Goal: Task Accomplishment & Management: Manage account settings

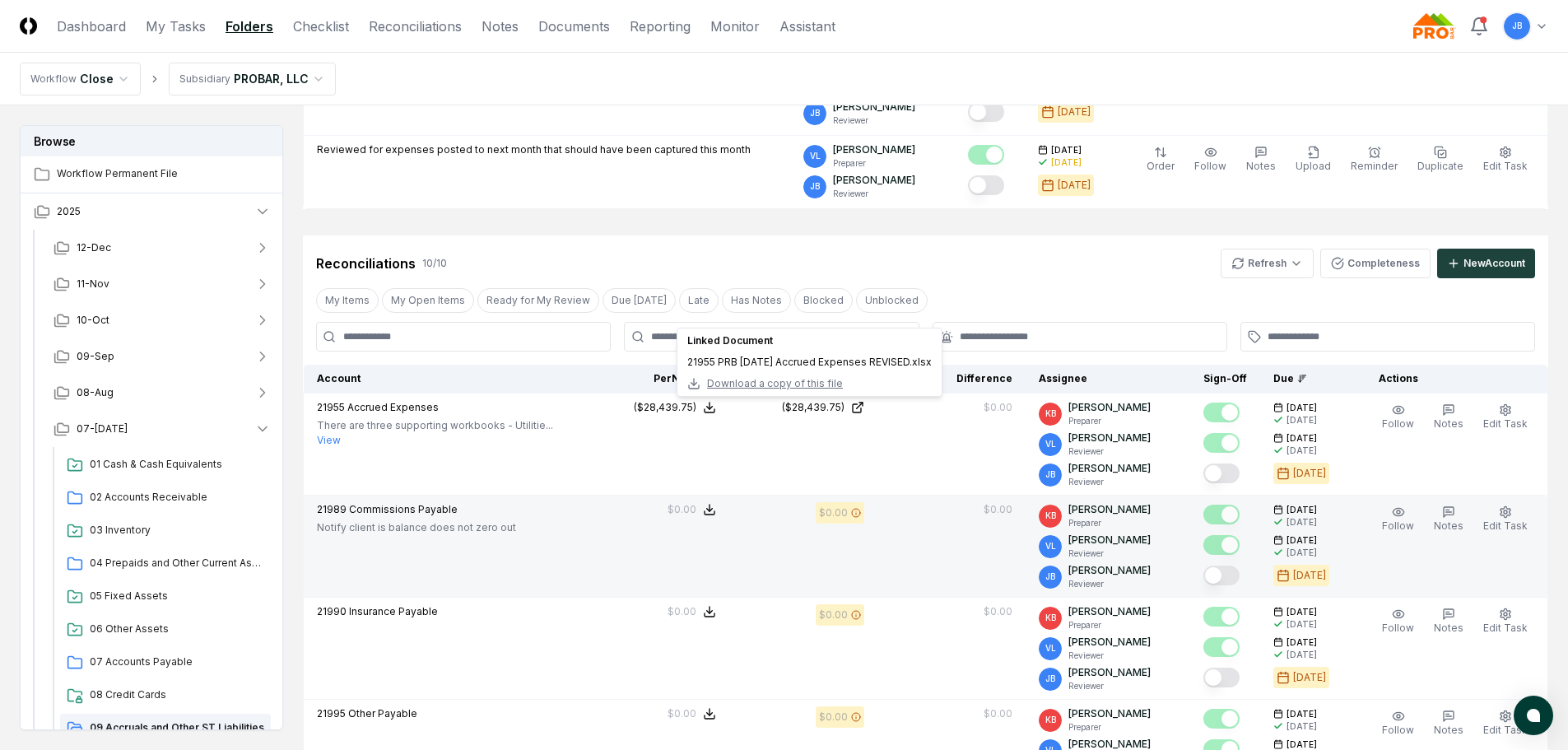
scroll to position [165, 0]
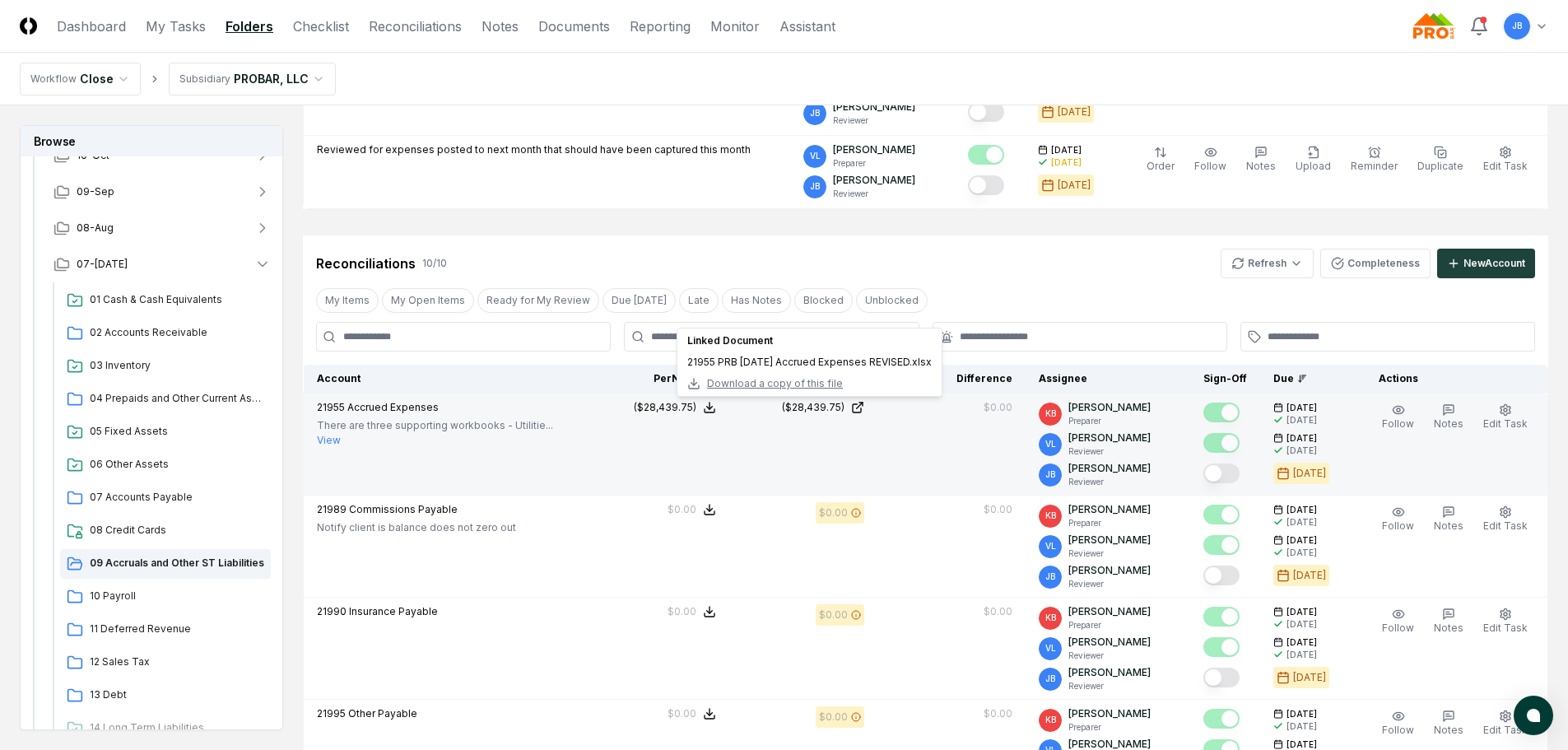
click at [1228, 470] on button "Mark complete" at bounding box center [1222, 473] width 36 height 20
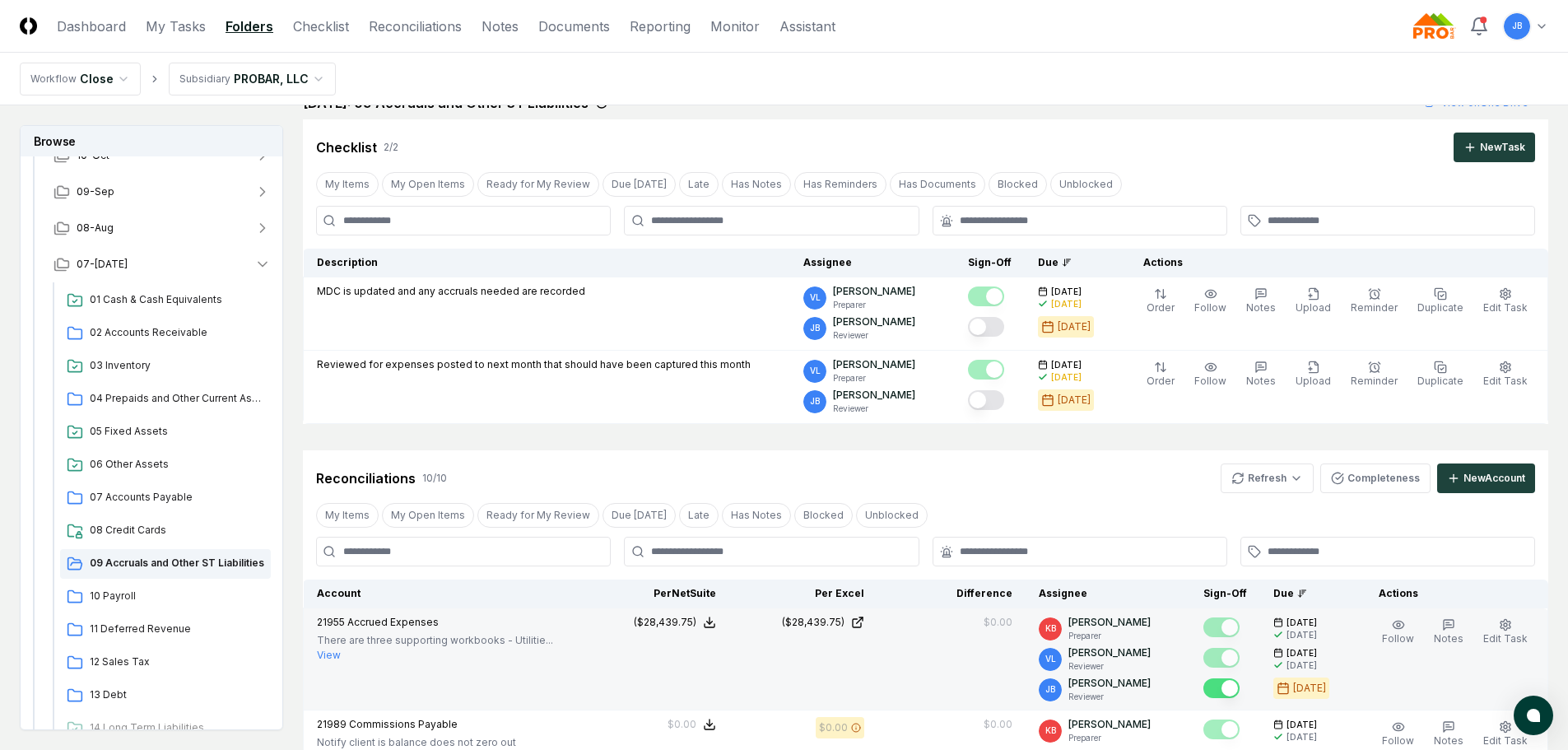
scroll to position [0, 0]
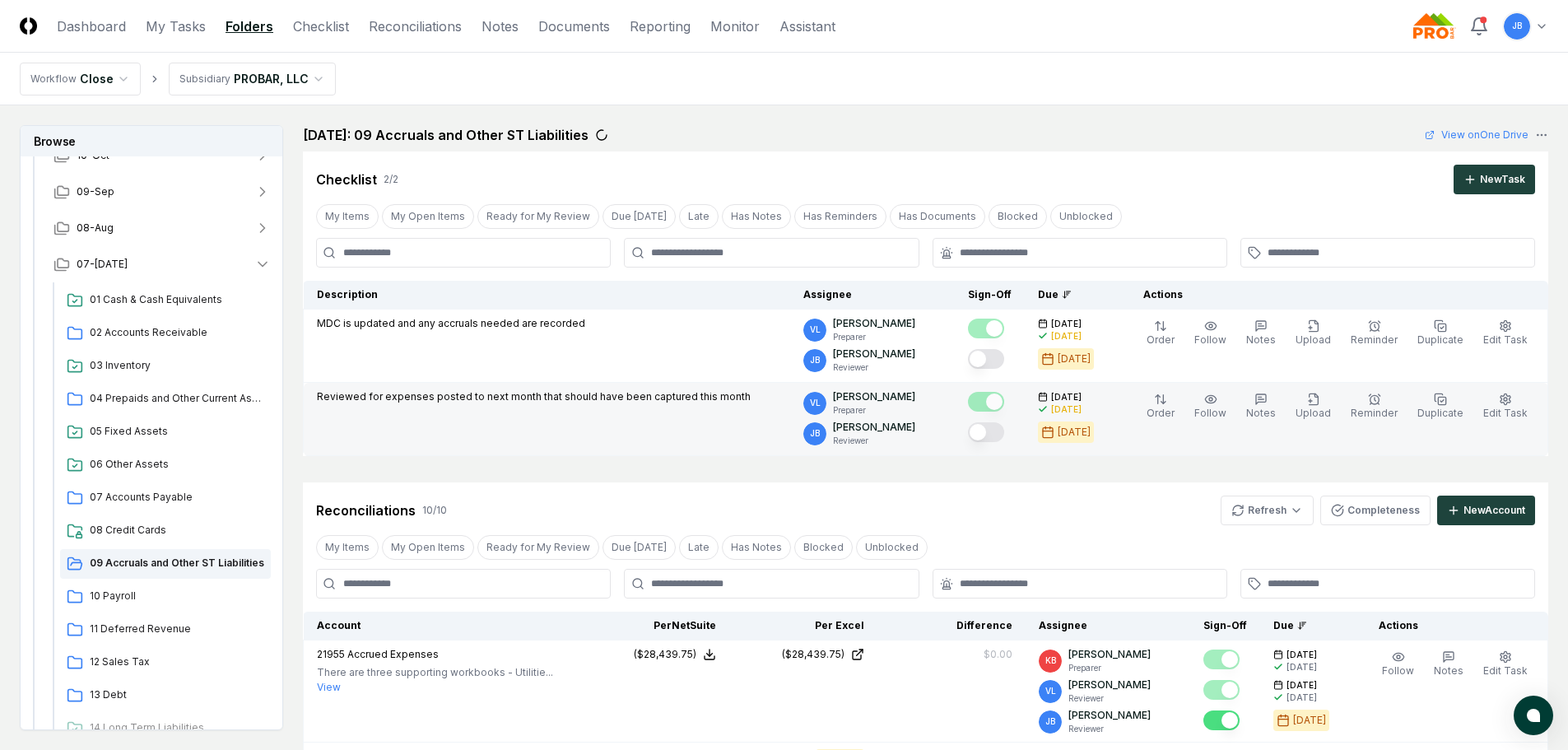
click at [997, 438] on button "Mark complete" at bounding box center [986, 432] width 36 height 20
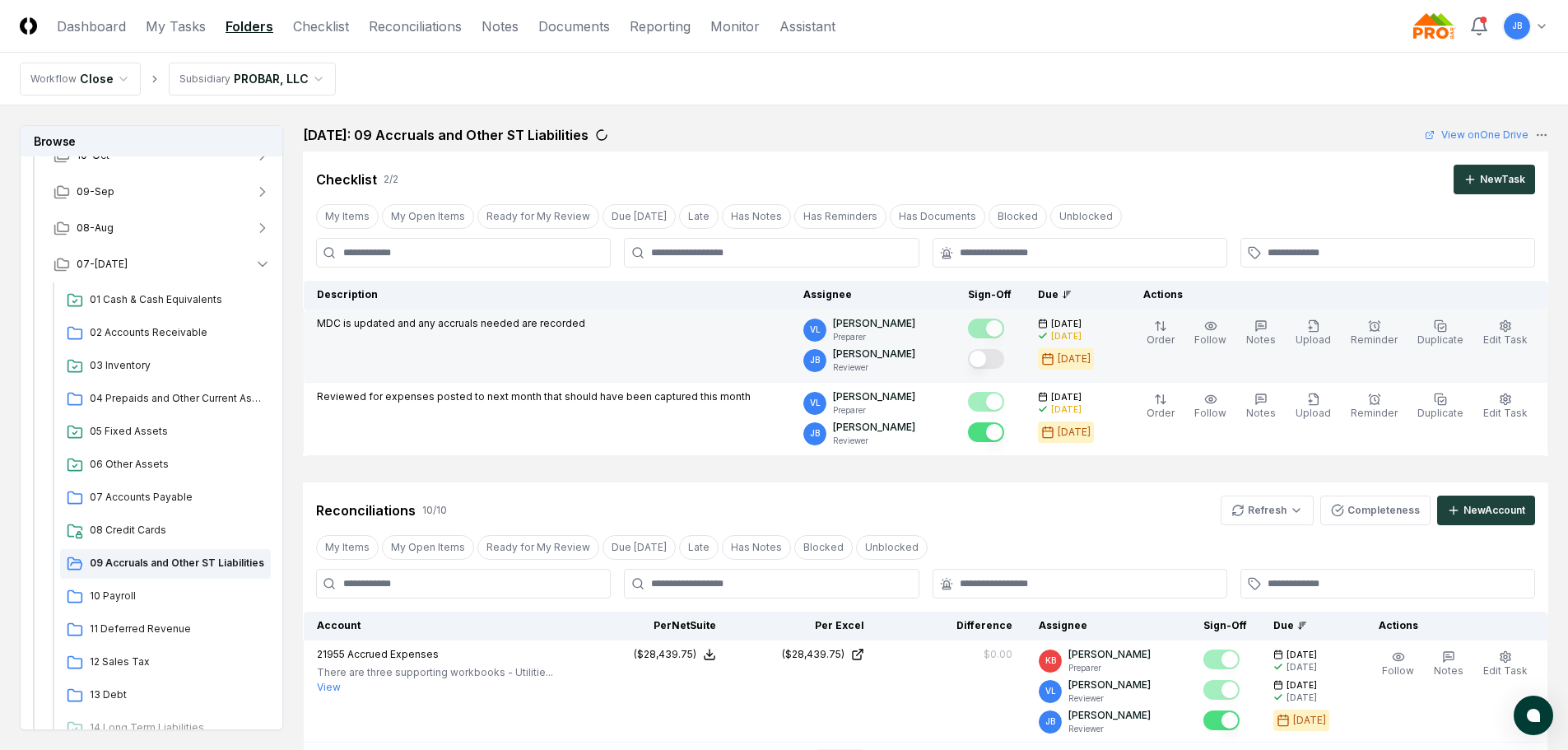
click at [996, 362] on button "Mark complete" at bounding box center [986, 359] width 36 height 20
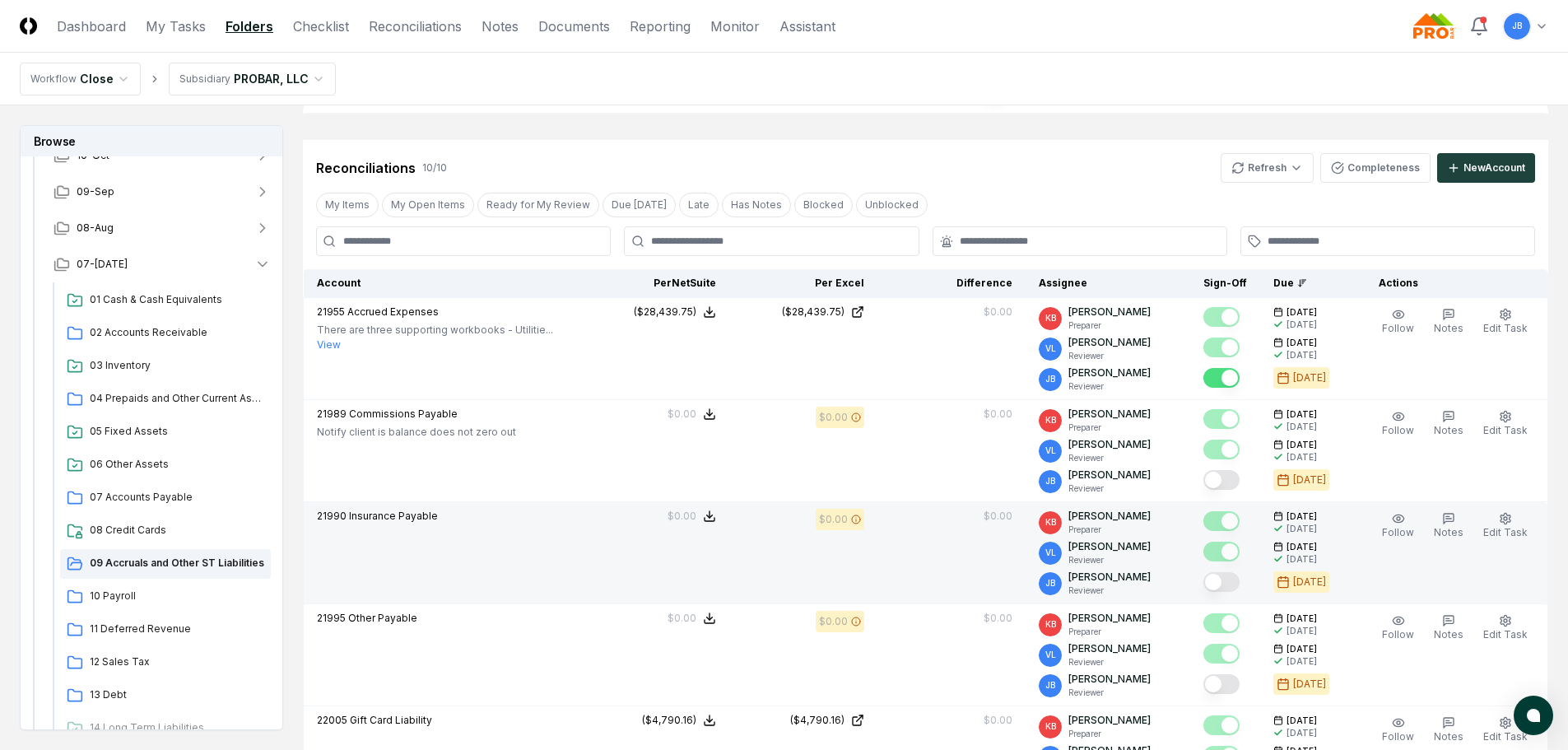
scroll to position [412, 0]
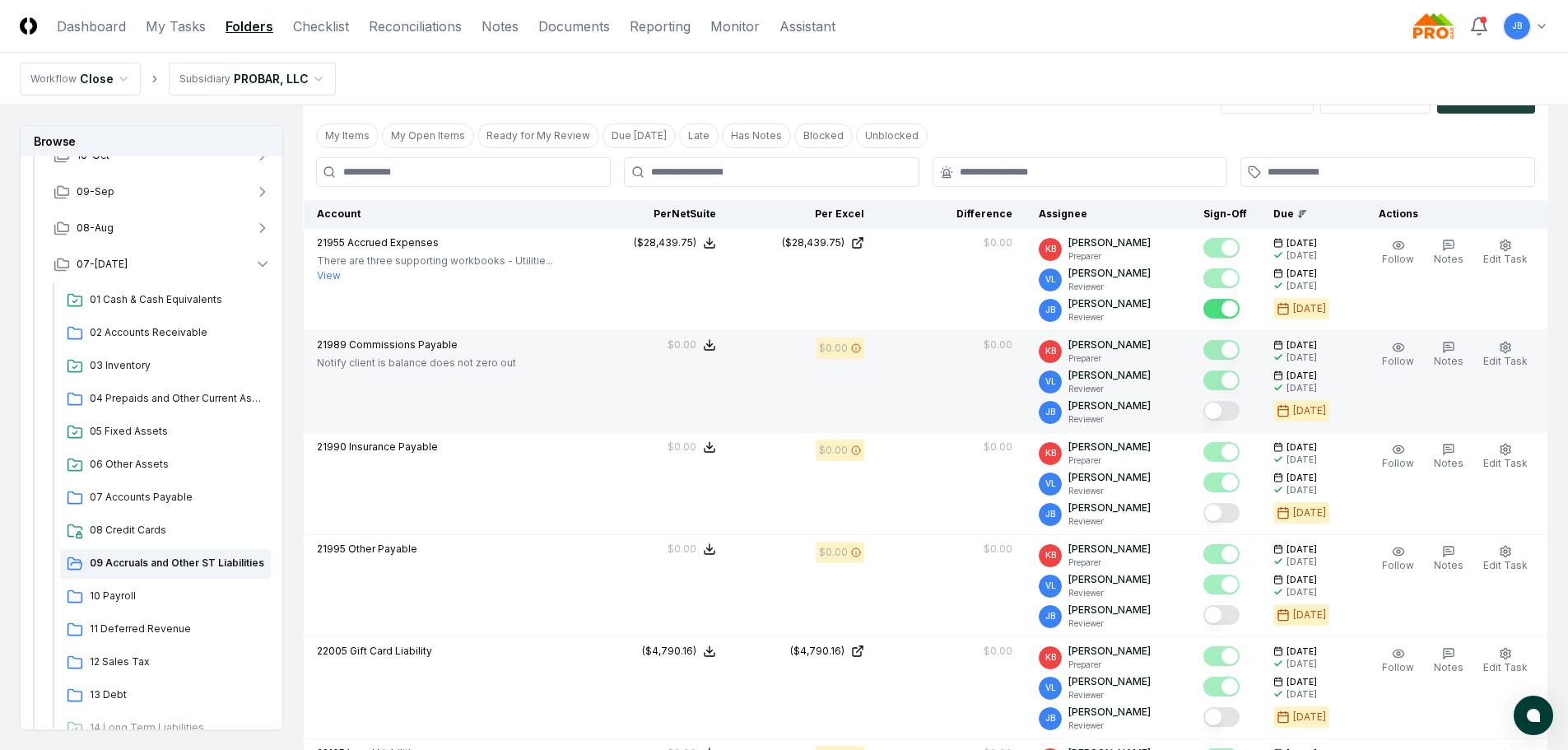
click at [1231, 415] on button "Mark complete" at bounding box center [1222, 411] width 36 height 20
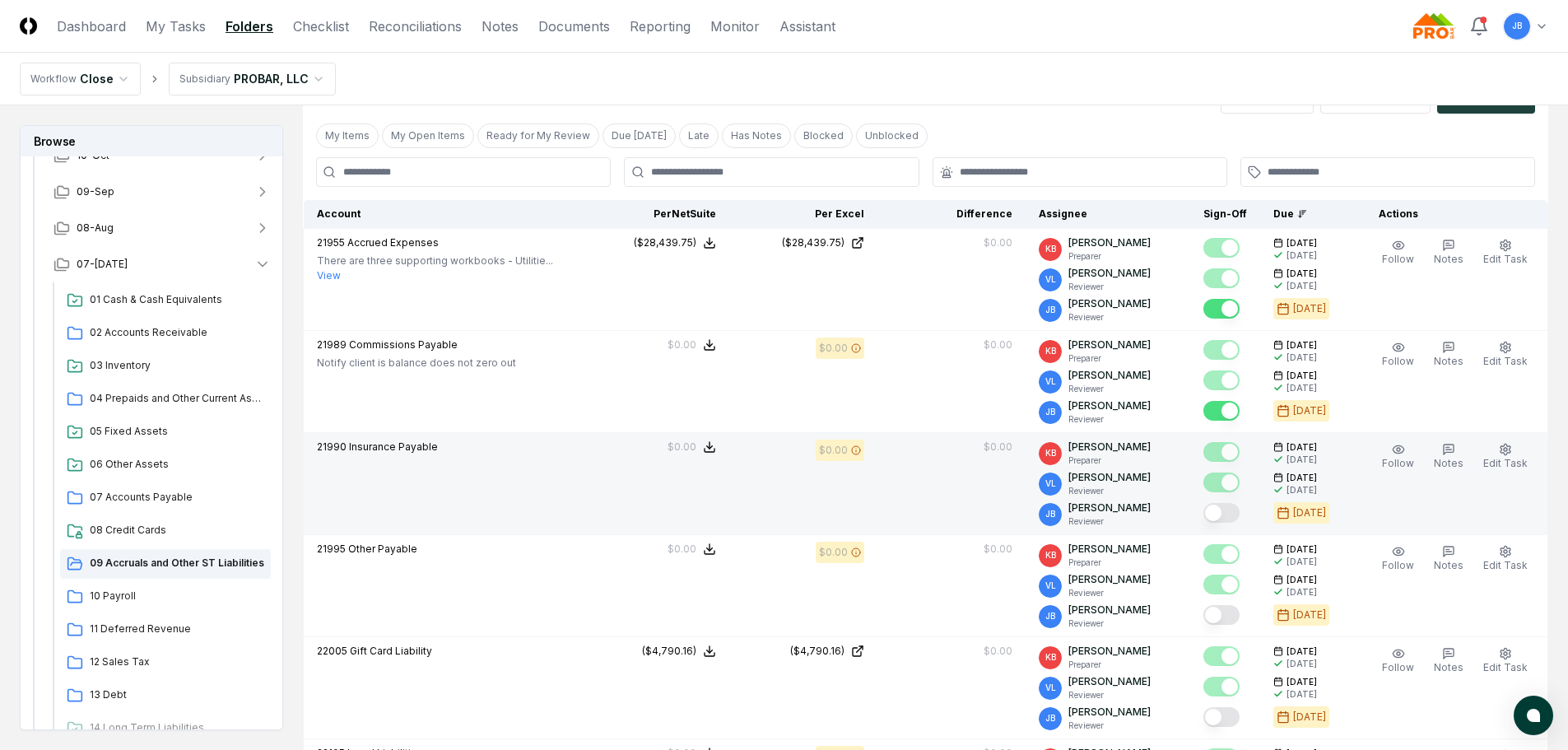
click at [1229, 521] on button "Mark complete" at bounding box center [1222, 513] width 36 height 20
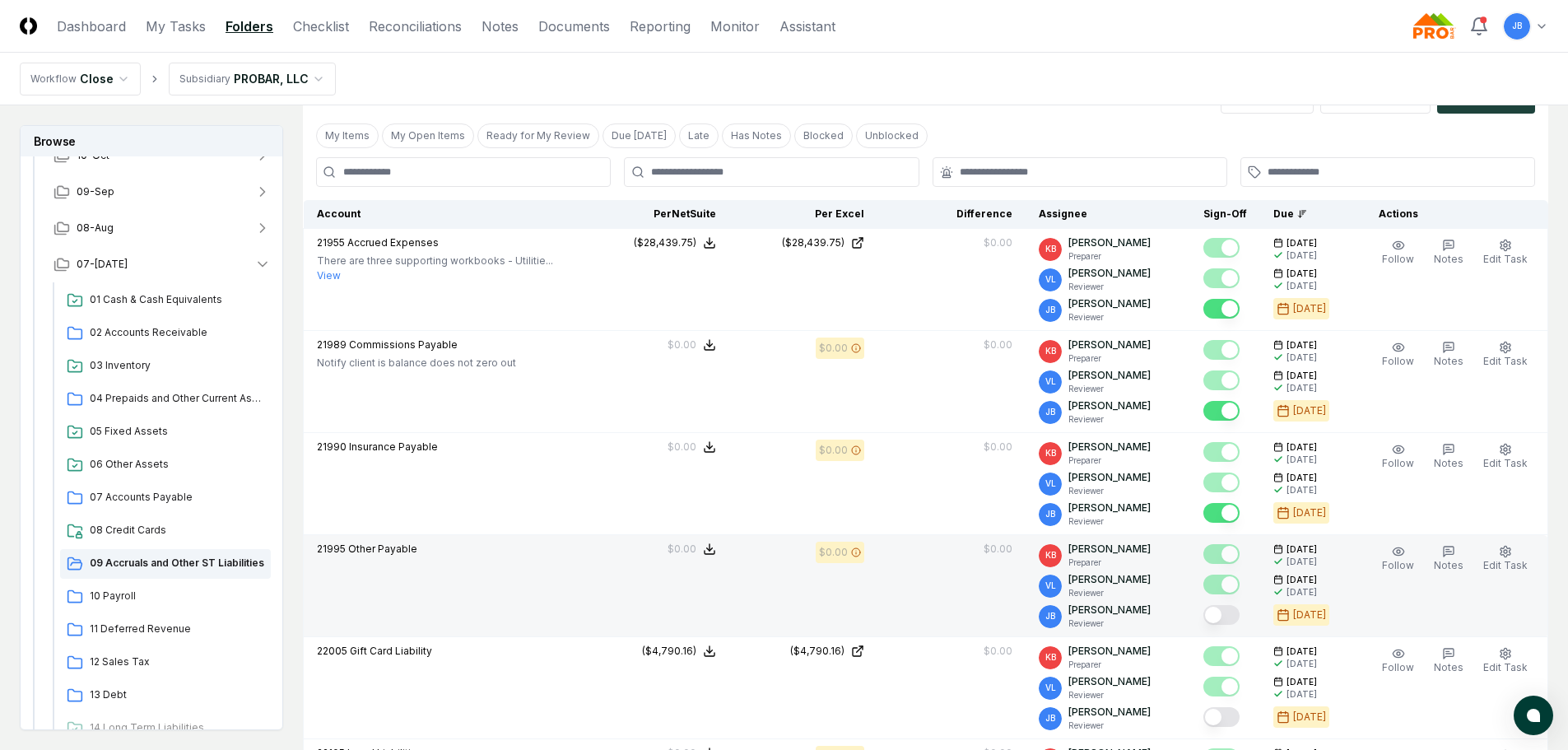
click at [1218, 616] on button "Mark complete" at bounding box center [1222, 614] width 36 height 20
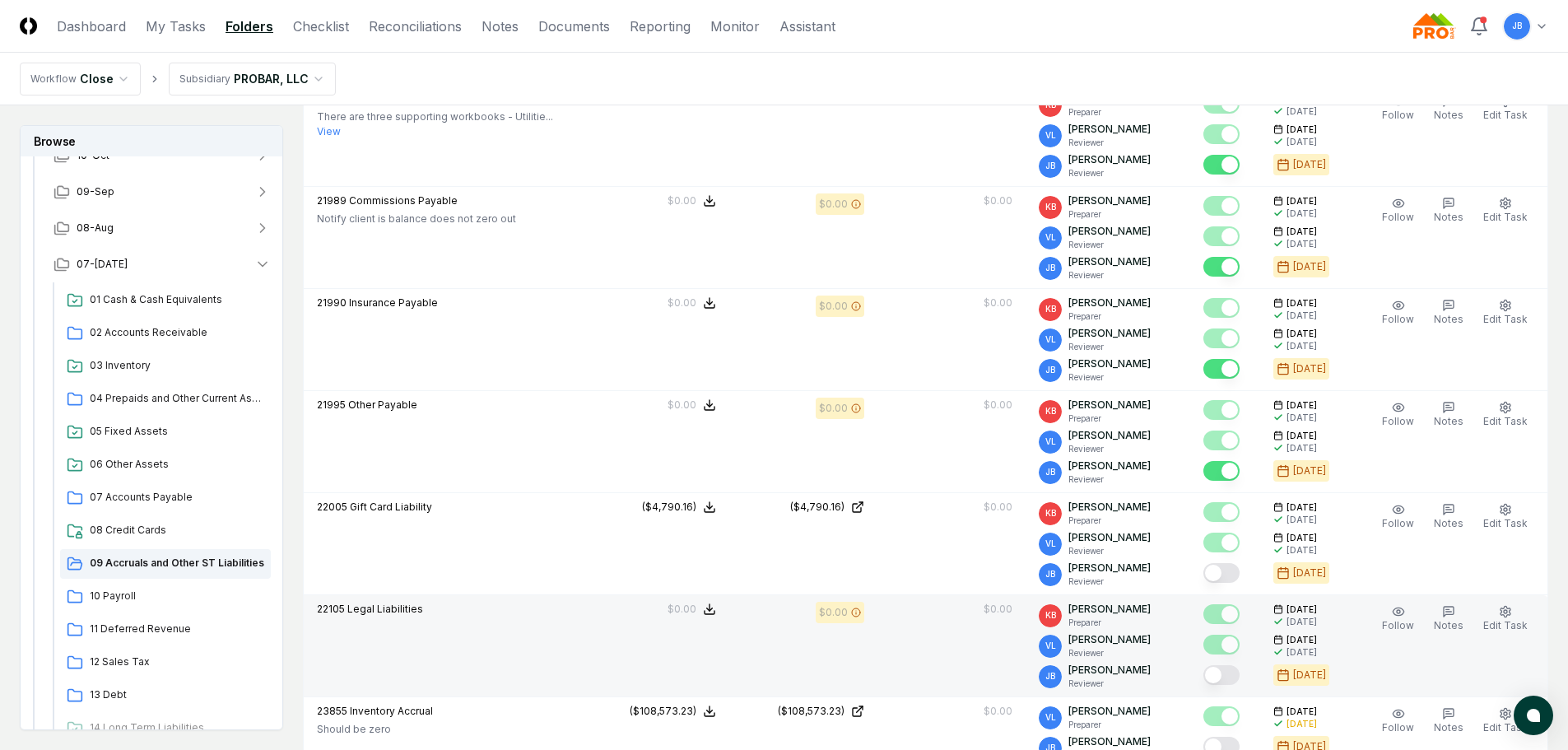
scroll to position [577, 0]
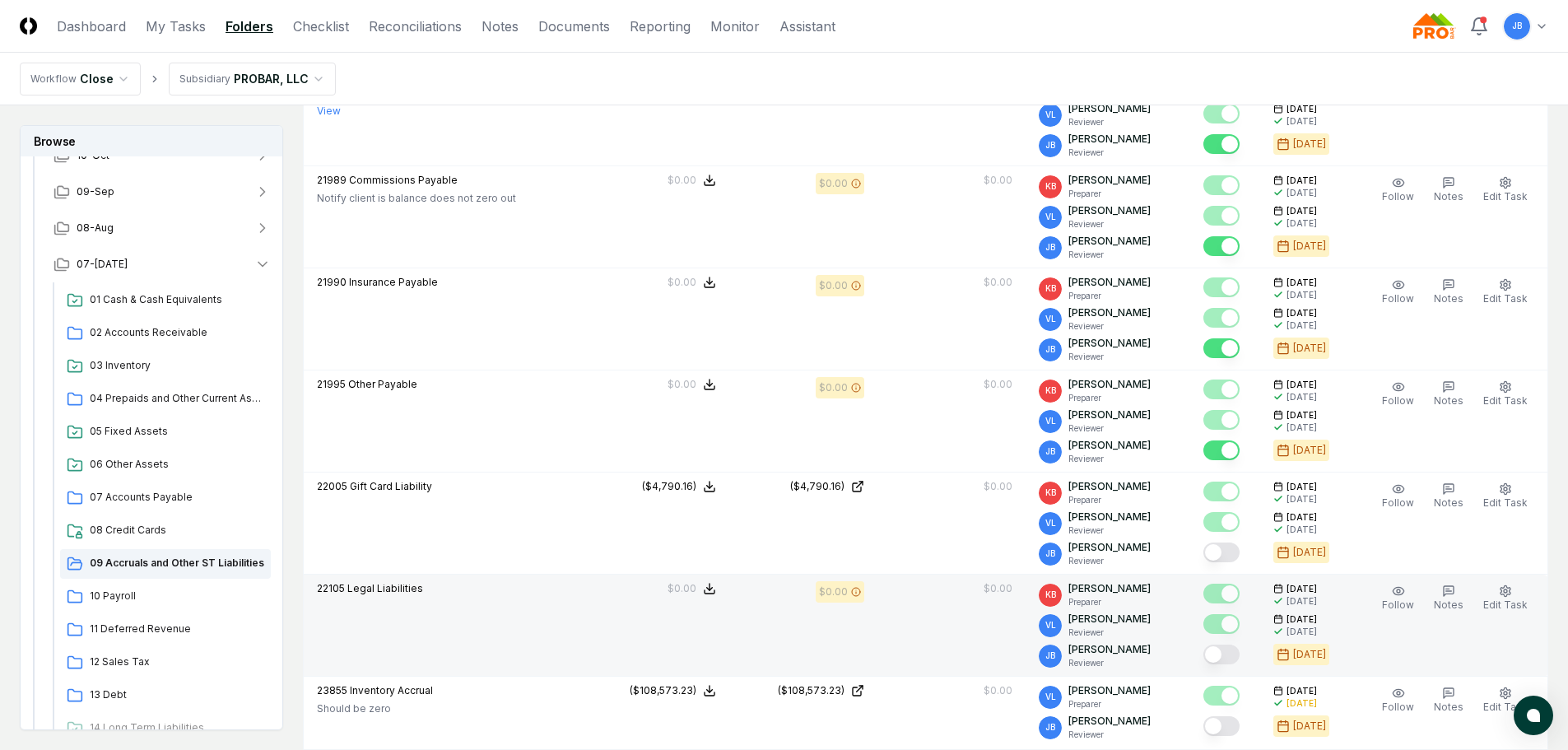
drag, startPoint x: 1225, startPoint y: 652, endPoint x: 1212, endPoint y: 649, distance: 13.3
click at [1225, 652] on button "Mark complete" at bounding box center [1222, 654] width 36 height 20
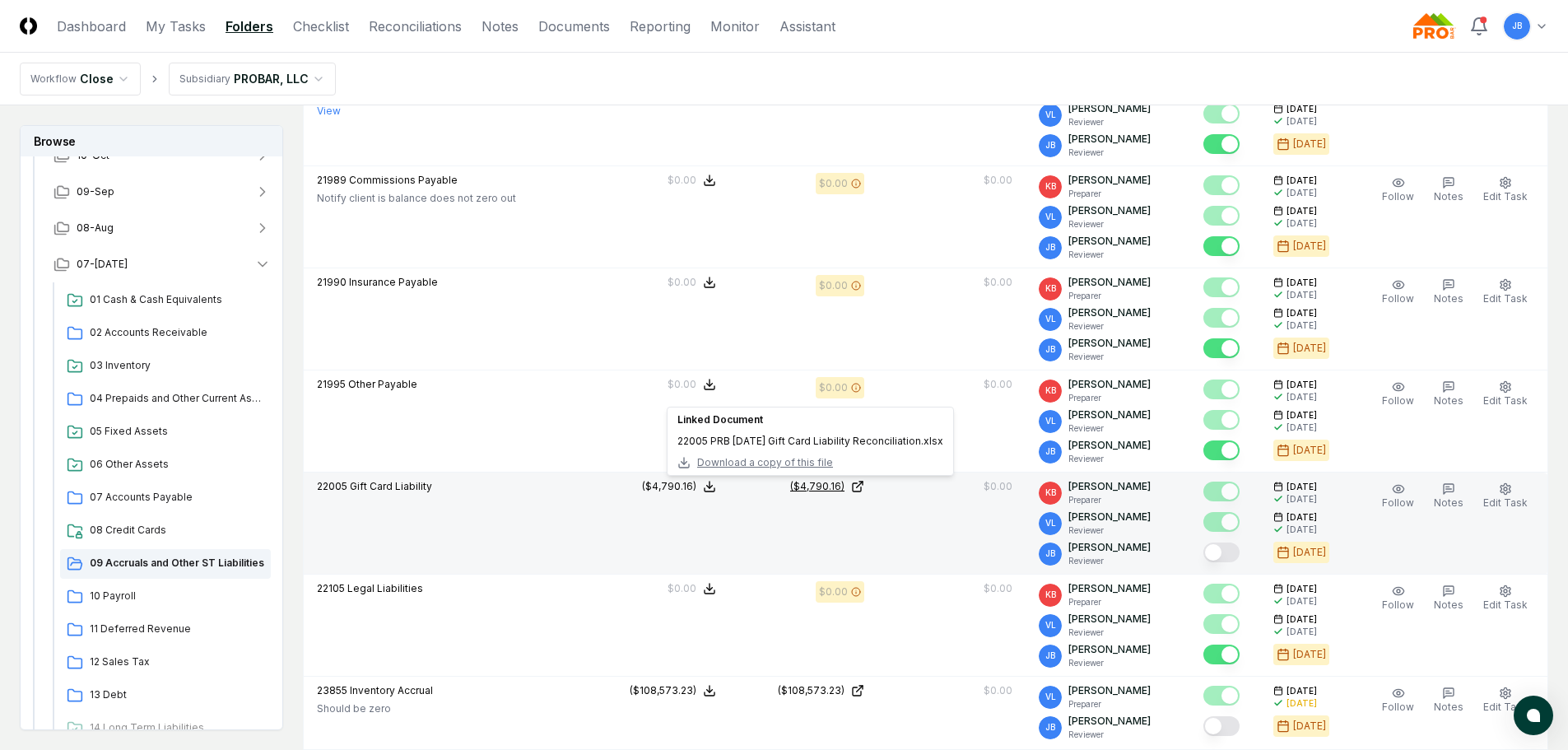
click at [823, 483] on div "($4,790.16)" at bounding box center [817, 486] width 54 height 15
click at [1221, 554] on button "Mark complete" at bounding box center [1222, 552] width 36 height 20
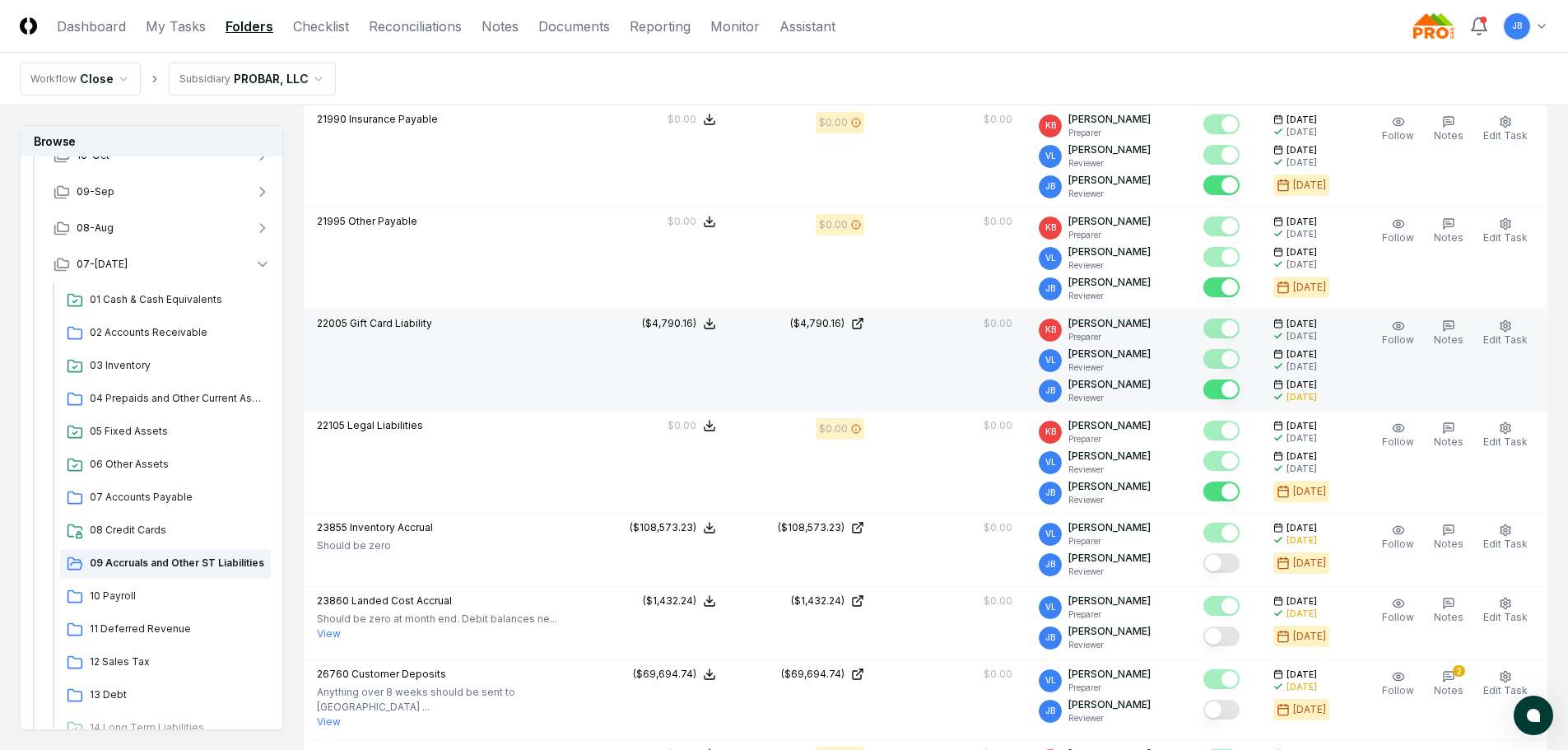
scroll to position [741, 0]
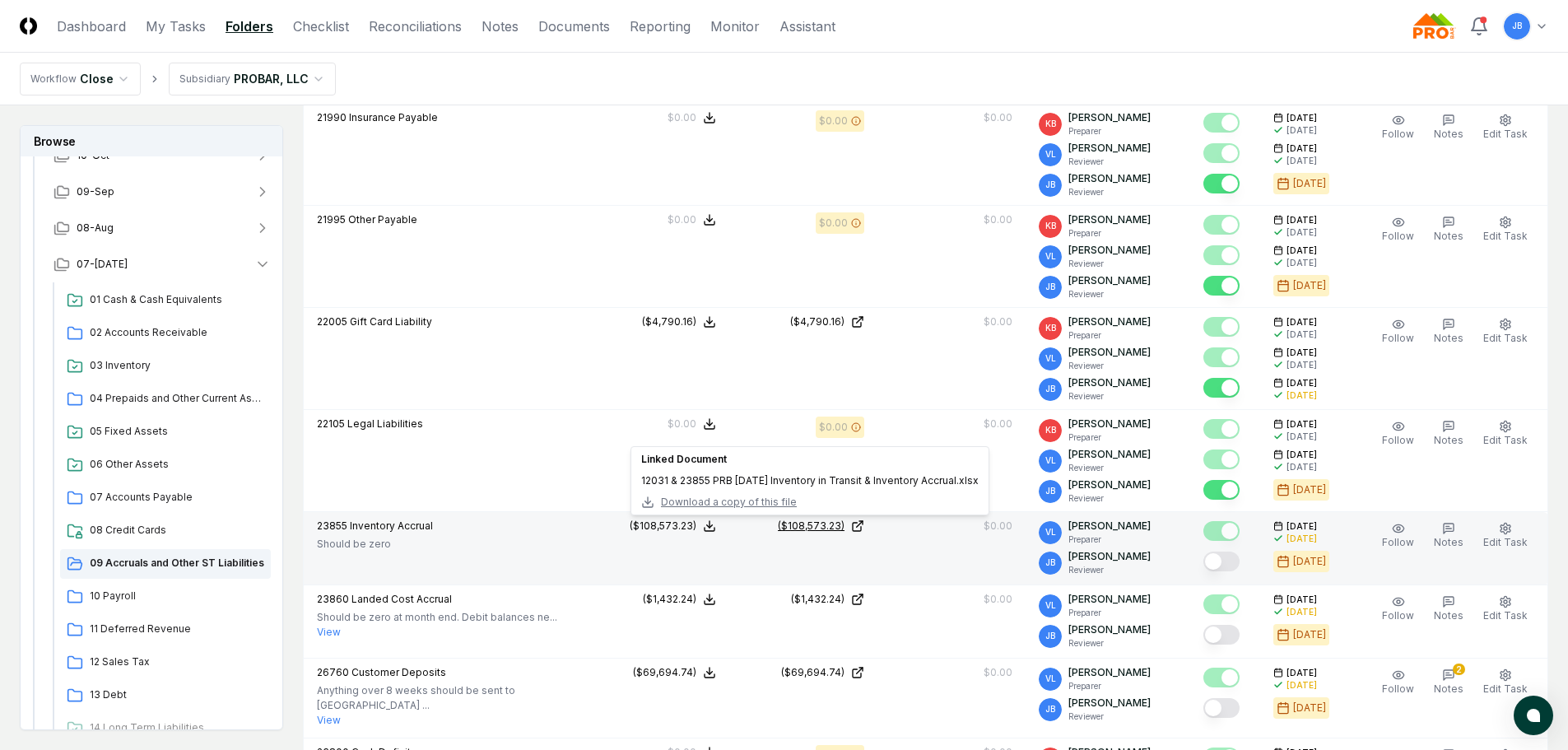
click at [822, 528] on div "($108,573.23)" at bounding box center [811, 526] width 66 height 15
click at [1227, 563] on button "Mark complete" at bounding box center [1222, 561] width 36 height 20
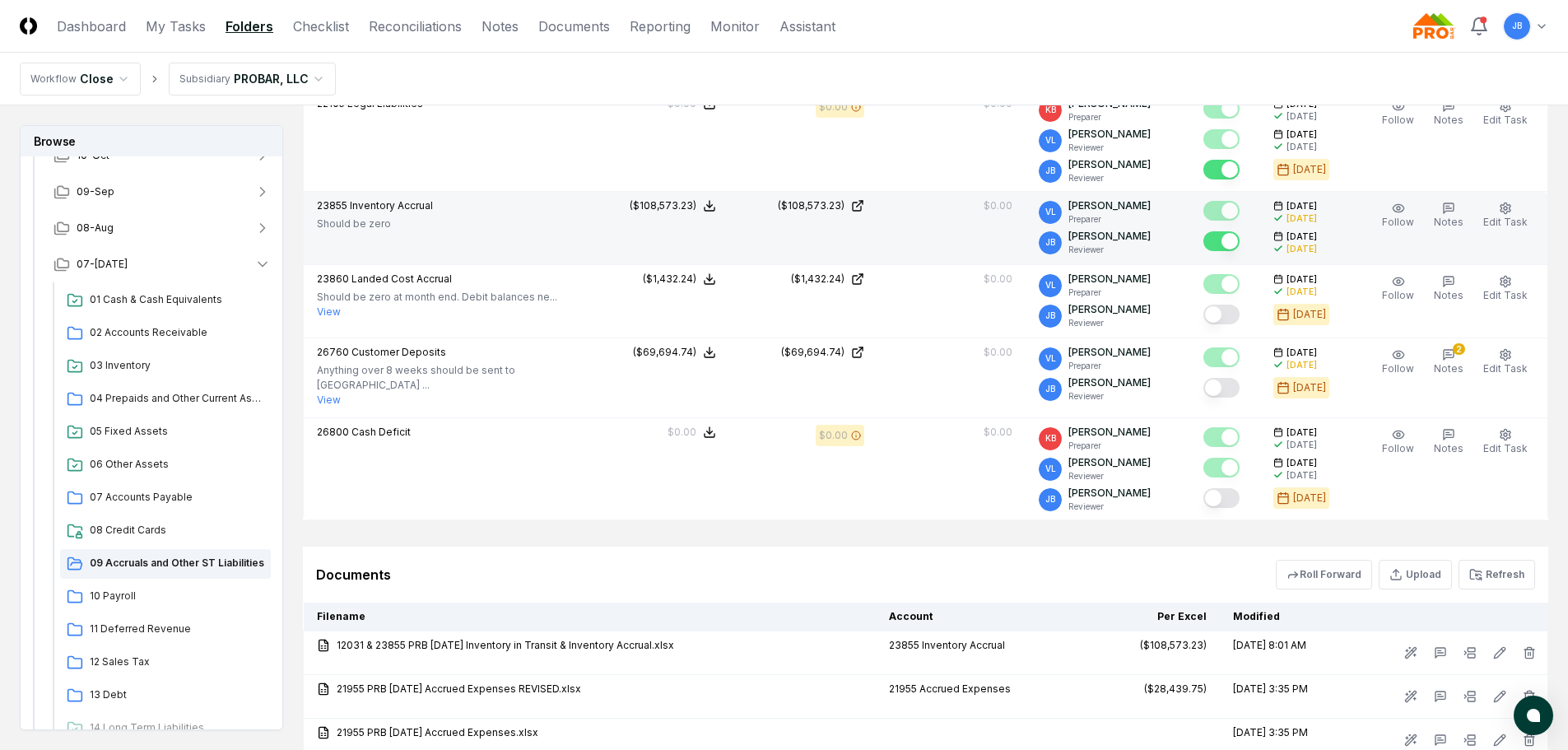
scroll to position [1070, 0]
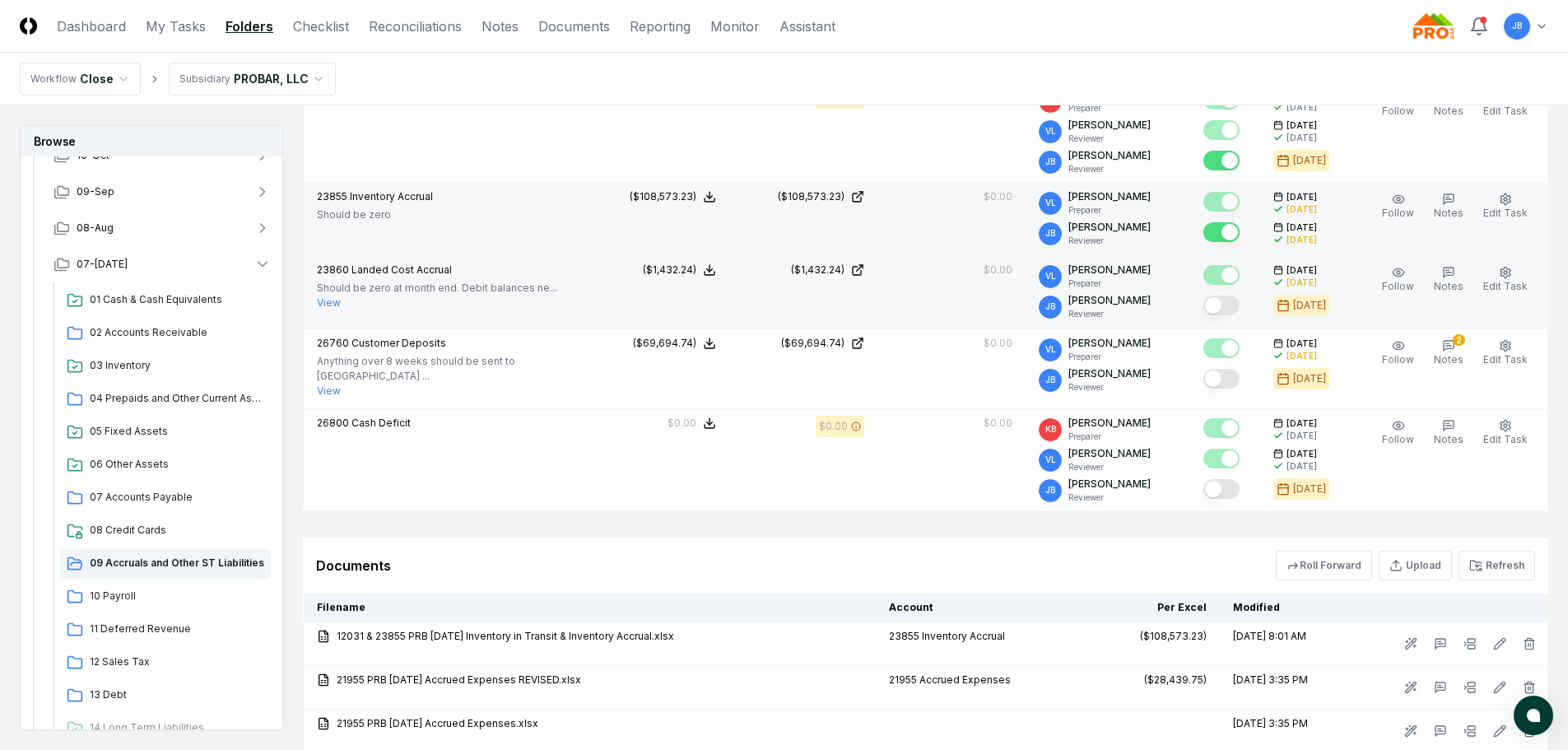
click at [331, 299] on button "View" at bounding box center [329, 303] width 24 height 15
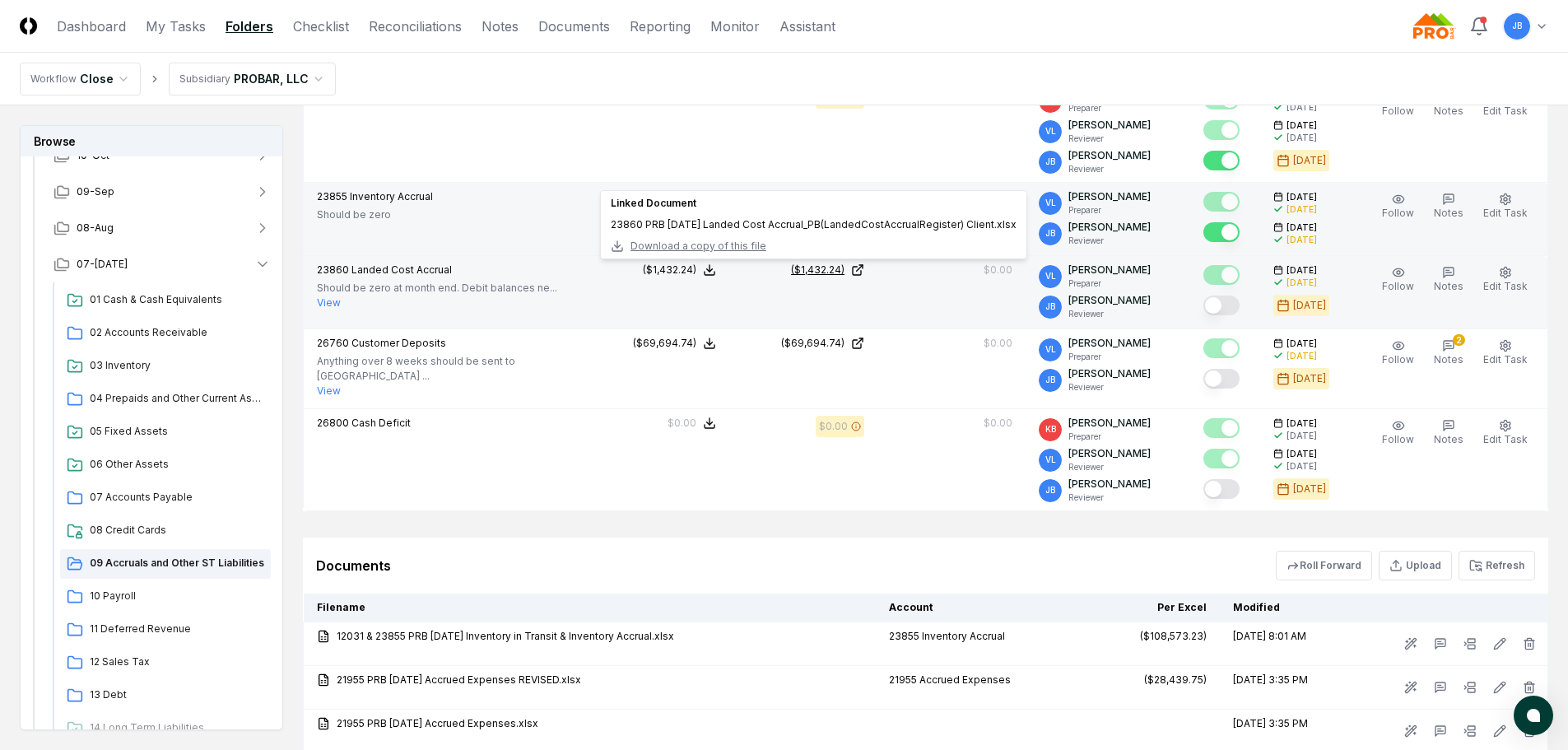
click at [814, 268] on div "($1,432.24)" at bounding box center [818, 269] width 54 height 15
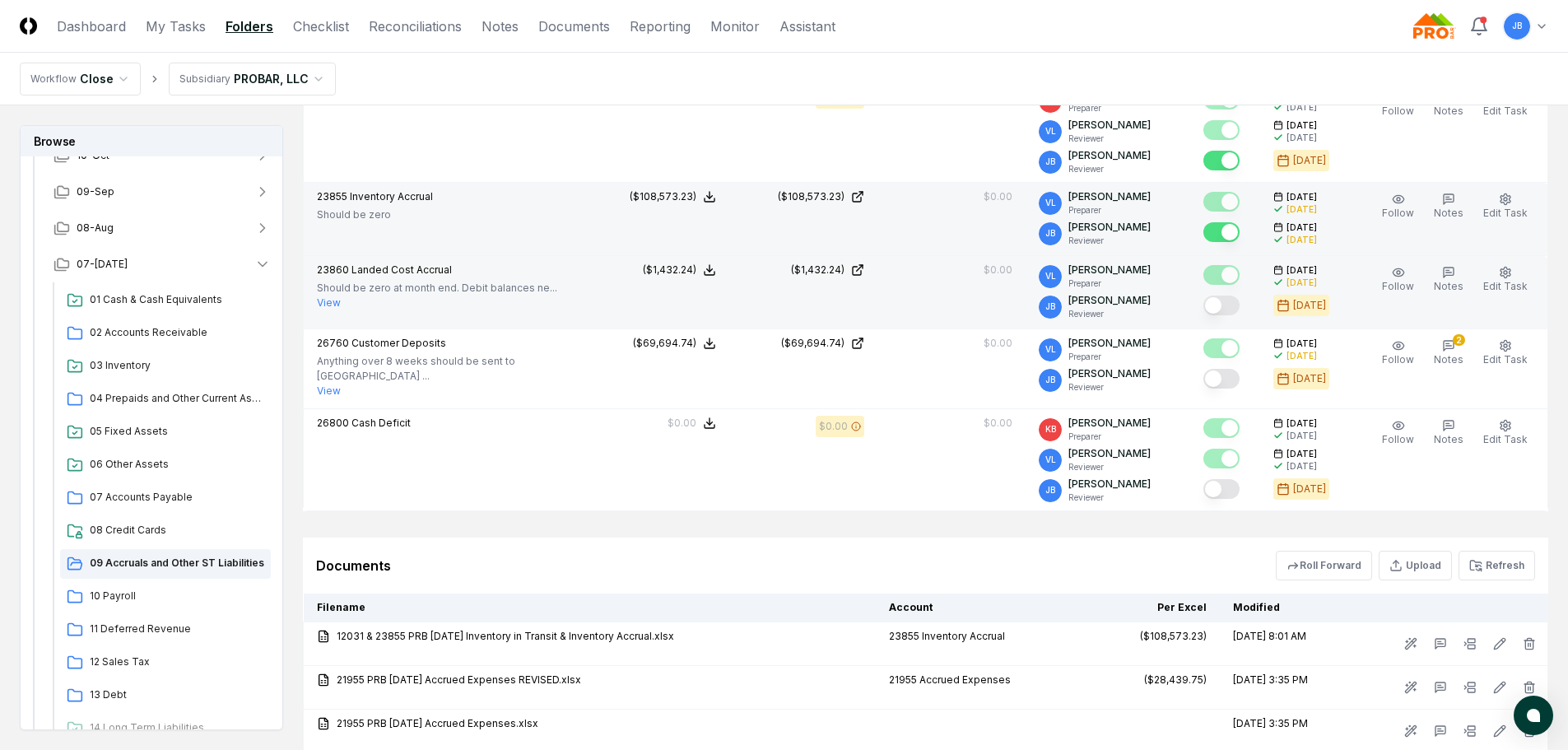
click at [1227, 309] on button "Mark complete" at bounding box center [1222, 306] width 36 height 20
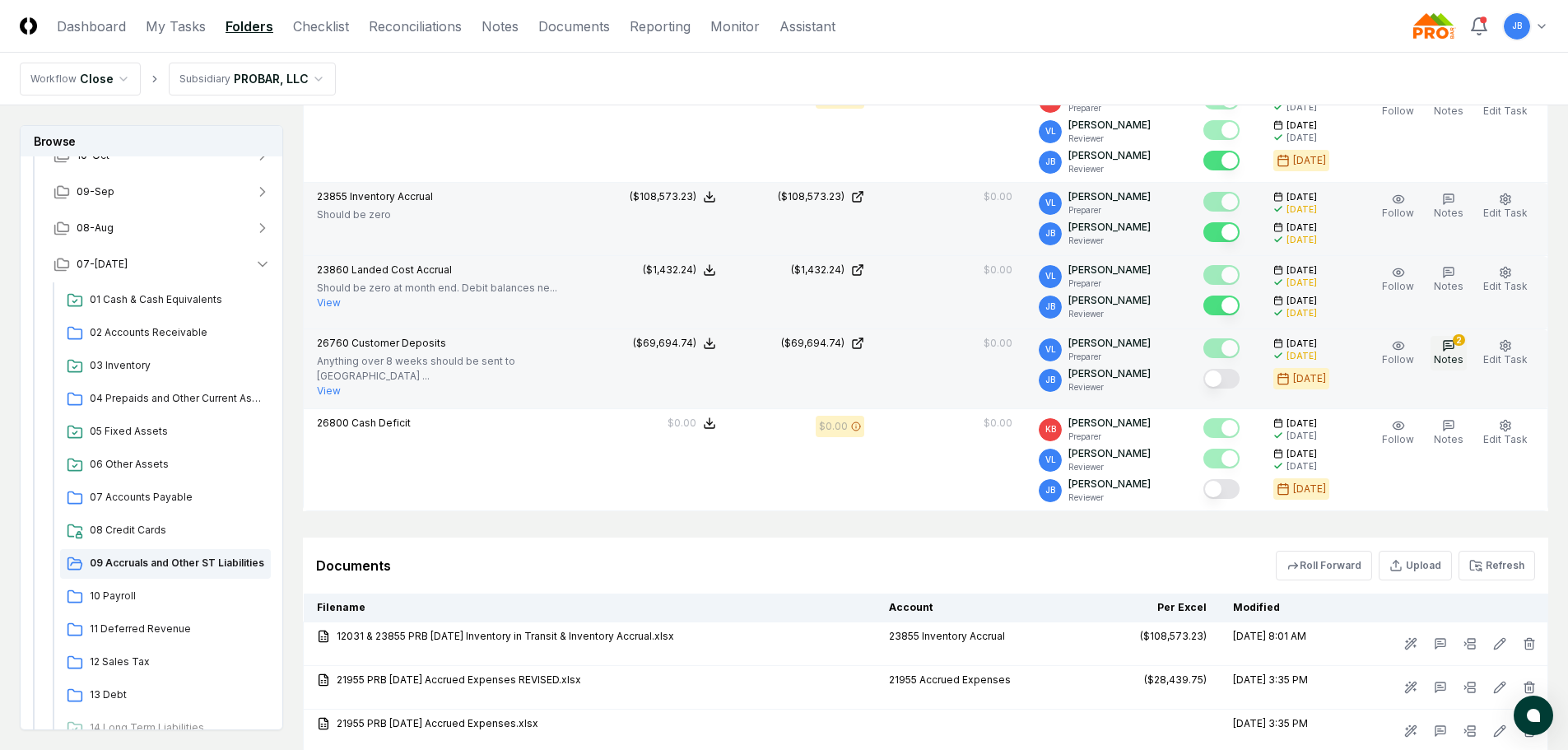
click at [1453, 342] on icon "button" at bounding box center [1448, 345] width 13 height 13
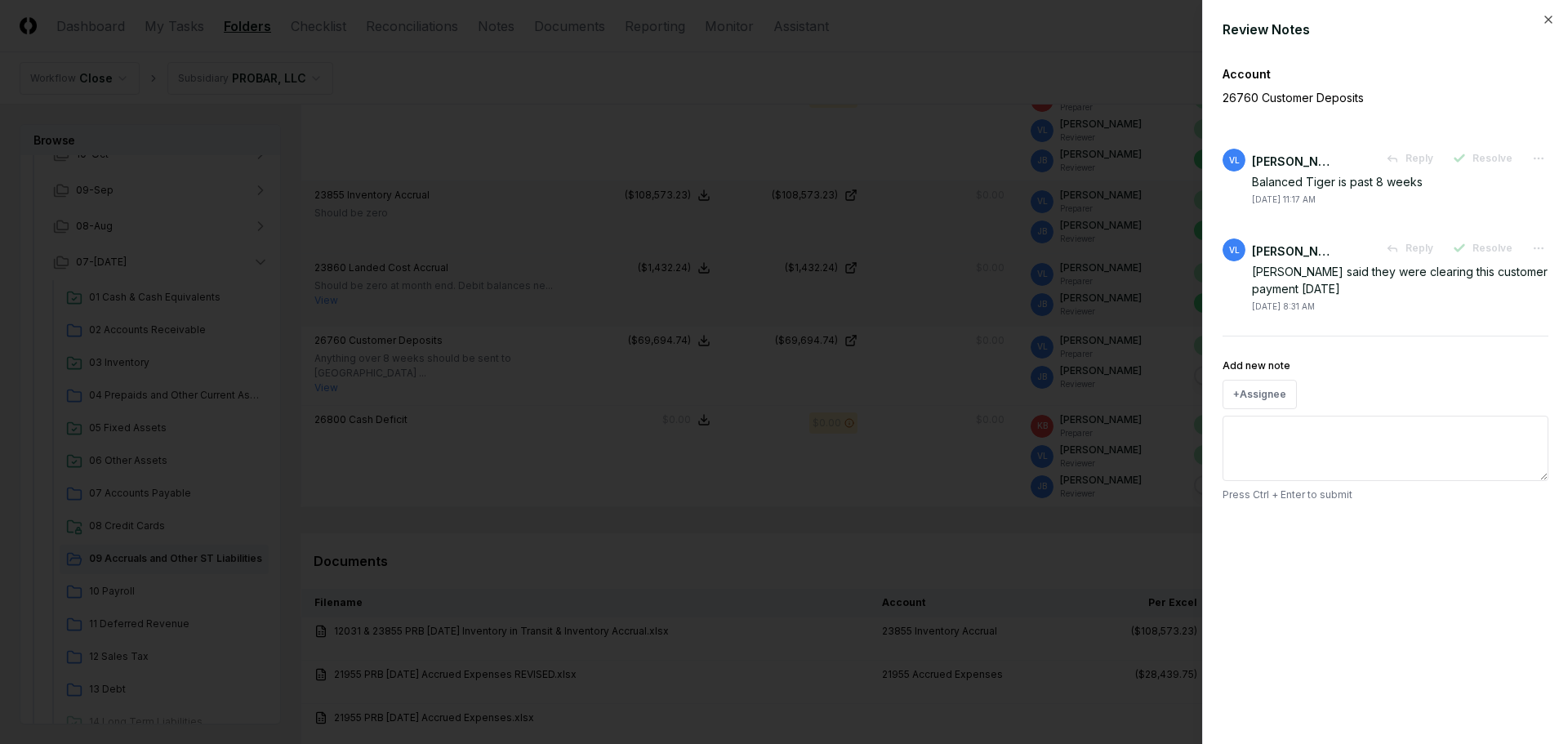
click at [919, 470] on div at bounding box center [784, 372] width 1568 height 744
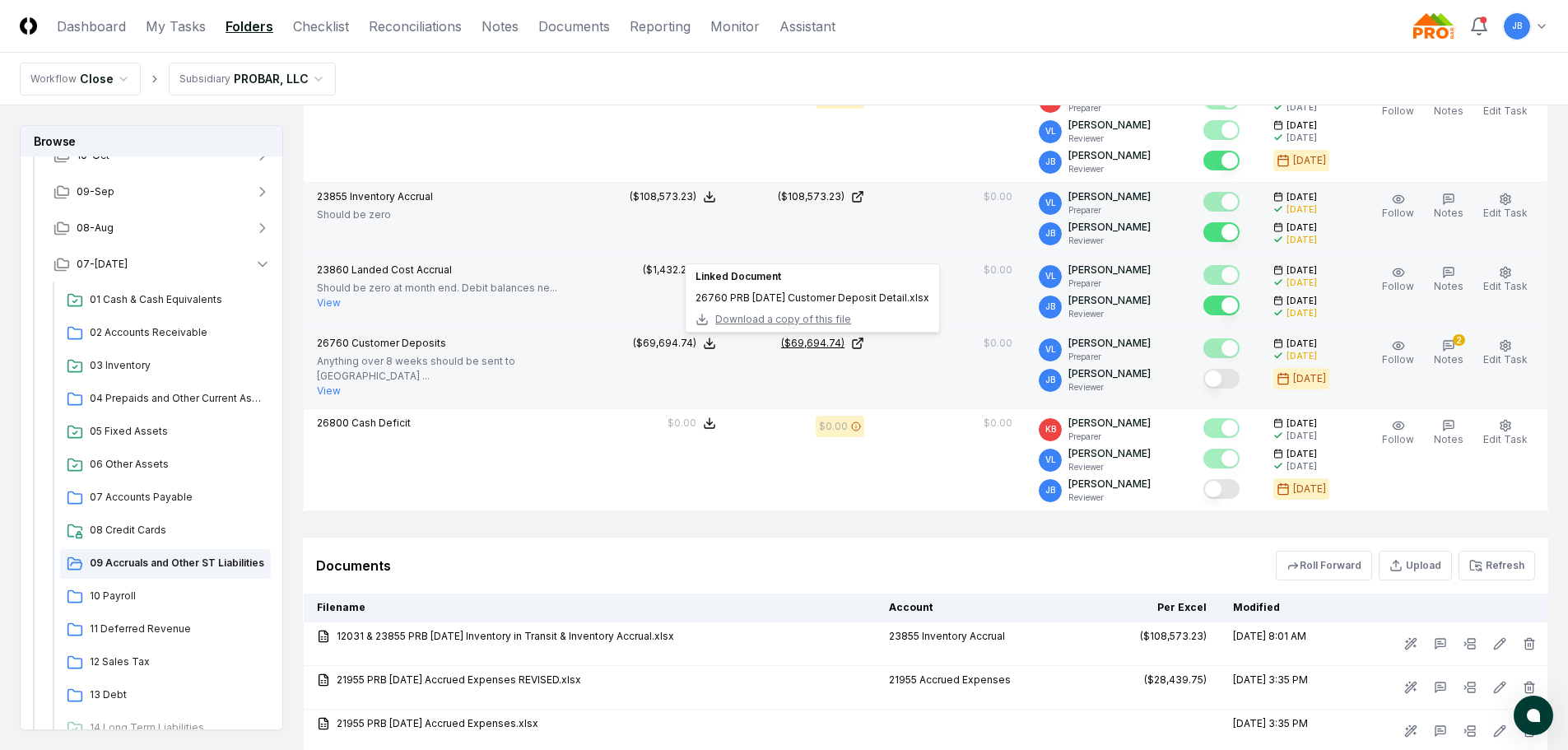
click at [809, 345] on div "($69,694.74)" at bounding box center [812, 343] width 63 height 15
click at [1219, 379] on button "Mark complete" at bounding box center [1222, 378] width 36 height 20
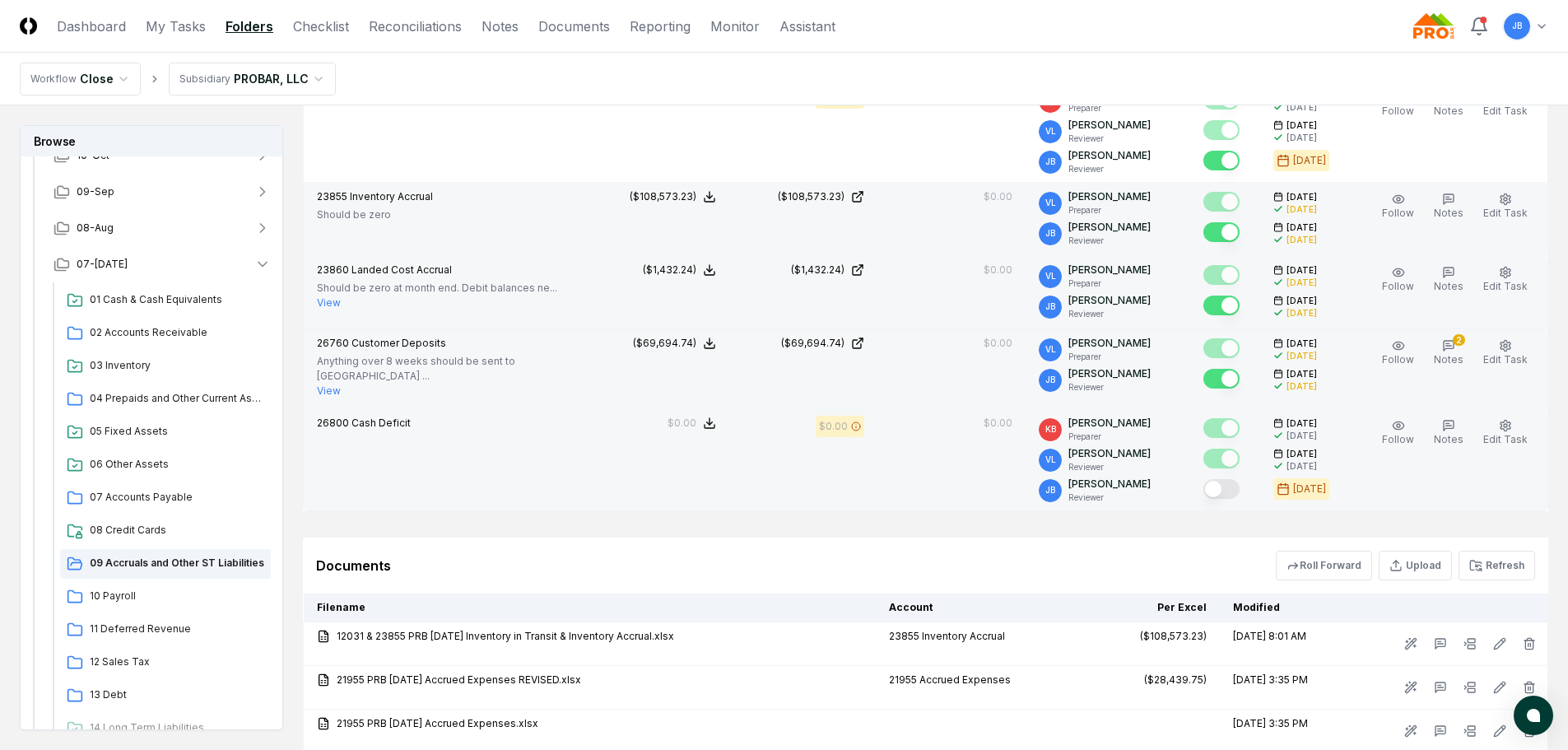
click at [1224, 482] on button "Mark complete" at bounding box center [1222, 488] width 36 height 20
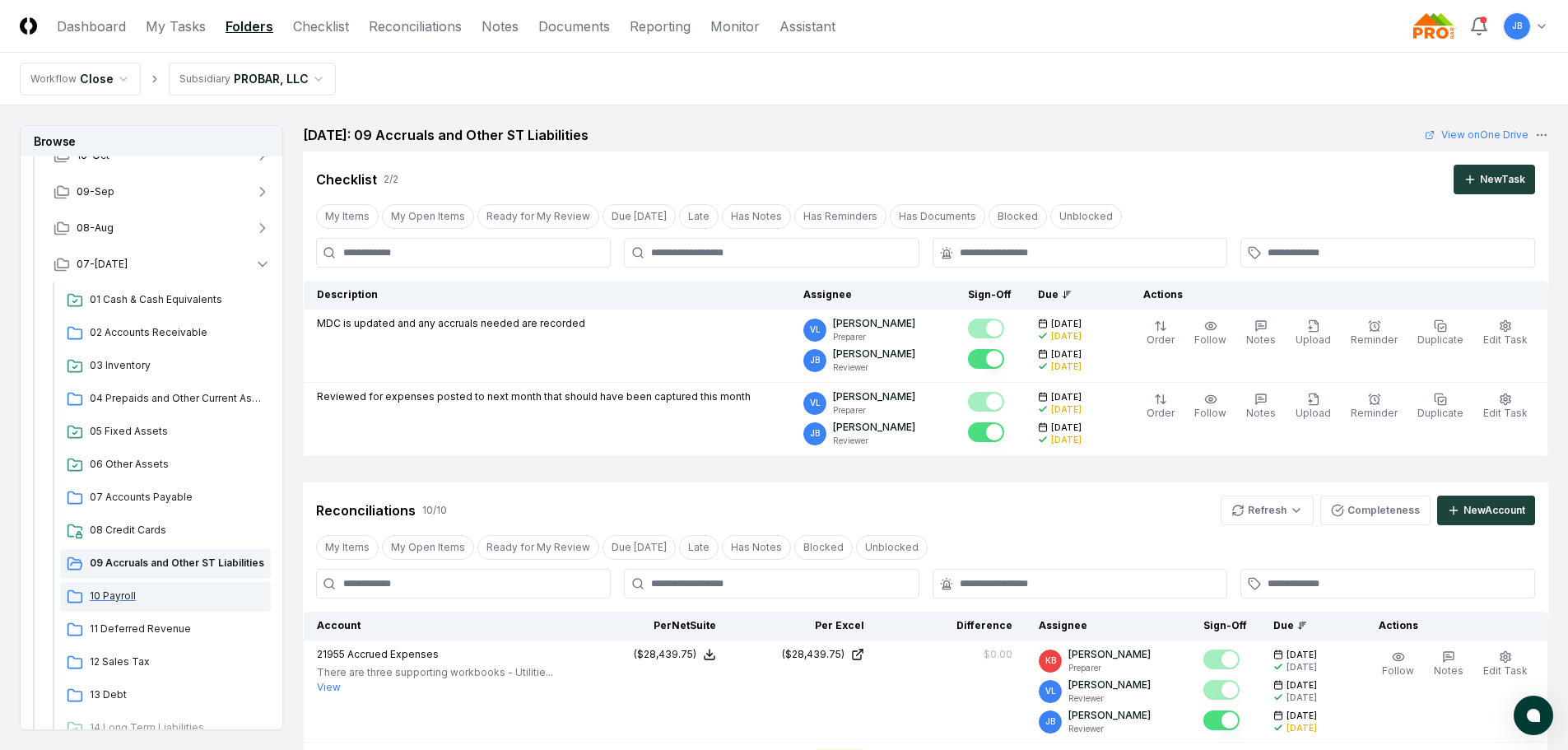
click at [141, 598] on span "10 Payroll" at bounding box center [177, 596] width 174 height 15
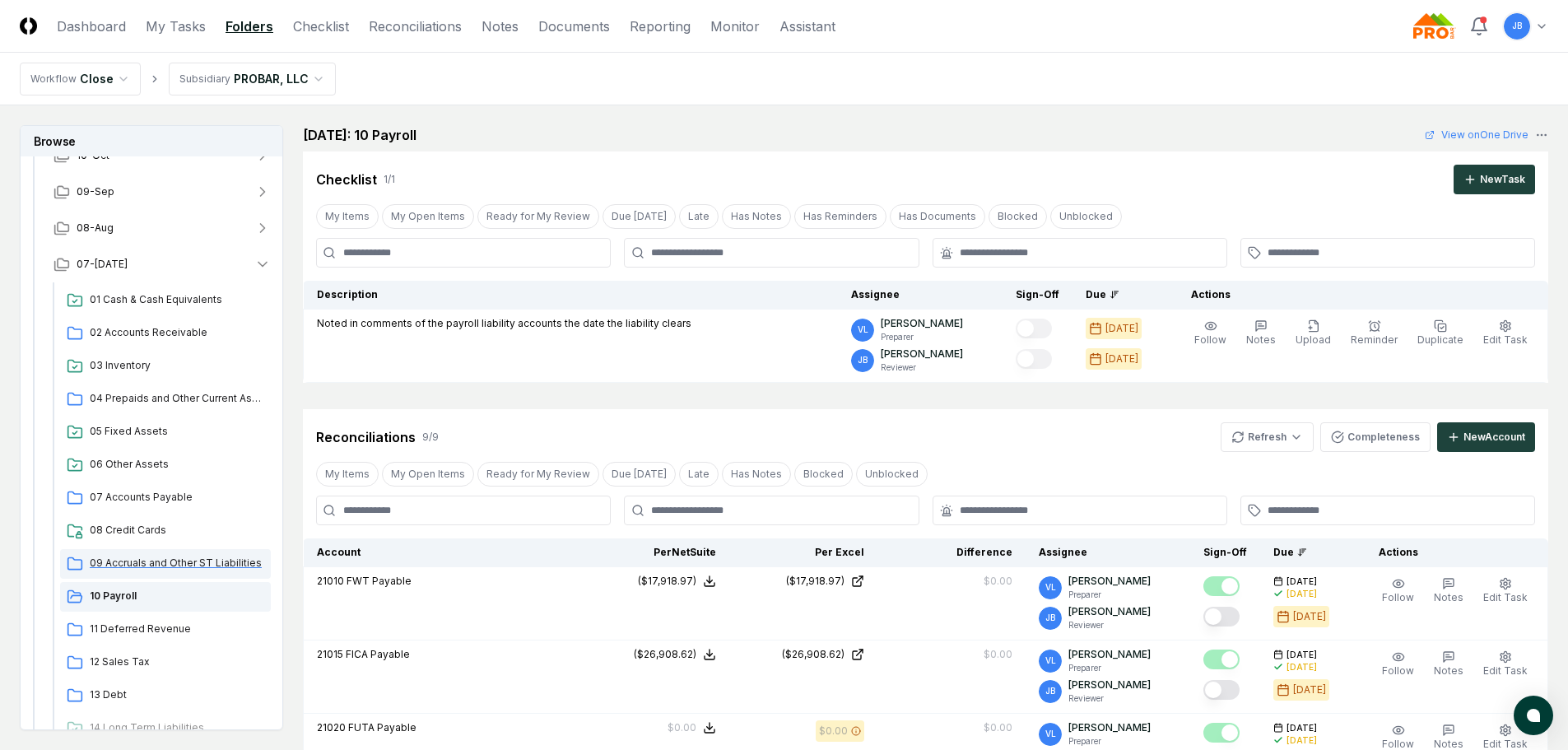
click at [149, 570] on div "09 Accruals and Other ST Liabilities" at bounding box center [166, 564] width 211 height 29
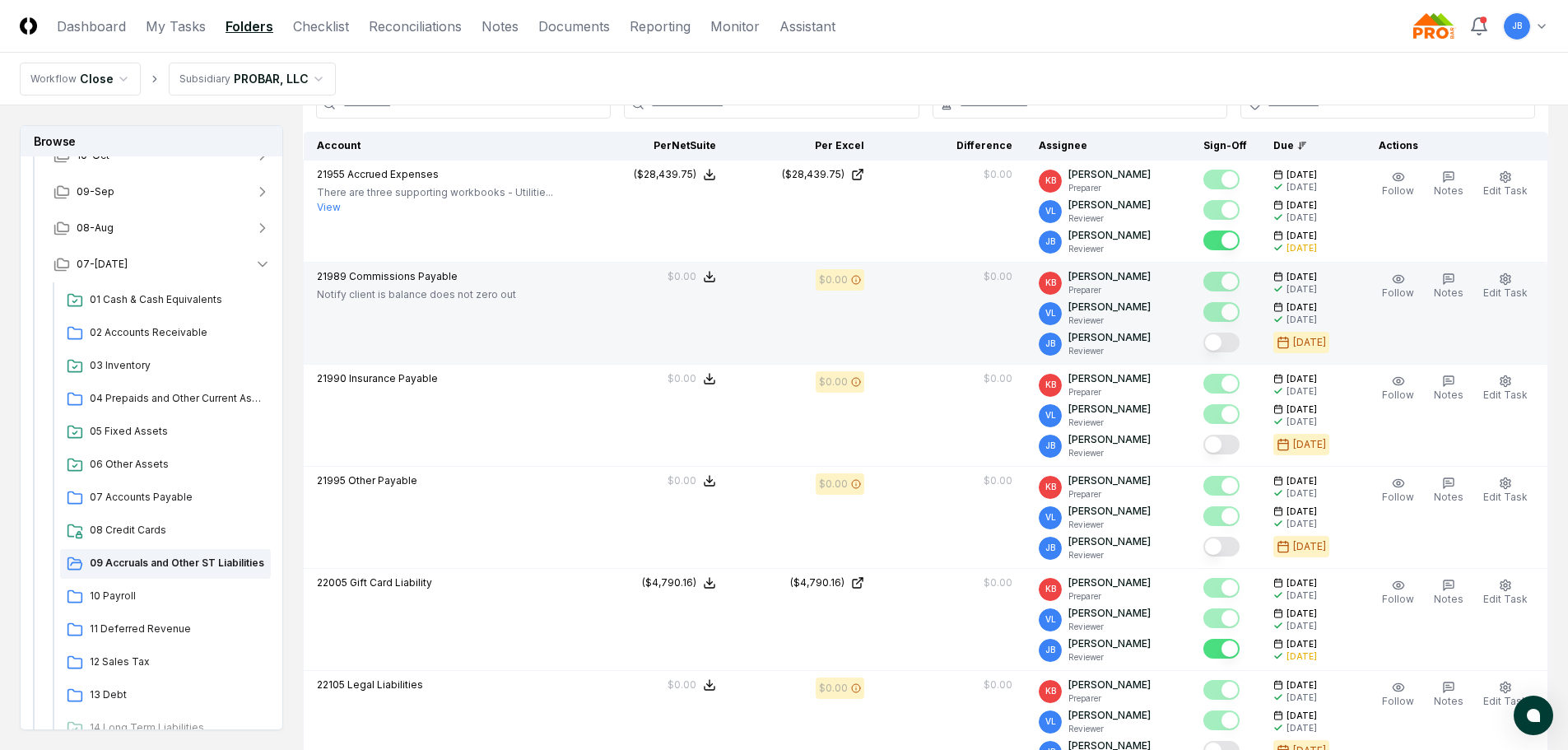
scroll to position [494, 0]
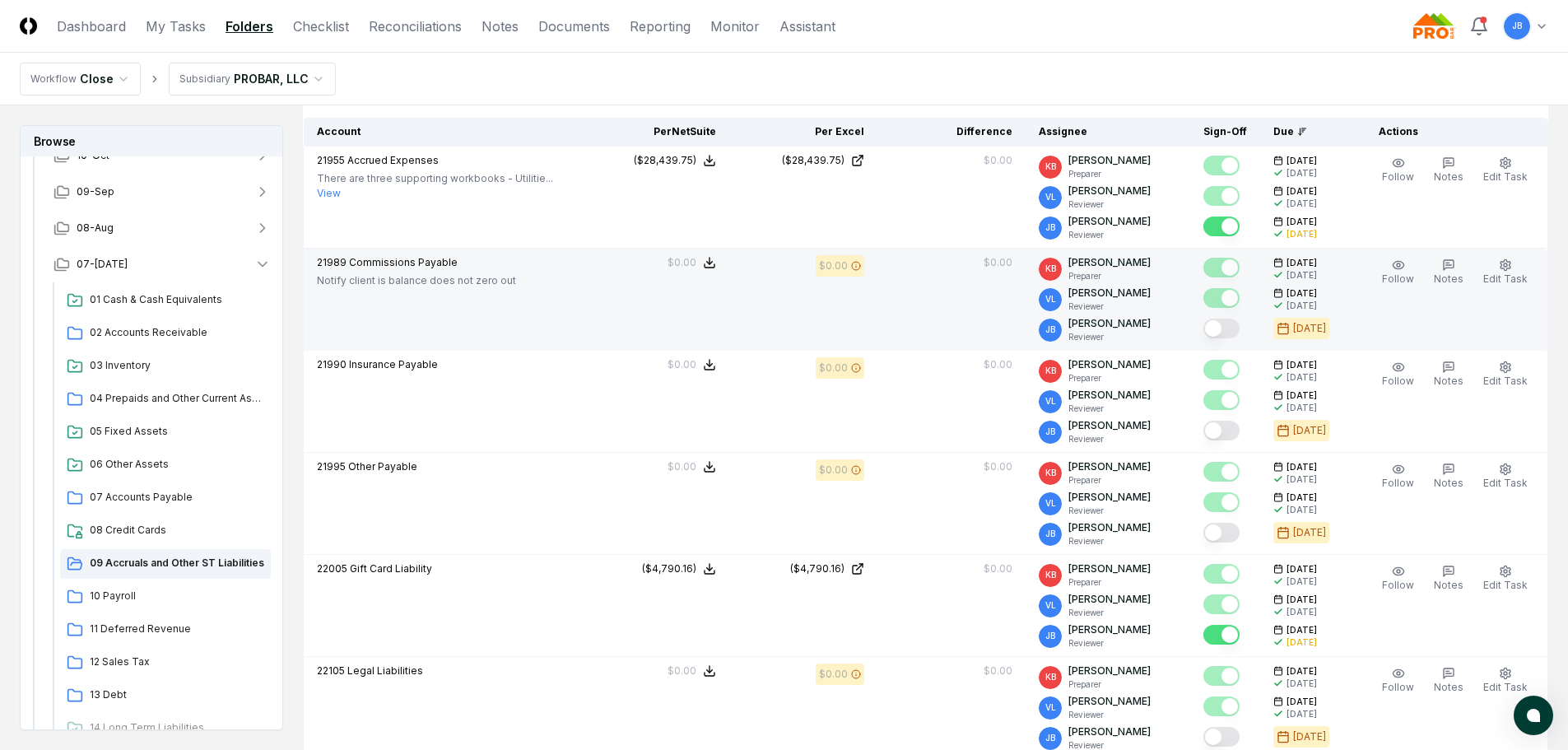
click at [1231, 330] on button "Mark complete" at bounding box center [1222, 328] width 36 height 20
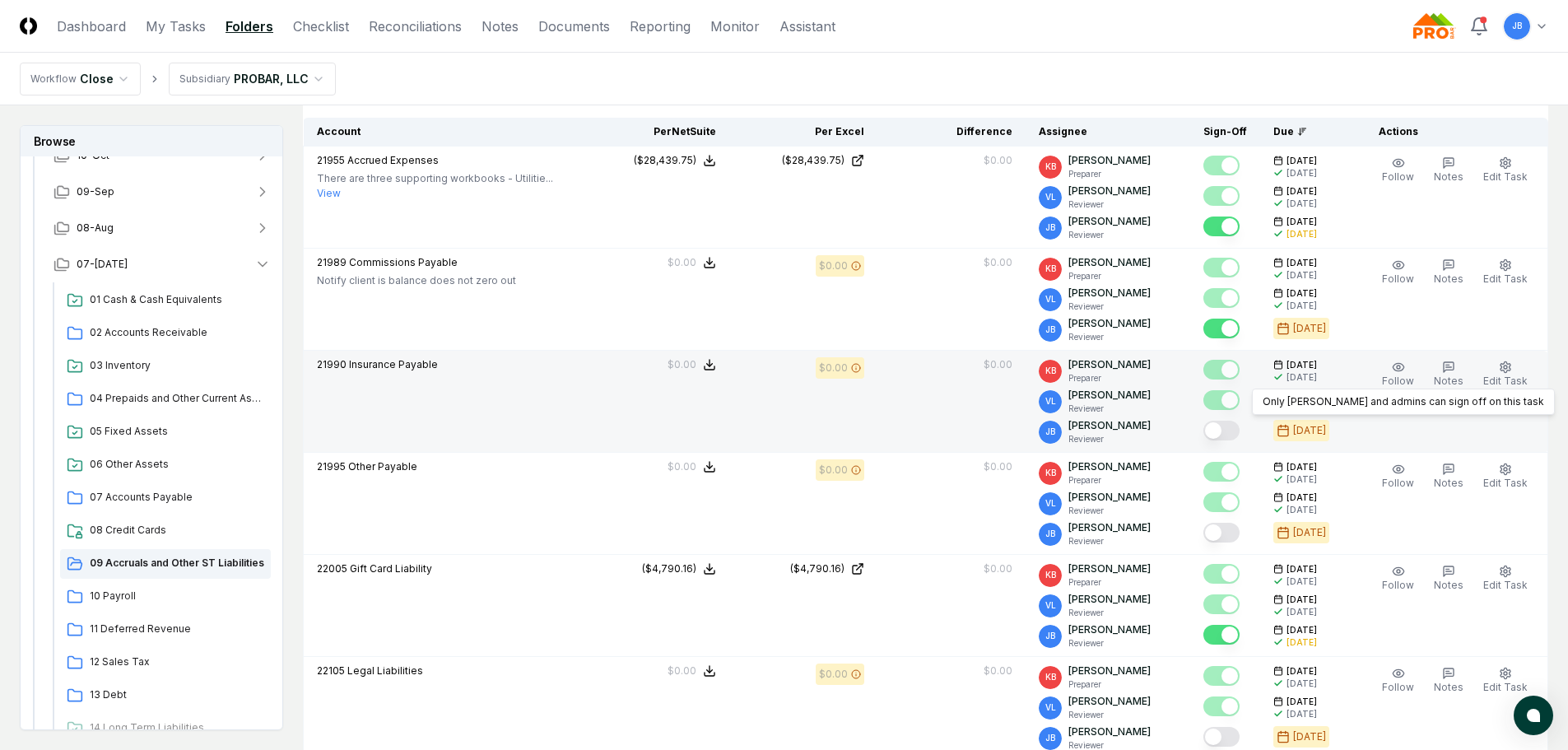
click at [1233, 438] on button "Mark complete" at bounding box center [1222, 431] width 36 height 20
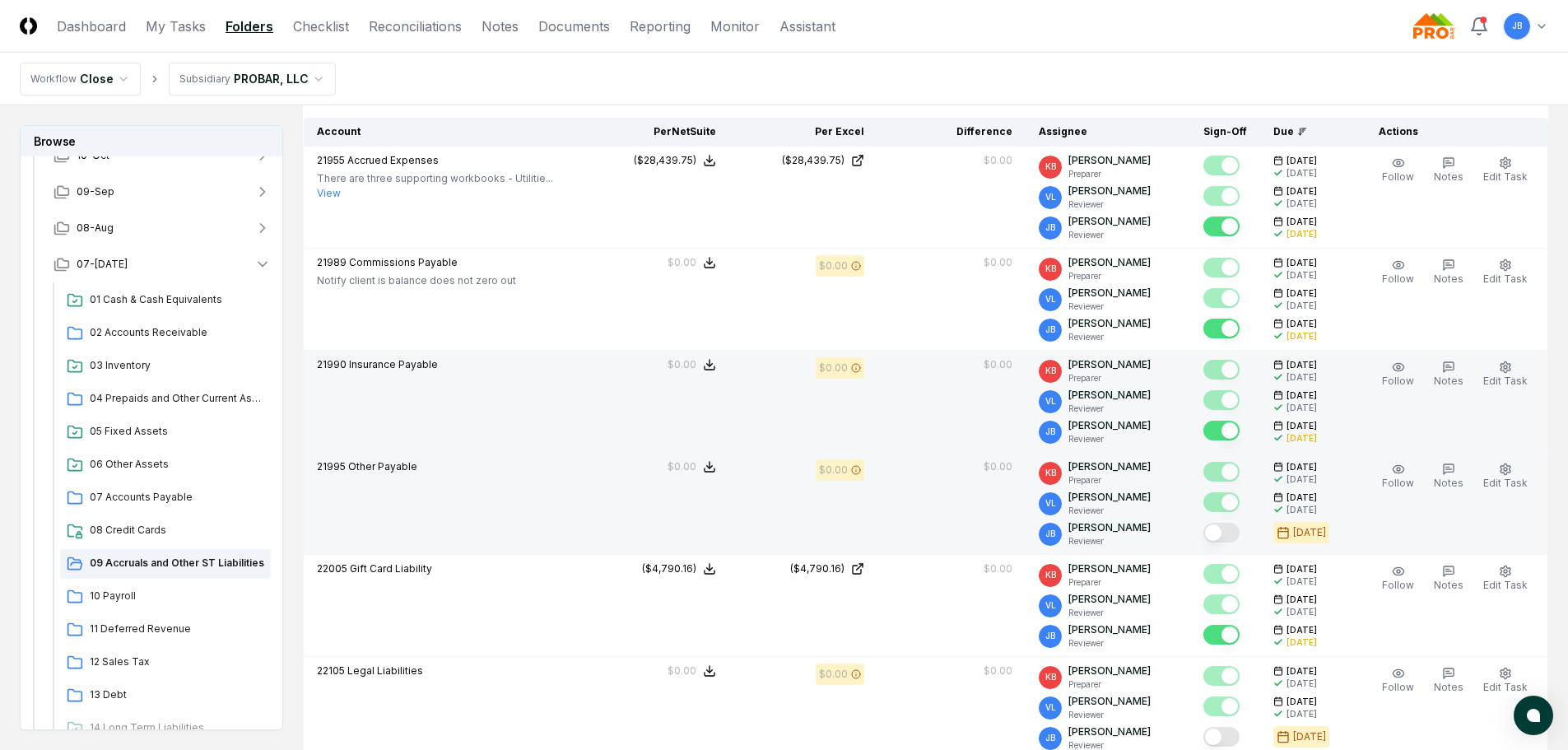
click at [1227, 533] on button "Mark complete" at bounding box center [1222, 533] width 36 height 20
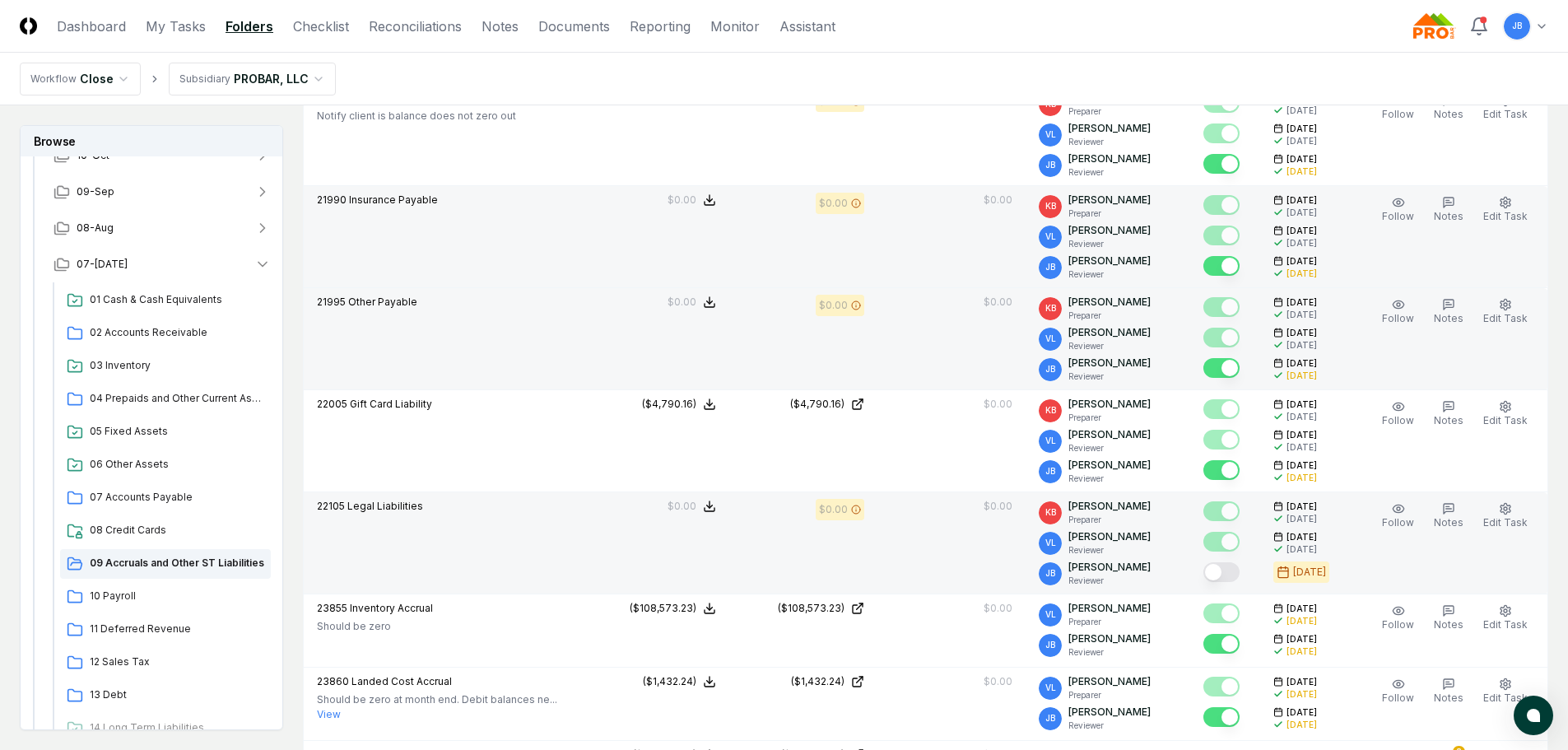
click at [1229, 568] on button "Mark complete" at bounding box center [1222, 572] width 36 height 20
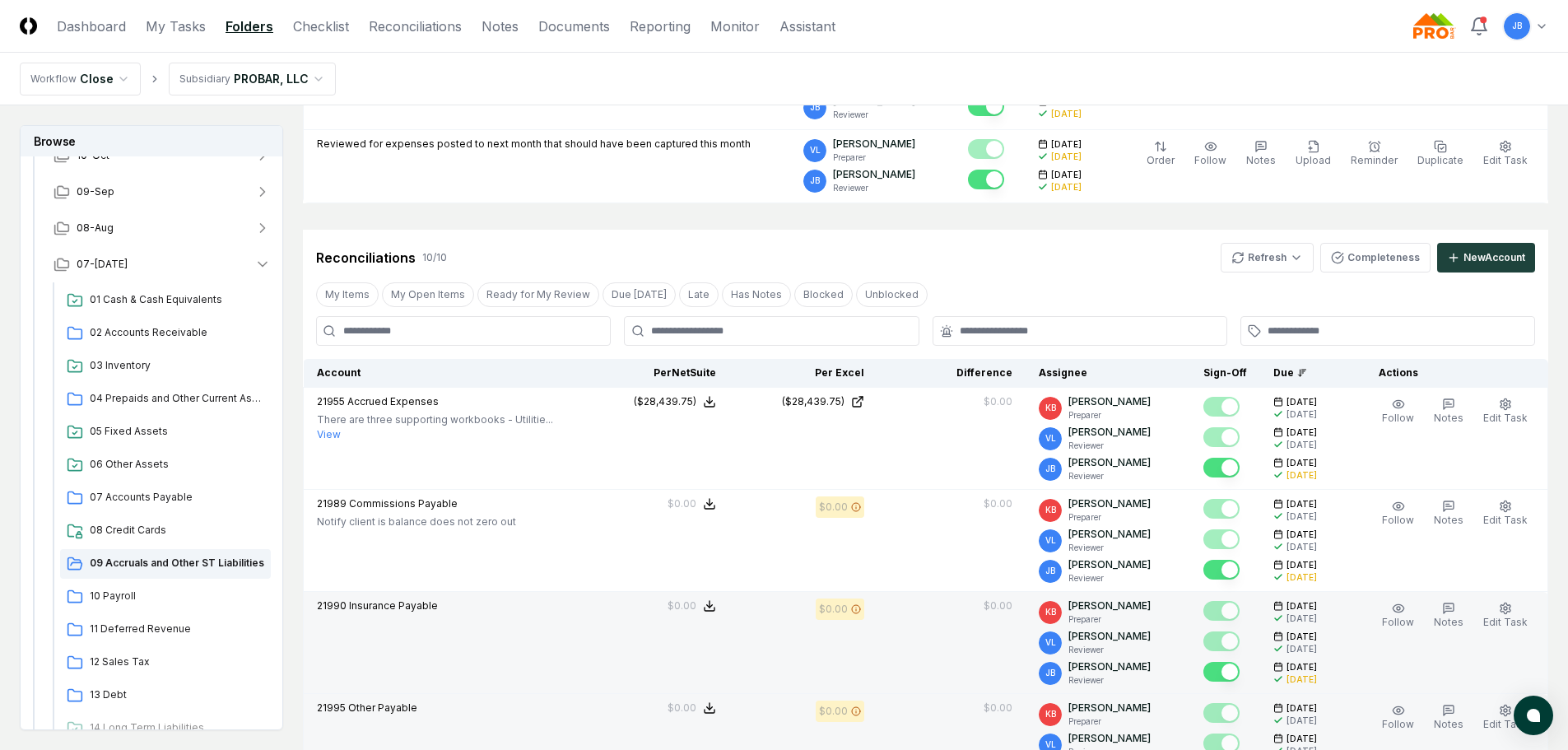
scroll to position [0, 0]
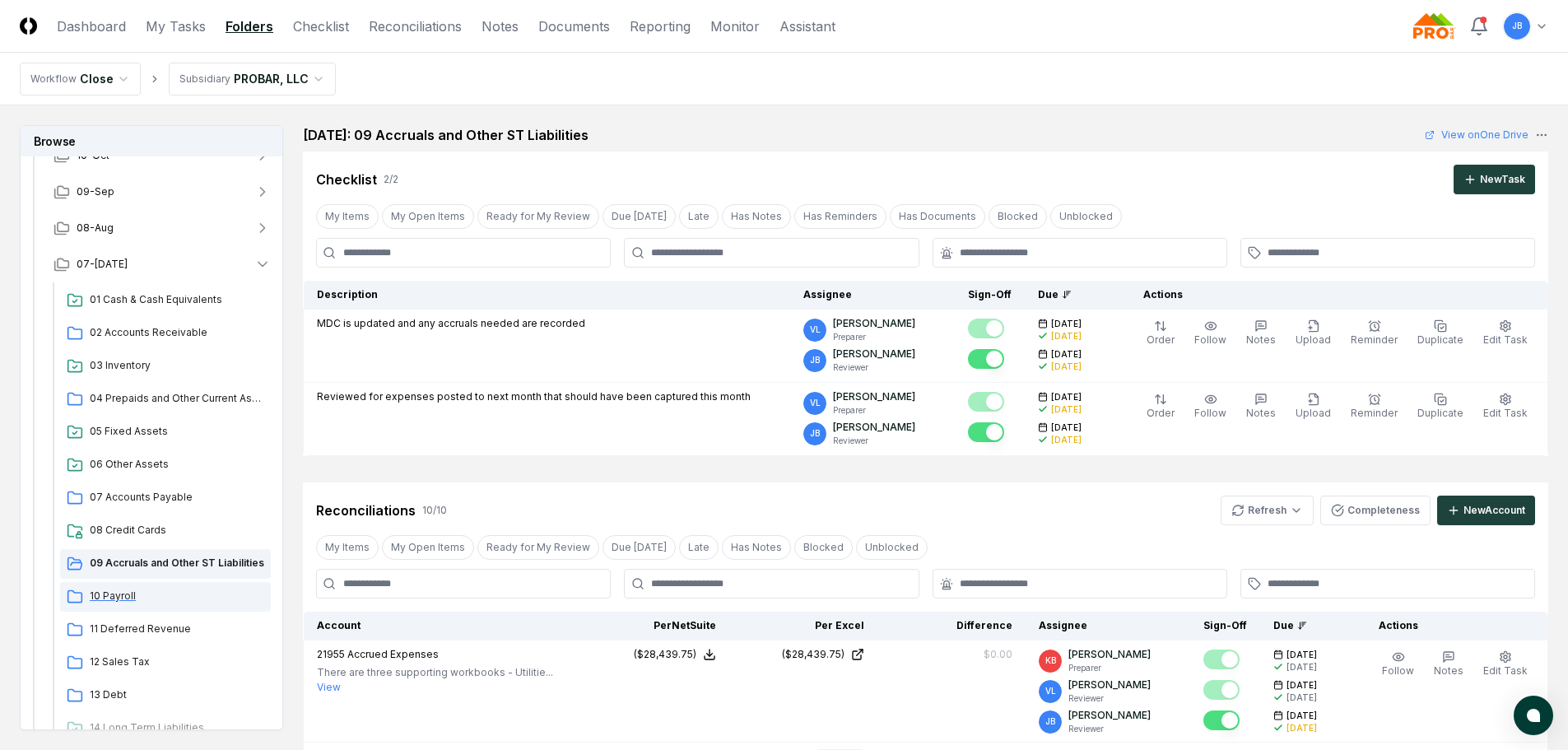
click at [161, 598] on span "10 Payroll" at bounding box center [177, 596] width 174 height 15
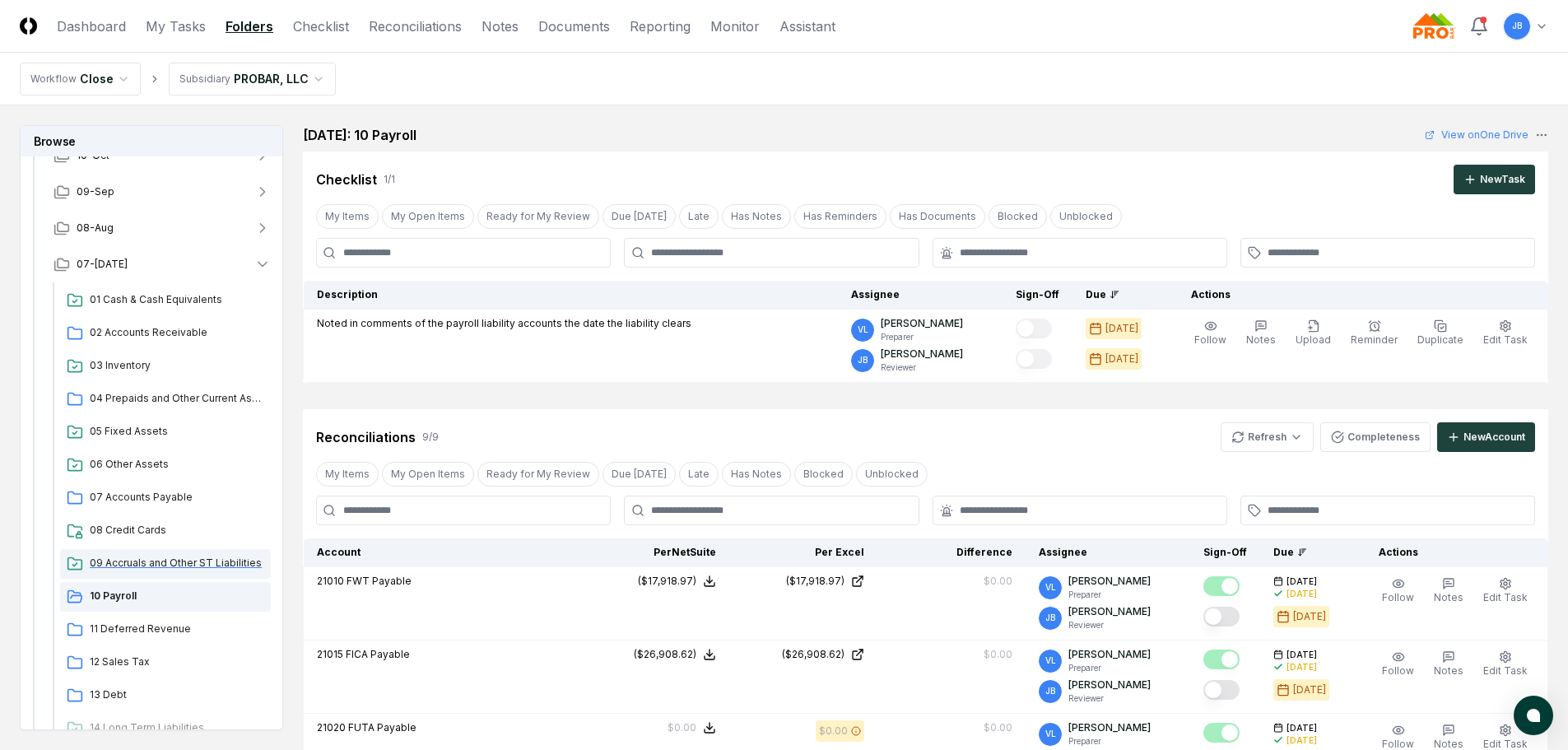
click at [153, 569] on span "09 Accruals and Other ST Liabilities" at bounding box center [177, 563] width 174 height 15
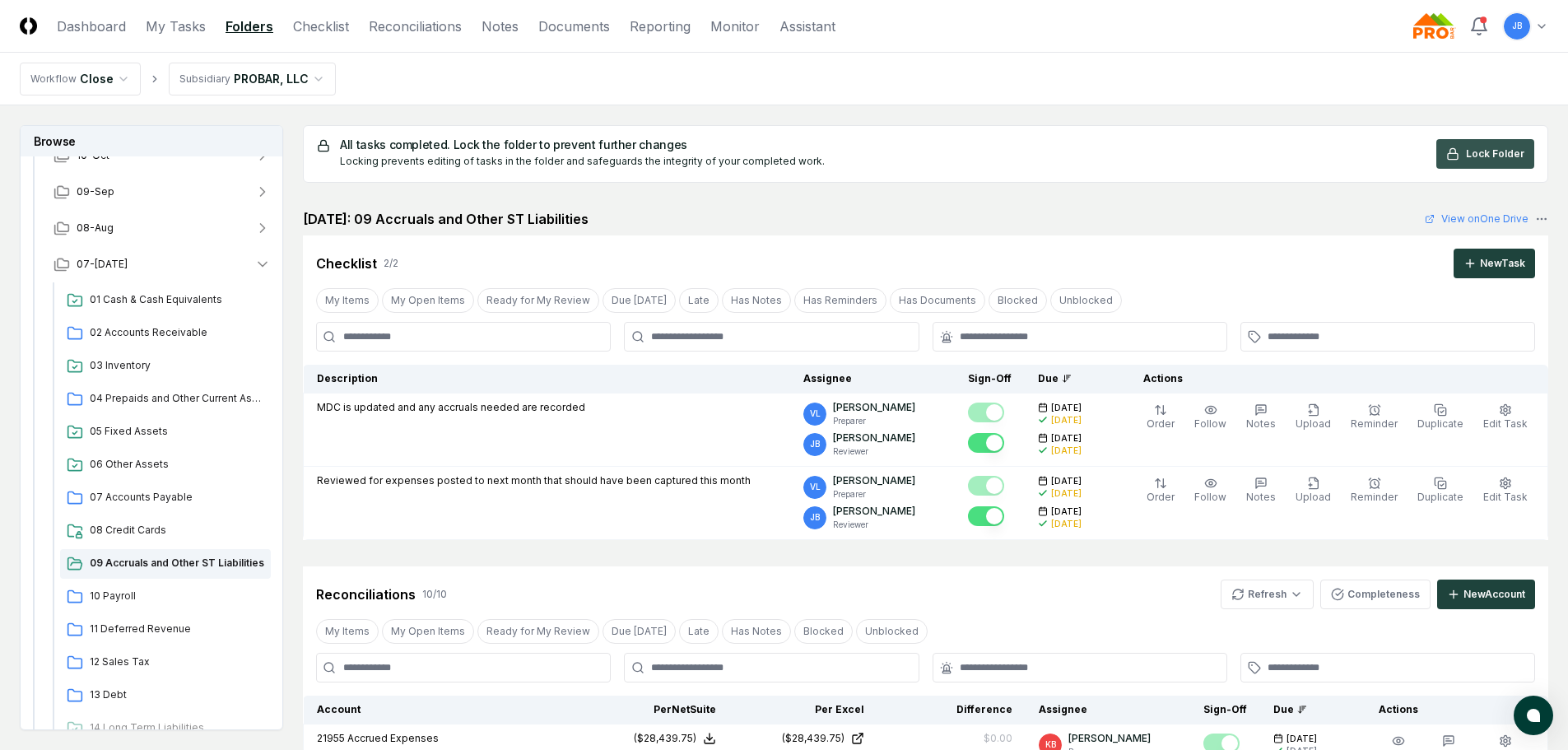
click at [1466, 148] on button "Lock Folder" at bounding box center [1486, 154] width 98 height 29
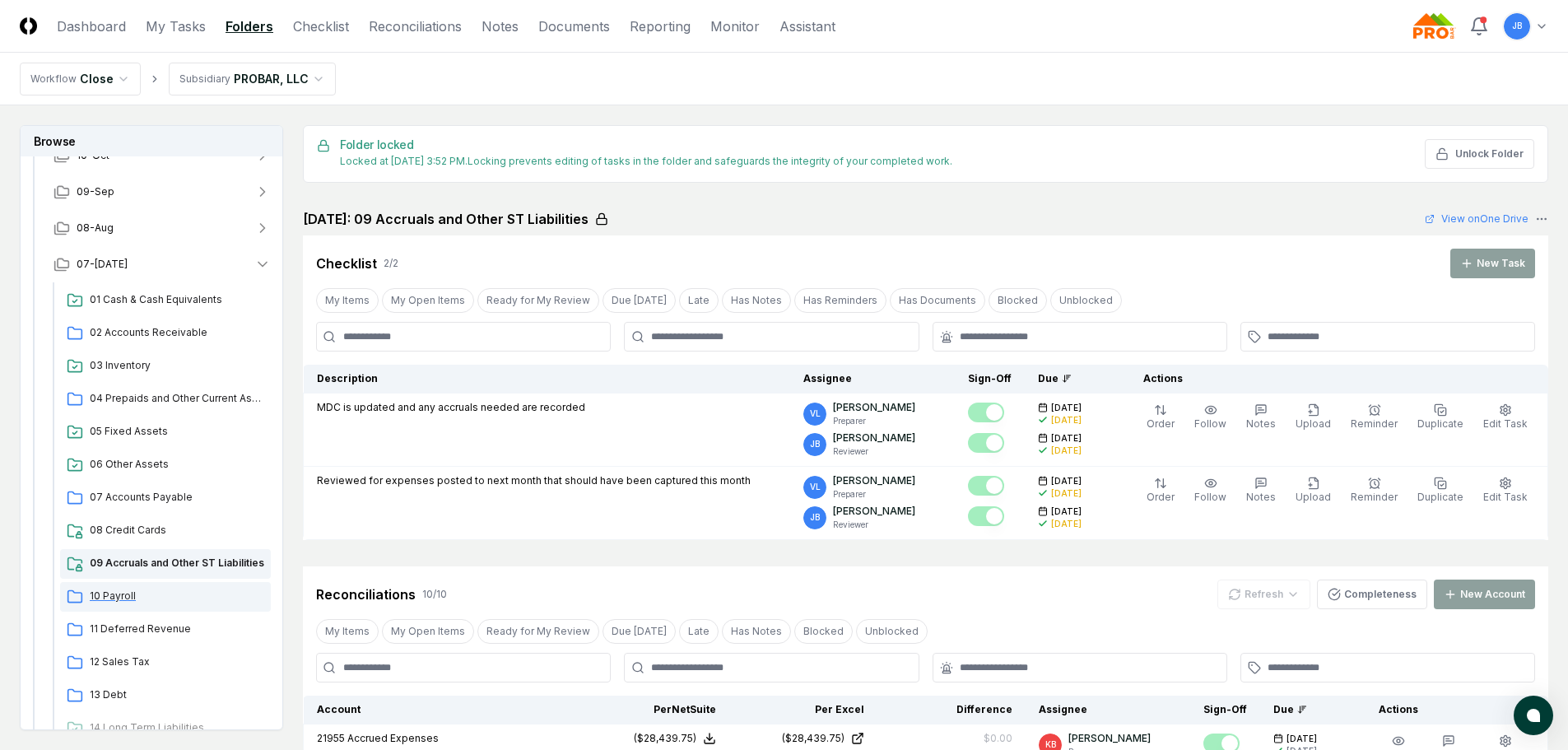
click at [98, 600] on span "10 Payroll" at bounding box center [177, 596] width 174 height 15
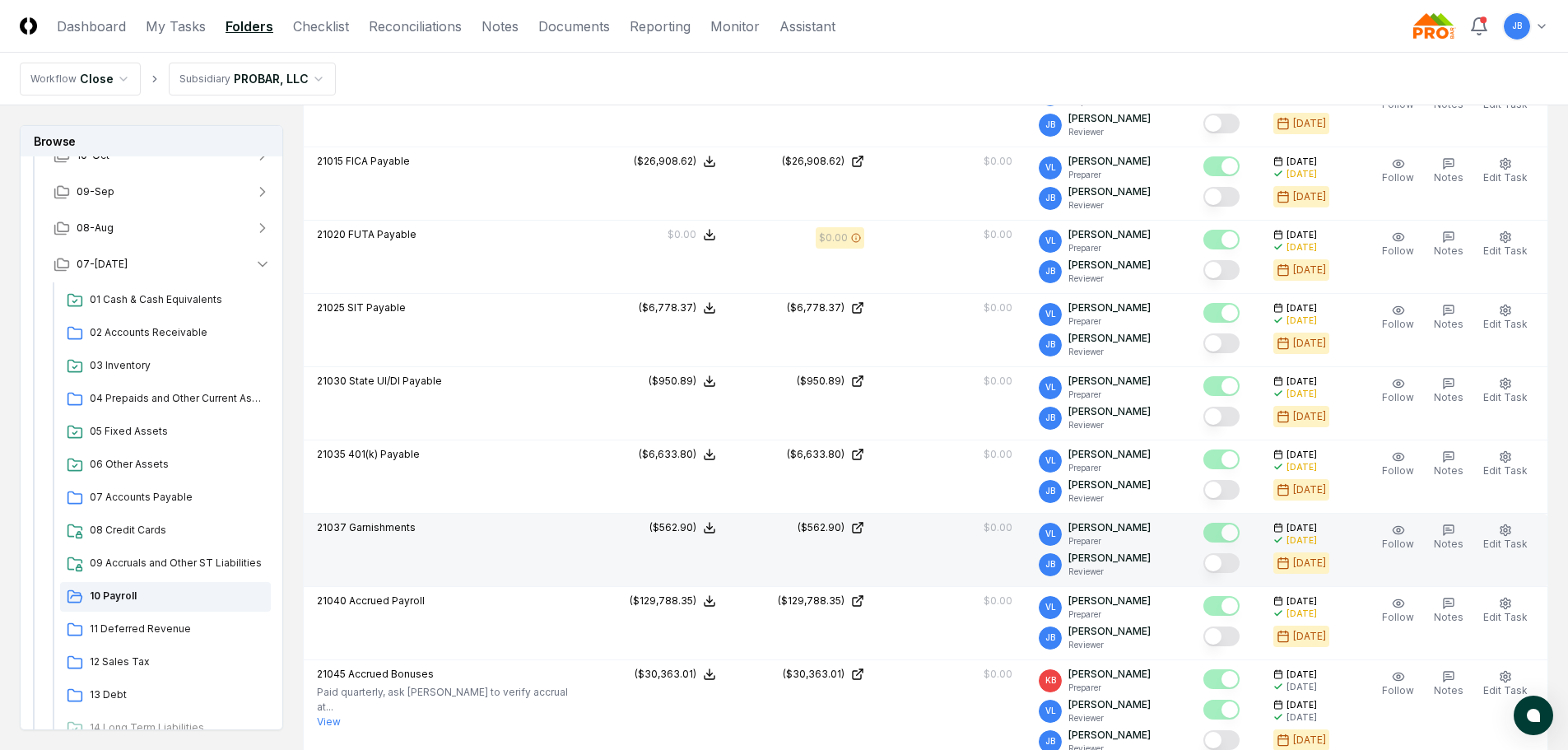
scroll to position [494, 0]
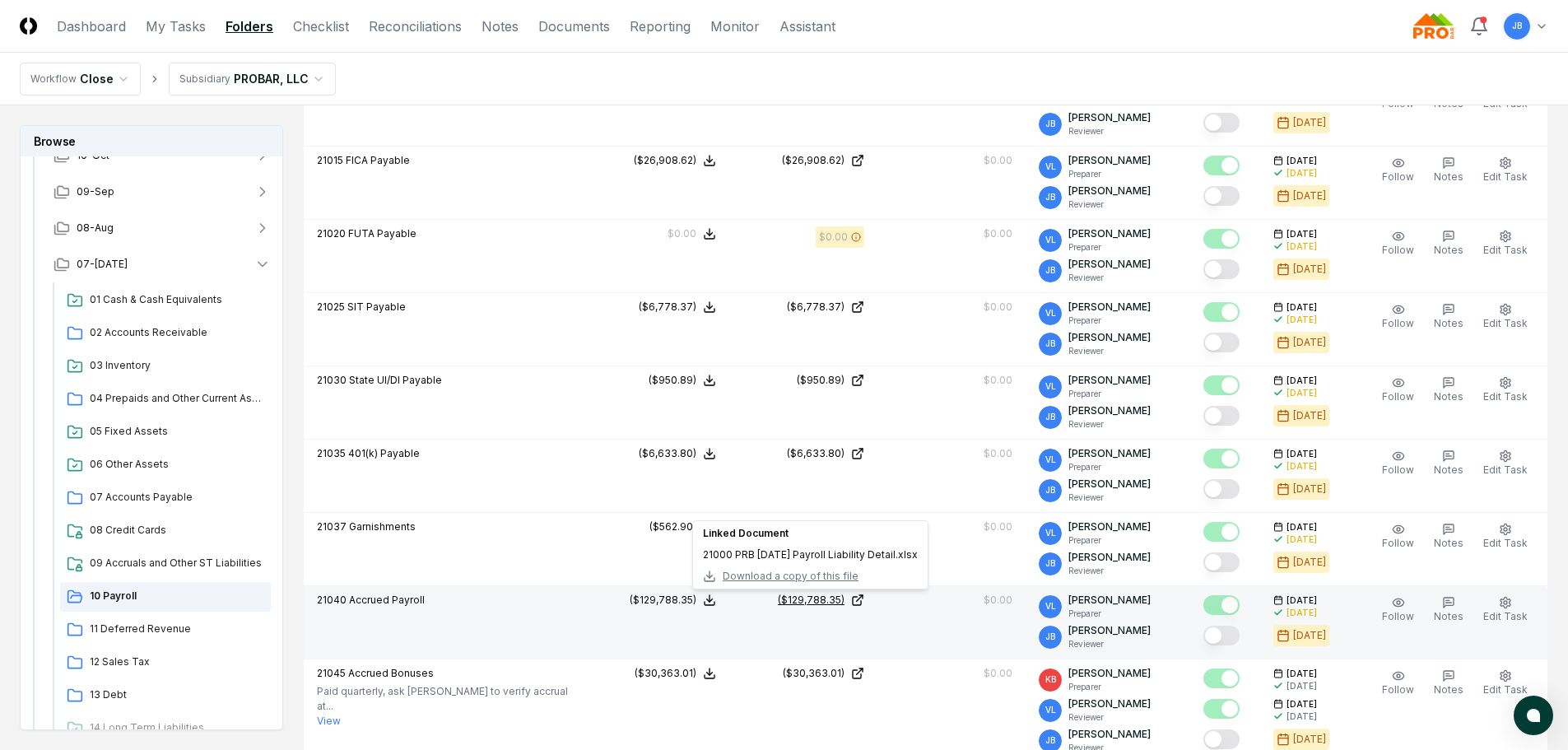
click at [828, 604] on div "($129,788.35)" at bounding box center [811, 600] width 66 height 15
click at [1235, 633] on button "Mark complete" at bounding box center [1222, 635] width 36 height 20
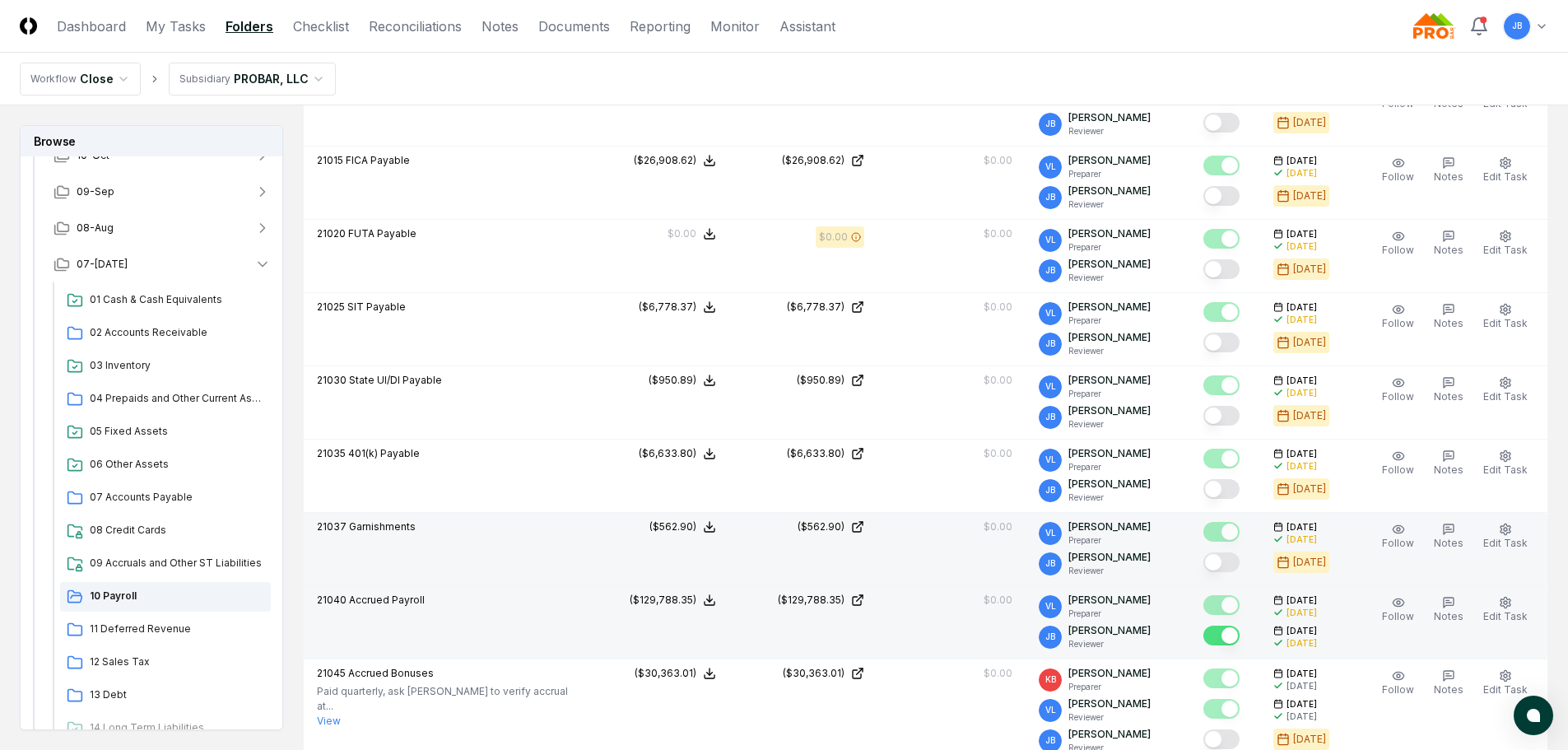
click at [1226, 569] on button "Mark complete" at bounding box center [1222, 562] width 36 height 20
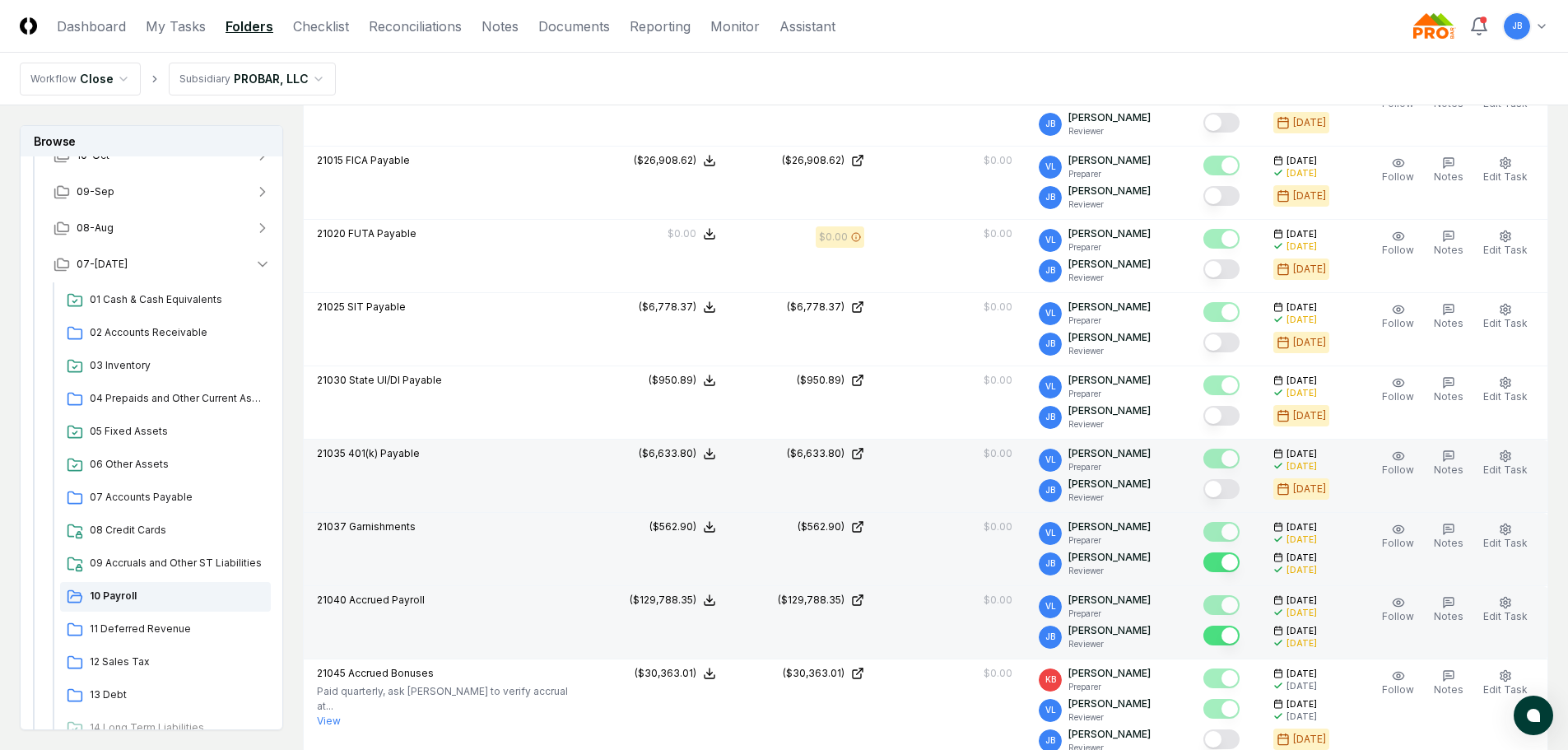
click at [1219, 491] on button "Mark complete" at bounding box center [1222, 488] width 36 height 20
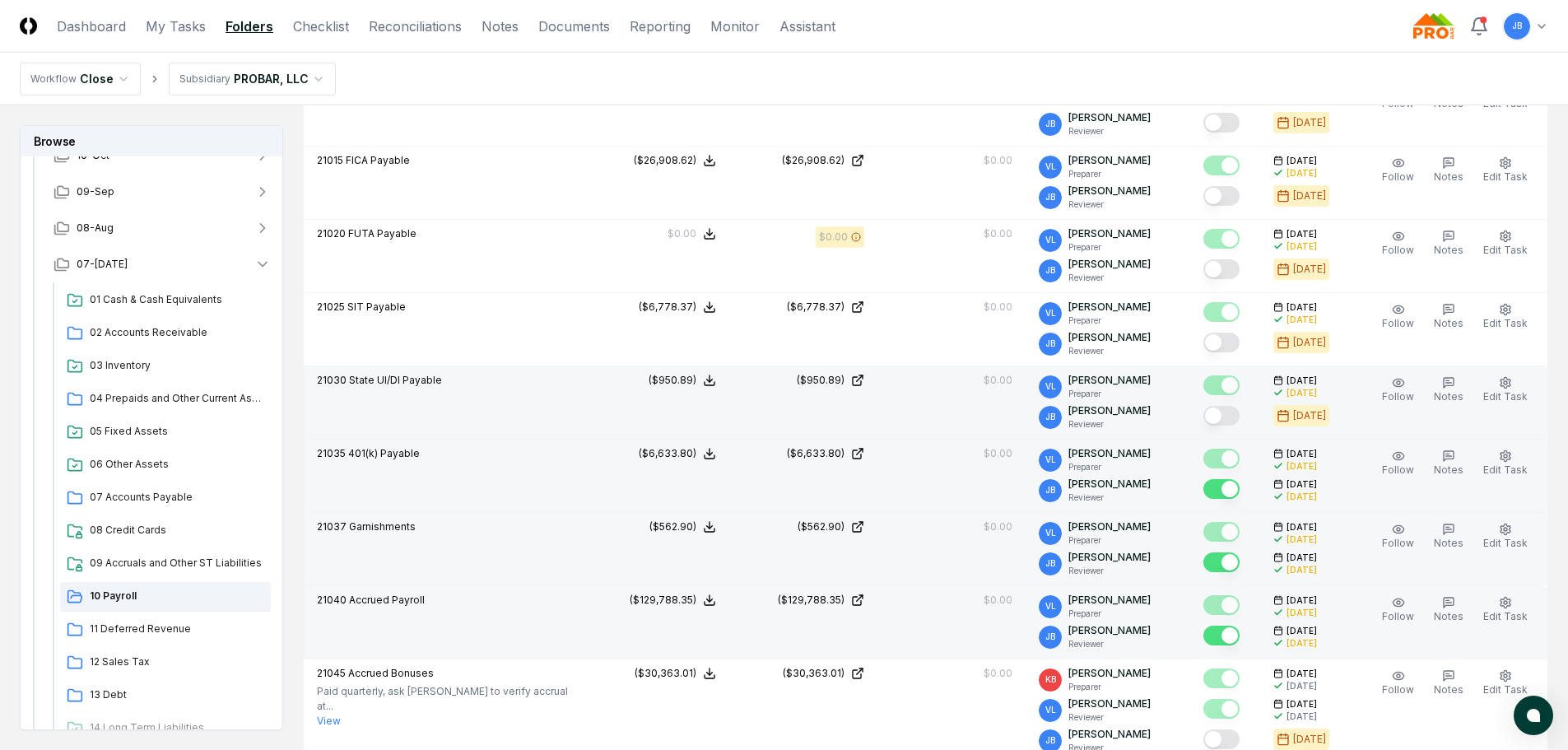
click at [1233, 419] on button "Mark complete" at bounding box center [1222, 415] width 36 height 20
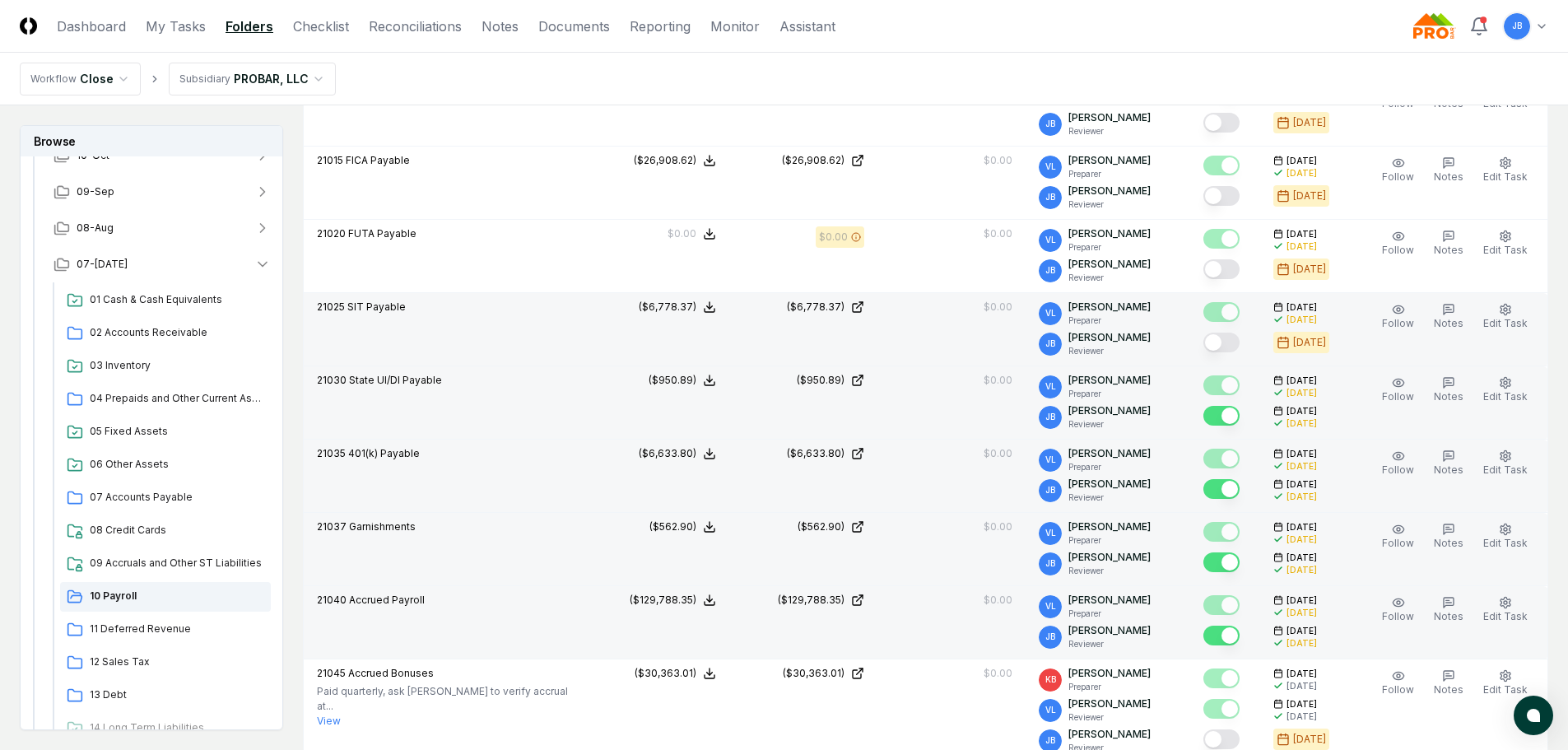
click at [1223, 337] on button "Mark complete" at bounding box center [1222, 342] width 36 height 20
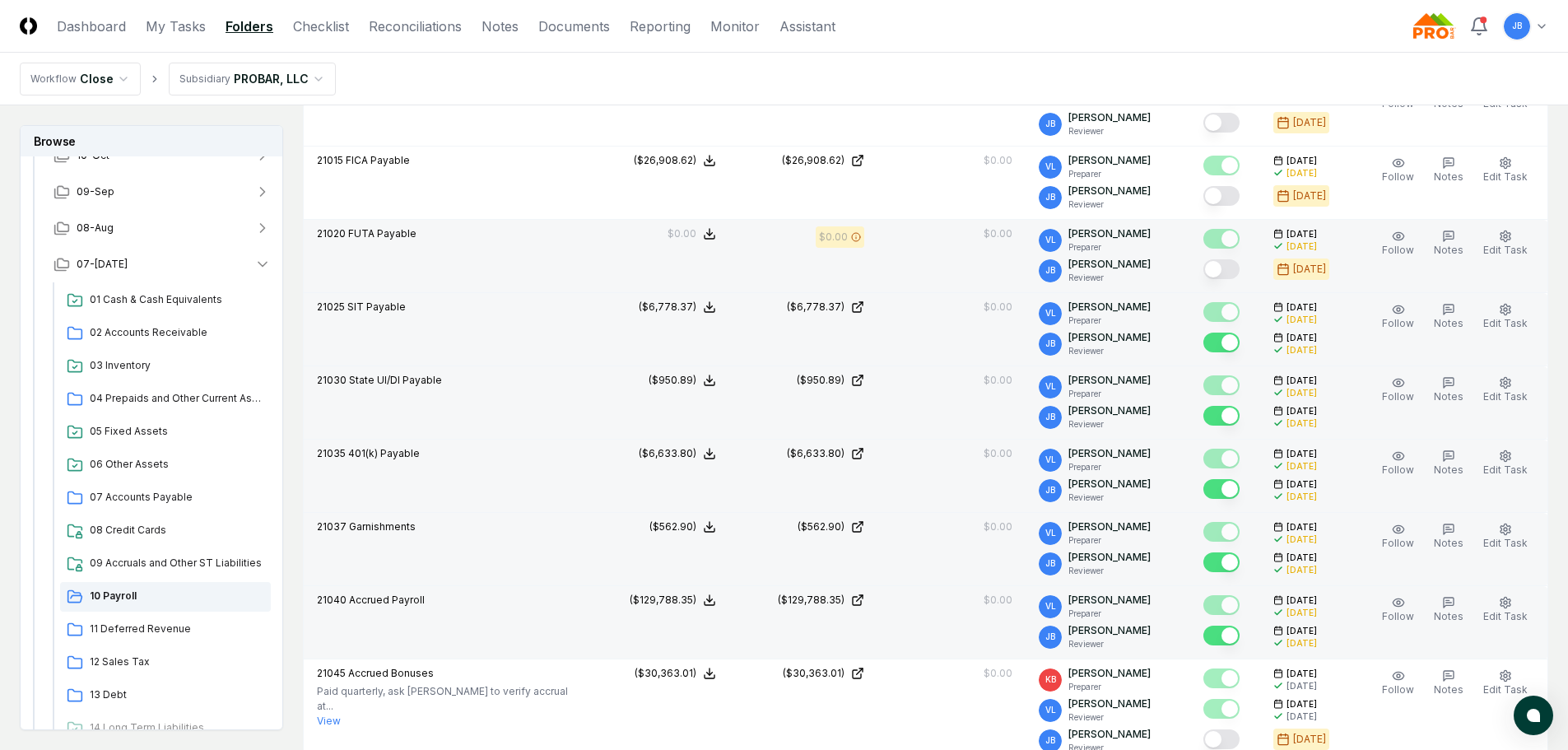
click at [1222, 263] on button "Mark complete" at bounding box center [1222, 269] width 36 height 20
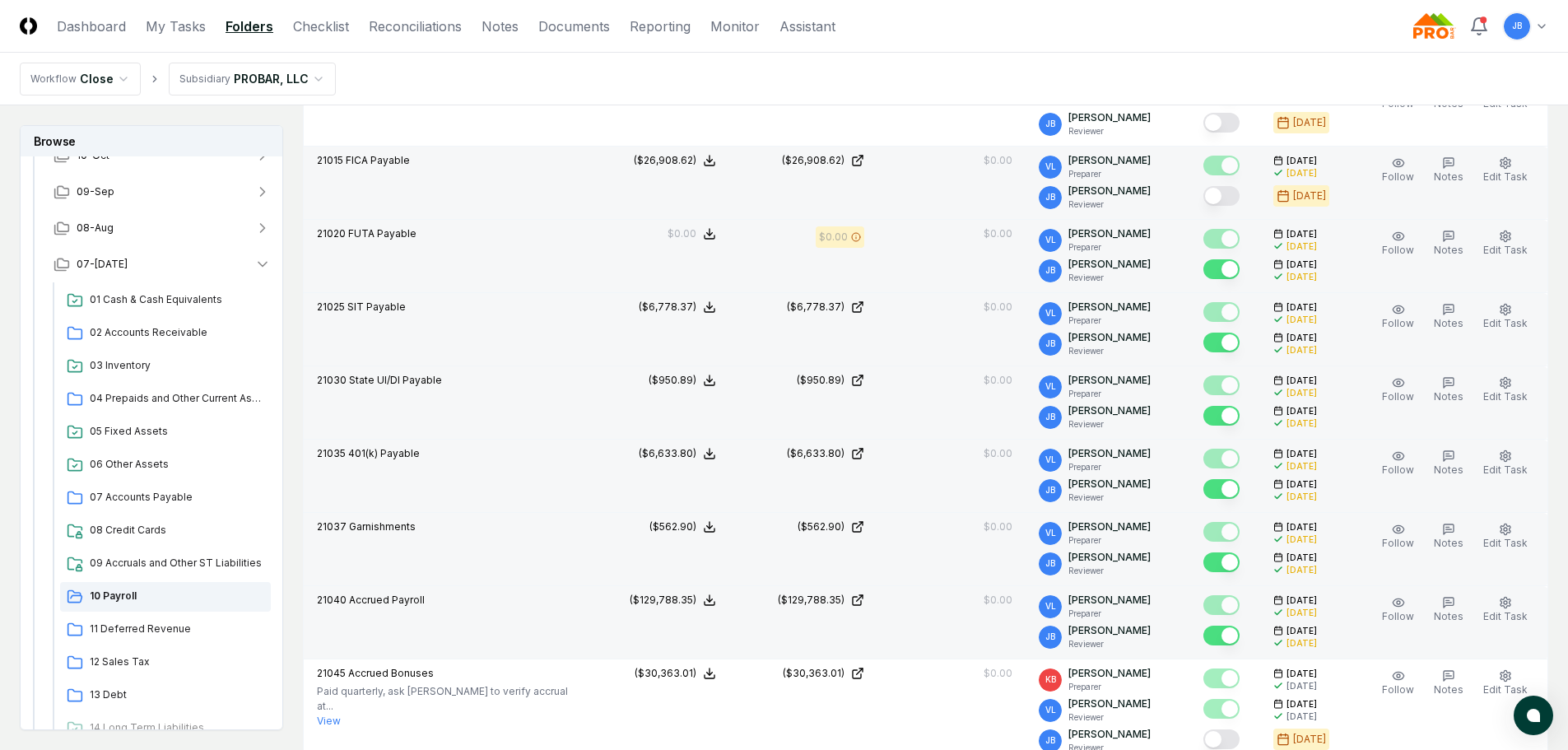
click at [1219, 193] on button "Mark complete" at bounding box center [1222, 196] width 36 height 20
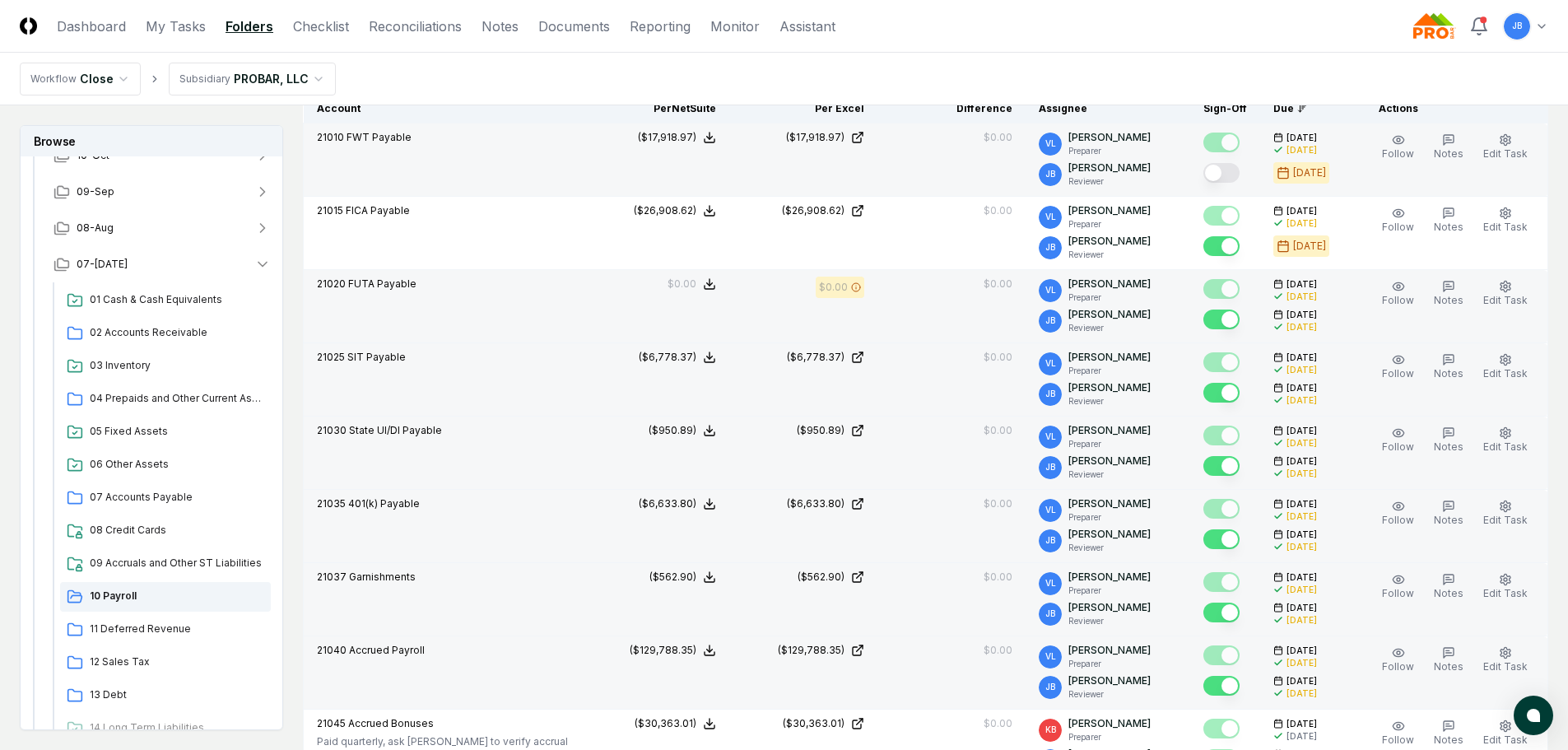
scroll to position [330, 0]
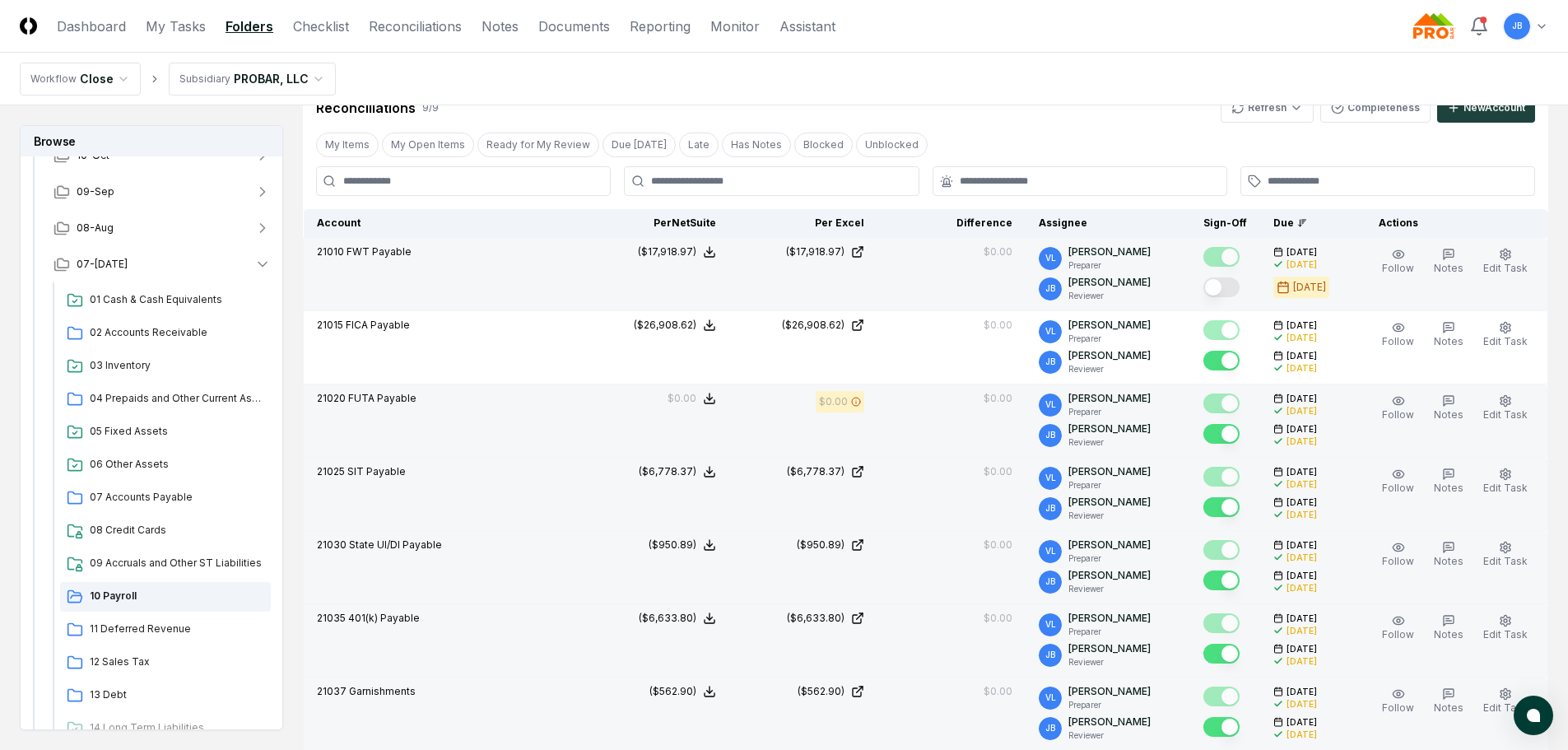
click at [1219, 281] on button "Mark complete" at bounding box center [1222, 287] width 36 height 20
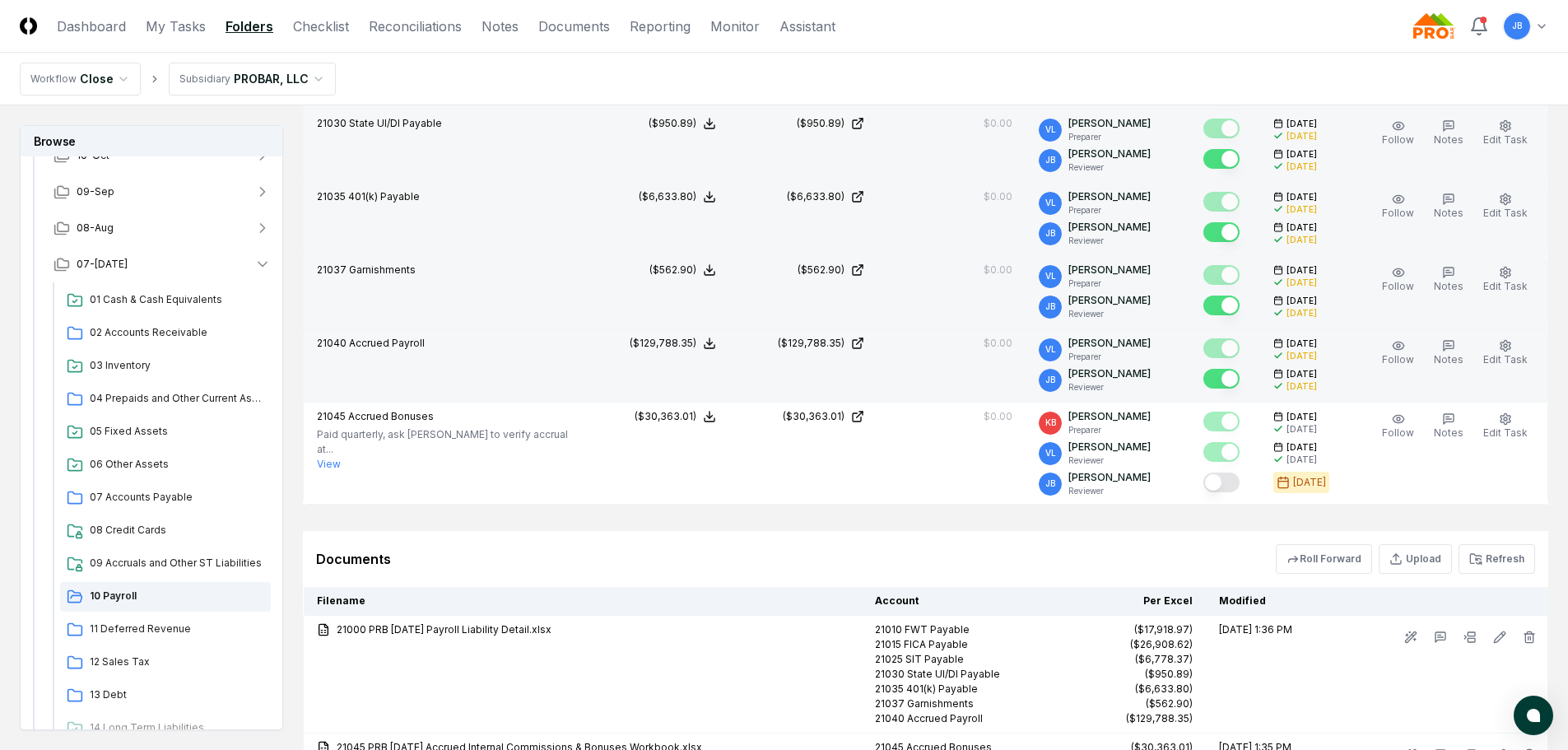
scroll to position [897, 0]
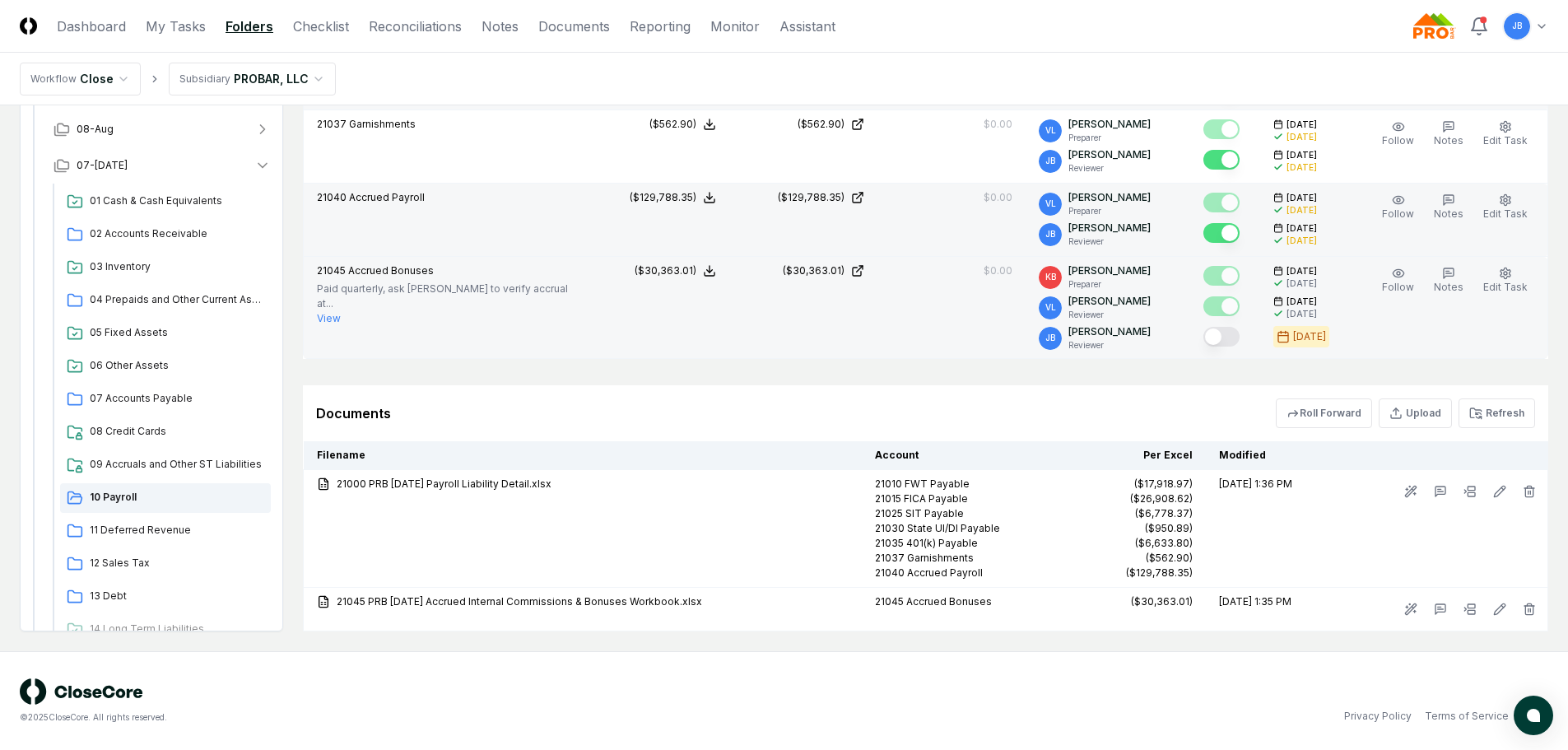
click at [336, 312] on button "View" at bounding box center [329, 318] width 24 height 15
click at [865, 276] on icon at bounding box center [857, 270] width 13 height 13
click at [1230, 333] on button "Mark complete" at bounding box center [1222, 337] width 36 height 20
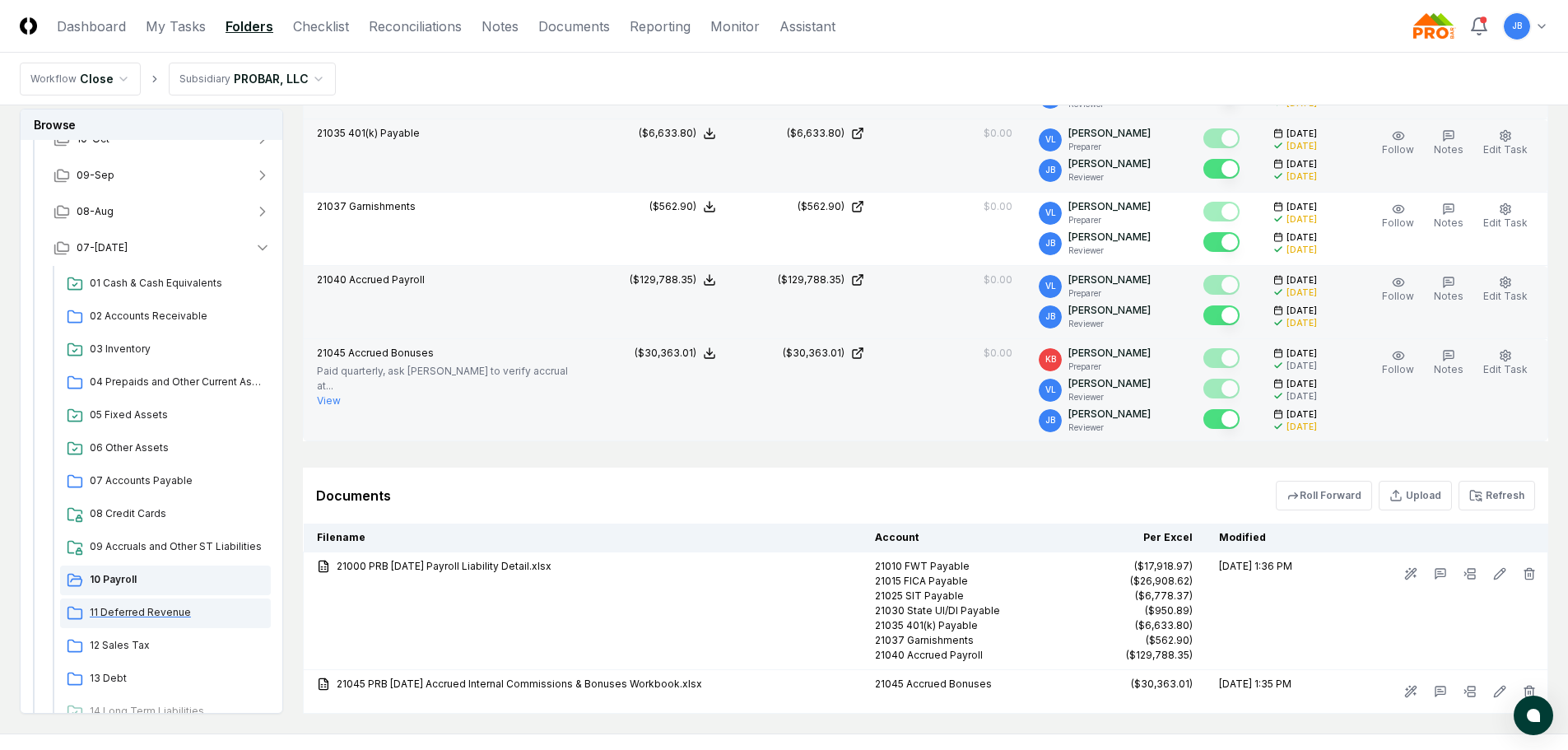
click at [193, 605] on span "11 Deferred Revenue" at bounding box center [177, 612] width 174 height 15
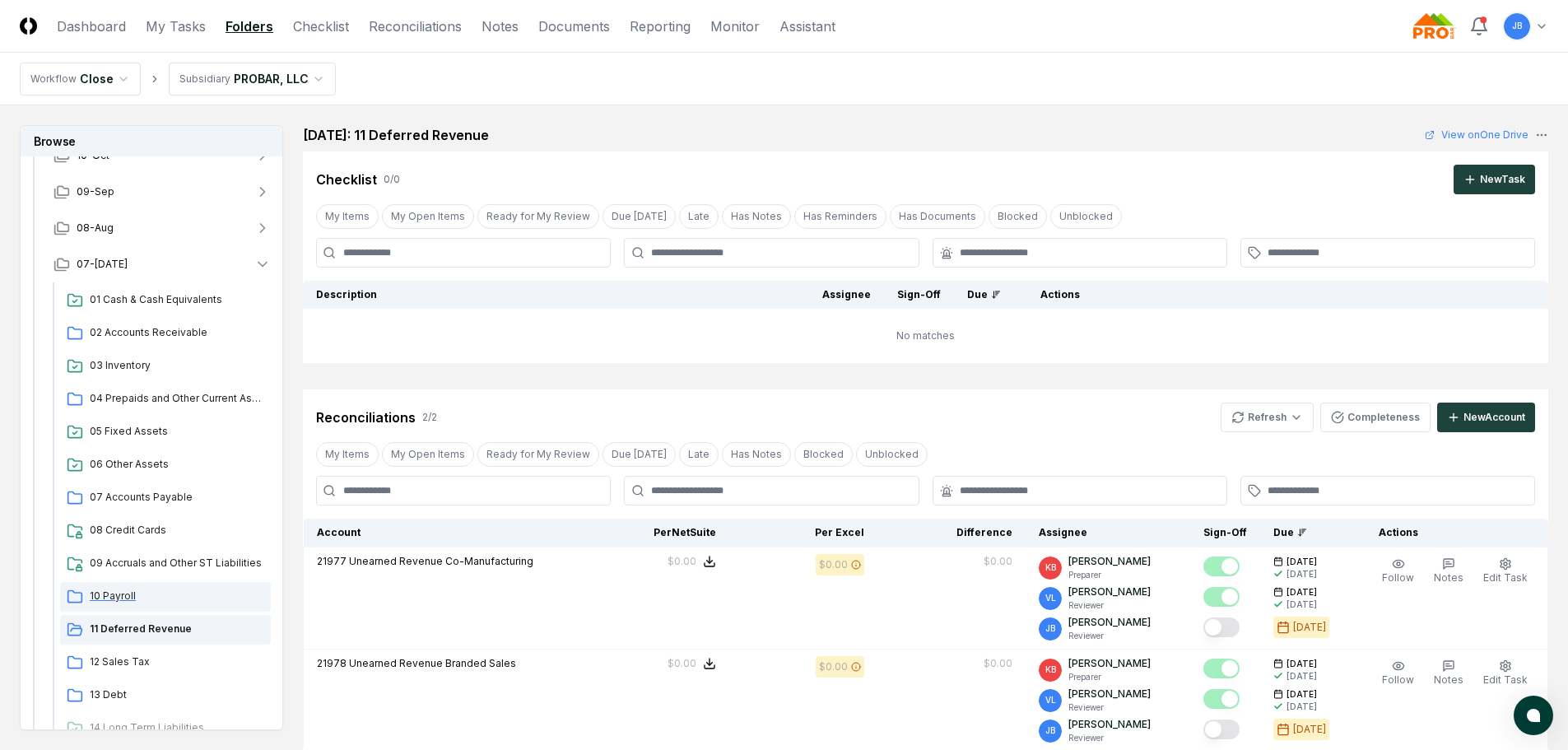
click at [126, 596] on span "10 Payroll" at bounding box center [177, 596] width 174 height 15
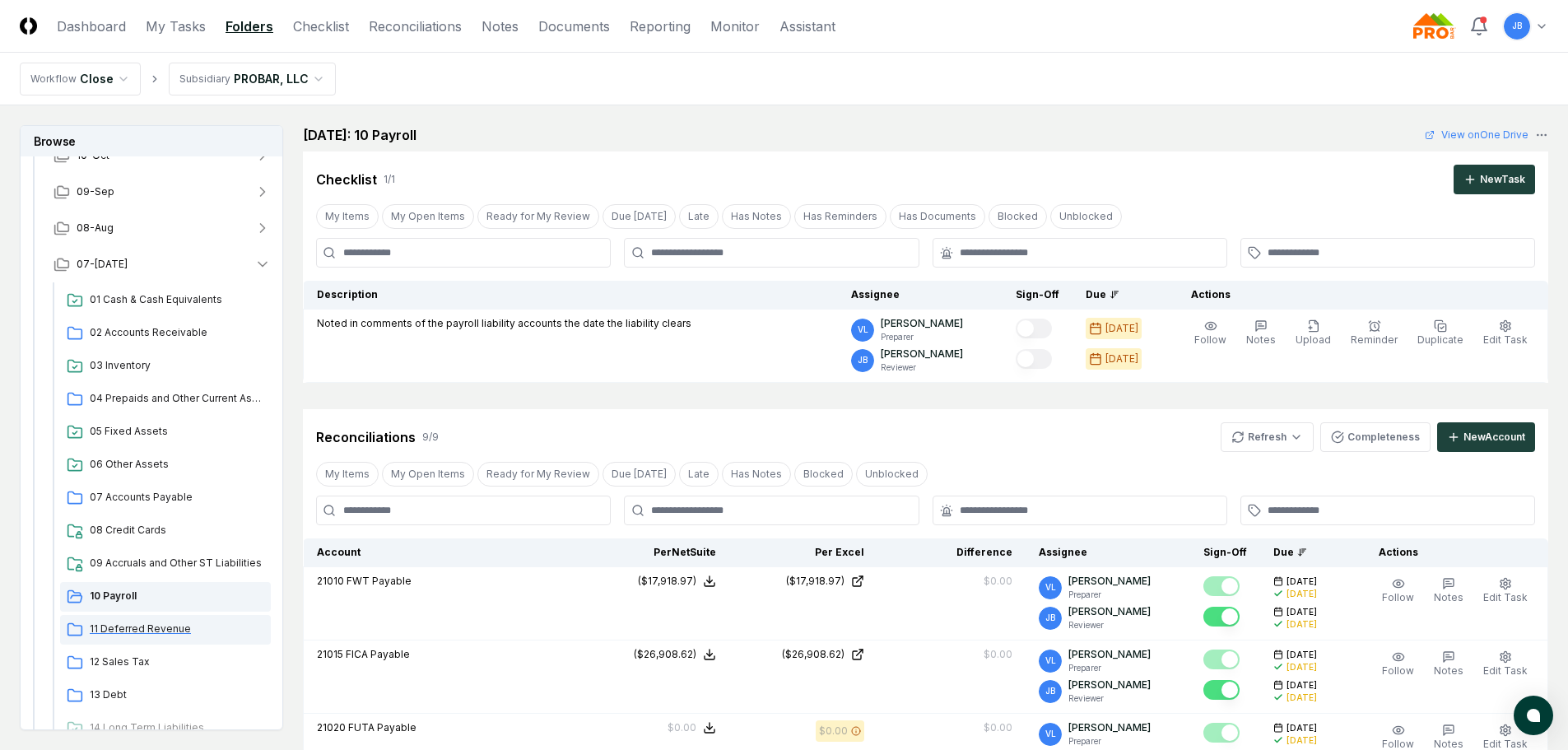
click at [168, 633] on span "11 Deferred Revenue" at bounding box center [177, 628] width 174 height 15
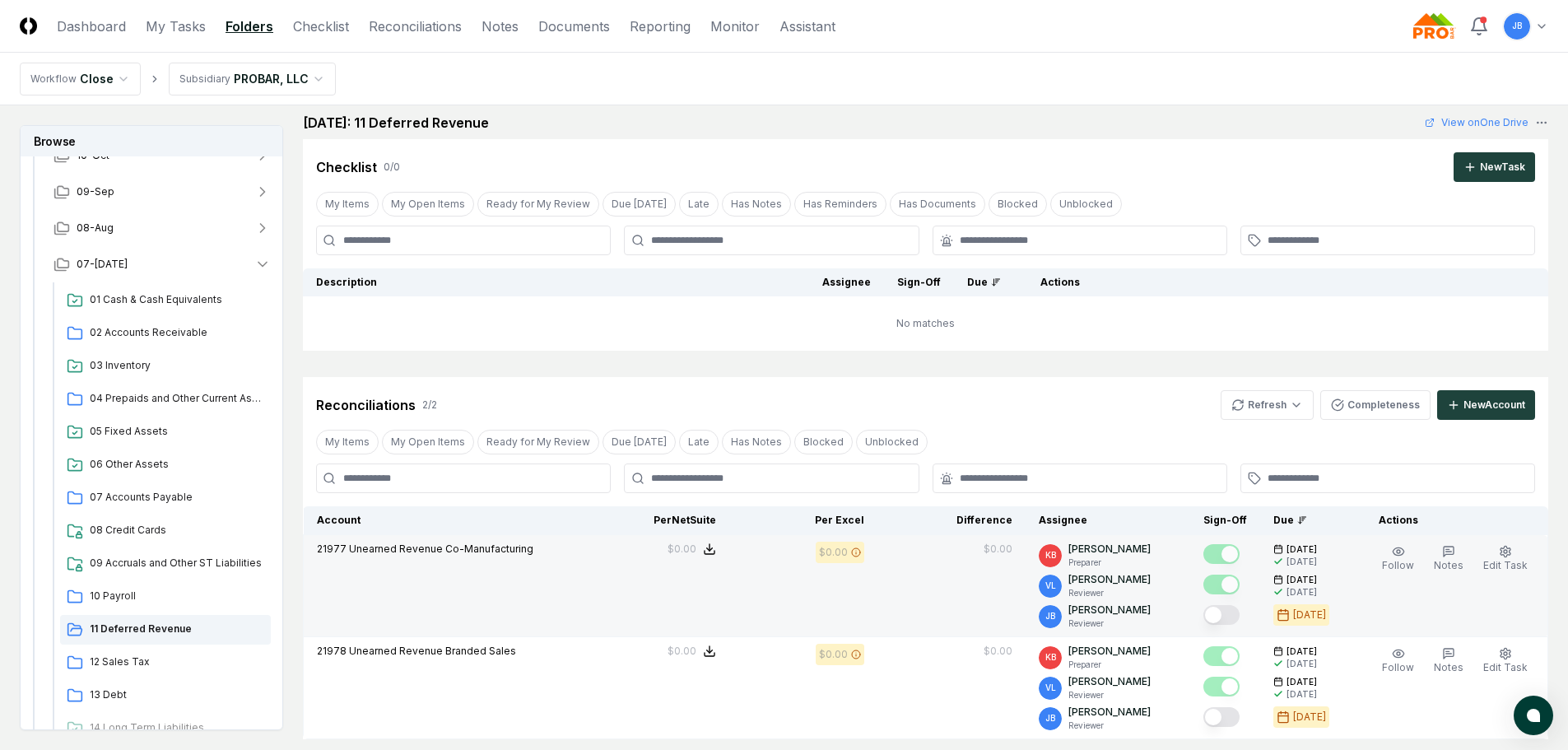
scroll to position [82, 0]
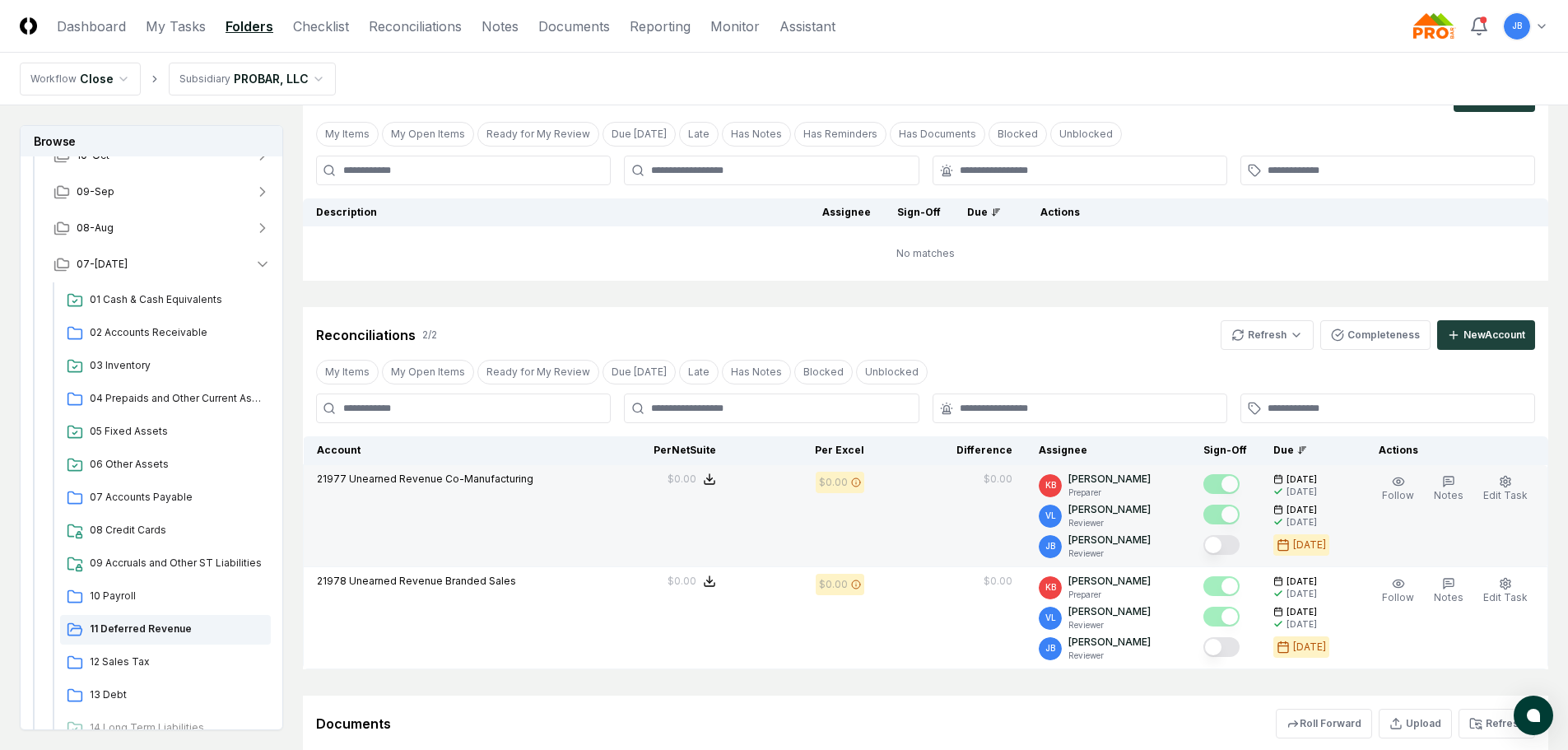
click at [1220, 545] on button "Mark complete" at bounding box center [1222, 545] width 36 height 20
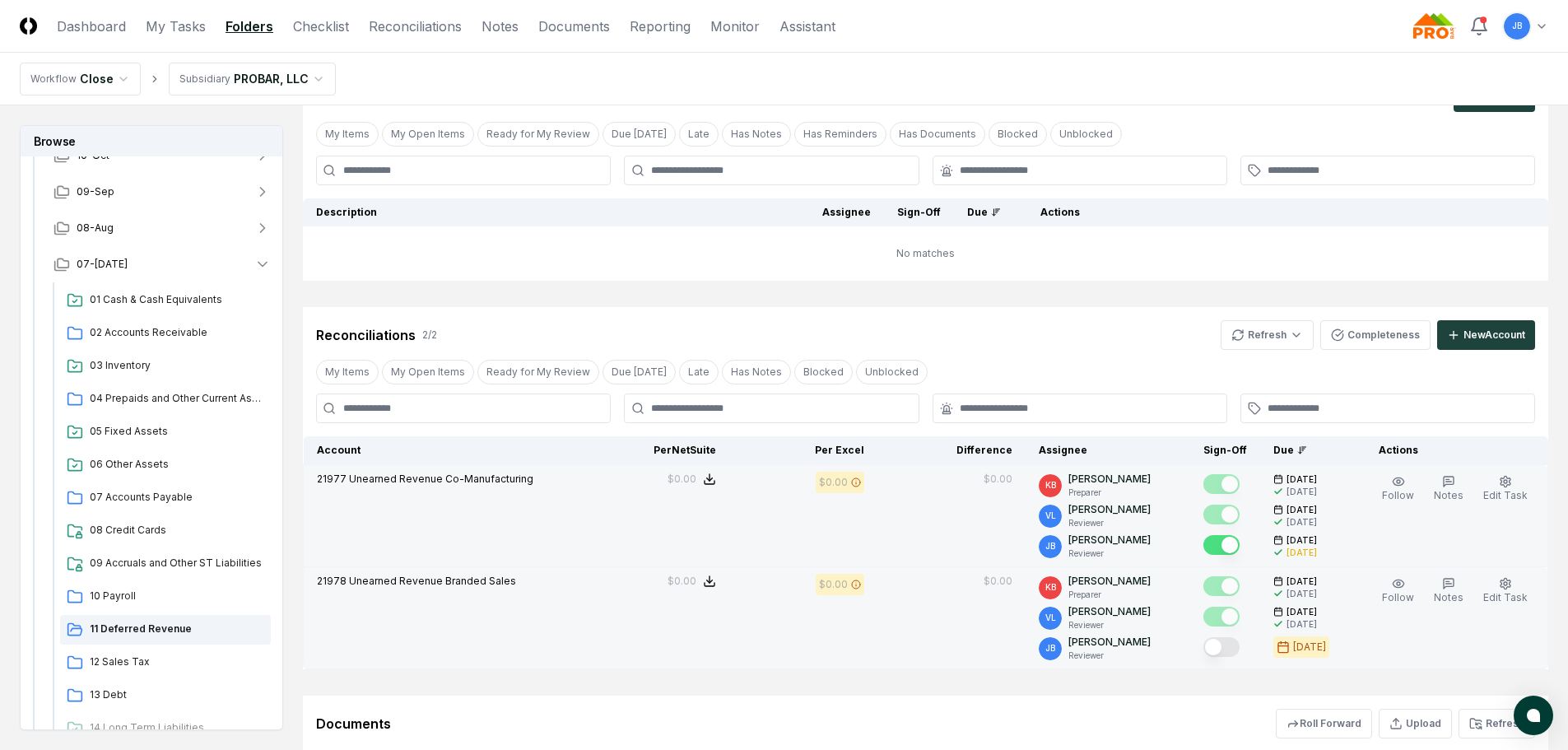
click at [1231, 646] on button "Mark complete" at bounding box center [1222, 646] width 36 height 20
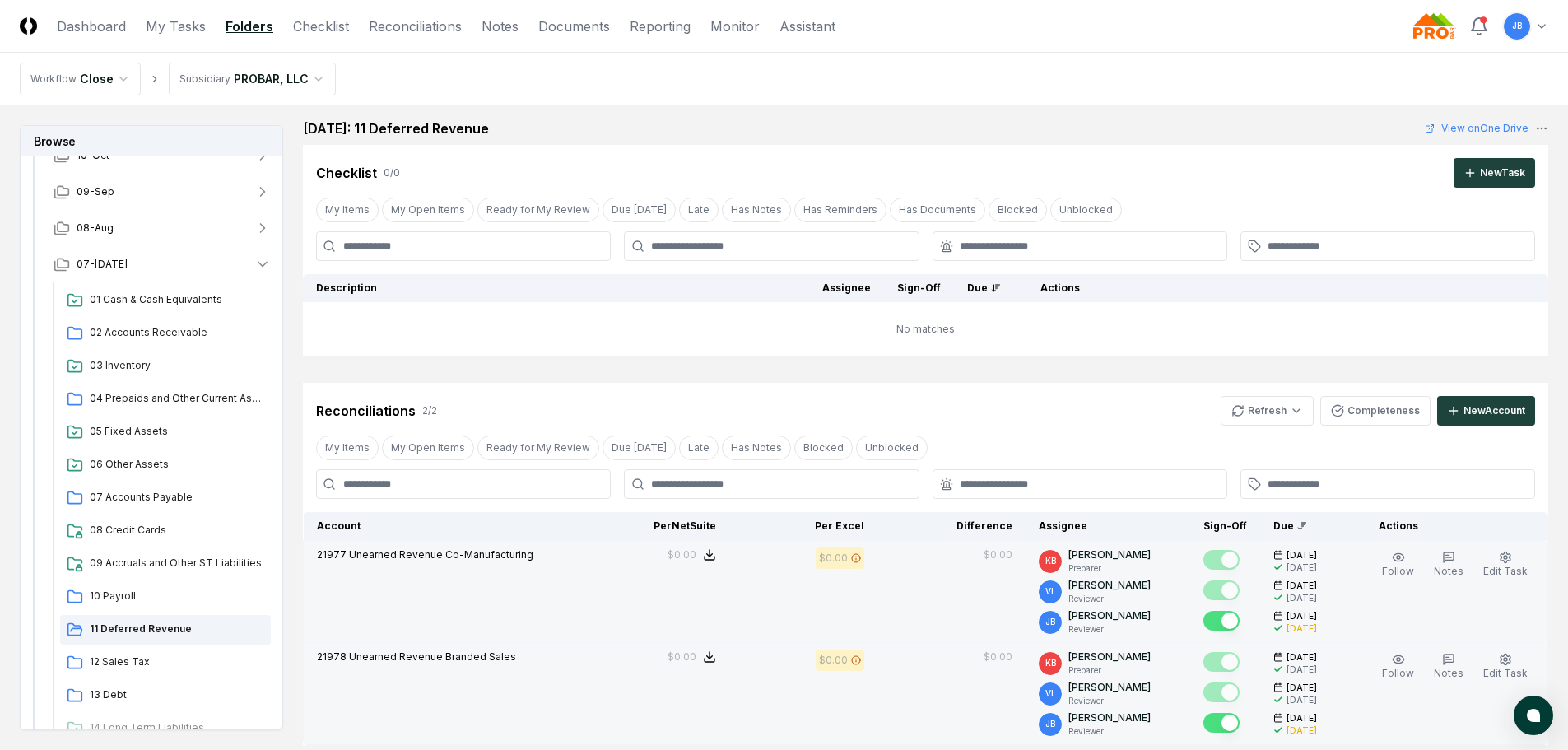
scroll to position [0, 0]
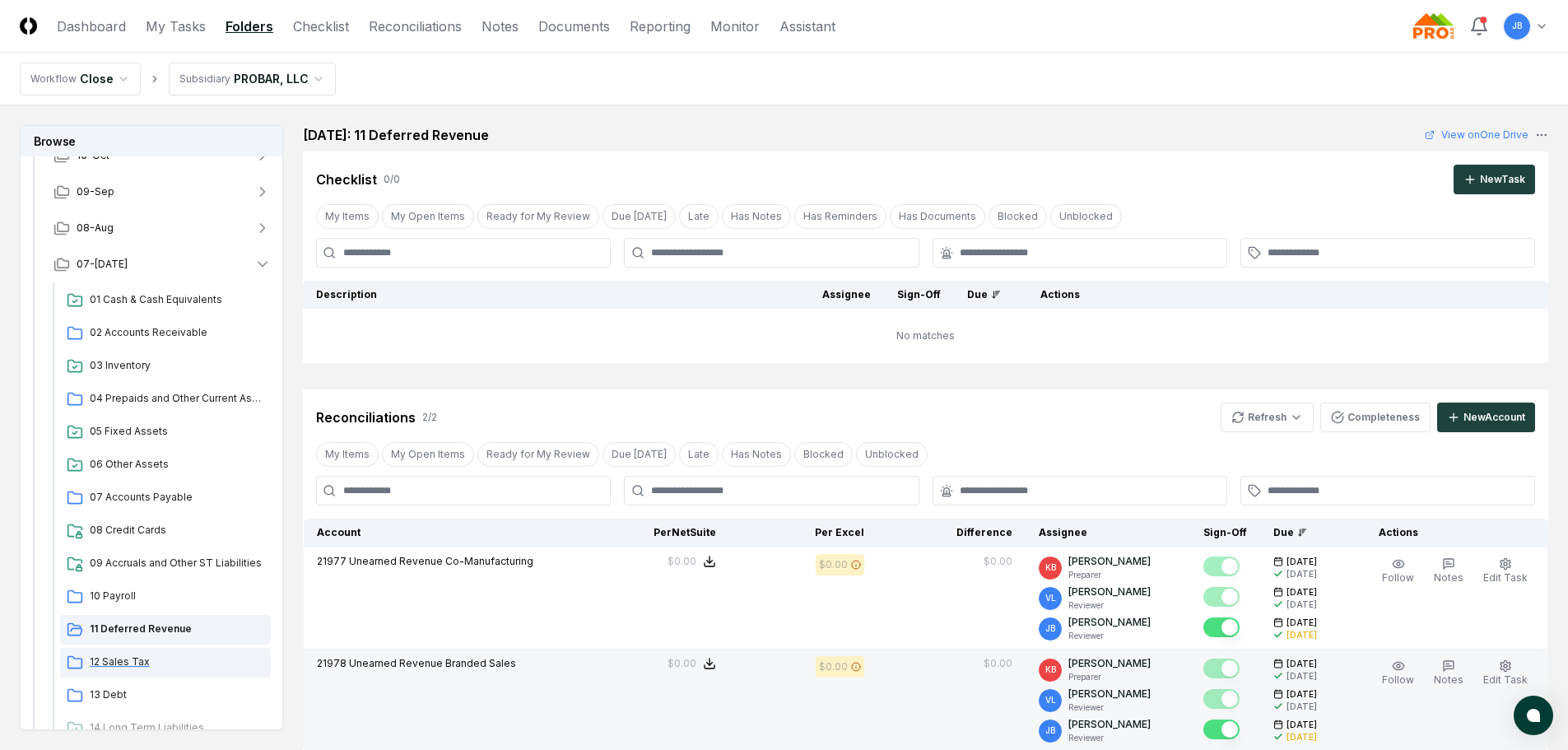
click at [203, 669] on span "12 Sales Tax" at bounding box center [177, 661] width 174 height 15
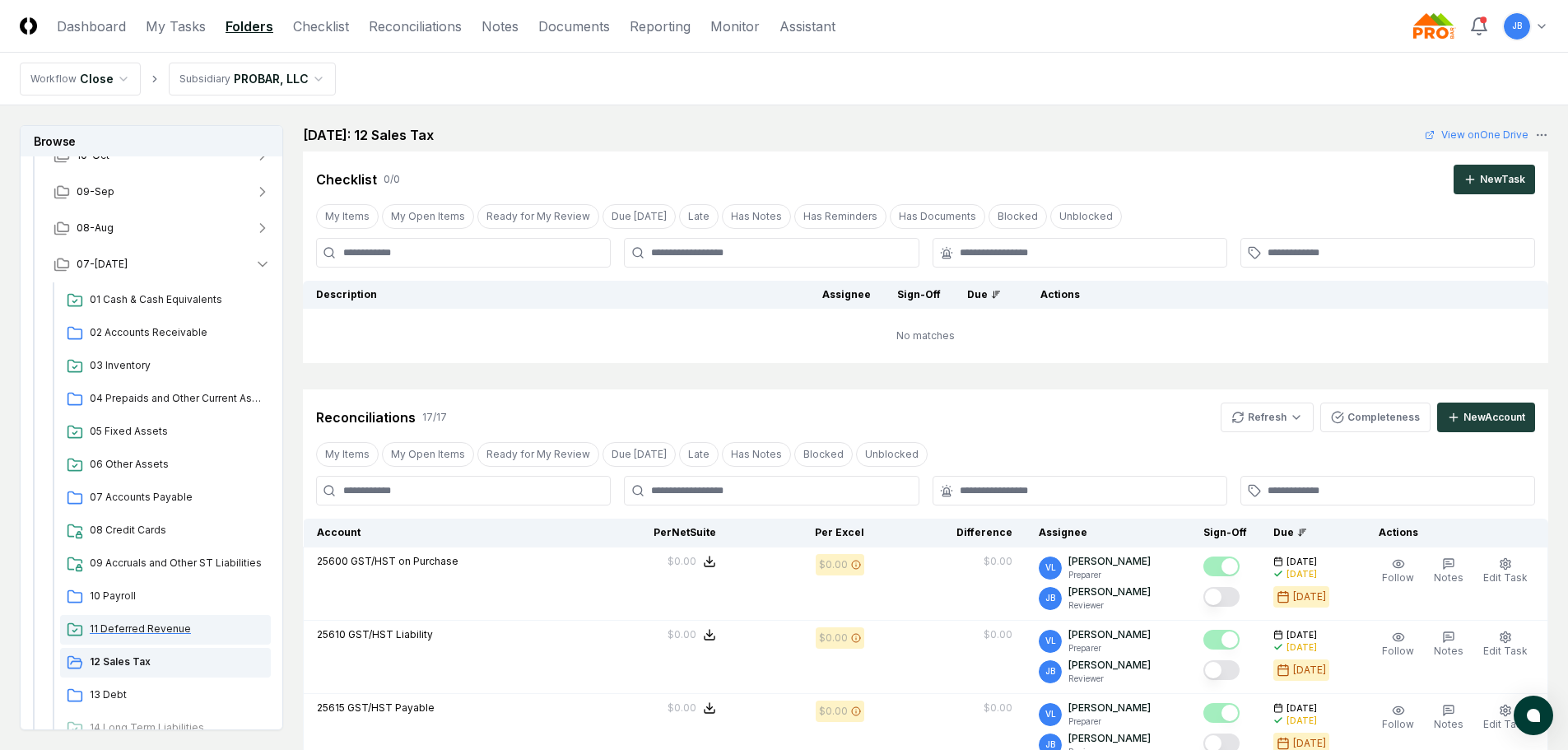
click at [167, 633] on span "11 Deferred Revenue" at bounding box center [177, 628] width 174 height 15
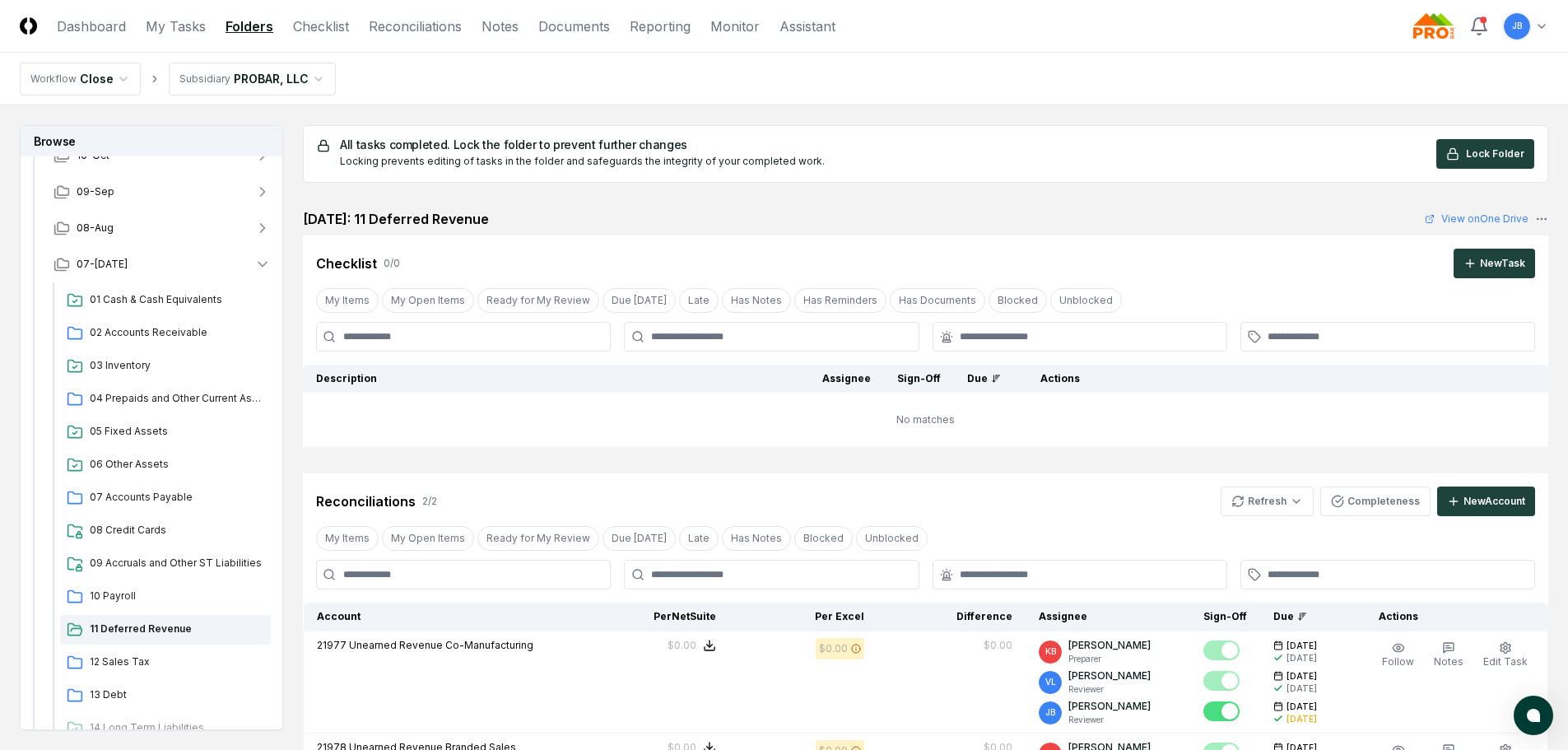
click at [1482, 155] on span "Lock Folder" at bounding box center [1496, 154] width 59 height 15
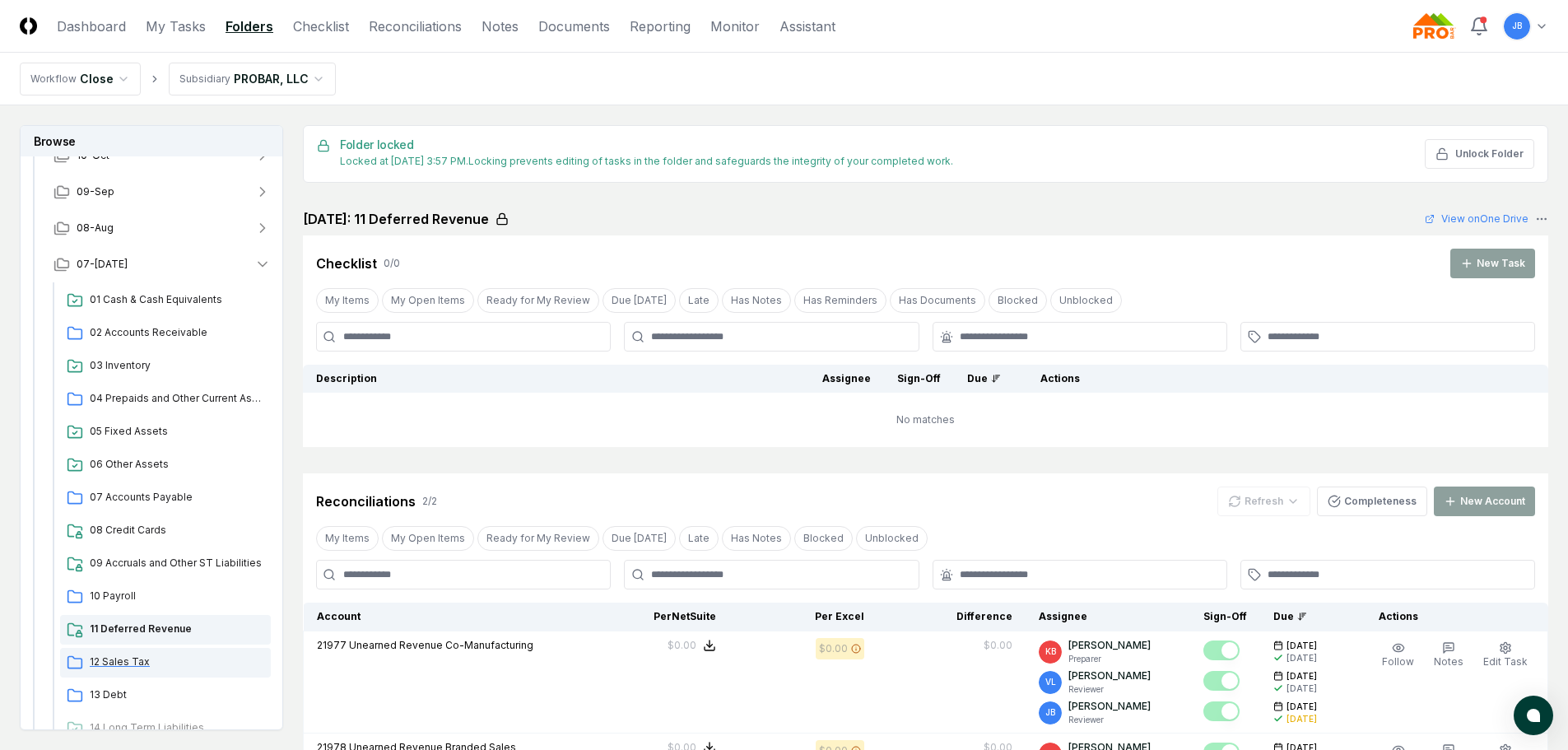
click at [130, 651] on div "12 Sales Tax" at bounding box center [166, 663] width 211 height 29
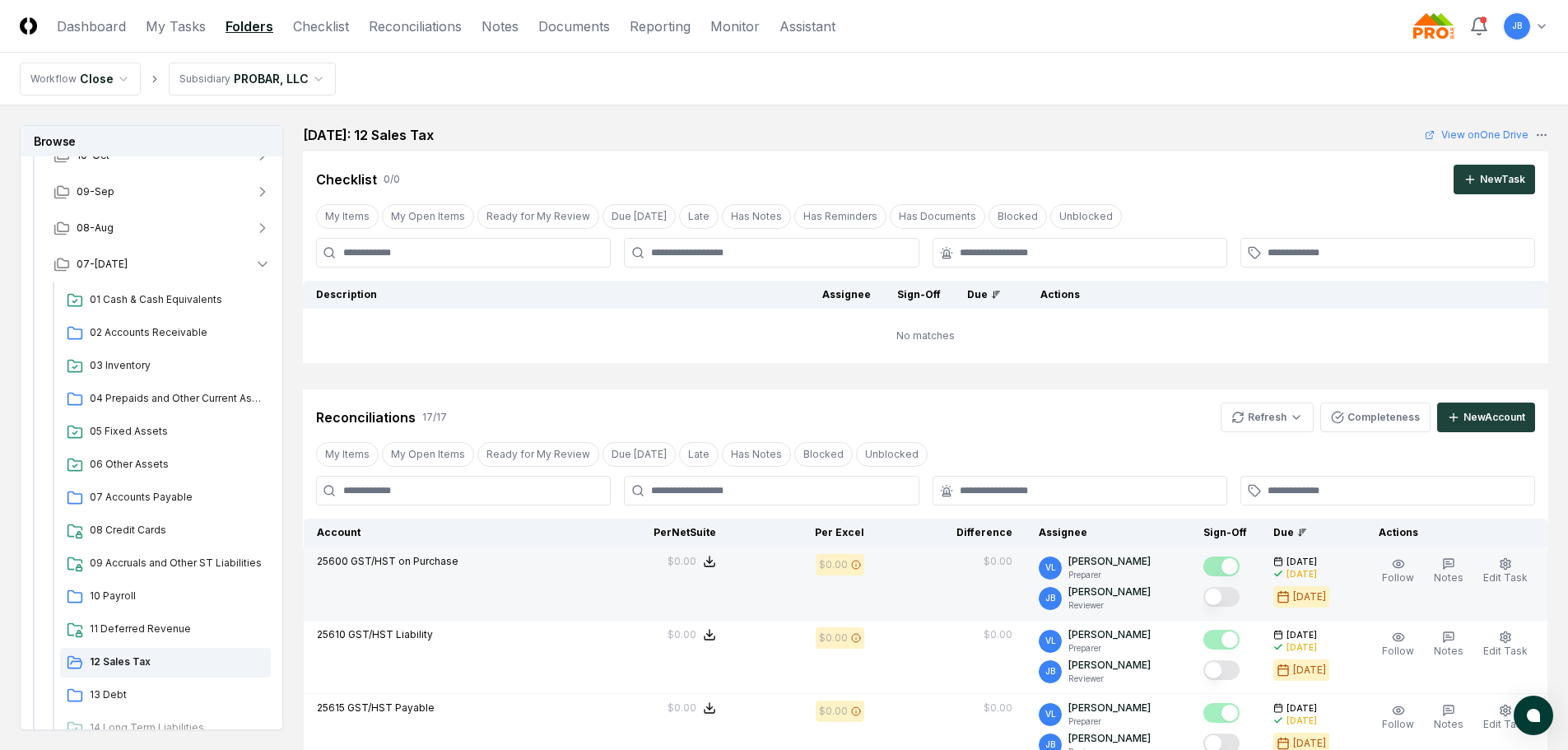
click at [1230, 588] on button "Mark complete" at bounding box center [1222, 596] width 36 height 20
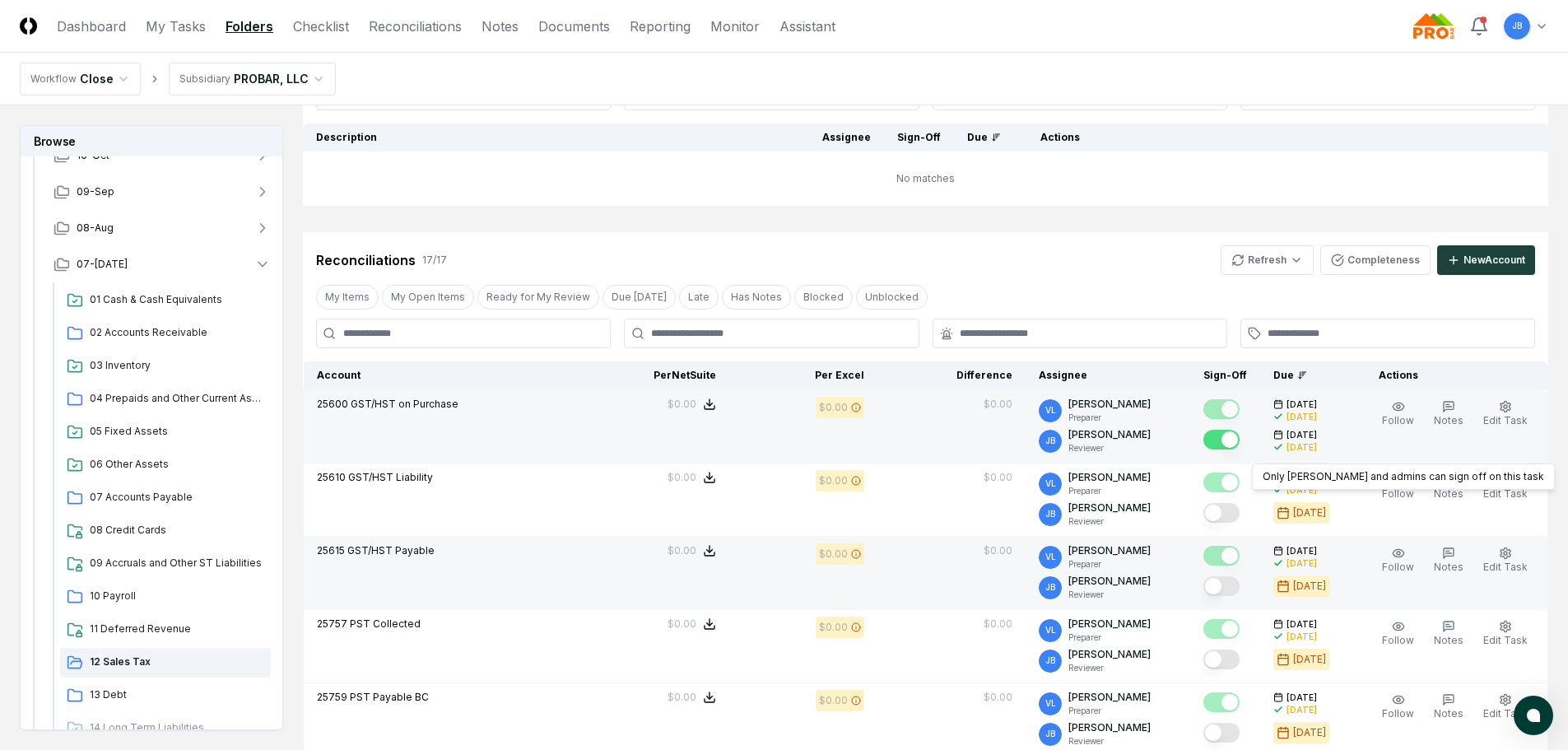
scroll to position [165, 0]
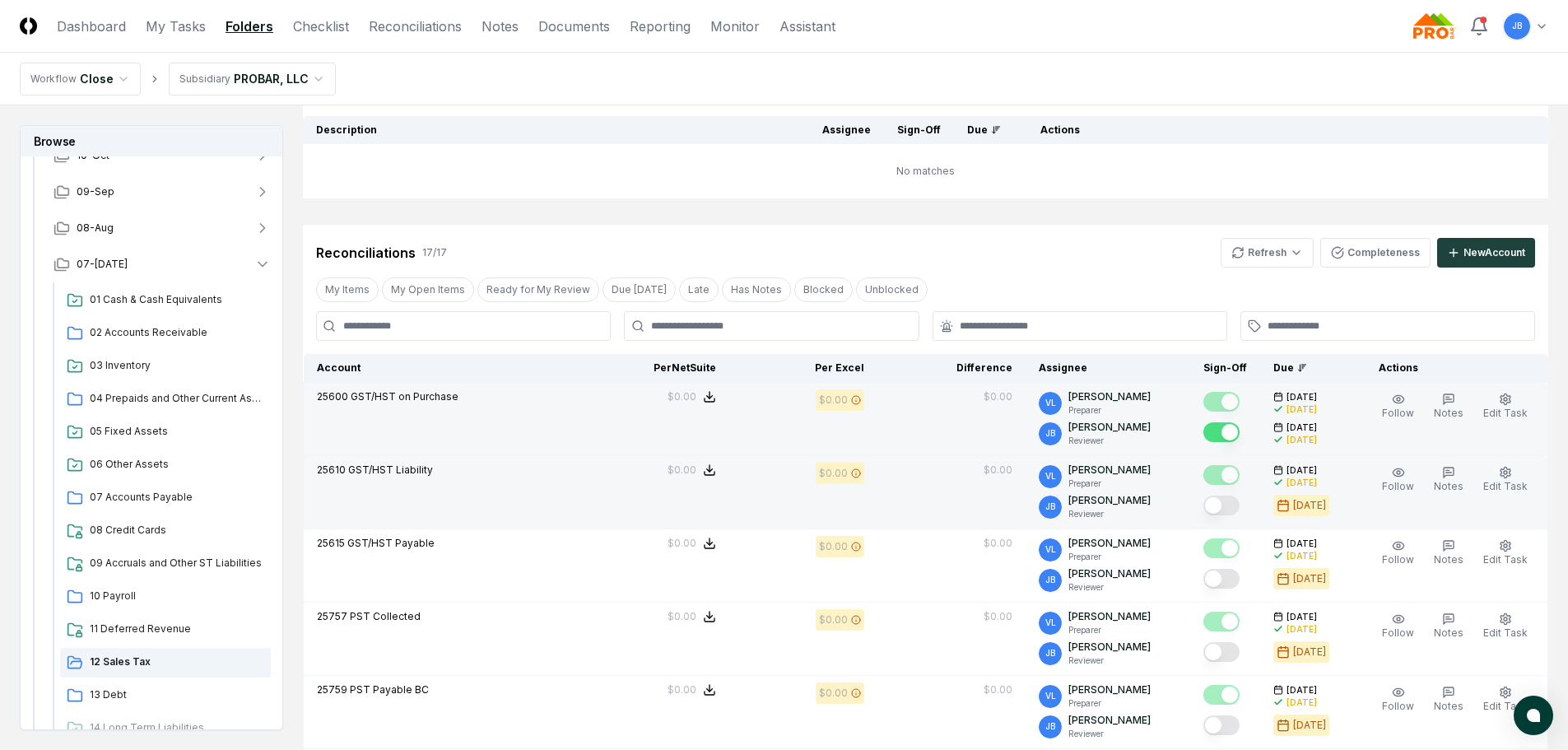
click at [1230, 511] on button "Mark complete" at bounding box center [1222, 505] width 36 height 20
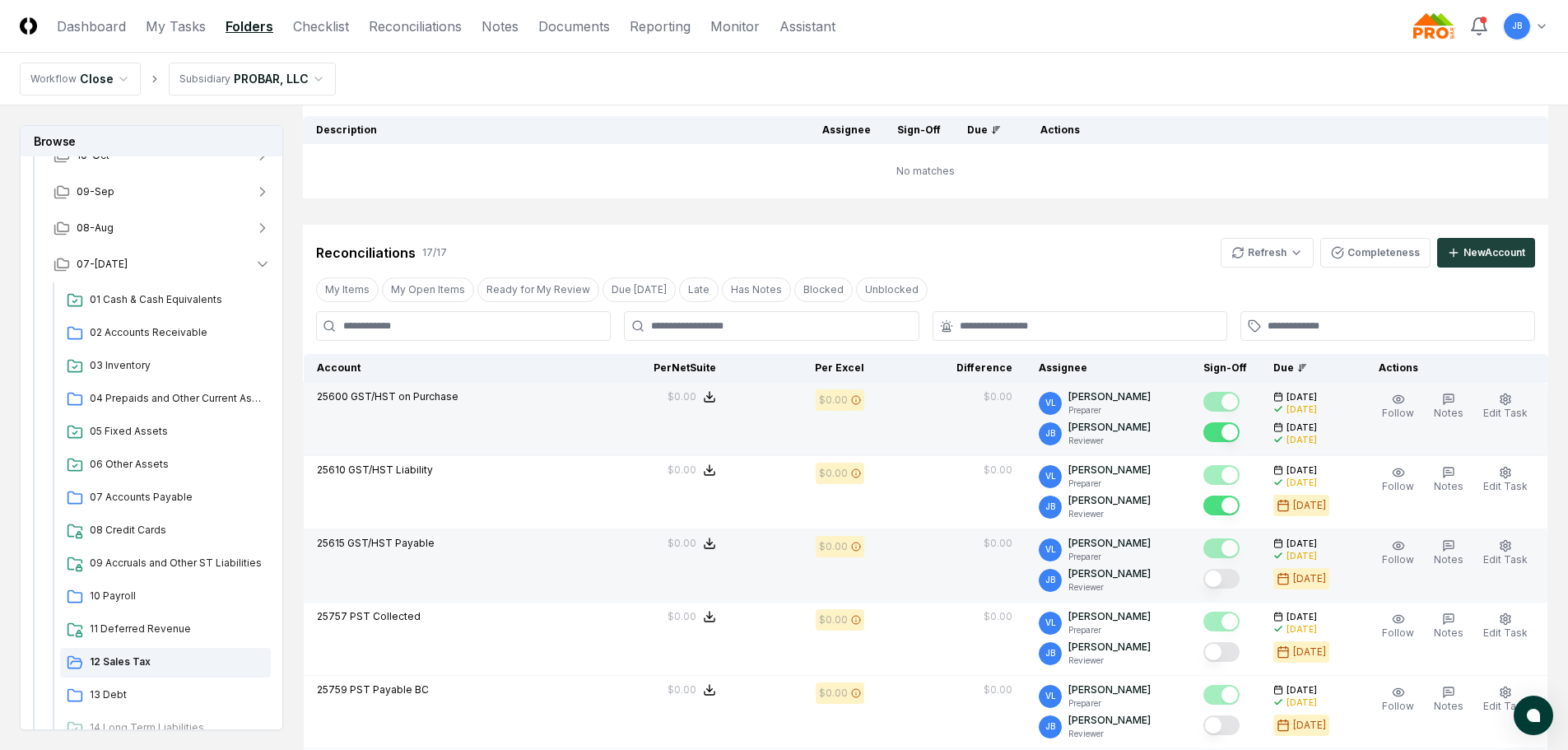
click at [1238, 582] on button "Mark complete" at bounding box center [1222, 578] width 36 height 20
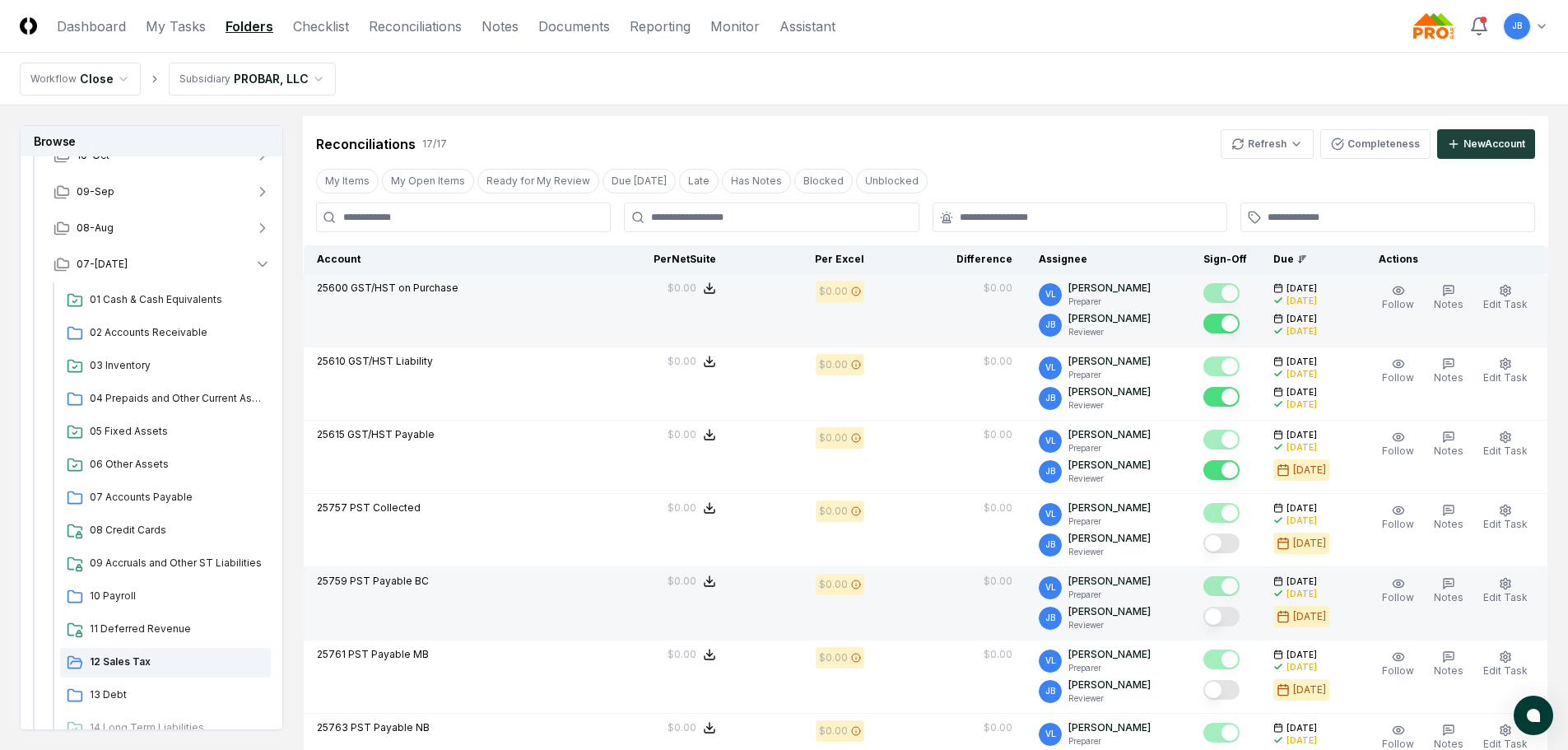
scroll to position [330, 0]
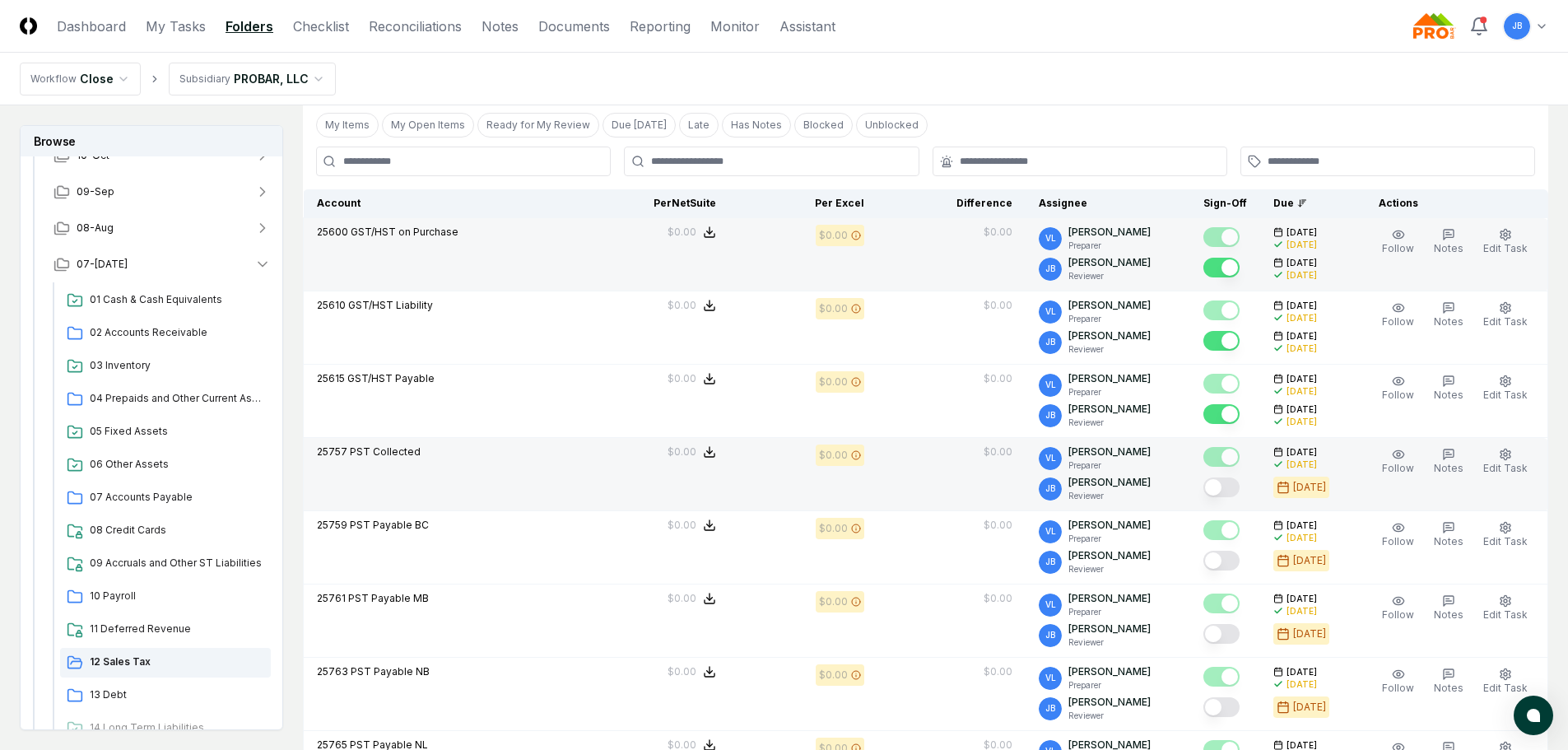
click at [1224, 491] on button "Mark complete" at bounding box center [1222, 487] width 36 height 20
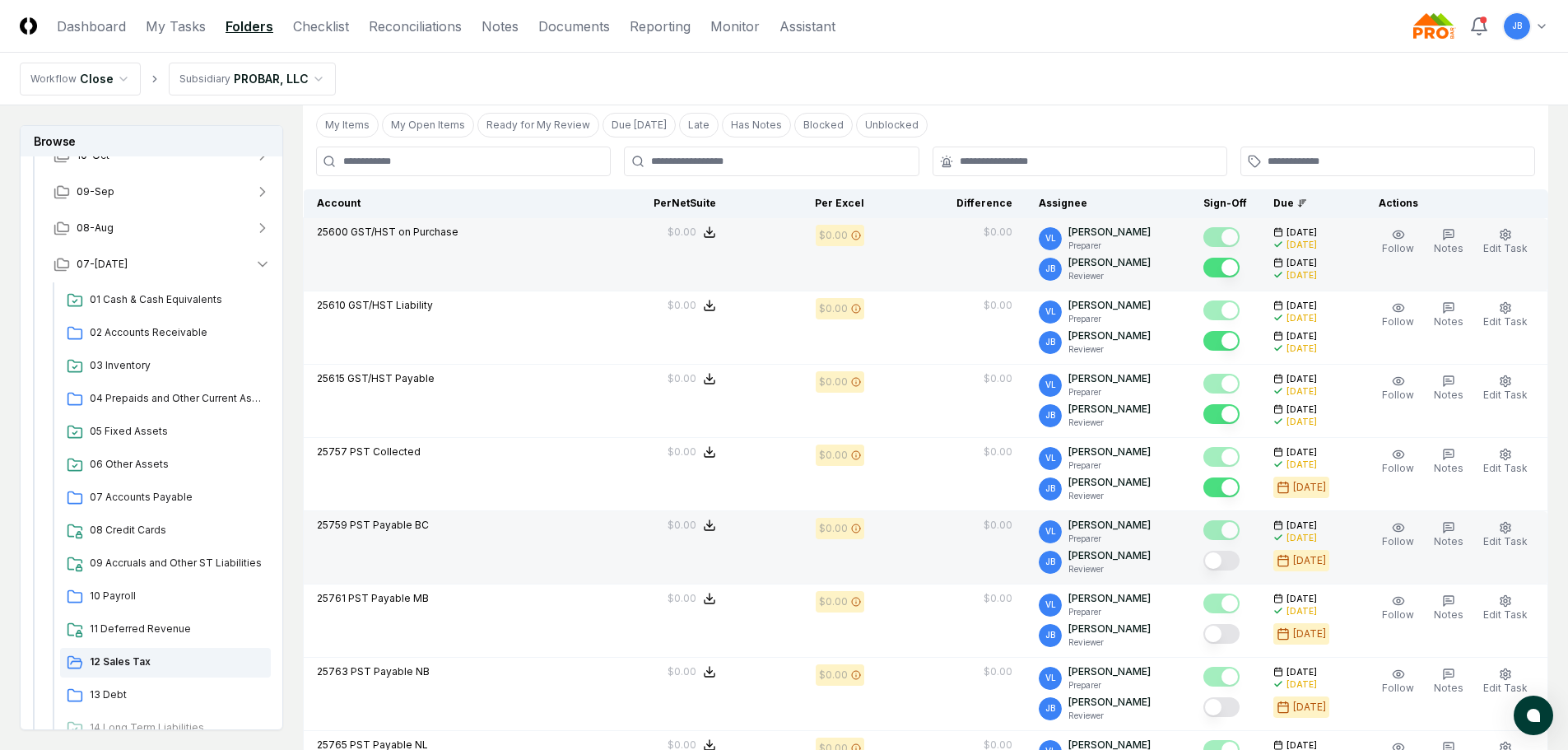
click at [1231, 555] on button "Mark complete" at bounding box center [1222, 560] width 36 height 20
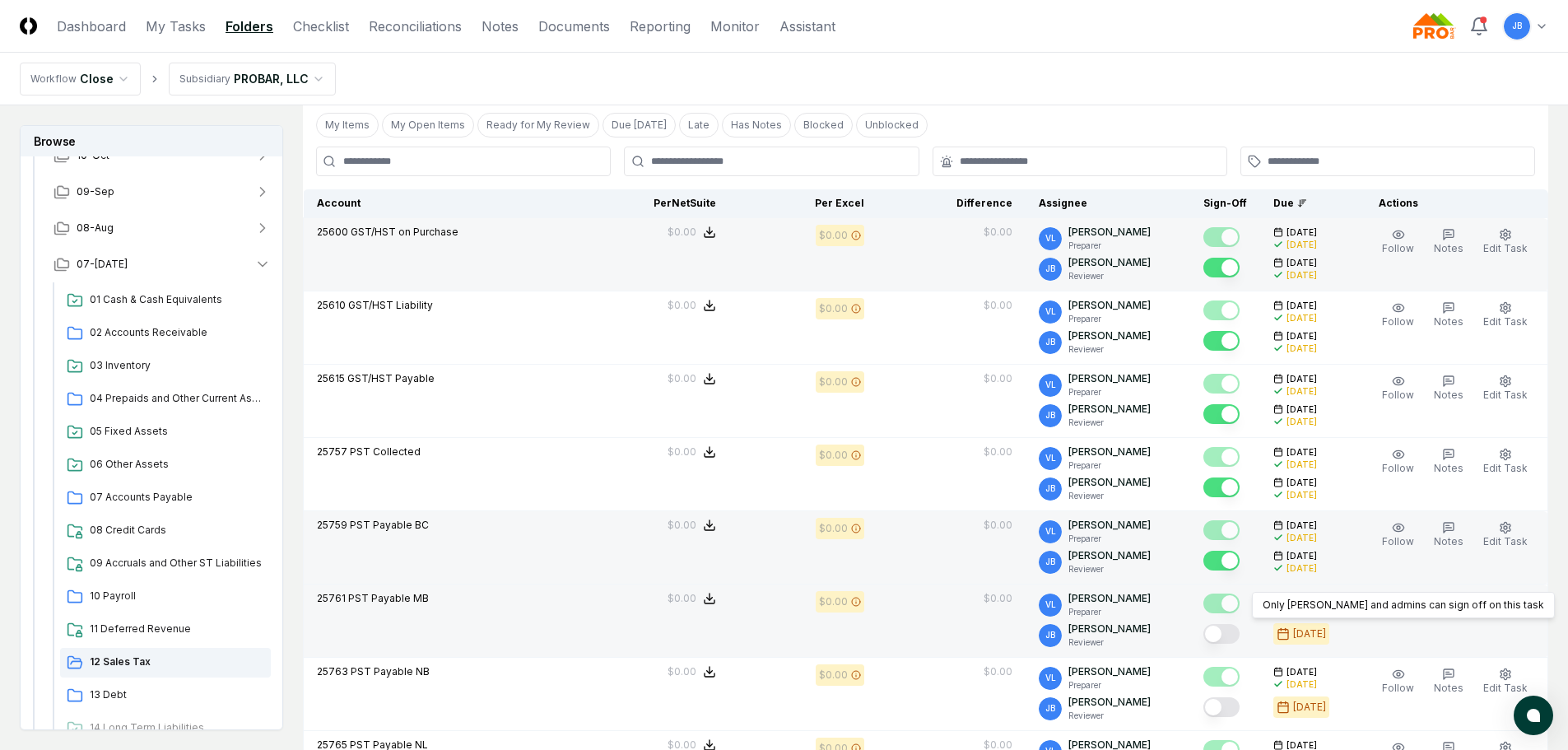
click at [1227, 637] on button "Mark complete" at bounding box center [1222, 633] width 36 height 20
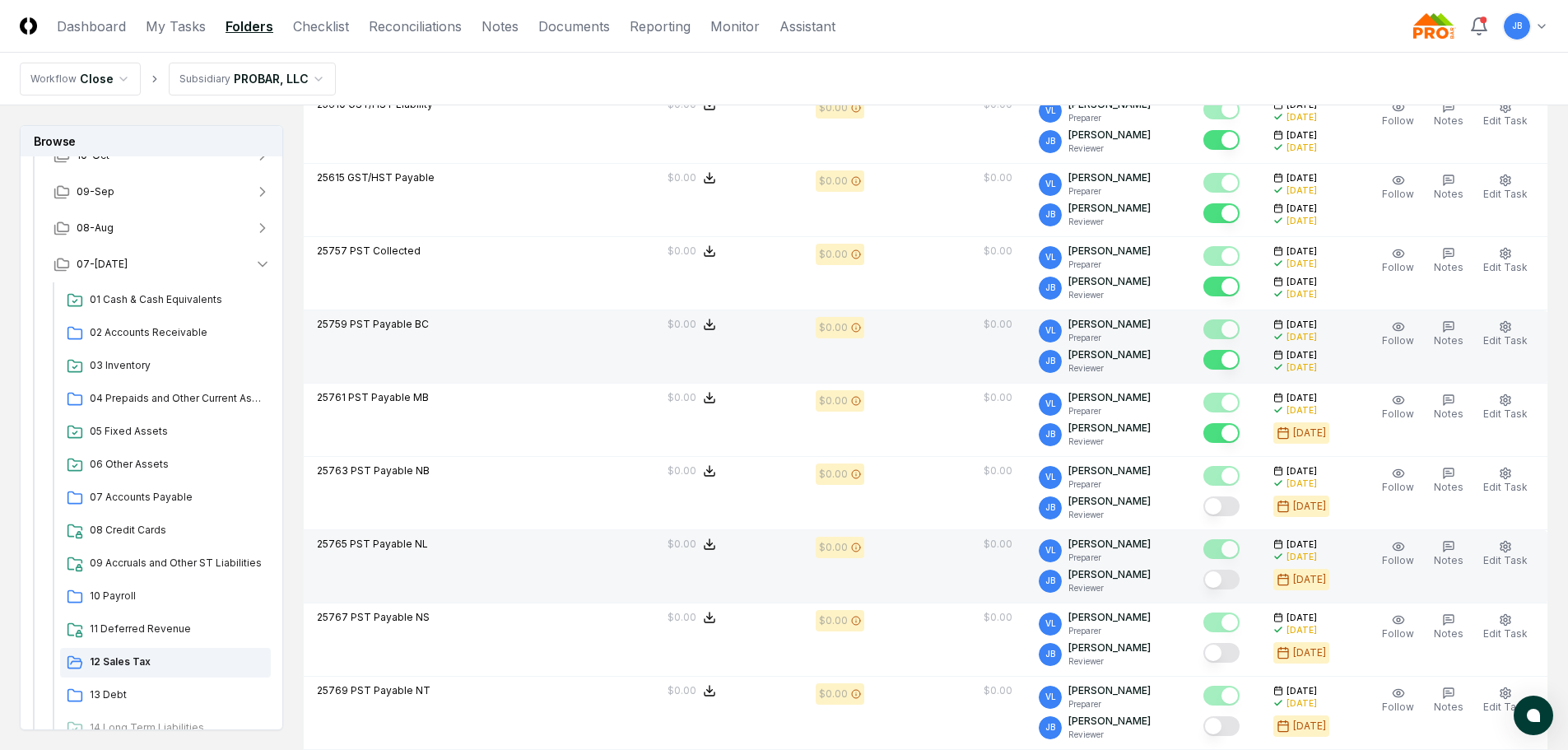
scroll to position [577, 0]
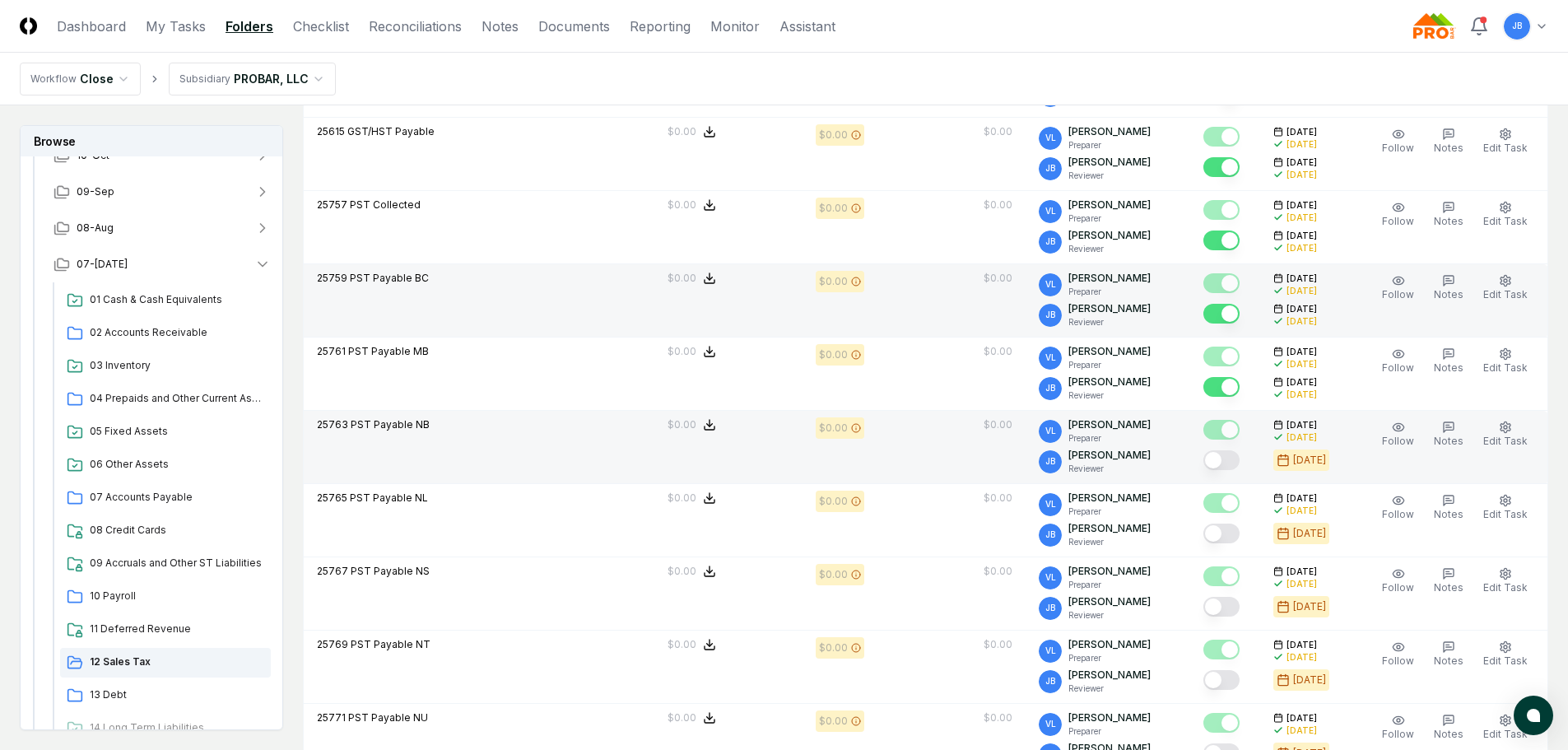
click at [1232, 463] on button "Mark complete" at bounding box center [1222, 460] width 36 height 20
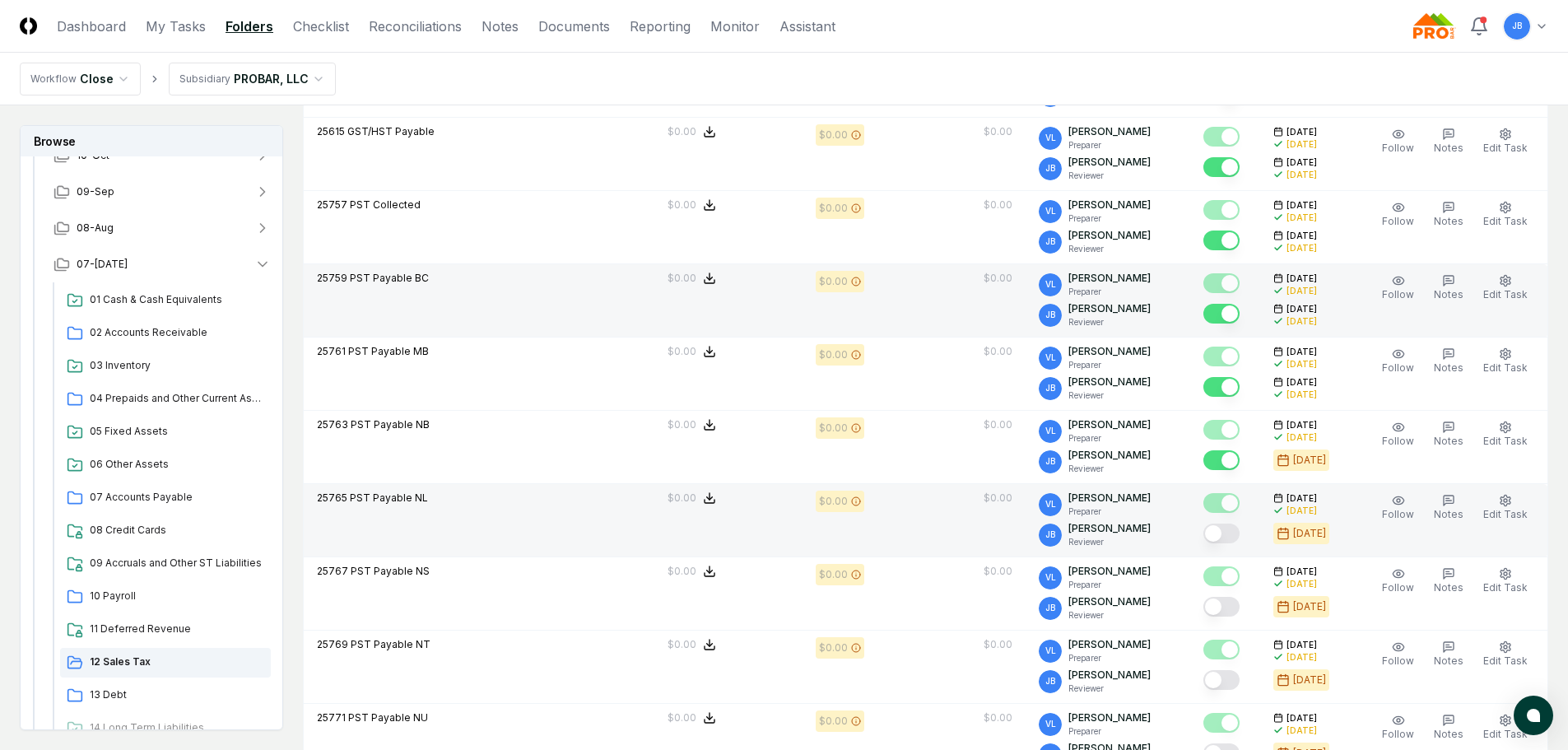
drag, startPoint x: 1237, startPoint y: 532, endPoint x: 1237, endPoint y: 545, distance: 13.0
click at [1237, 533] on button "Mark complete" at bounding box center [1222, 533] width 36 height 20
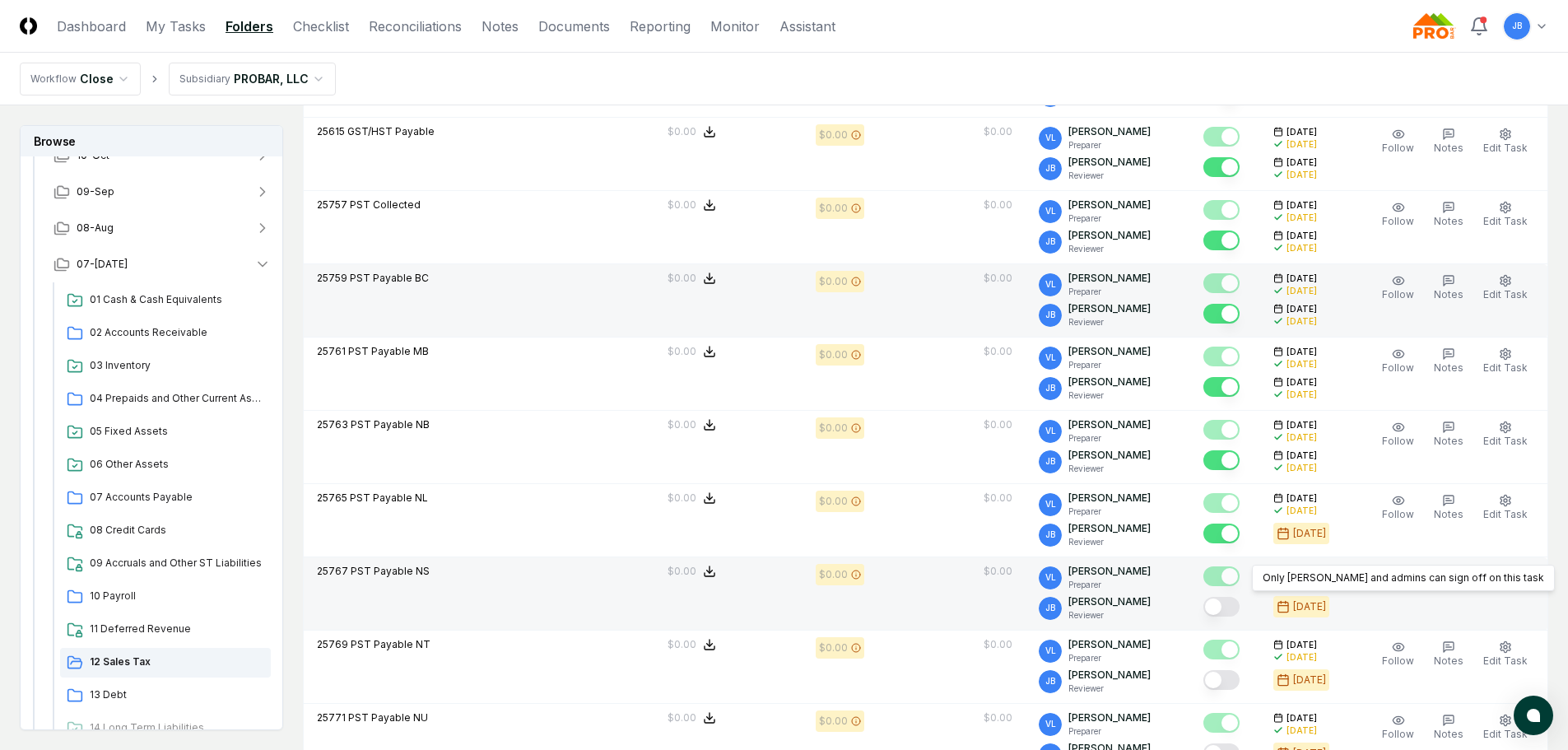
click at [1227, 614] on button "Mark complete" at bounding box center [1222, 607] width 36 height 20
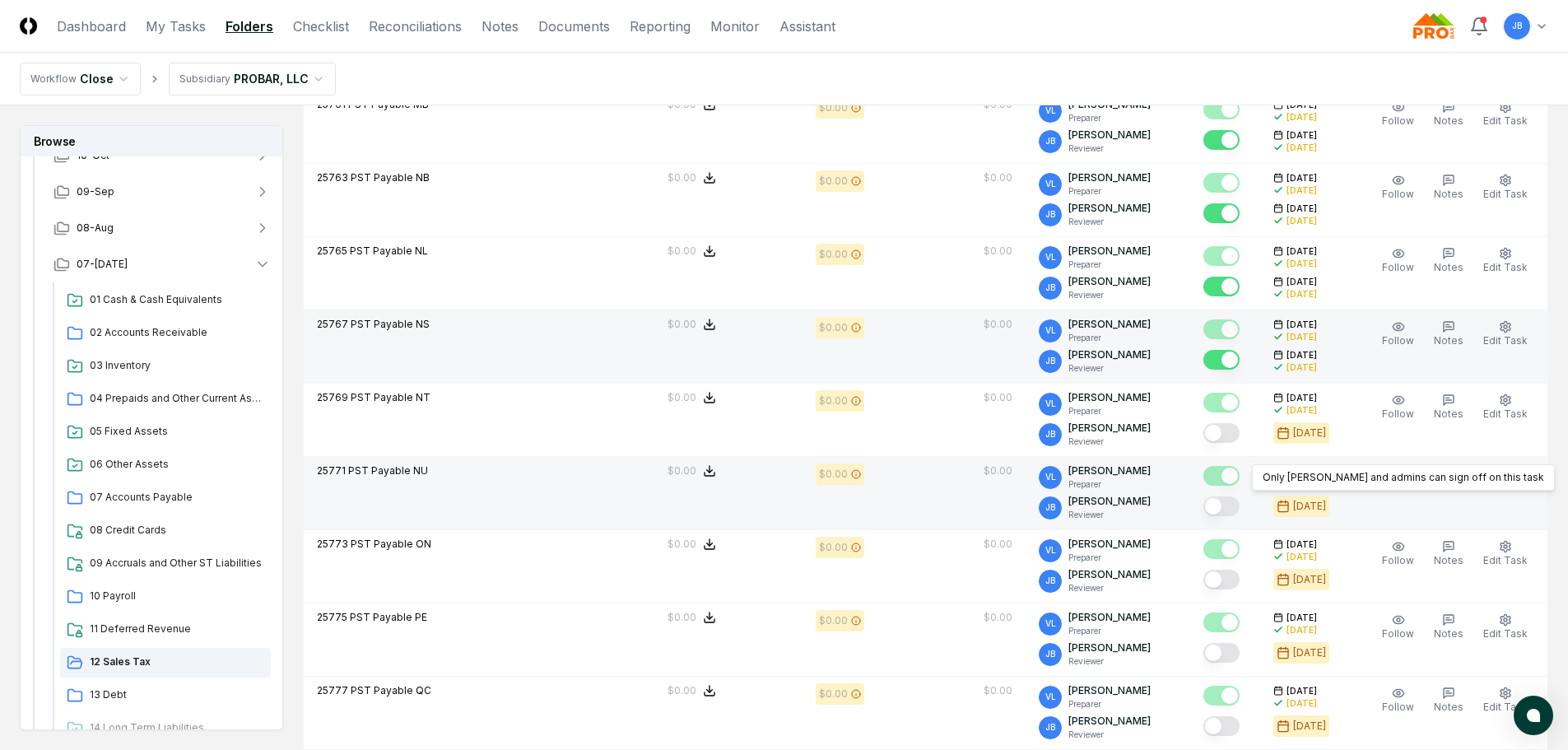
click at [1237, 521] on td "Only [PERSON_NAME] and admins can sign off on this task Only [PERSON_NAME] and …" at bounding box center [1225, 493] width 70 height 73
click at [1233, 513] on button "Mark complete" at bounding box center [1222, 506] width 36 height 20
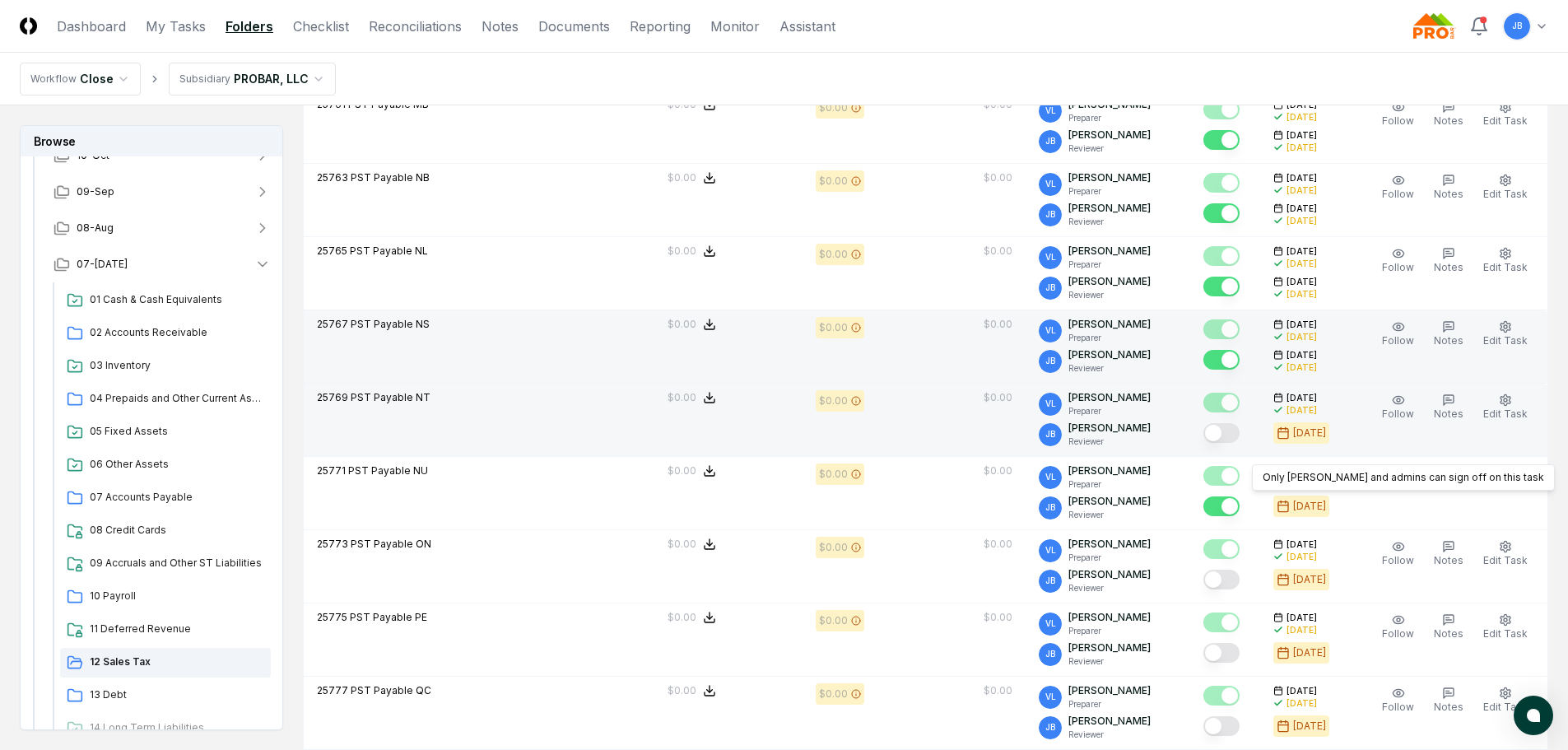
click at [1240, 456] on td at bounding box center [1225, 420] width 70 height 73
click at [1237, 445] on div at bounding box center [1225, 434] width 44 height 27
click at [1234, 441] on button "Mark complete" at bounding box center [1222, 432] width 36 height 20
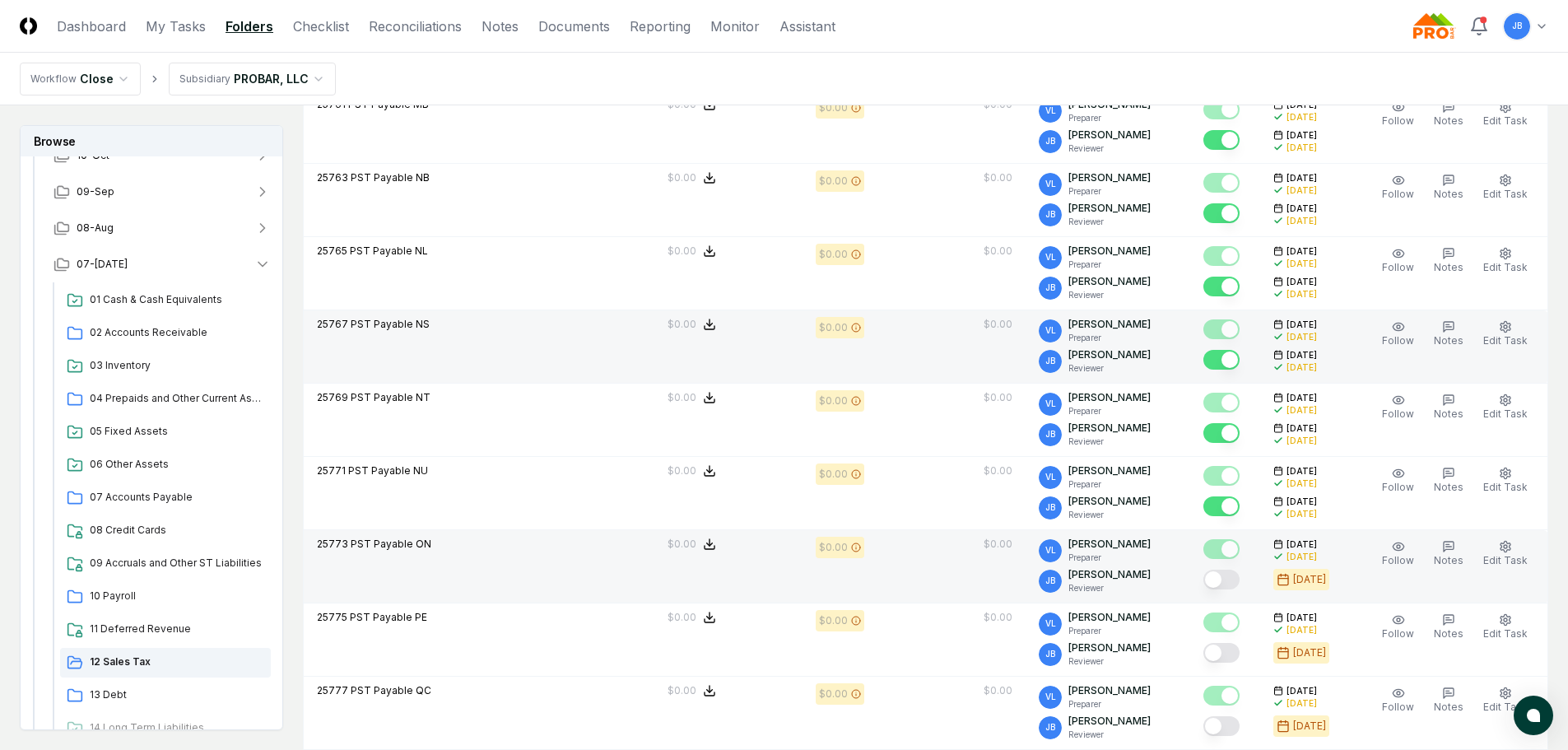
click at [1230, 579] on button "Mark complete" at bounding box center [1222, 579] width 36 height 20
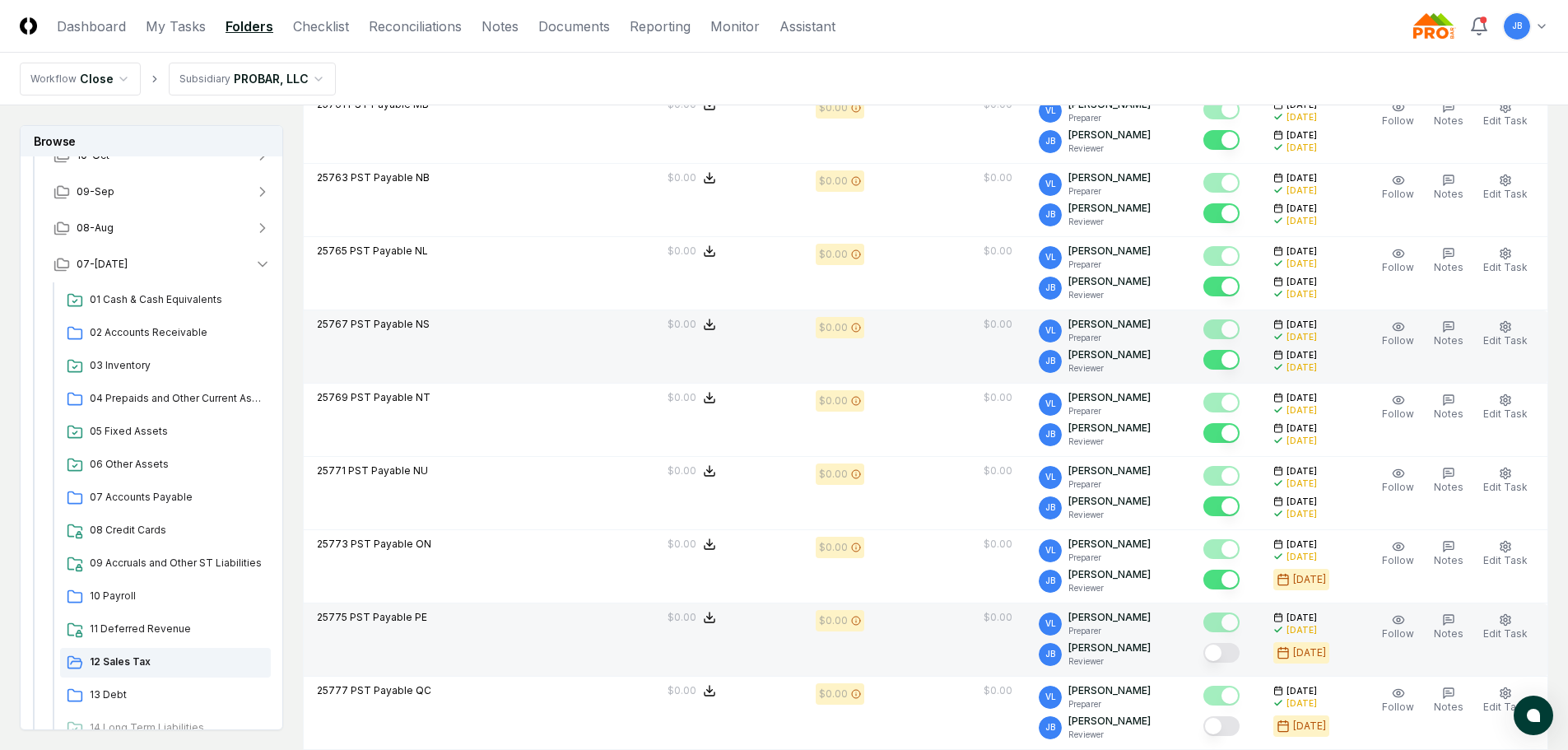
click at [1238, 659] on button "Mark complete" at bounding box center [1222, 652] width 36 height 20
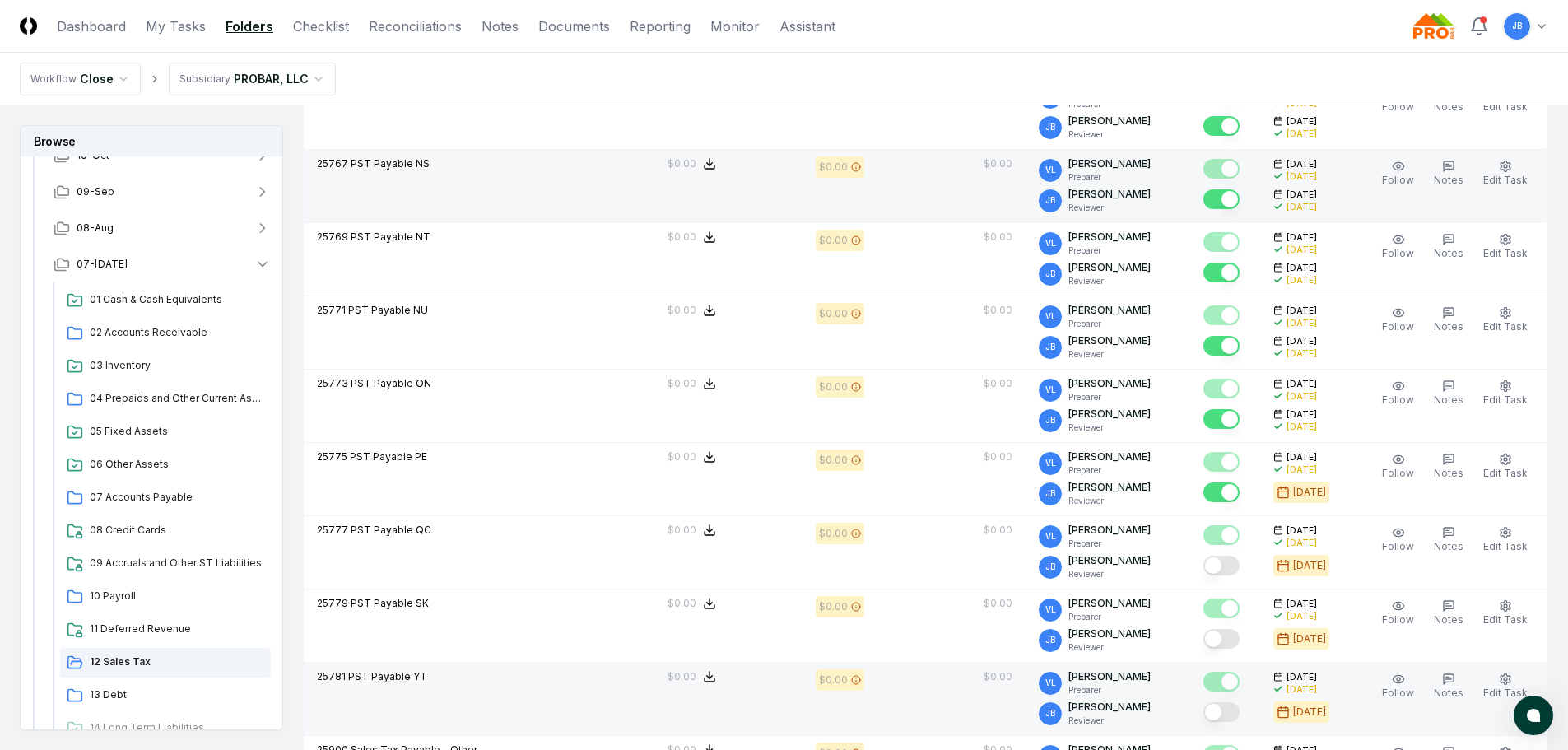
scroll to position [1070, 0]
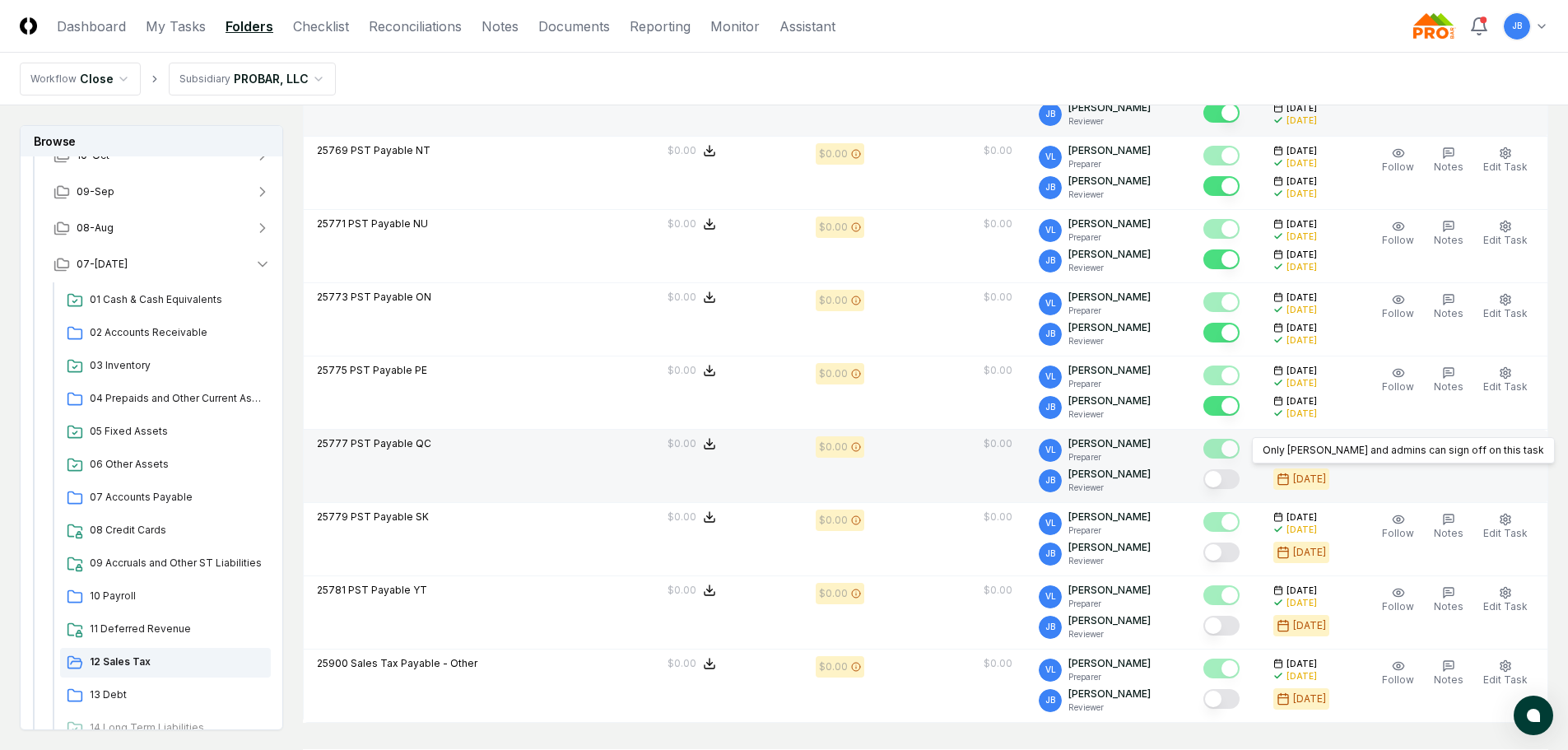
click at [1240, 480] on button "Mark complete" at bounding box center [1222, 479] width 36 height 20
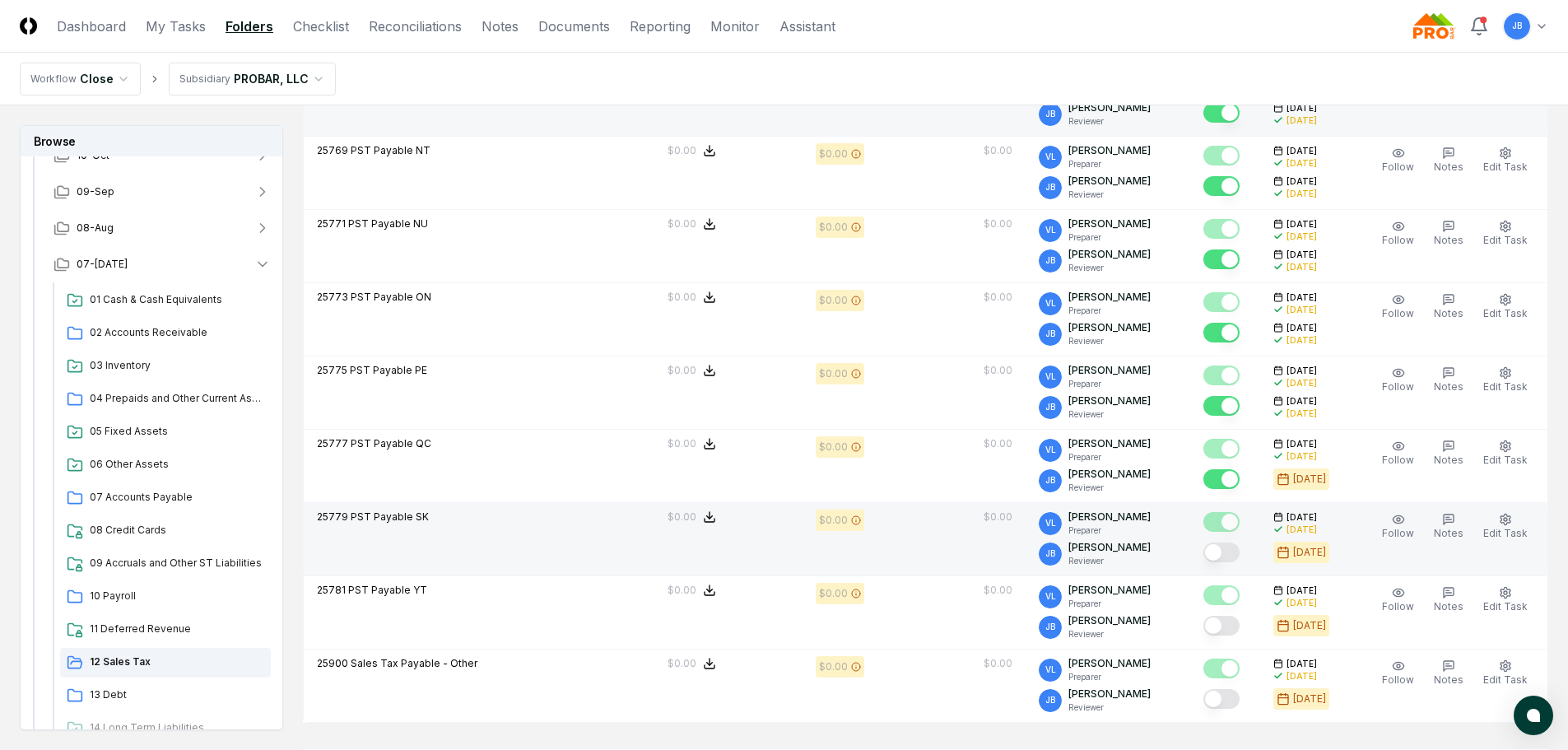
click at [1238, 553] on button "Mark complete" at bounding box center [1222, 552] width 36 height 20
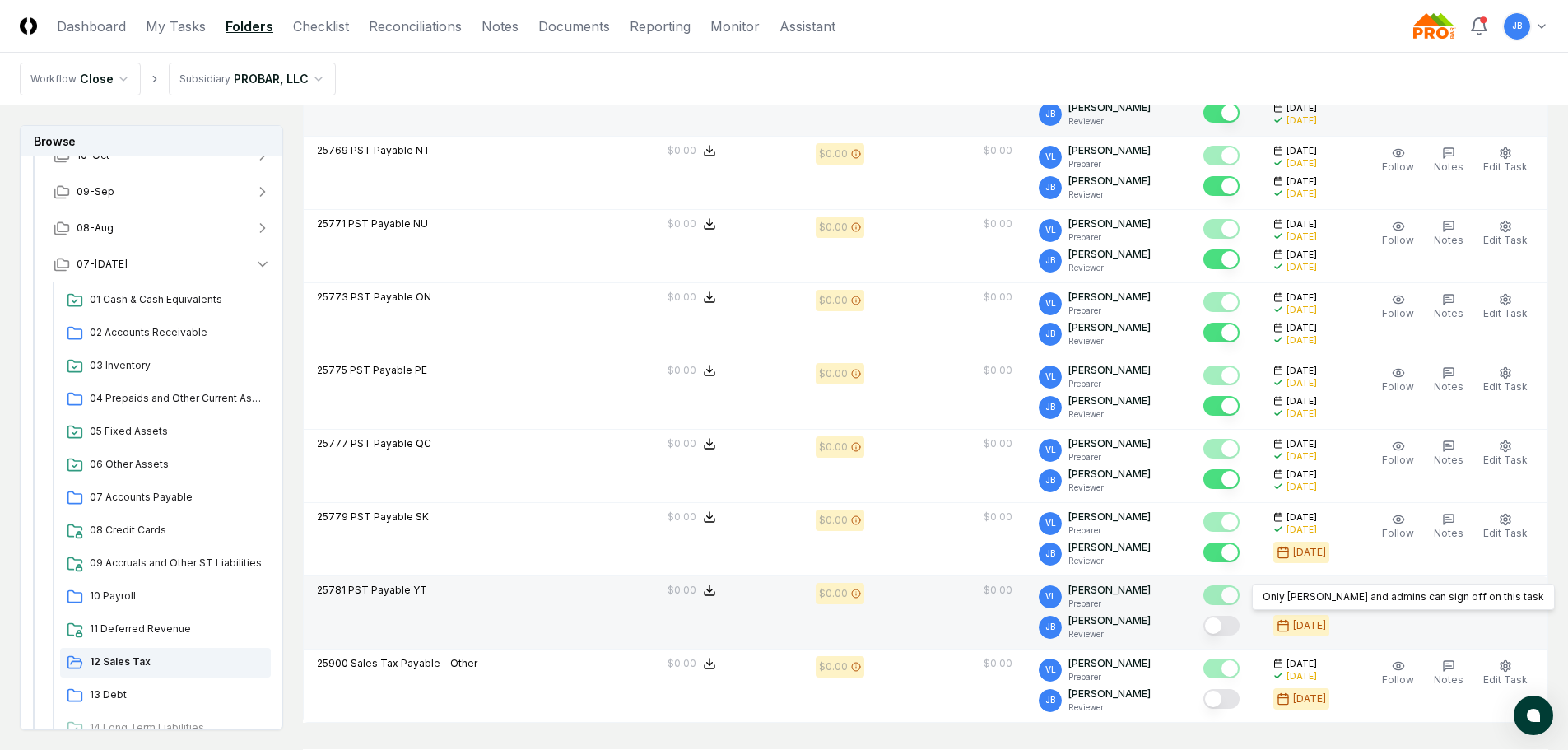
click at [1240, 621] on button "Mark complete" at bounding box center [1222, 626] width 36 height 20
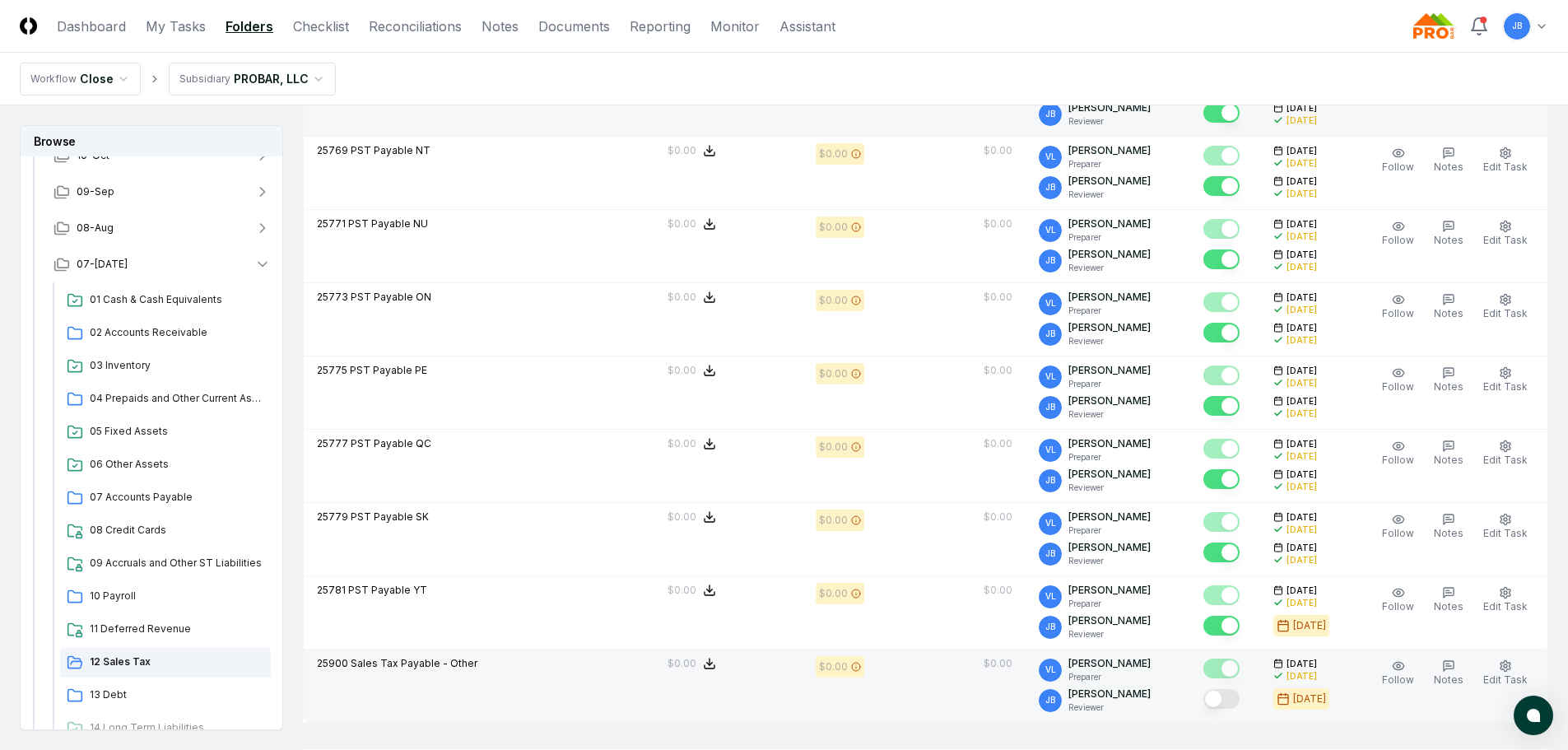
click at [1233, 696] on button "Mark complete" at bounding box center [1222, 699] width 36 height 20
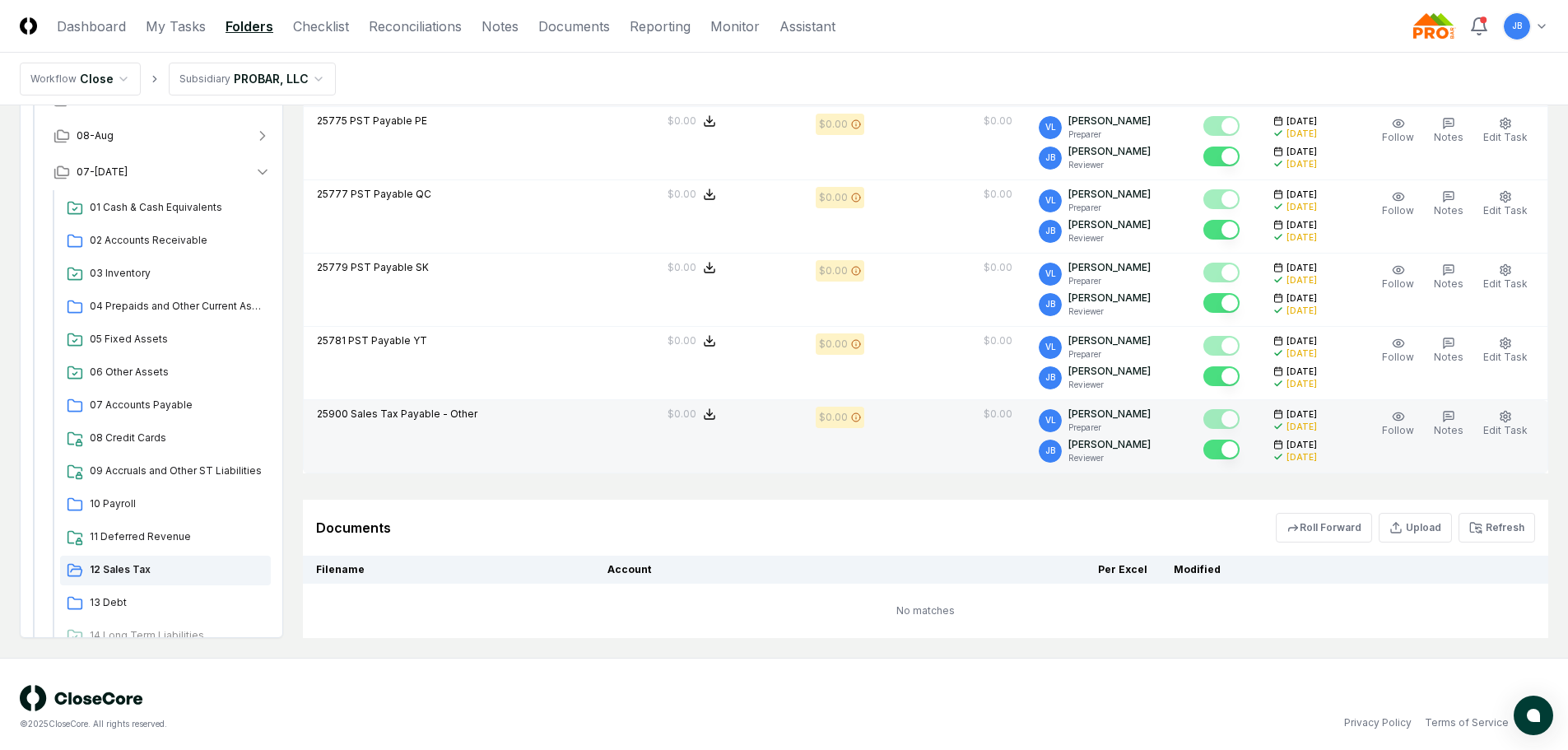
scroll to position [1327, 0]
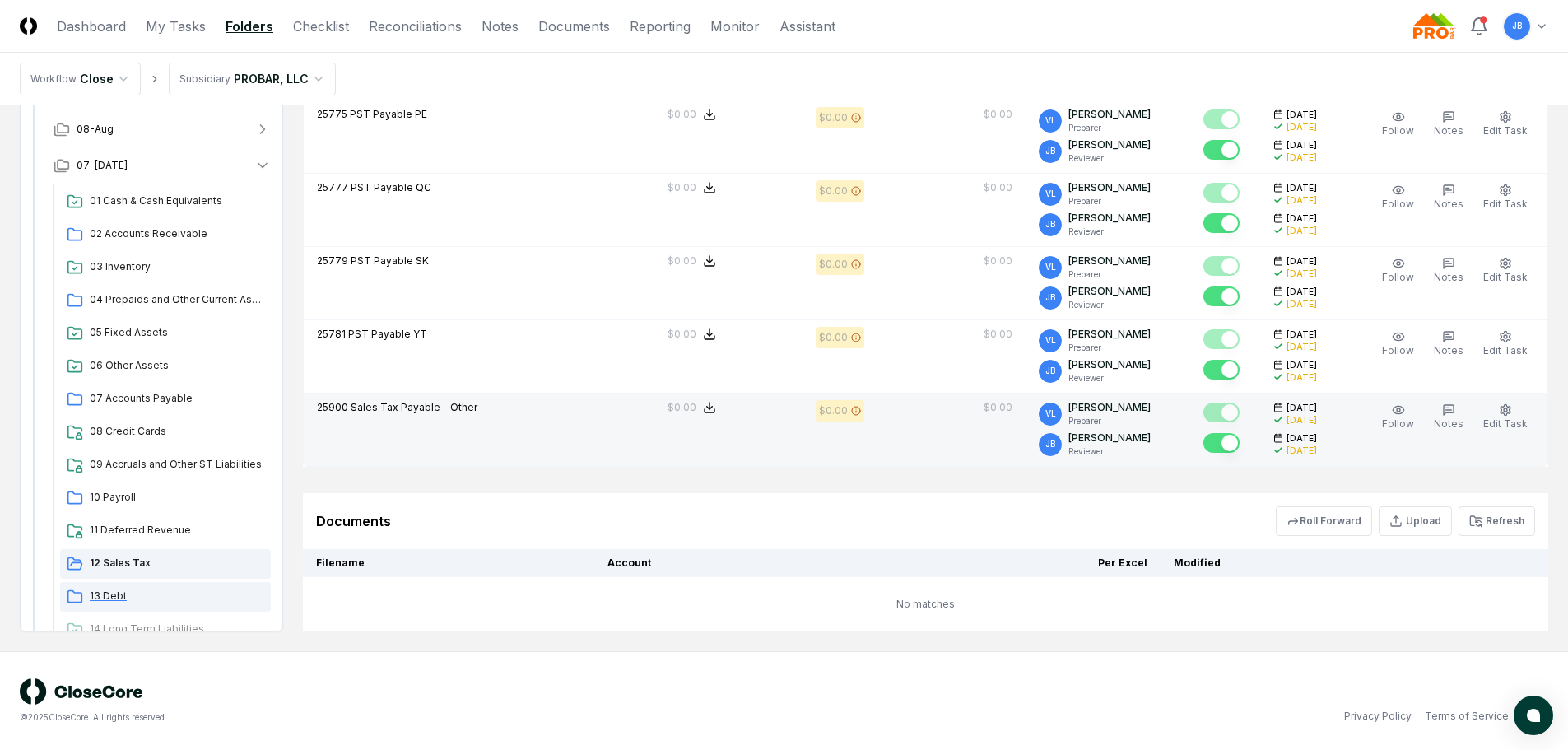
click at [123, 598] on span "13 Debt" at bounding box center [177, 596] width 174 height 15
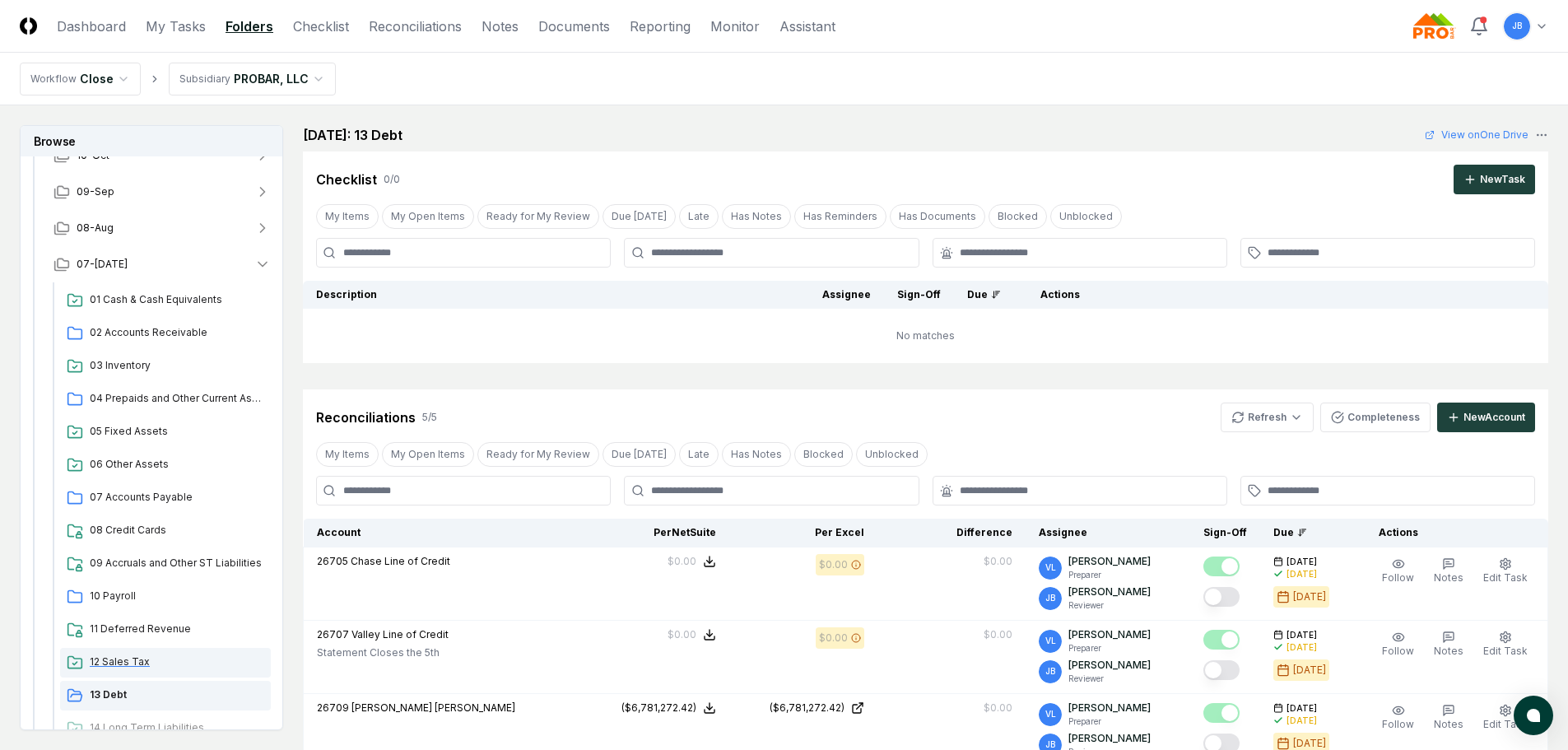
click at [194, 664] on span "12 Sales Tax" at bounding box center [177, 661] width 174 height 15
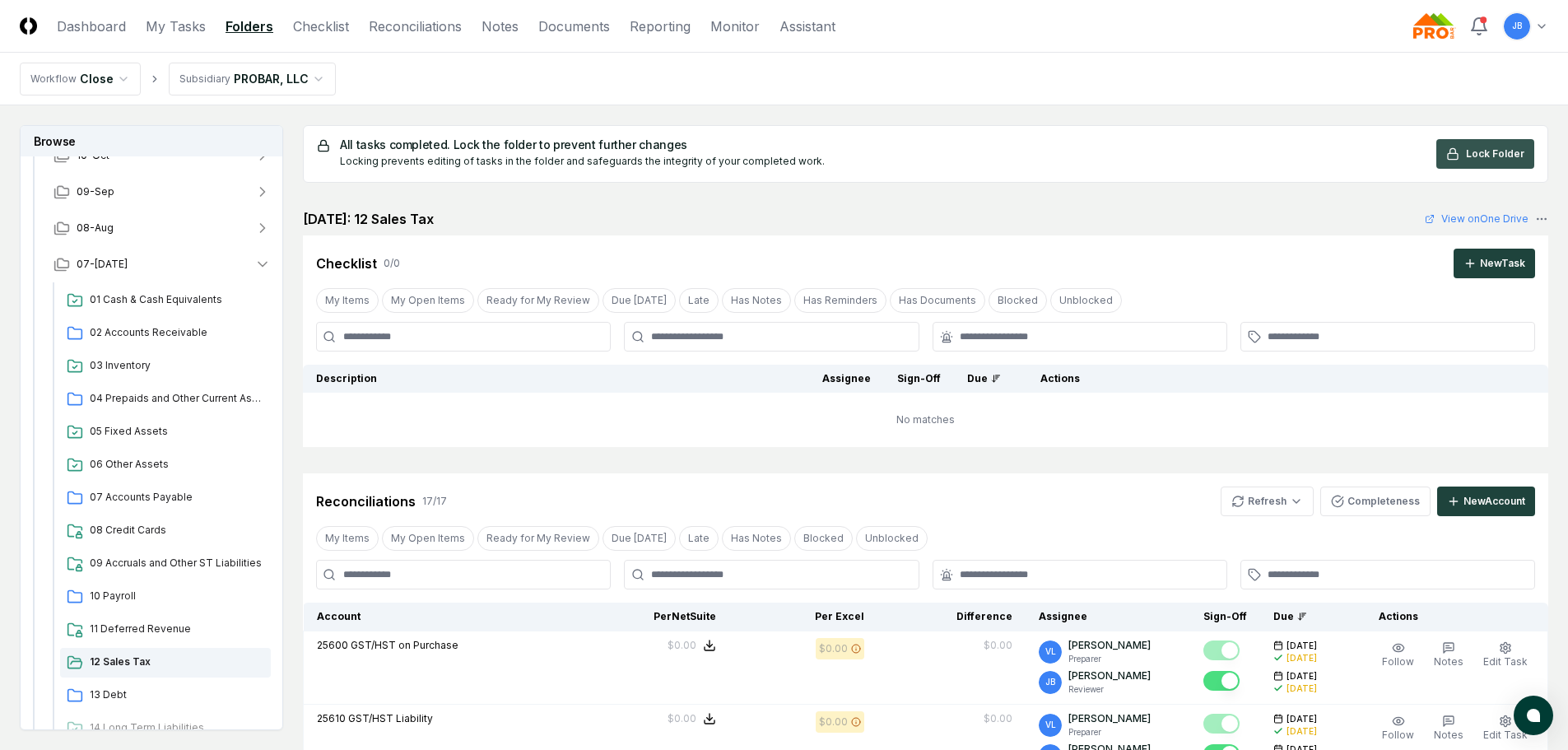
click at [1505, 151] on span "Lock Folder" at bounding box center [1496, 154] width 59 height 15
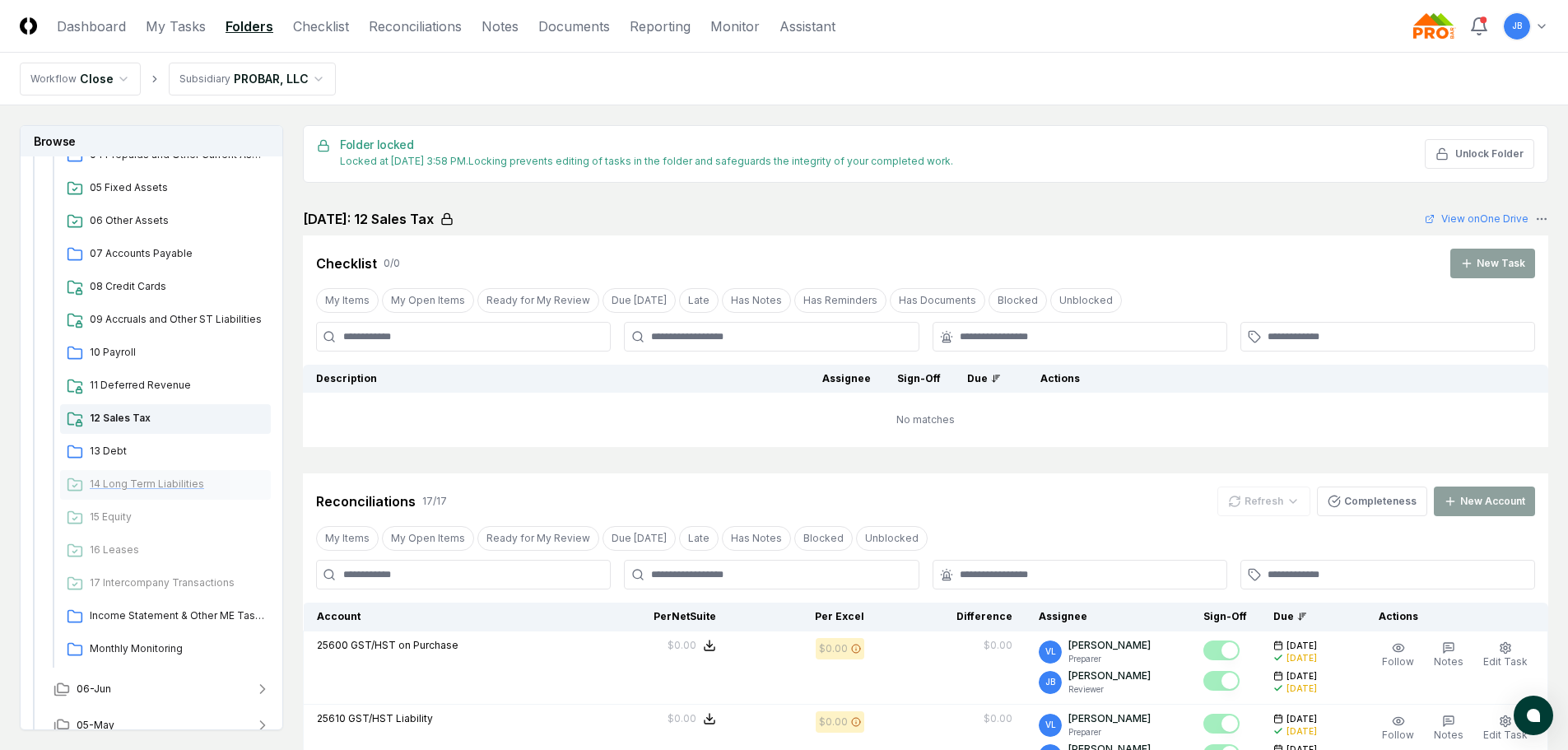
scroll to position [412, 0]
click at [118, 447] on span "13 Debt" at bounding box center [177, 447] width 174 height 15
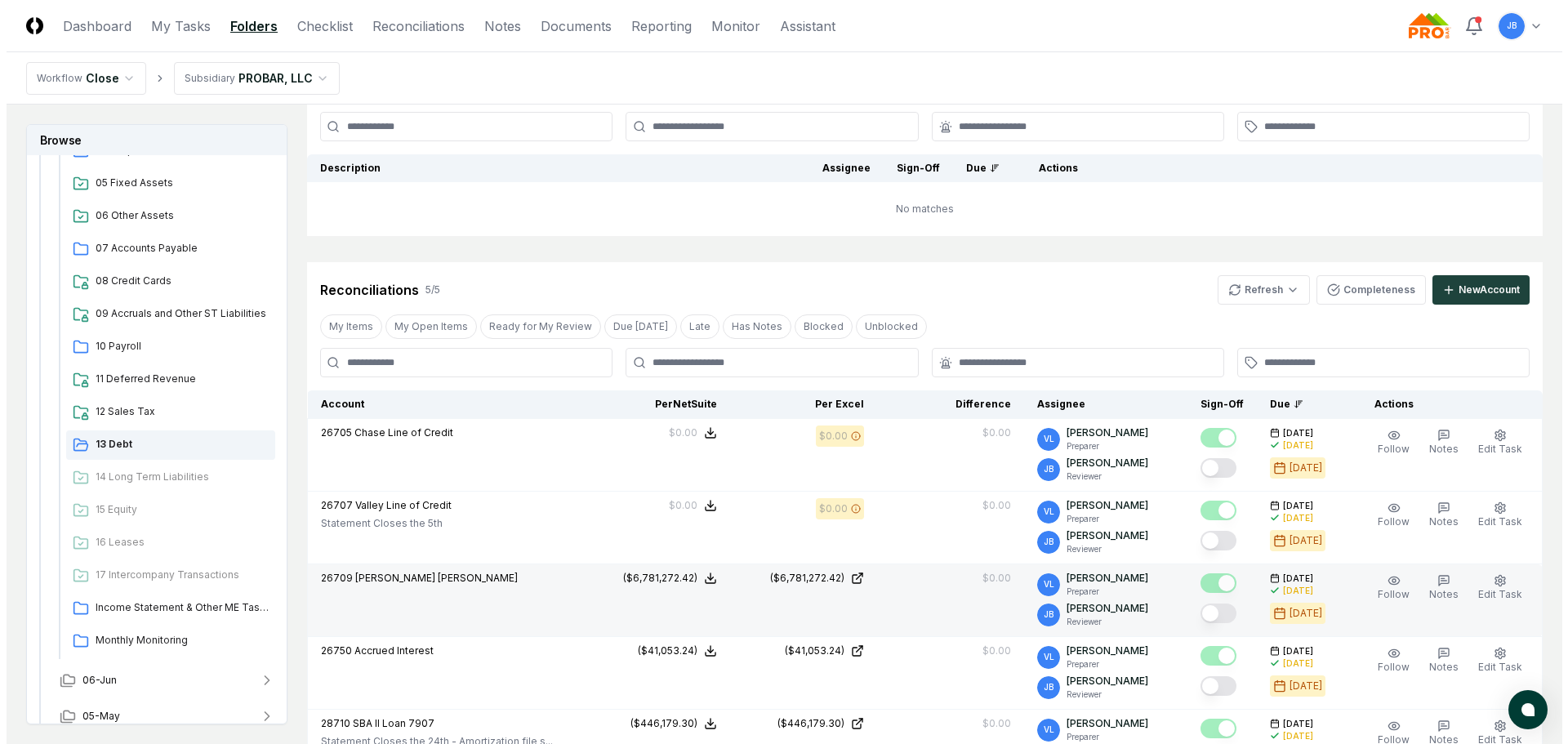
scroll to position [164, 0]
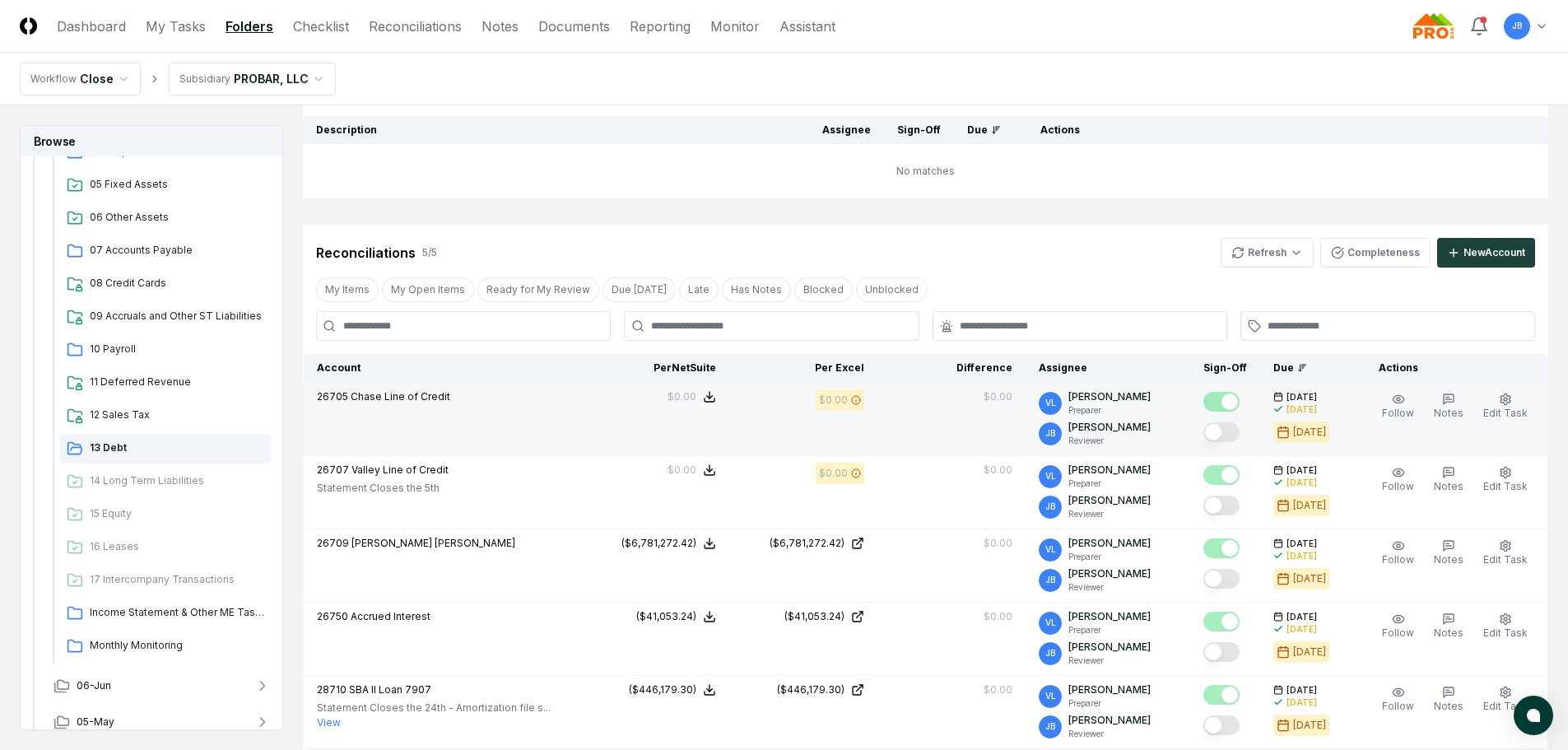
click at [1224, 437] on button "Mark complete" at bounding box center [1222, 432] width 36 height 20
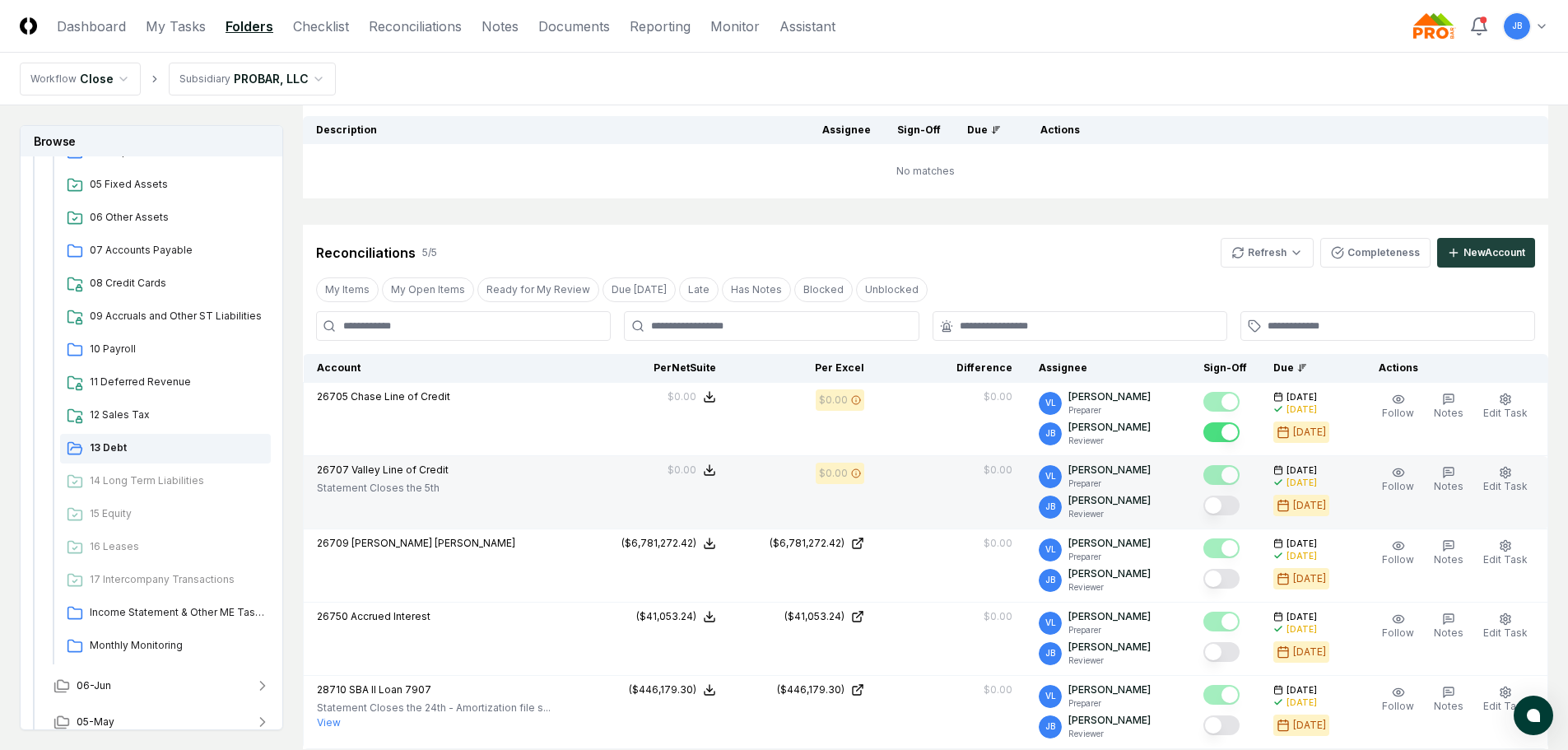
click at [1226, 502] on button "Mark complete" at bounding box center [1222, 505] width 36 height 20
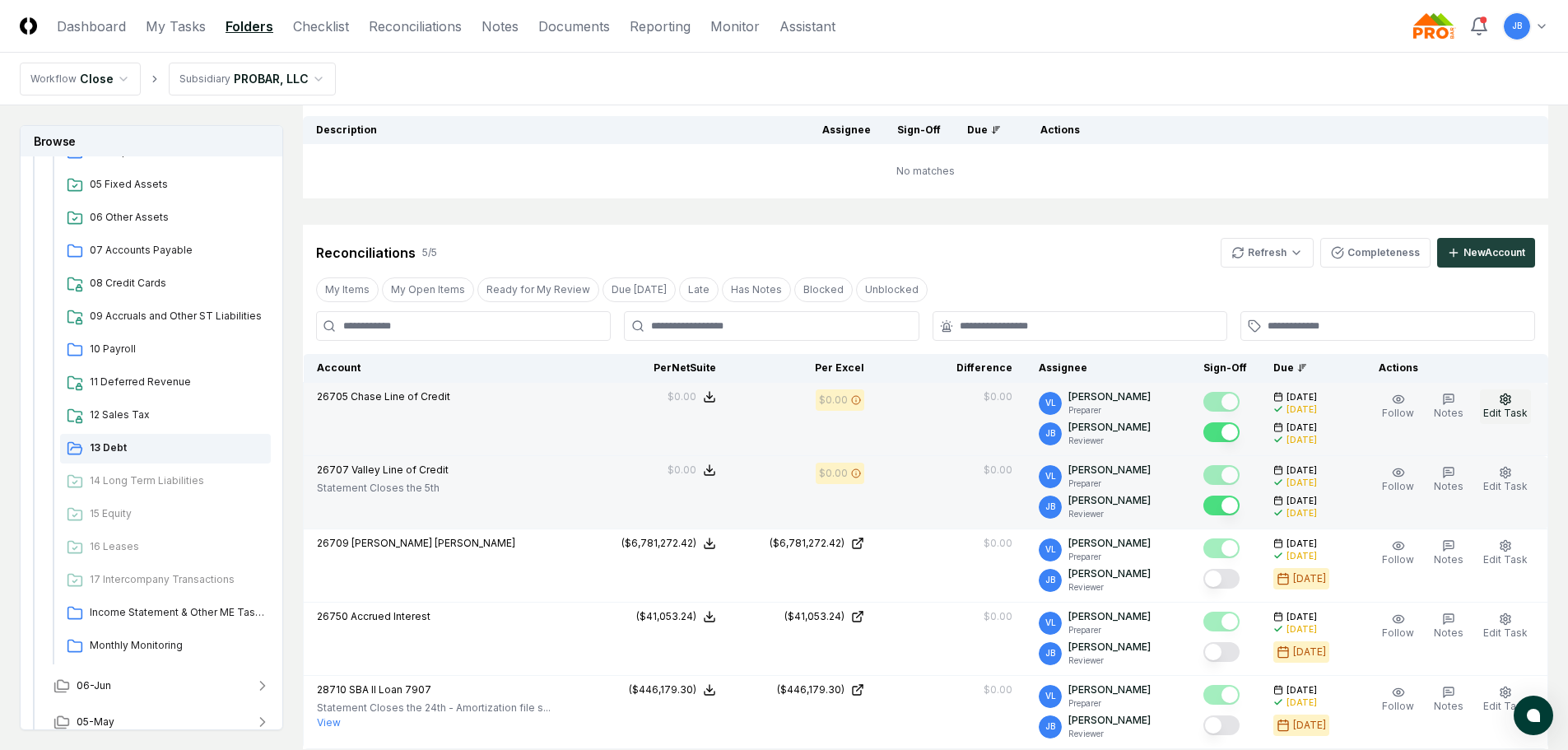
click at [1505, 401] on icon "button" at bounding box center [1505, 399] width 13 height 13
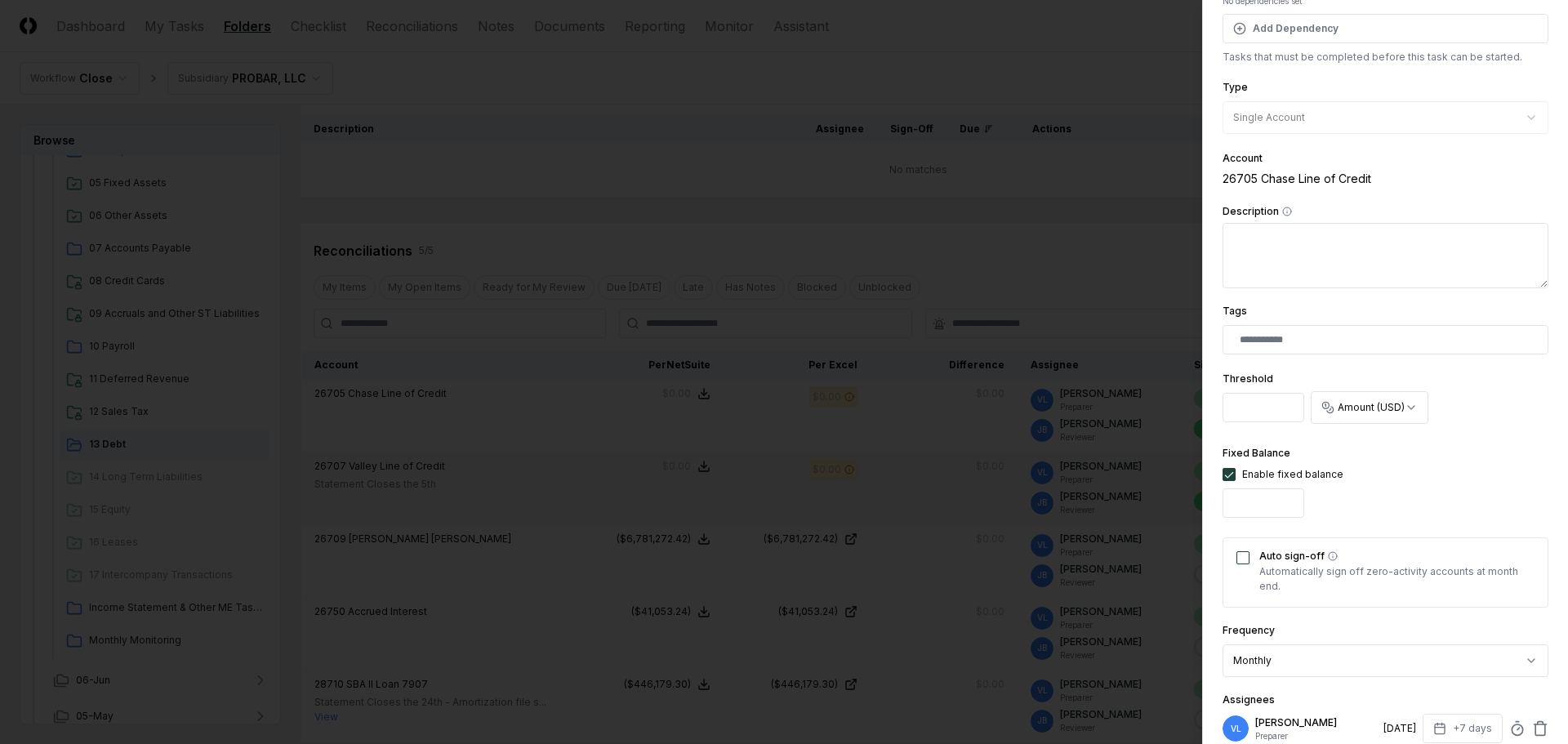
click at [1240, 553] on button "Auto sign-off" at bounding box center [1242, 557] width 13 height 13
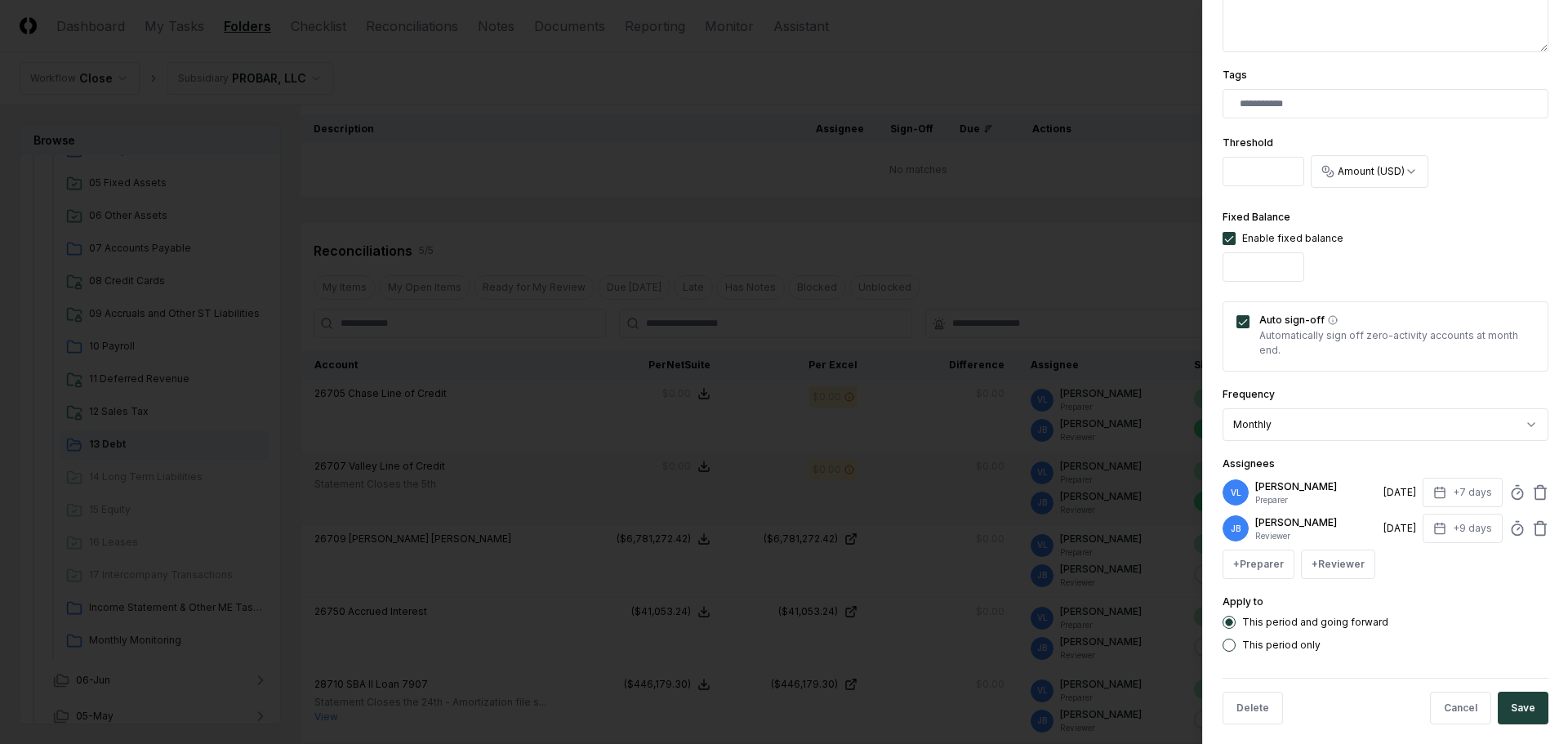
scroll to position [413, 0]
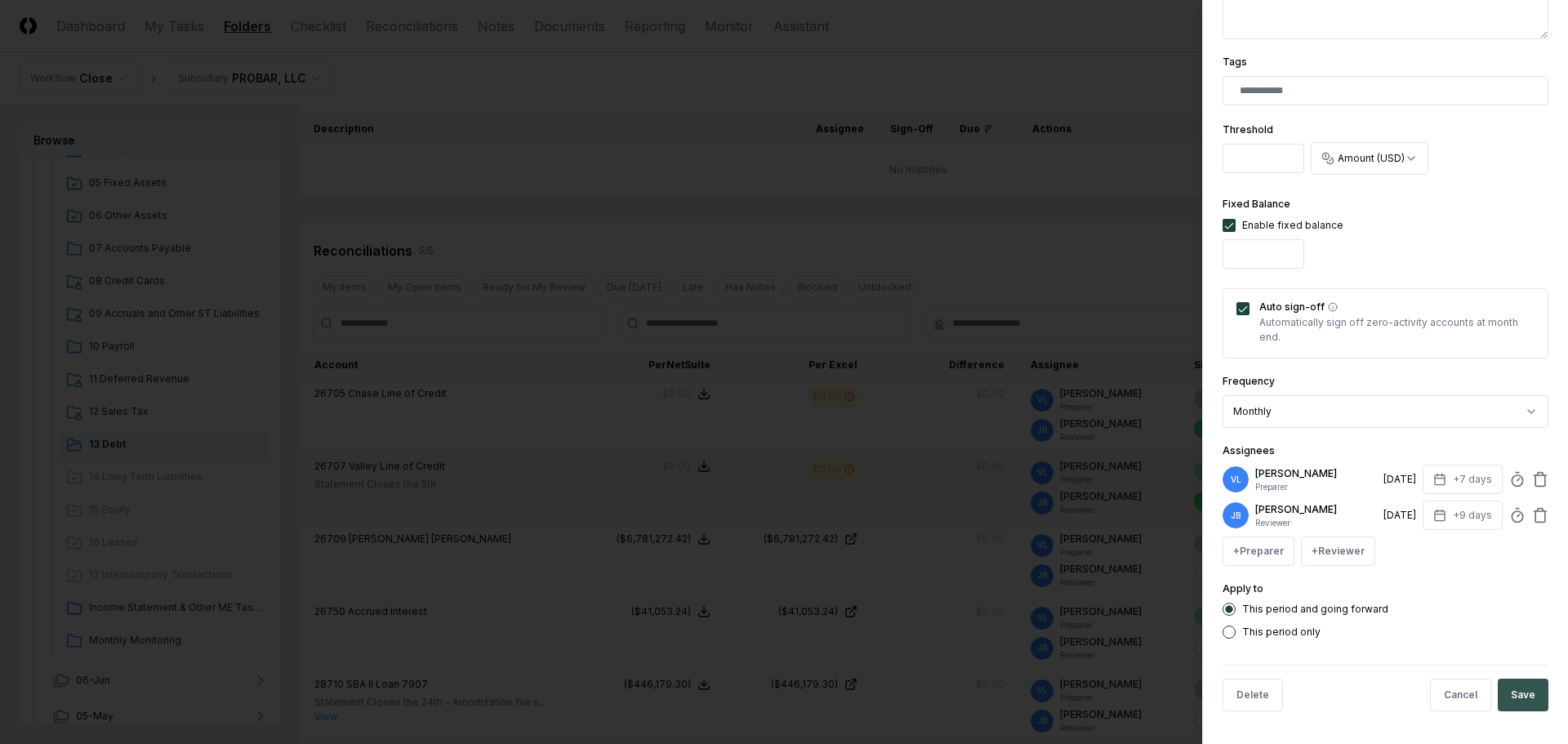
click at [1520, 691] on button "Save" at bounding box center [1523, 695] width 50 height 33
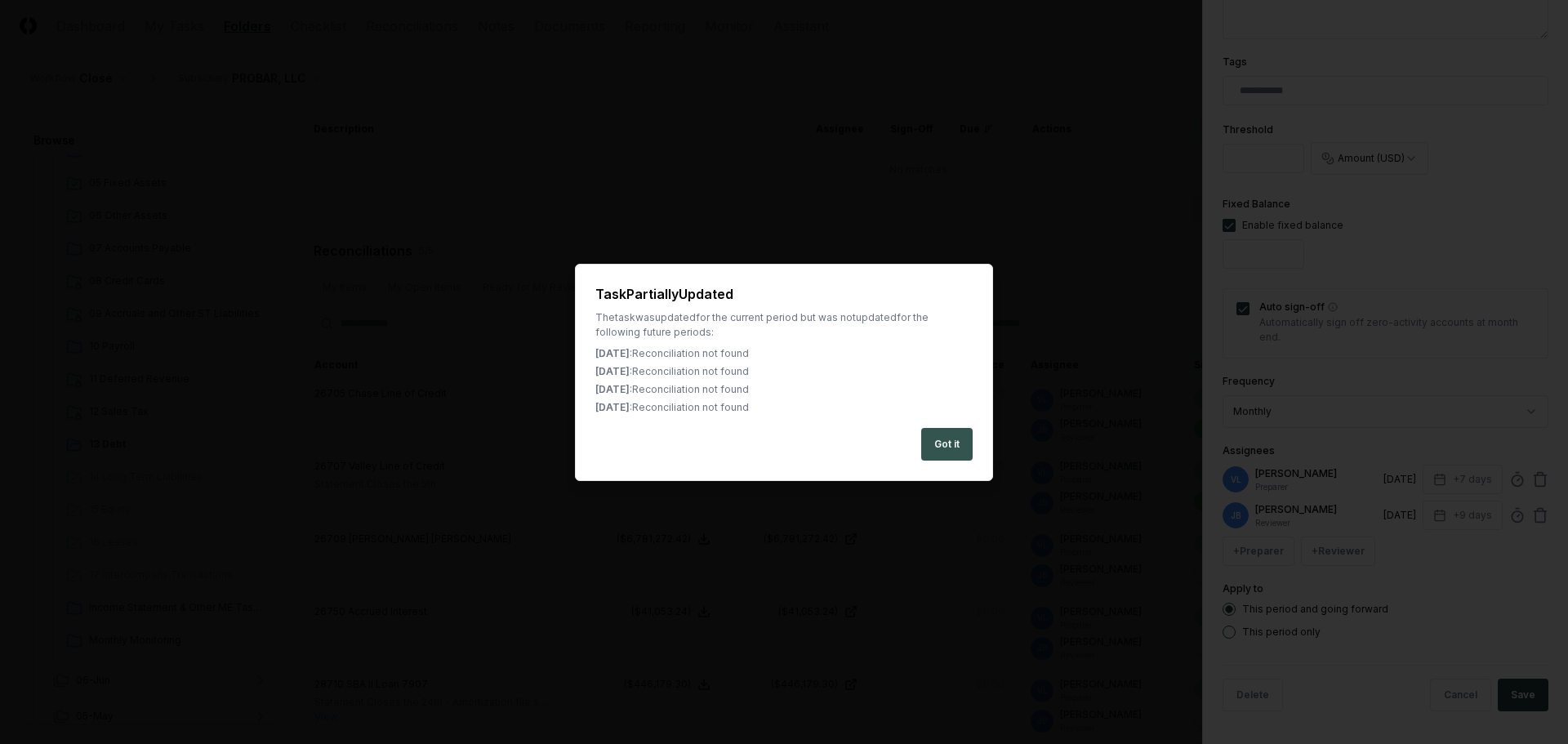
click at [937, 438] on button "Got it" at bounding box center [947, 444] width 51 height 33
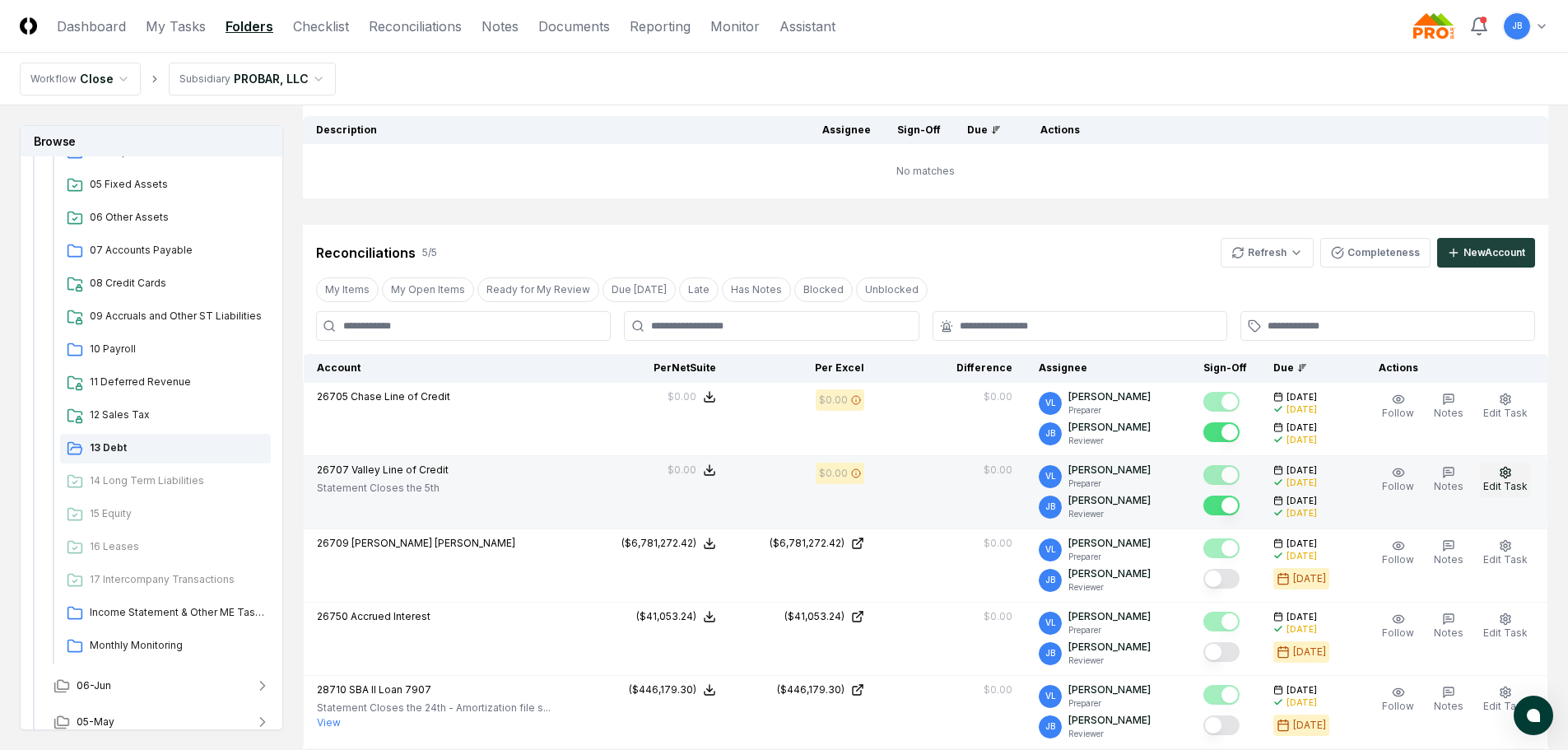
click at [1504, 476] on icon "button" at bounding box center [1505, 472] width 13 height 13
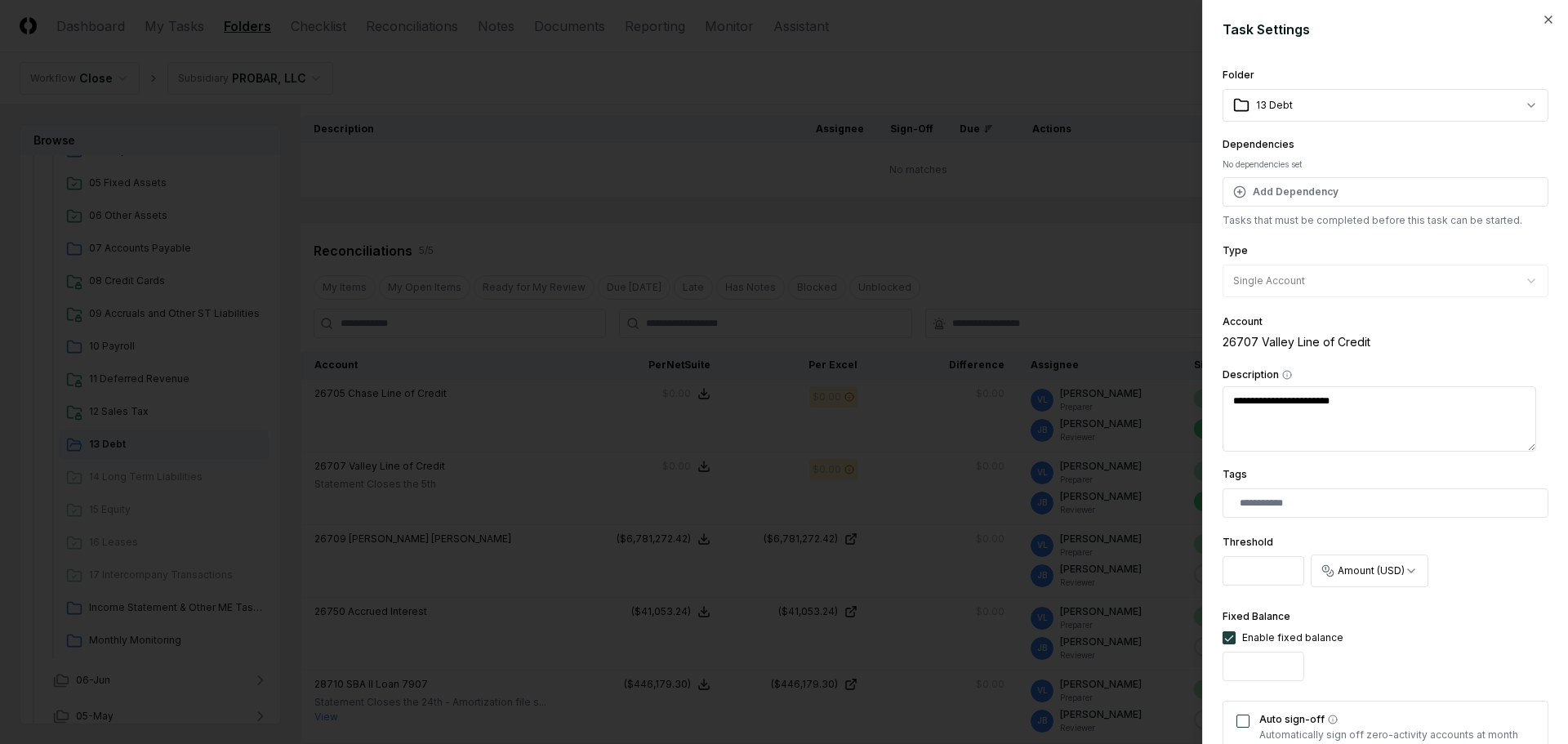
scroll to position [81, 0]
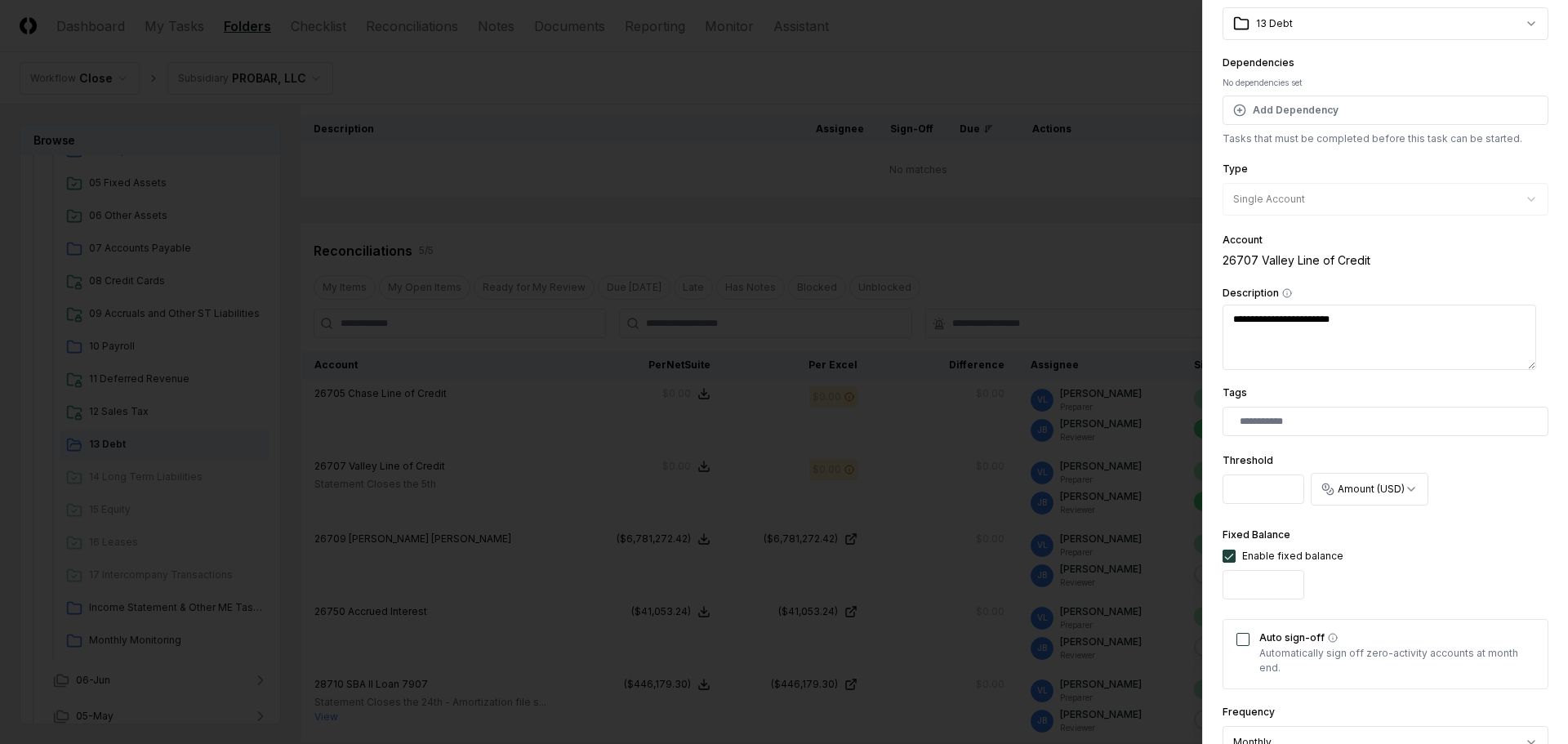
click at [1242, 631] on div "Auto sign-off Automatically sign off zero-activity accounts at month end." at bounding box center [1385, 654] width 326 height 70
click at [1244, 640] on button "Auto sign-off" at bounding box center [1242, 639] width 13 height 13
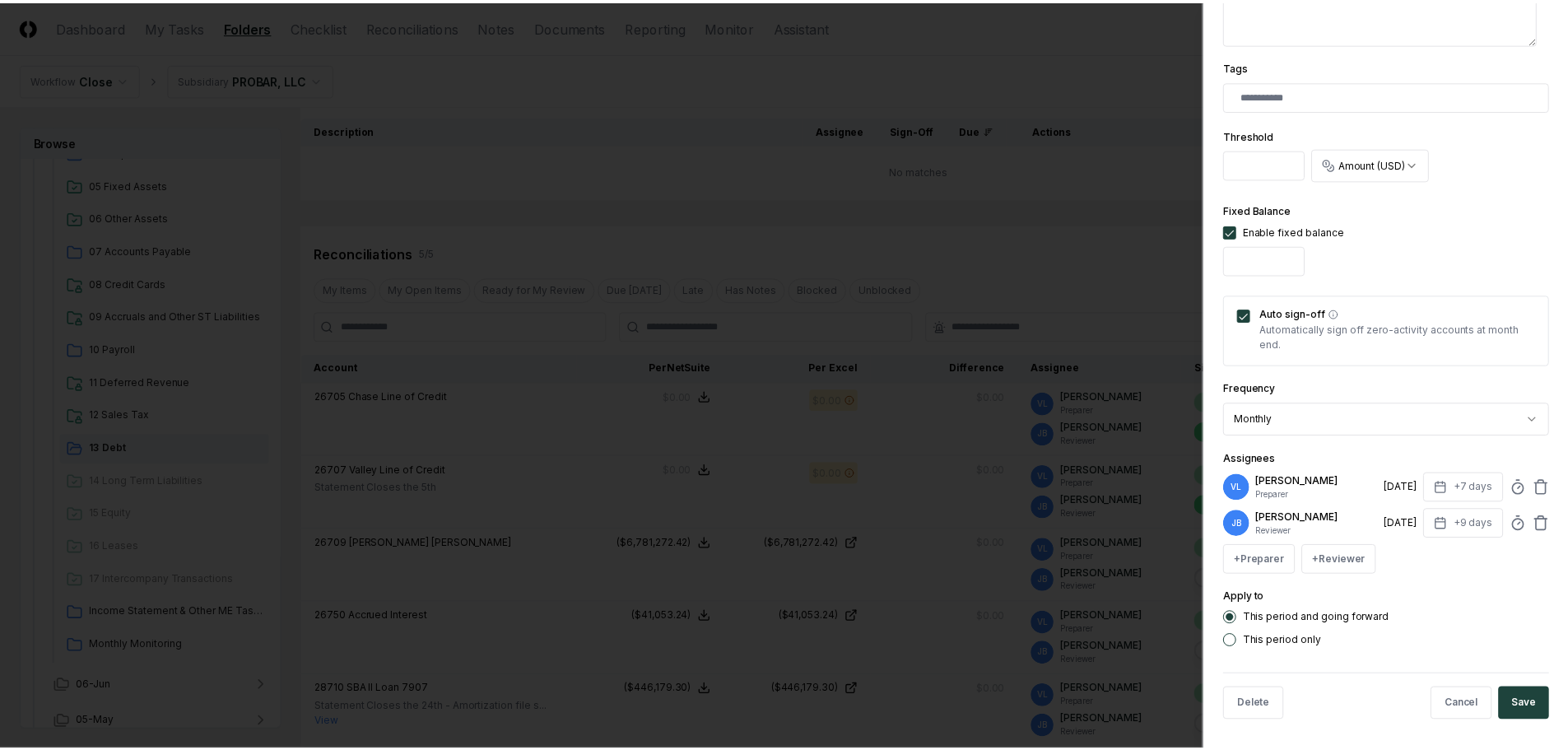
scroll to position [416, 0]
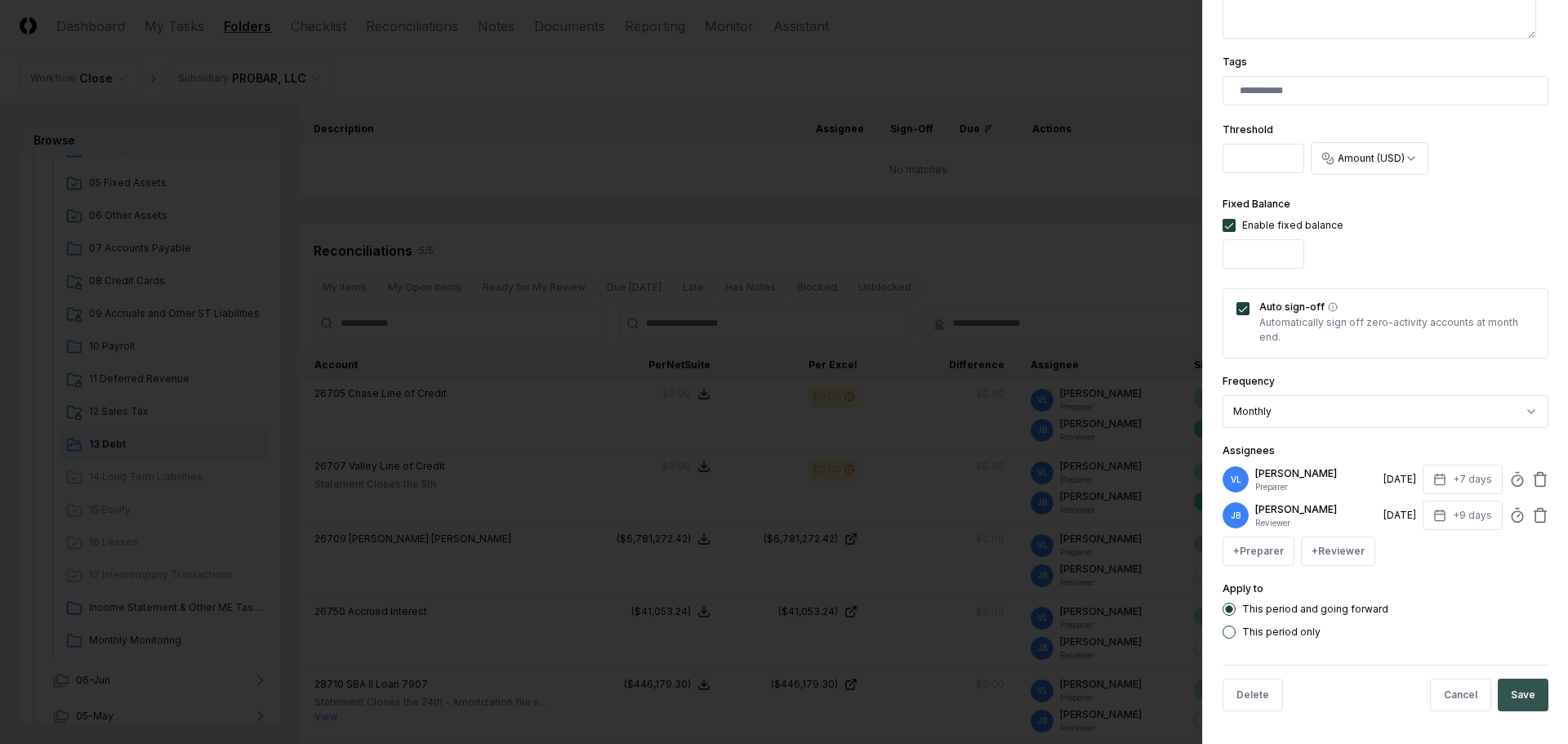
click at [1512, 682] on button "Save" at bounding box center [1523, 695] width 50 height 33
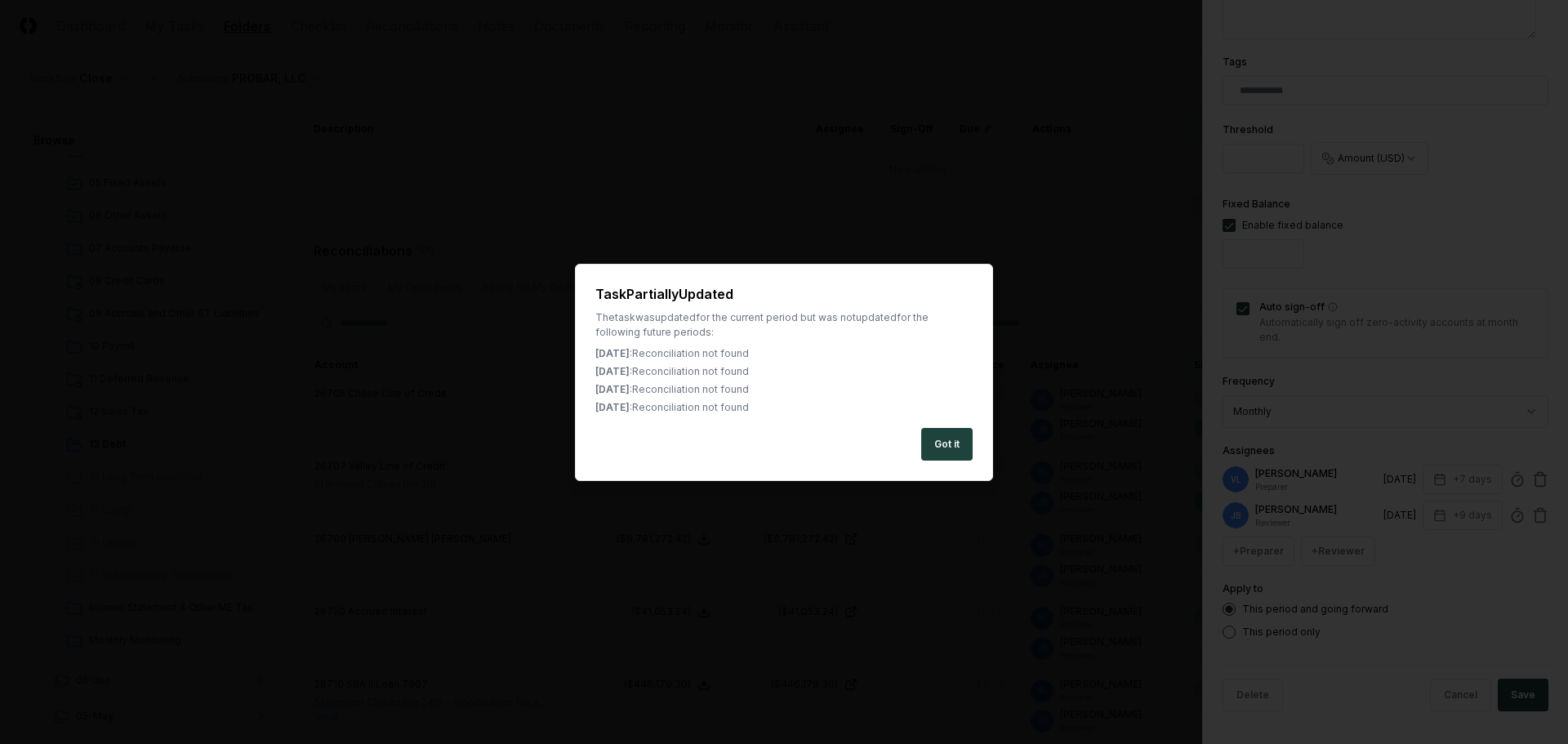
click at [949, 437] on button "Got it" at bounding box center [947, 444] width 51 height 33
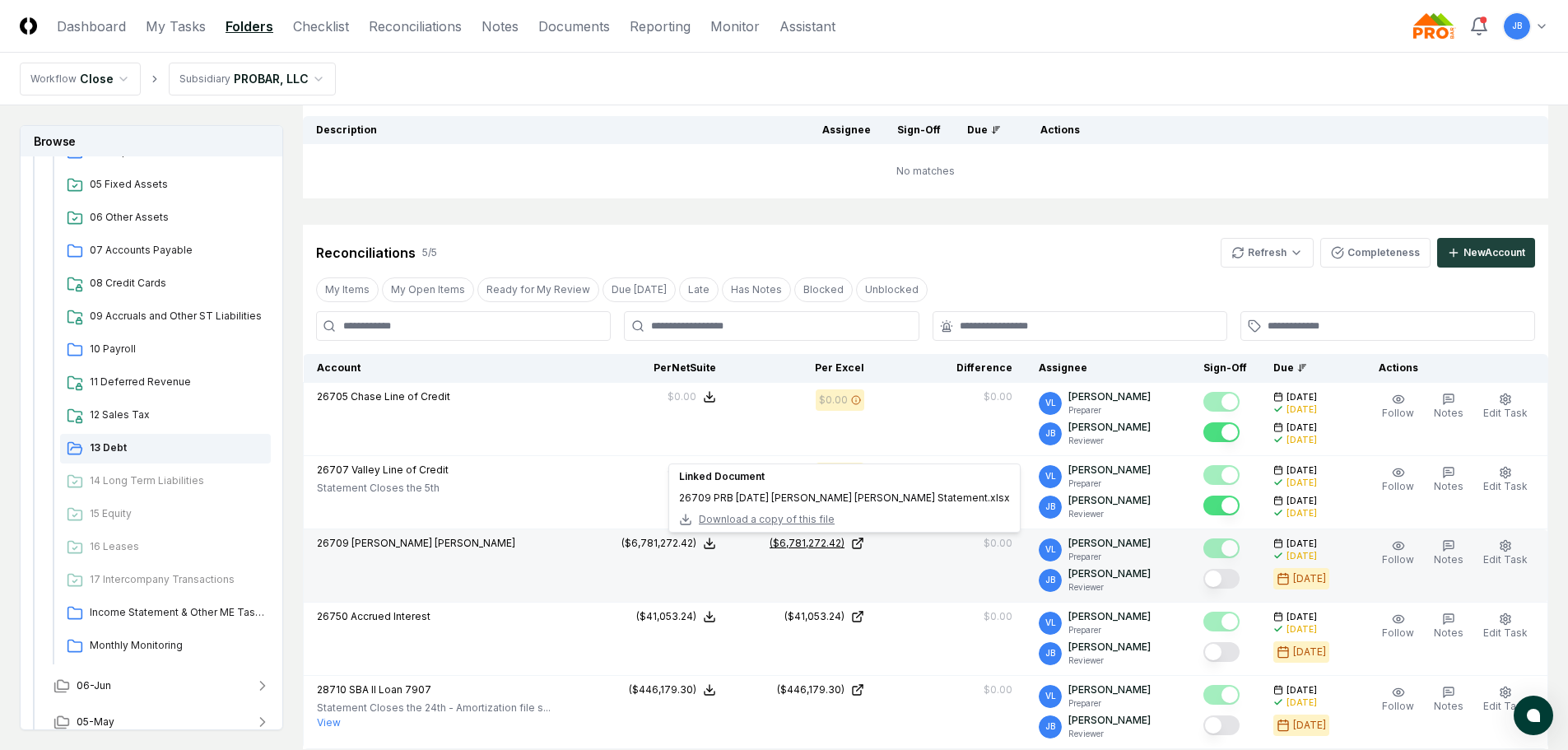
click at [841, 541] on div "($6,781,272.42)" at bounding box center [807, 543] width 75 height 15
click at [1224, 577] on button "Mark complete" at bounding box center [1222, 578] width 36 height 20
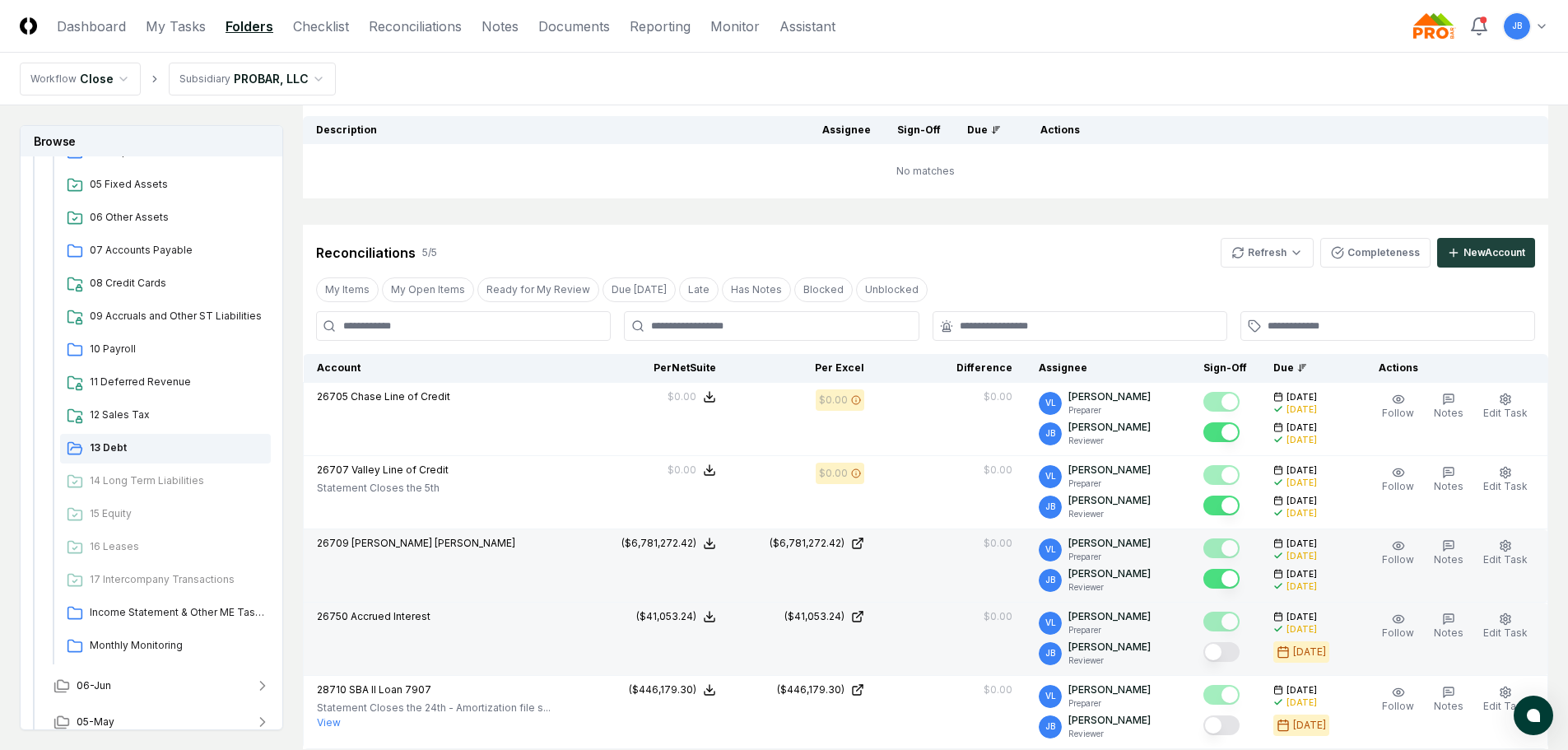
click at [1222, 659] on button "Mark complete" at bounding box center [1222, 652] width 36 height 20
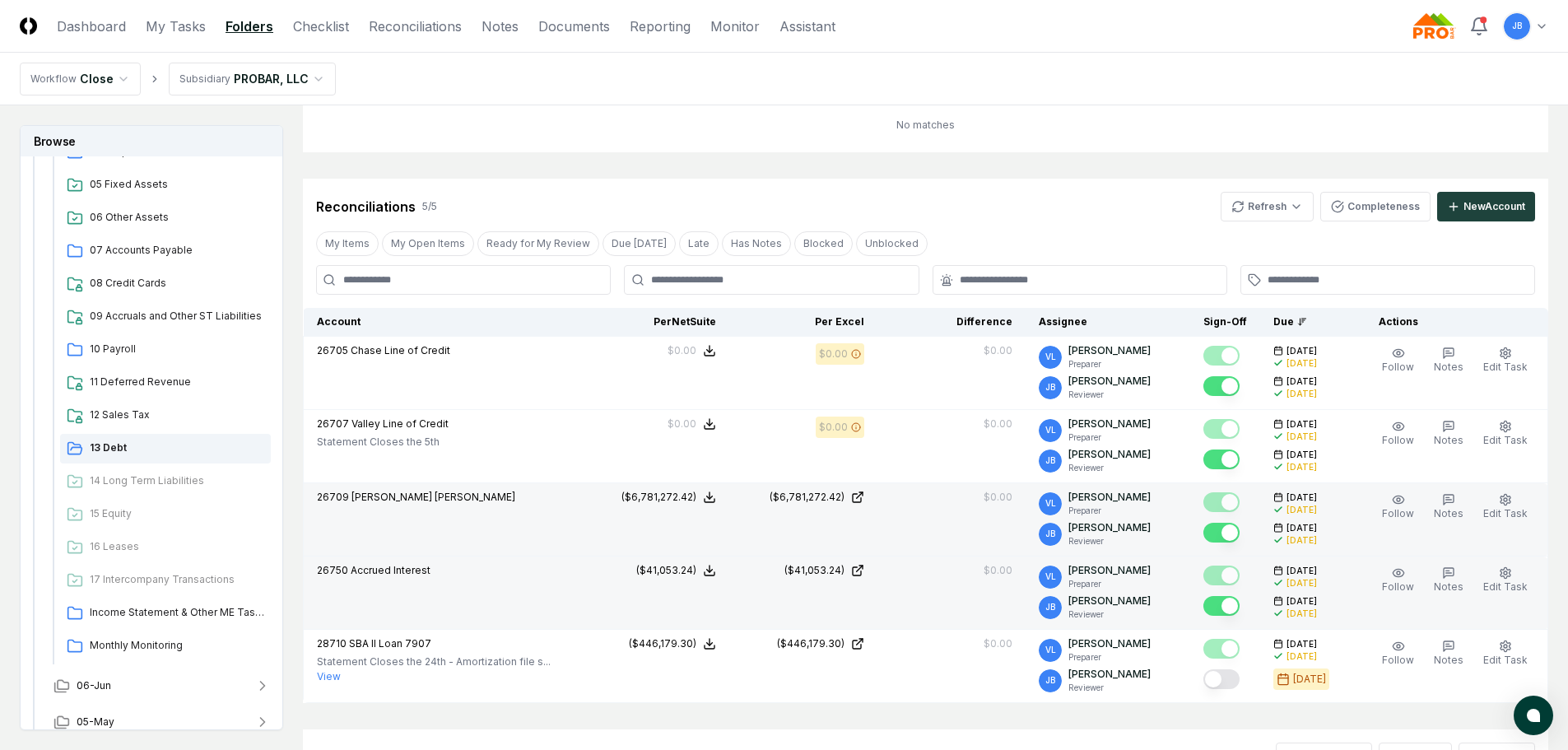
scroll to position [247, 0]
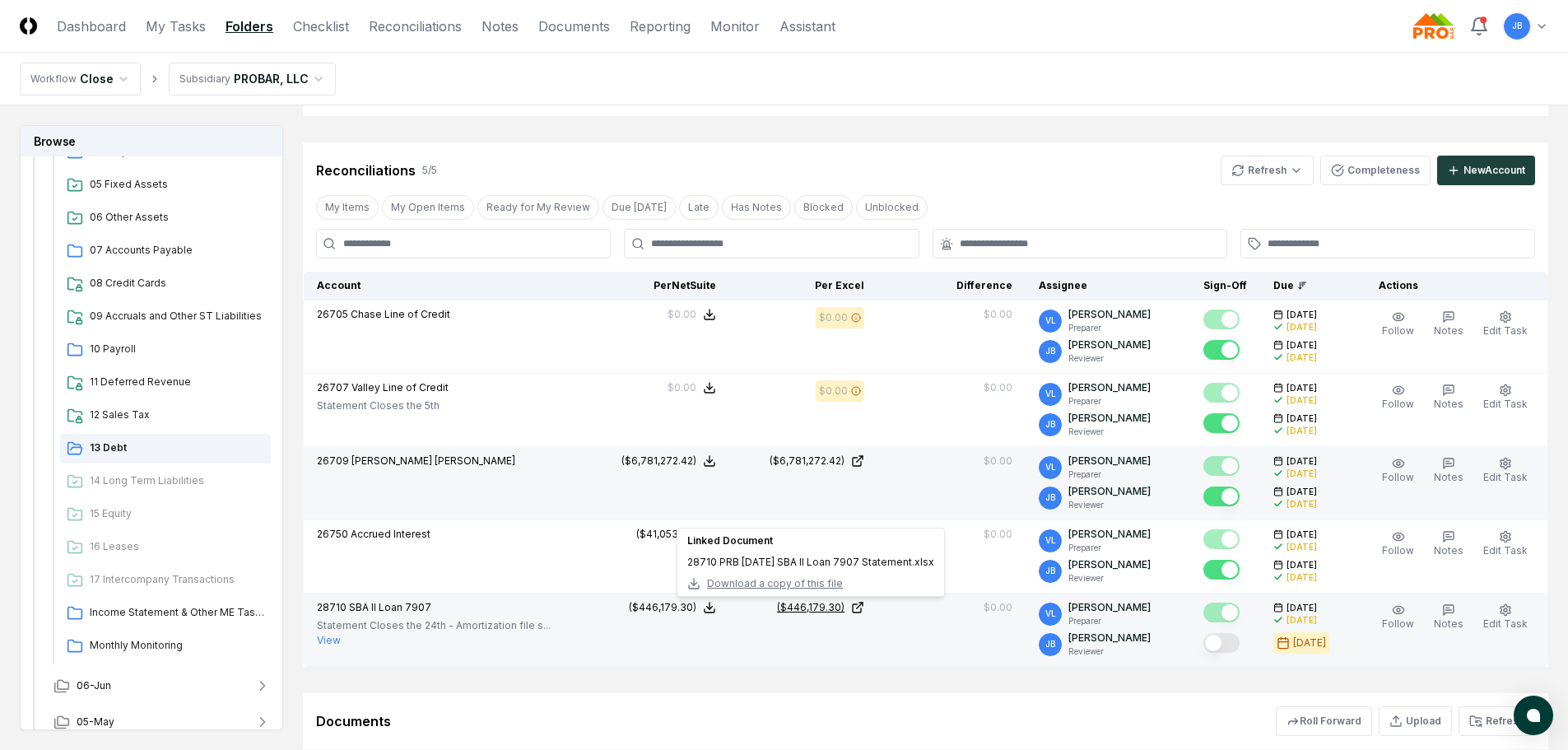
click at [833, 604] on div "($446,179.30)" at bounding box center [811, 608] width 67 height 15
click at [1222, 640] on button "Mark complete" at bounding box center [1222, 643] width 36 height 20
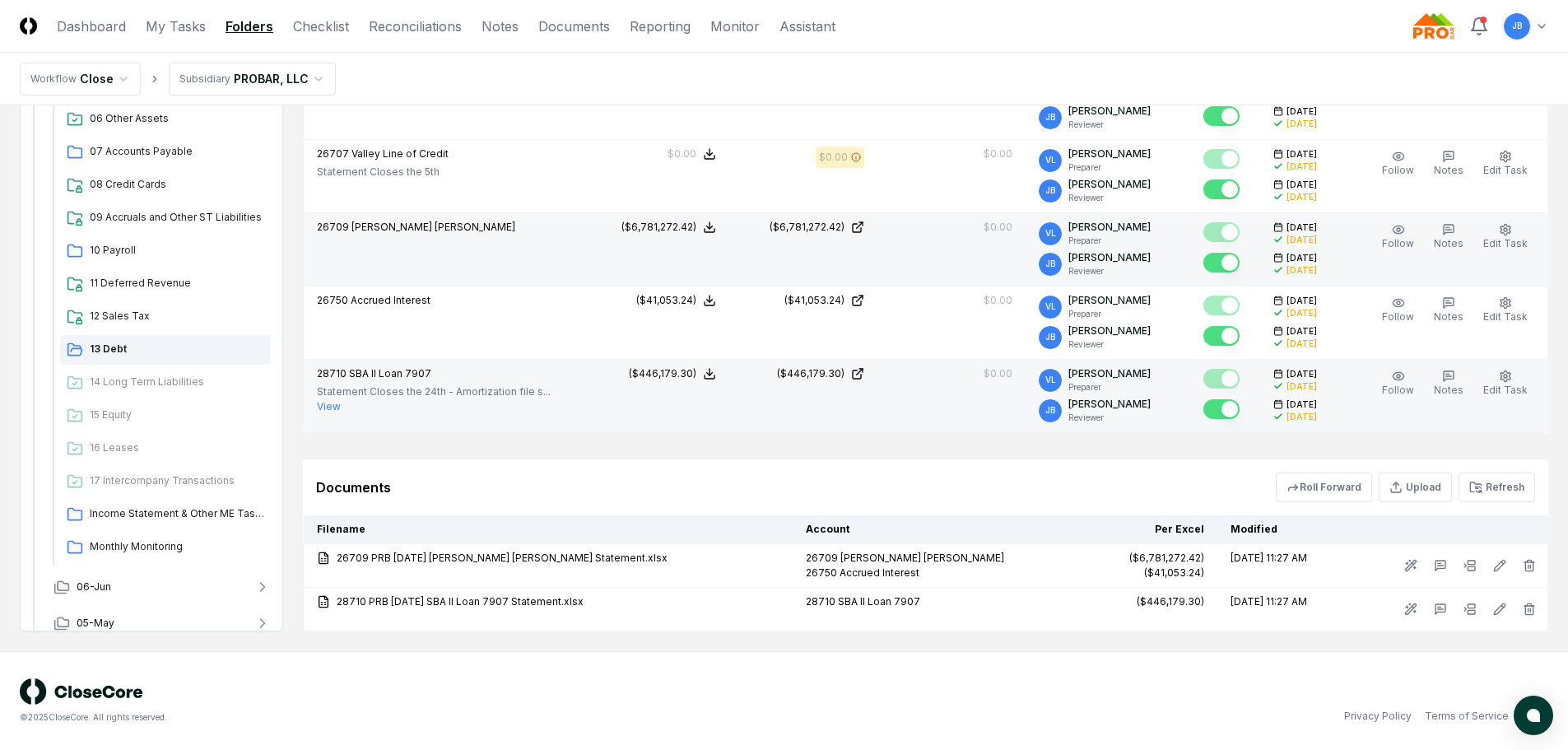
scroll to position [0, 0]
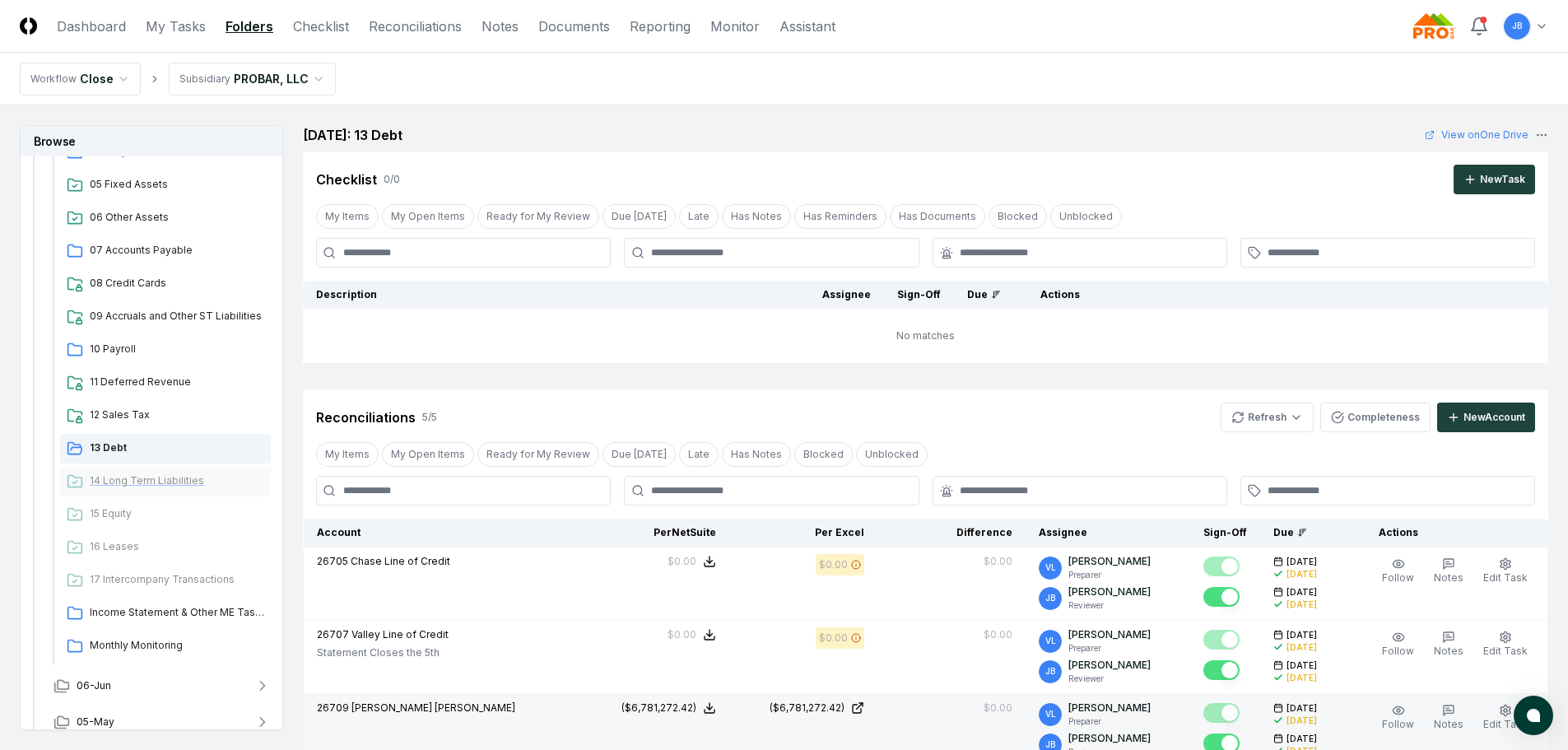
click at [140, 489] on div "14 Long Term Liabilities" at bounding box center [166, 482] width 211 height 29
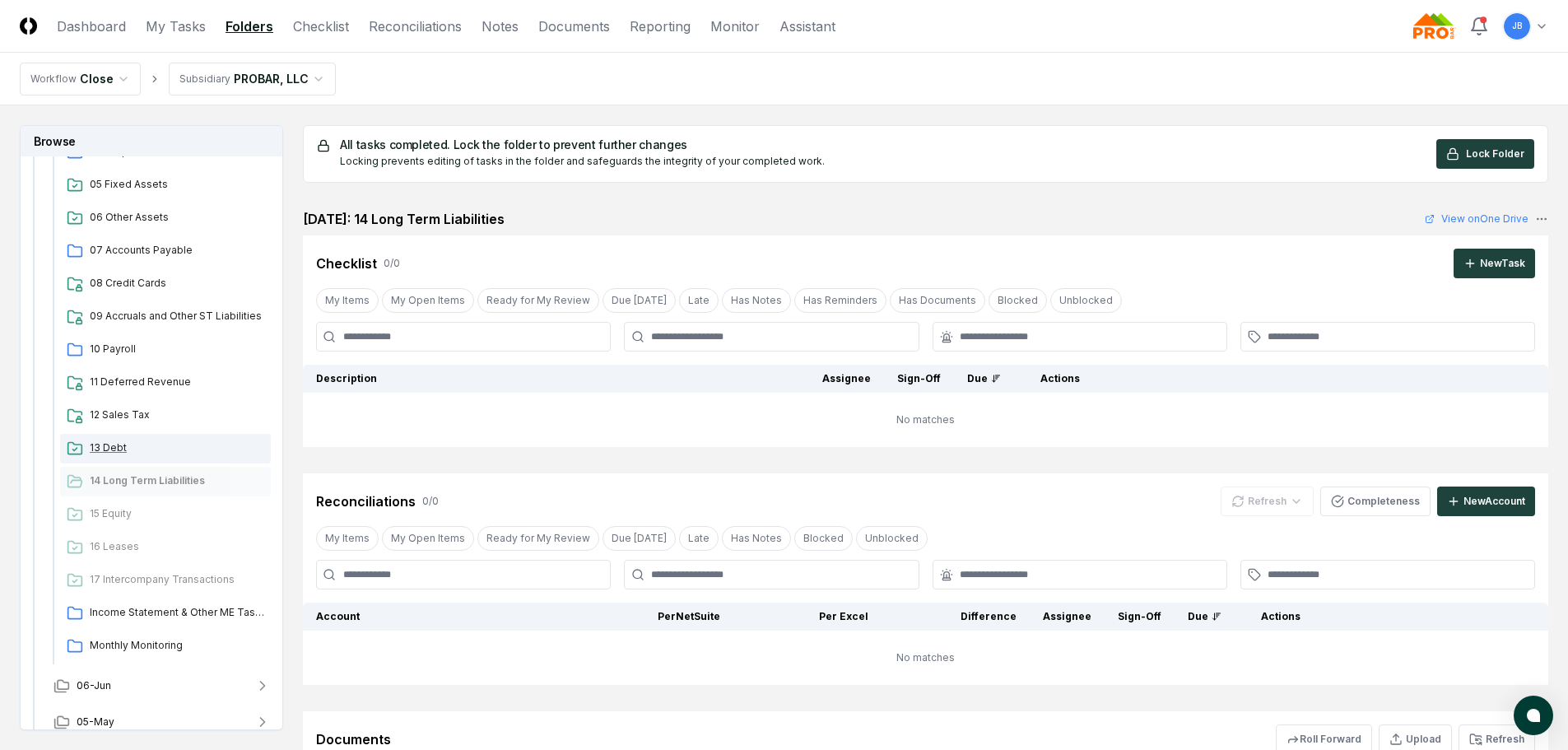
click at [123, 455] on span "13 Debt" at bounding box center [177, 447] width 174 height 15
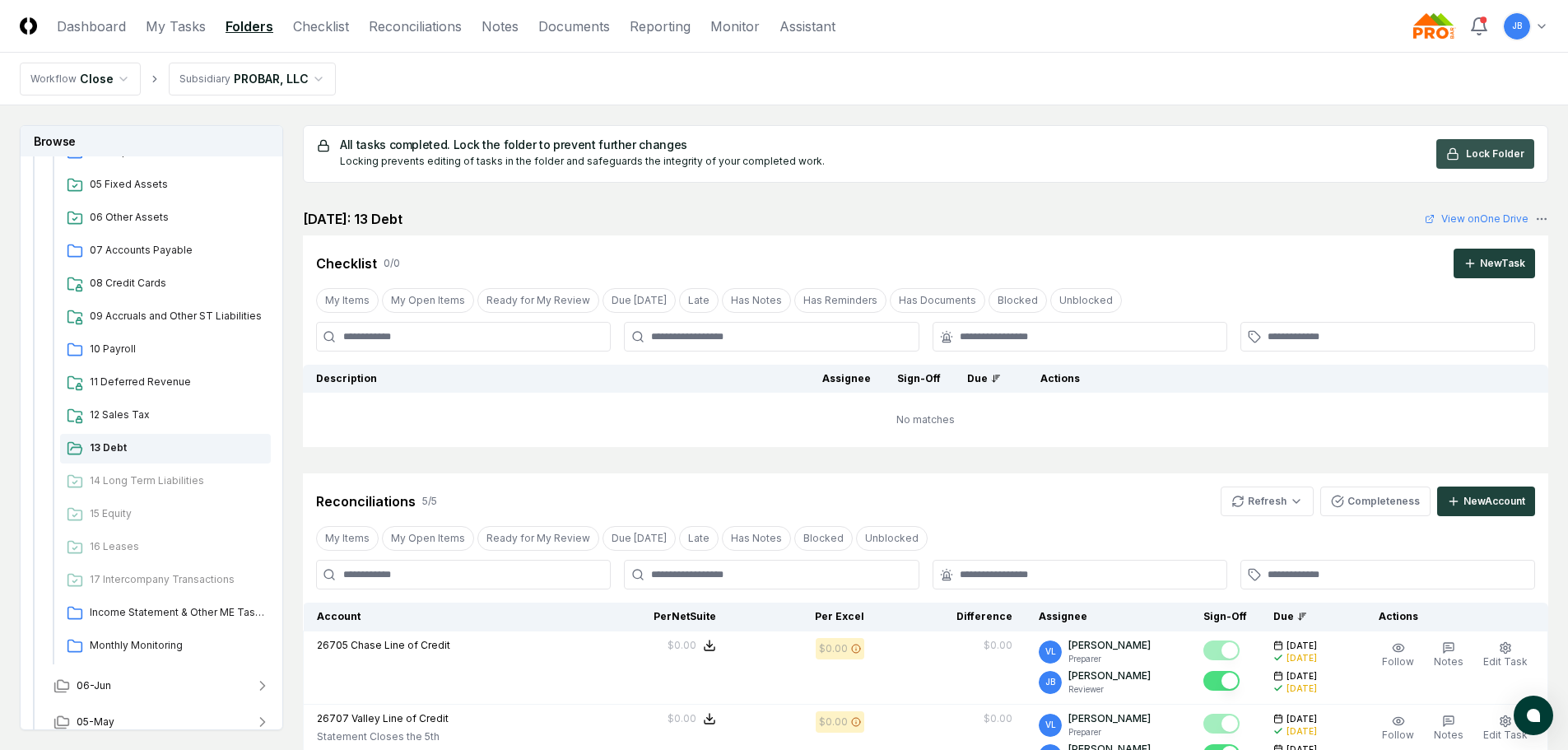
click at [1495, 159] on span "Lock Folder" at bounding box center [1496, 154] width 59 height 15
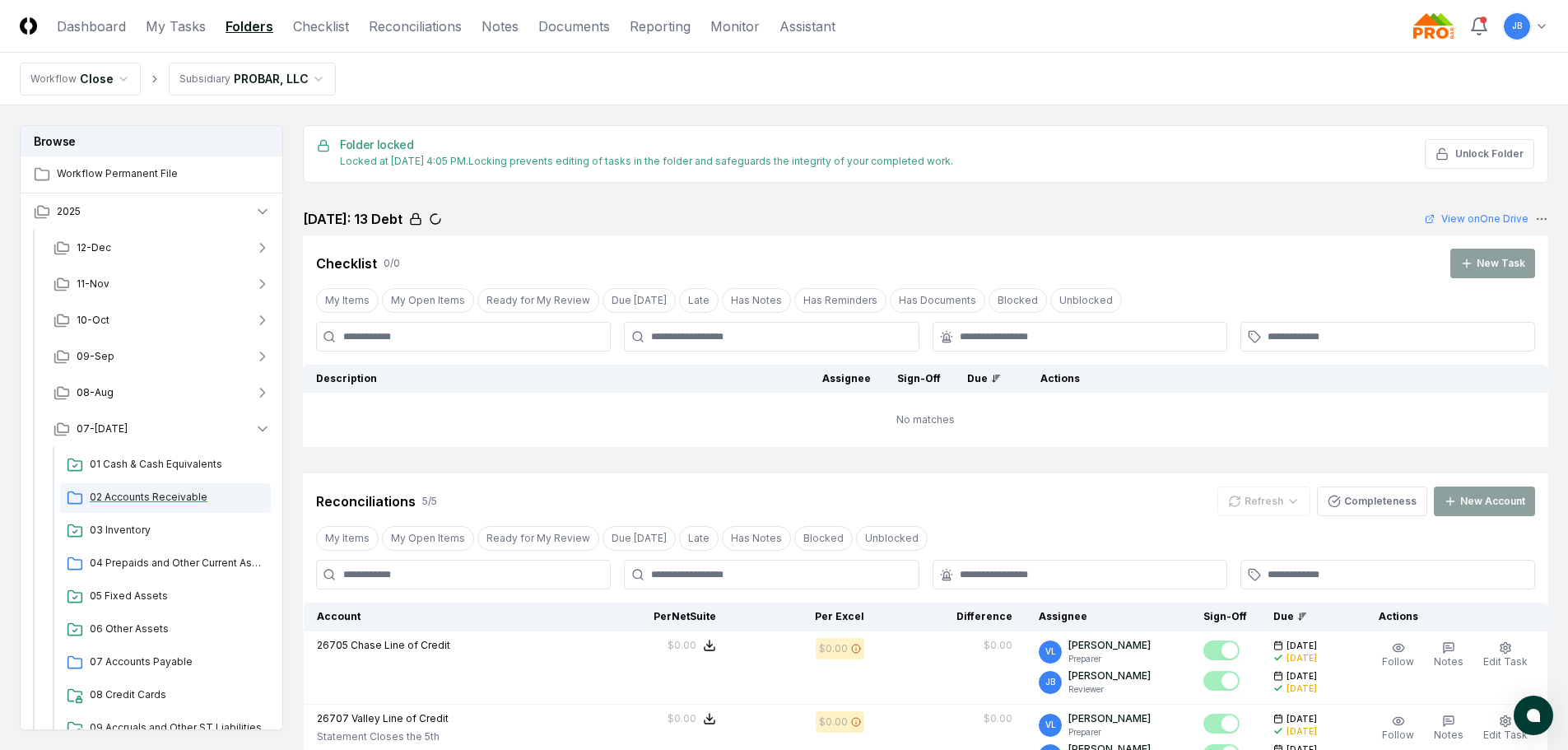
click at [161, 500] on span "02 Accounts Receivable" at bounding box center [177, 497] width 174 height 15
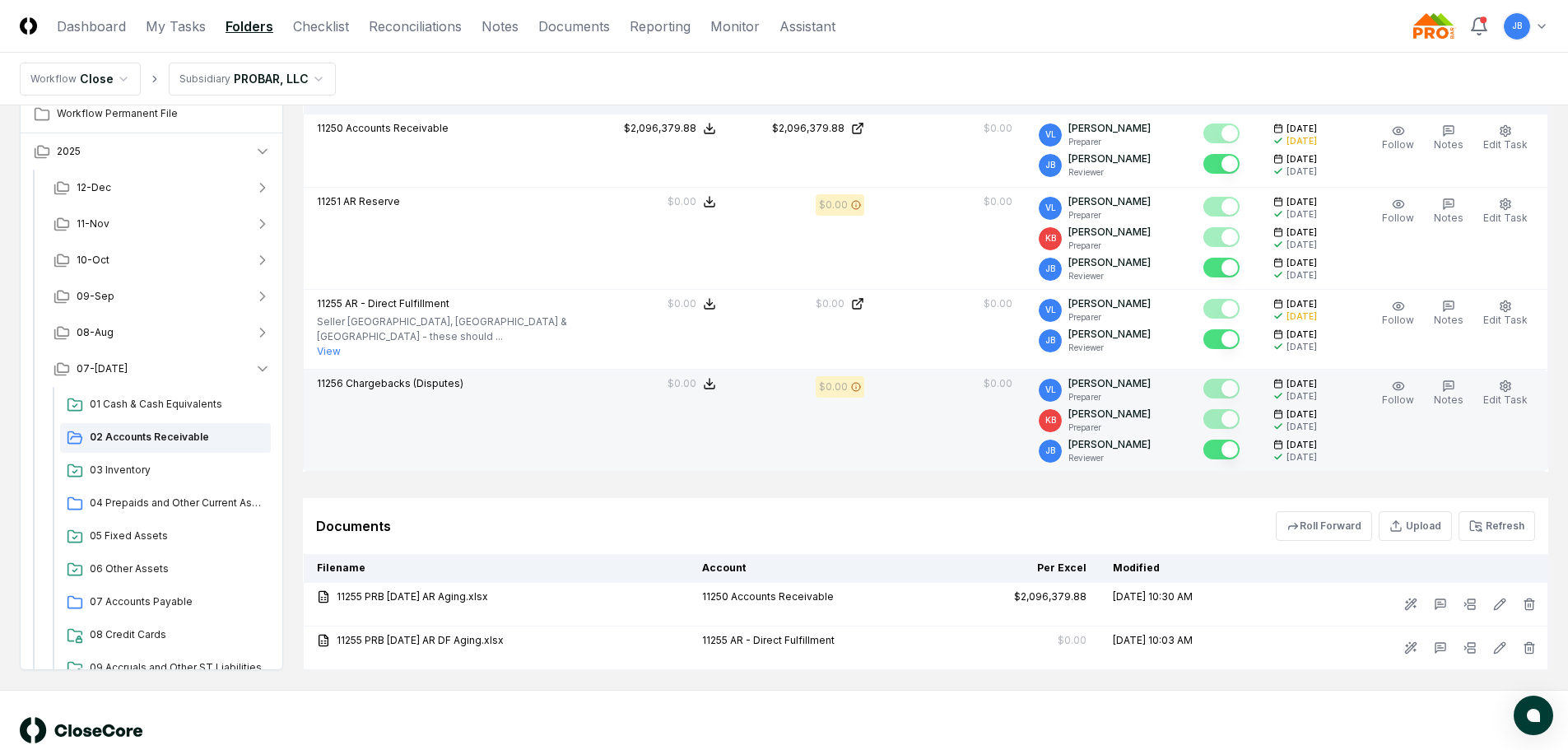
scroll to position [485, 0]
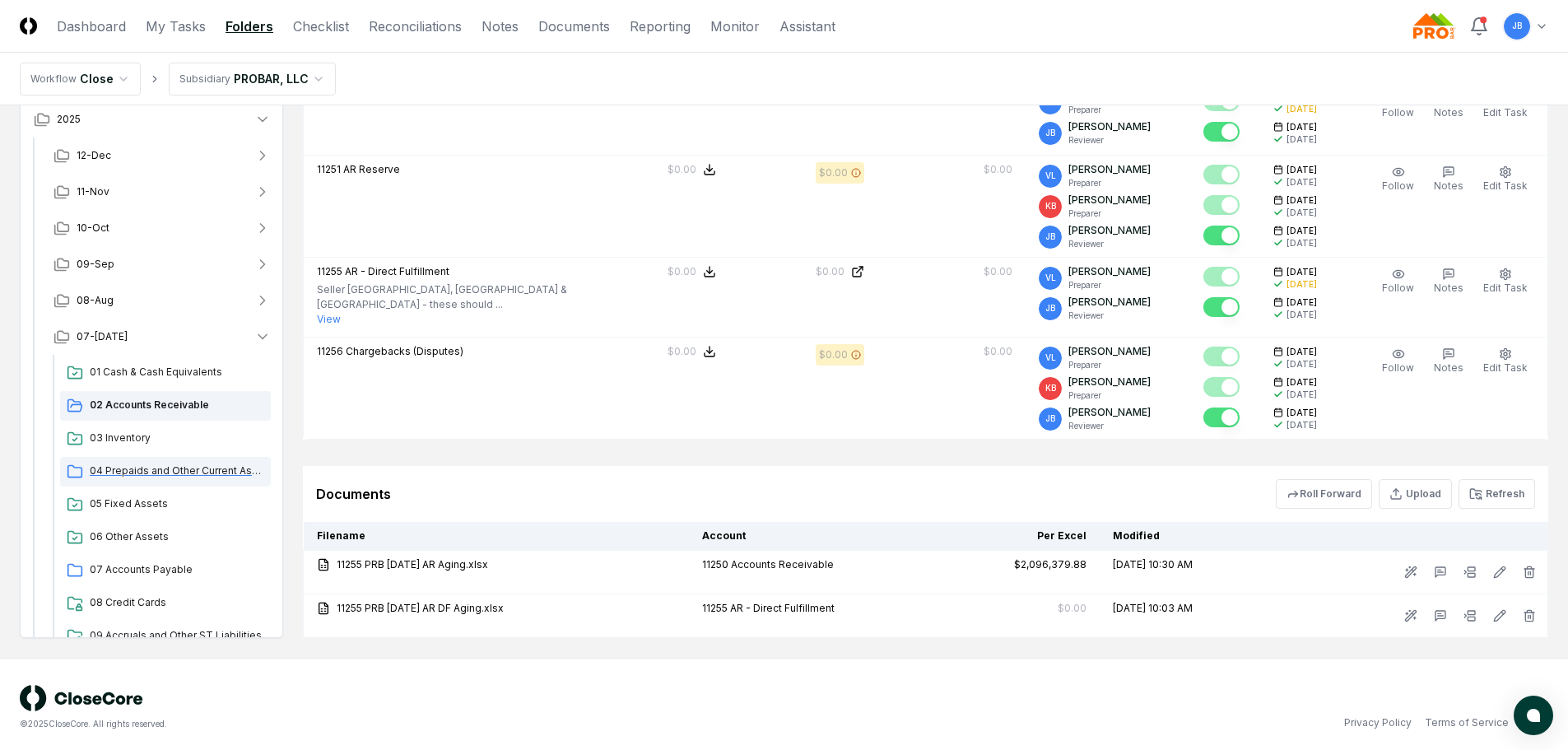
click at [224, 463] on span "04 Prepaids and Other Current Assets" at bounding box center [177, 470] width 174 height 15
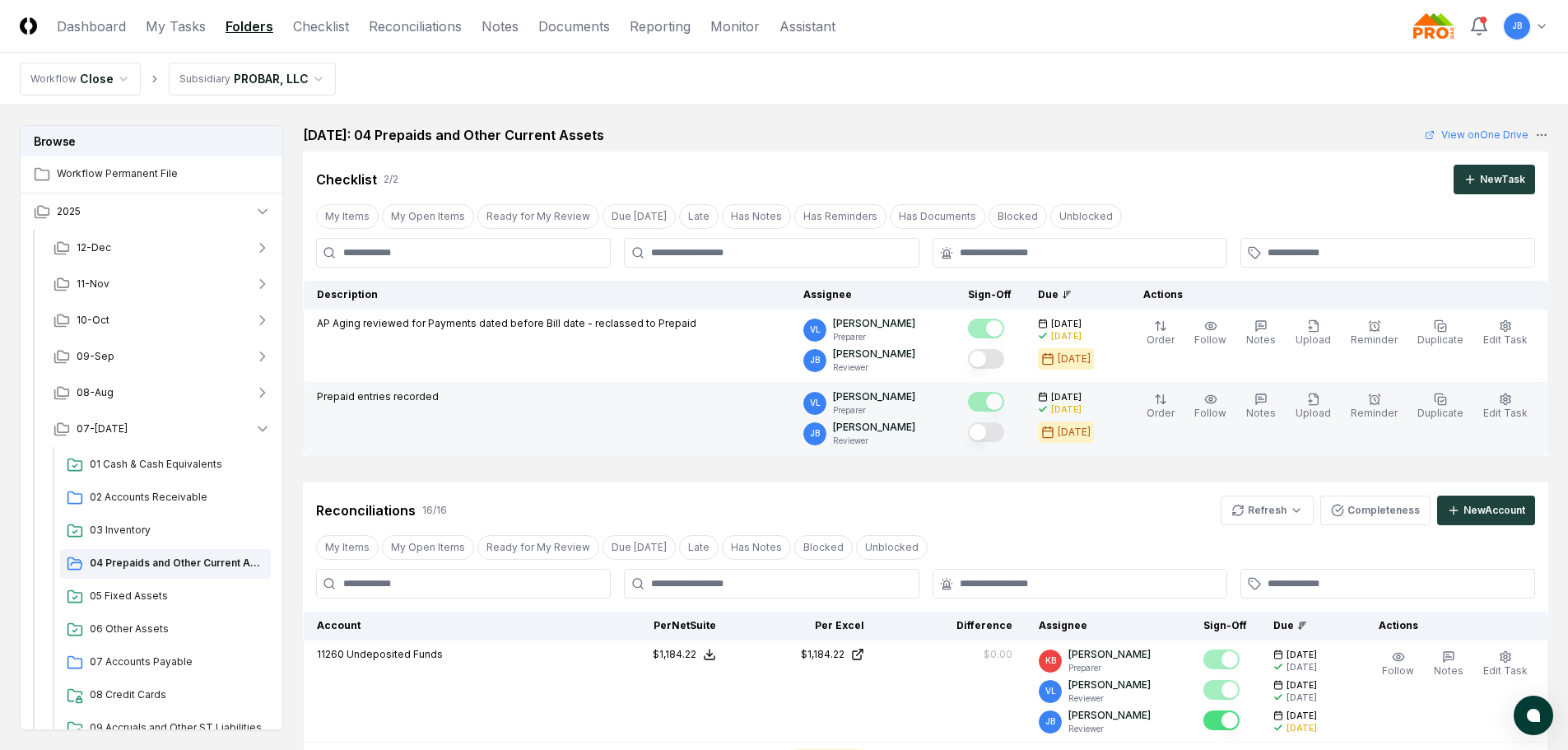
drag, startPoint x: 997, startPoint y: 434, endPoint x: 997, endPoint y: 410, distance: 24.0
click at [997, 434] on button "Mark complete" at bounding box center [986, 432] width 36 height 20
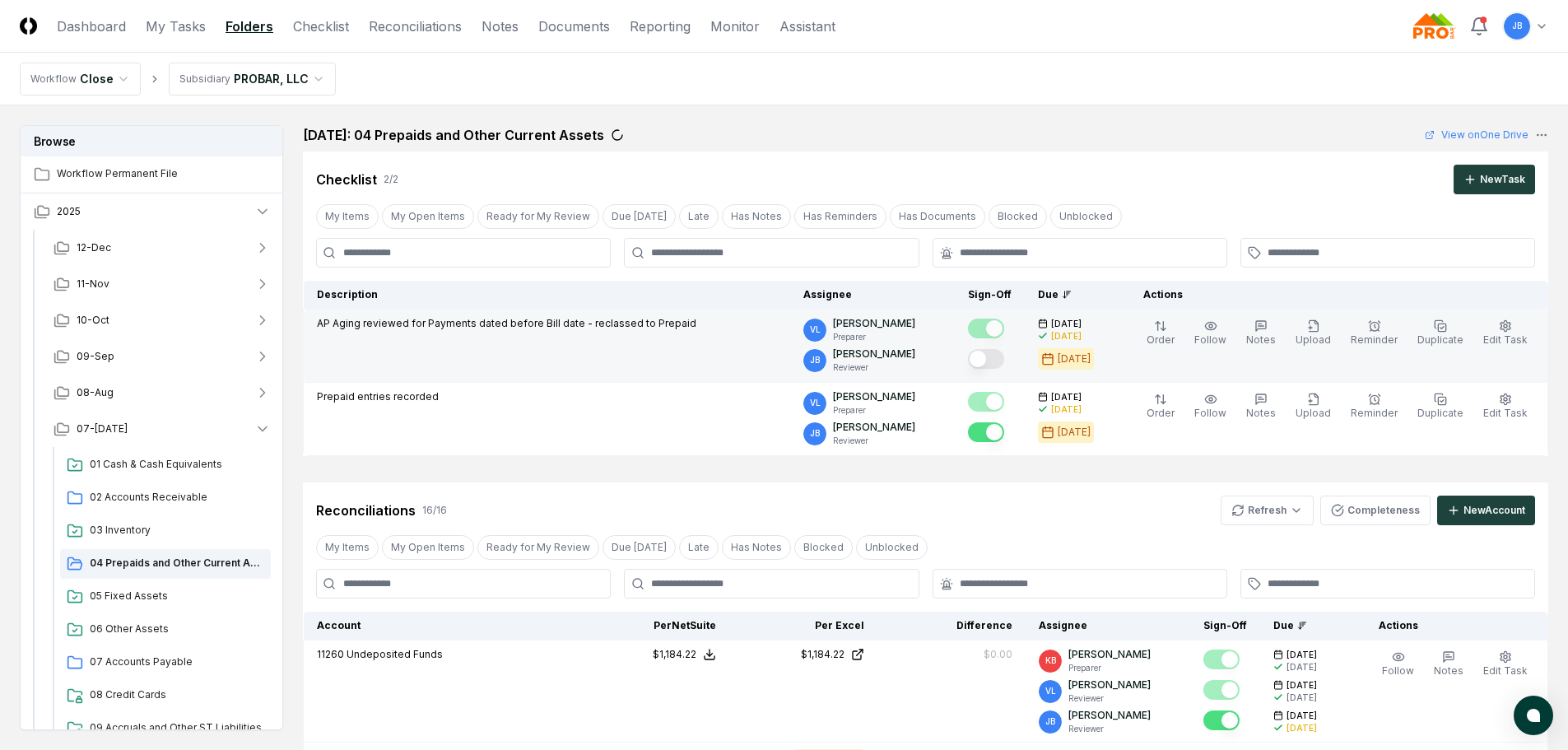
click at [1000, 361] on button "Mark complete" at bounding box center [986, 359] width 36 height 20
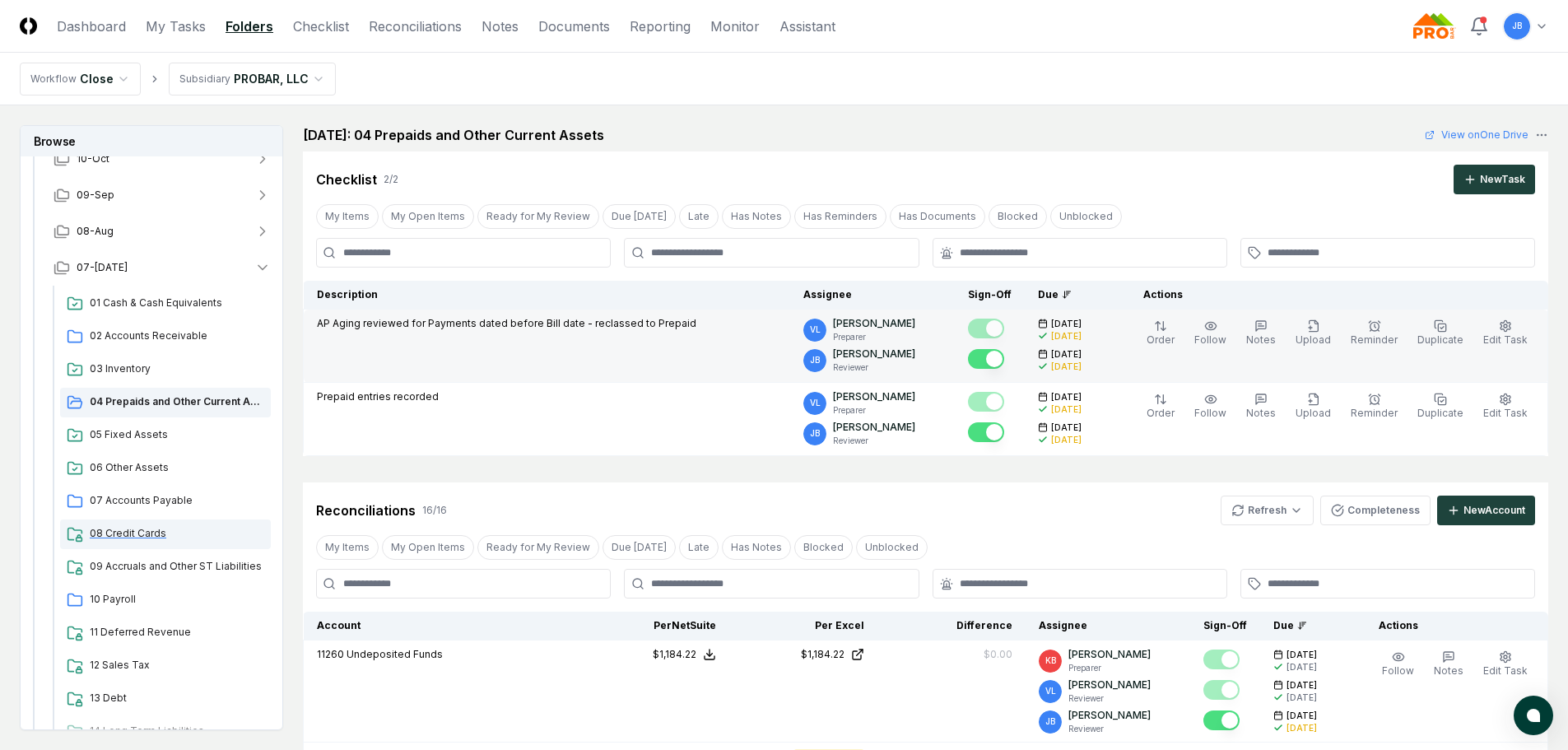
scroll to position [165, 0]
click at [152, 497] on span "07 Accounts Payable" at bounding box center [177, 497] width 174 height 15
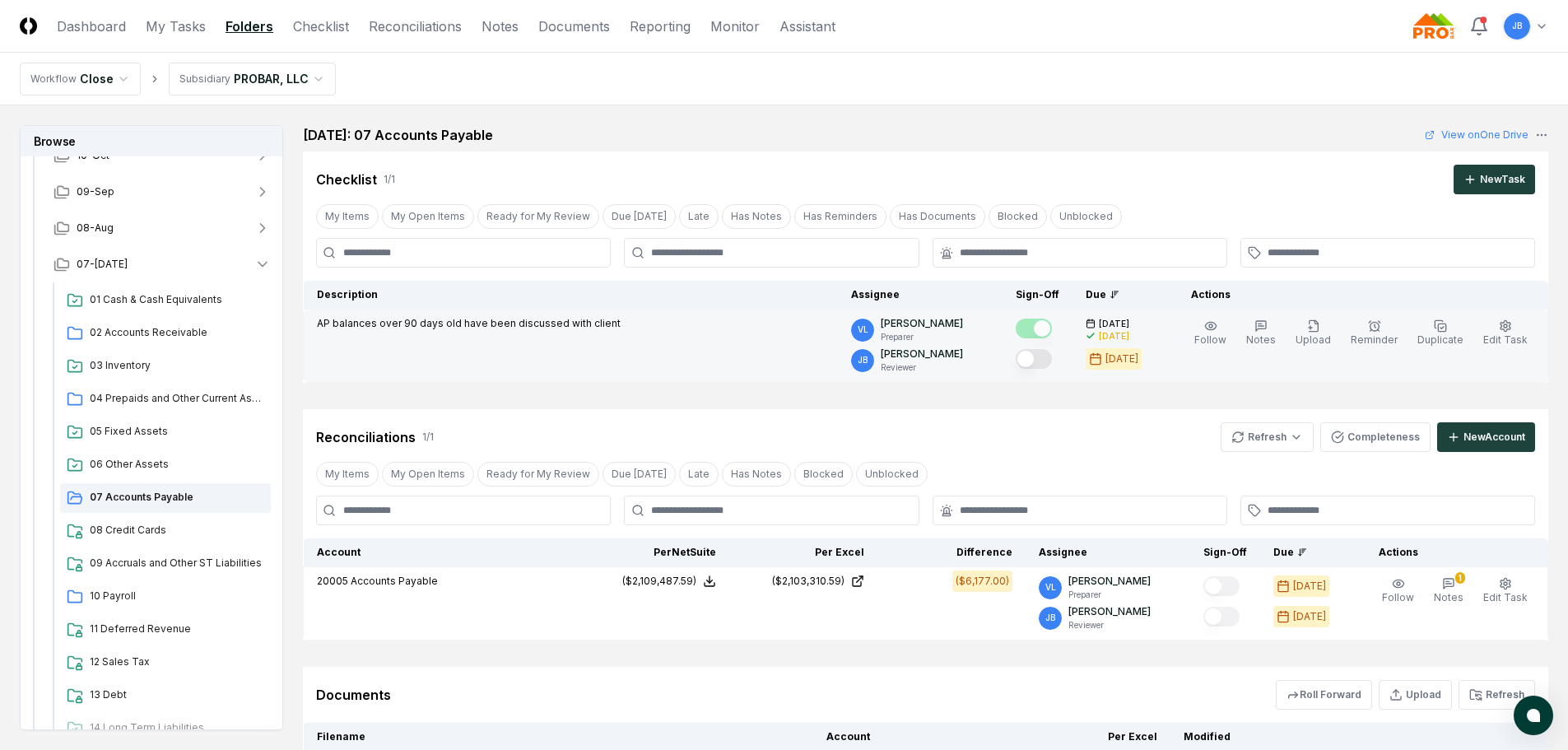
click at [1042, 366] on button "Mark complete" at bounding box center [1034, 359] width 36 height 20
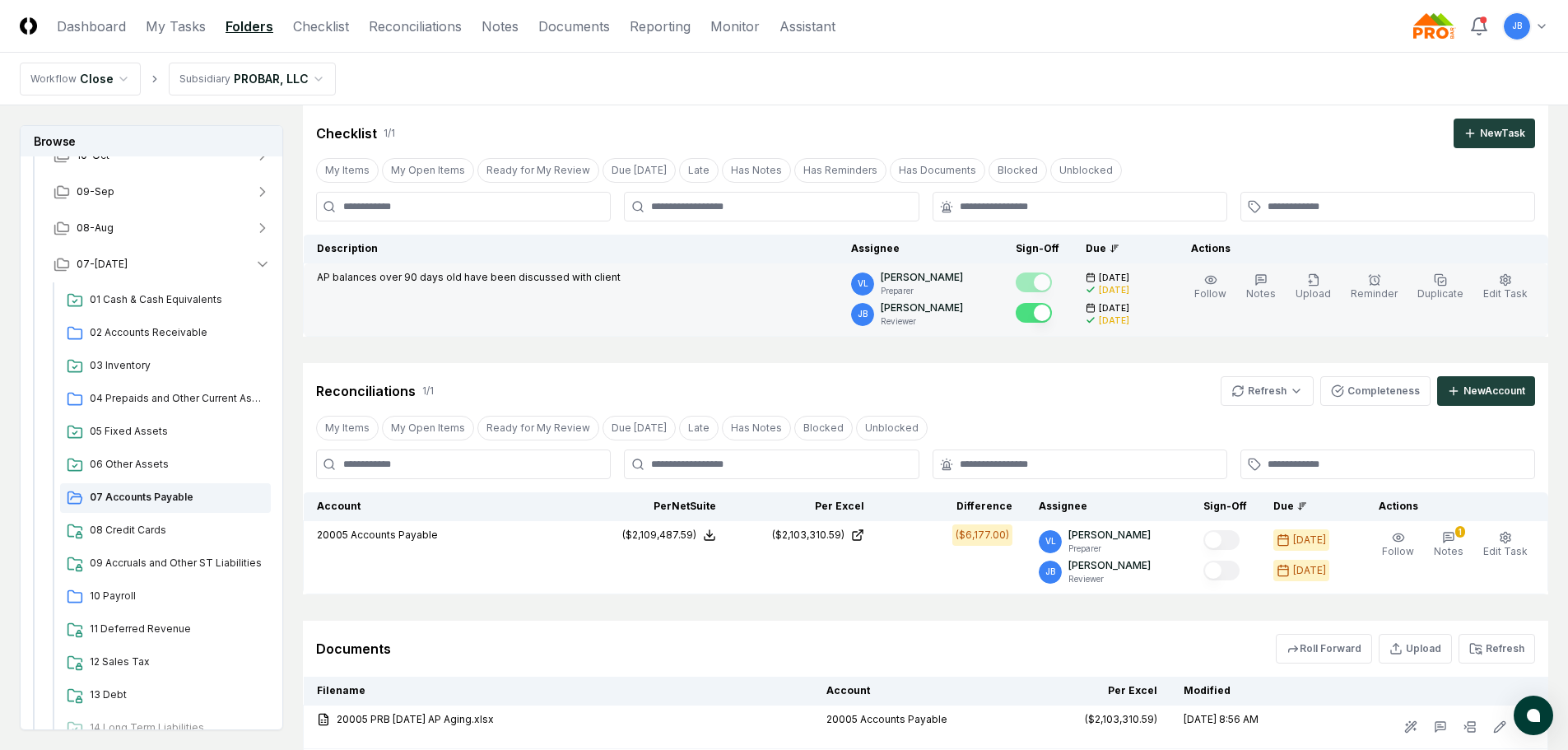
scroll to position [82, 0]
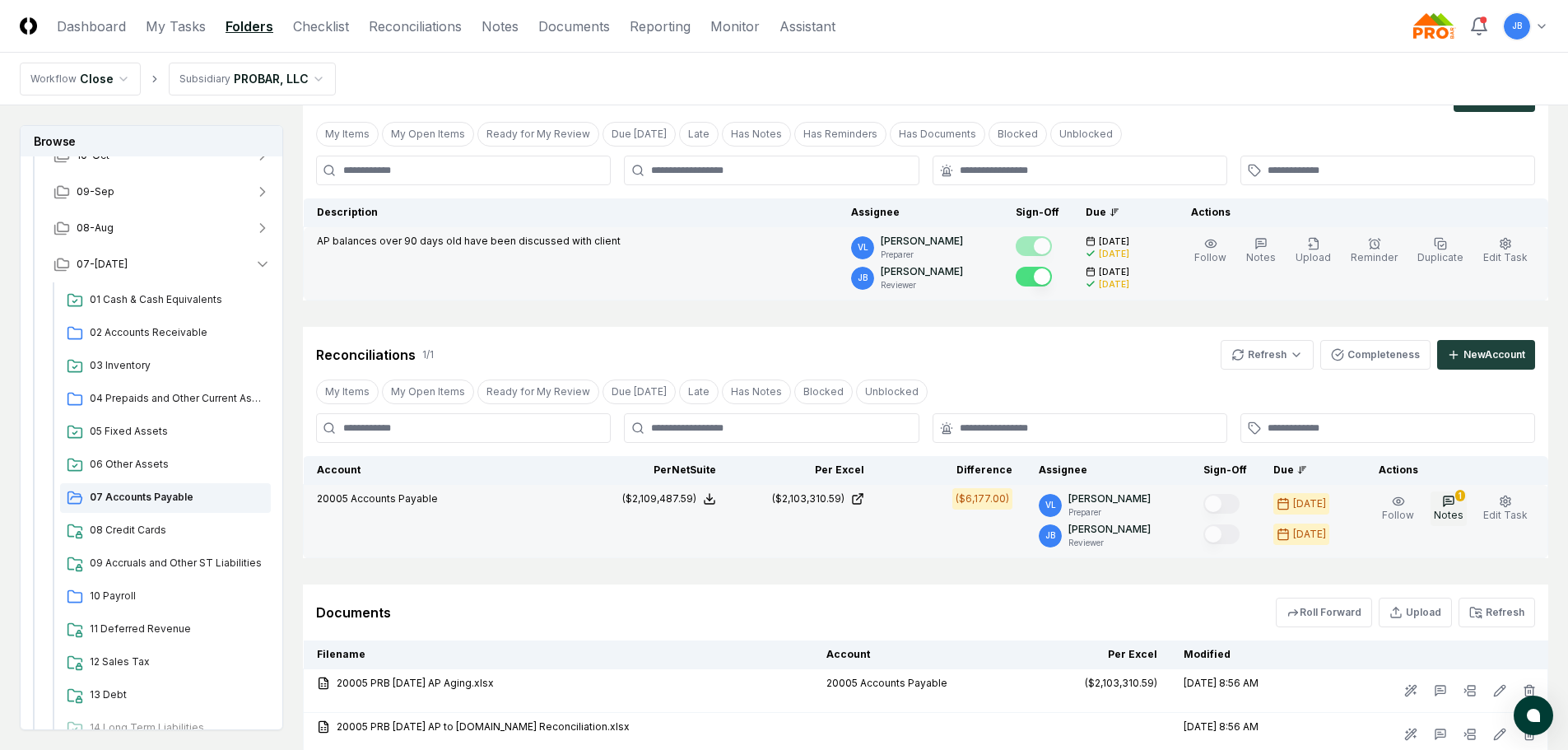
click at [1459, 515] on span "Notes" at bounding box center [1449, 515] width 29 height 12
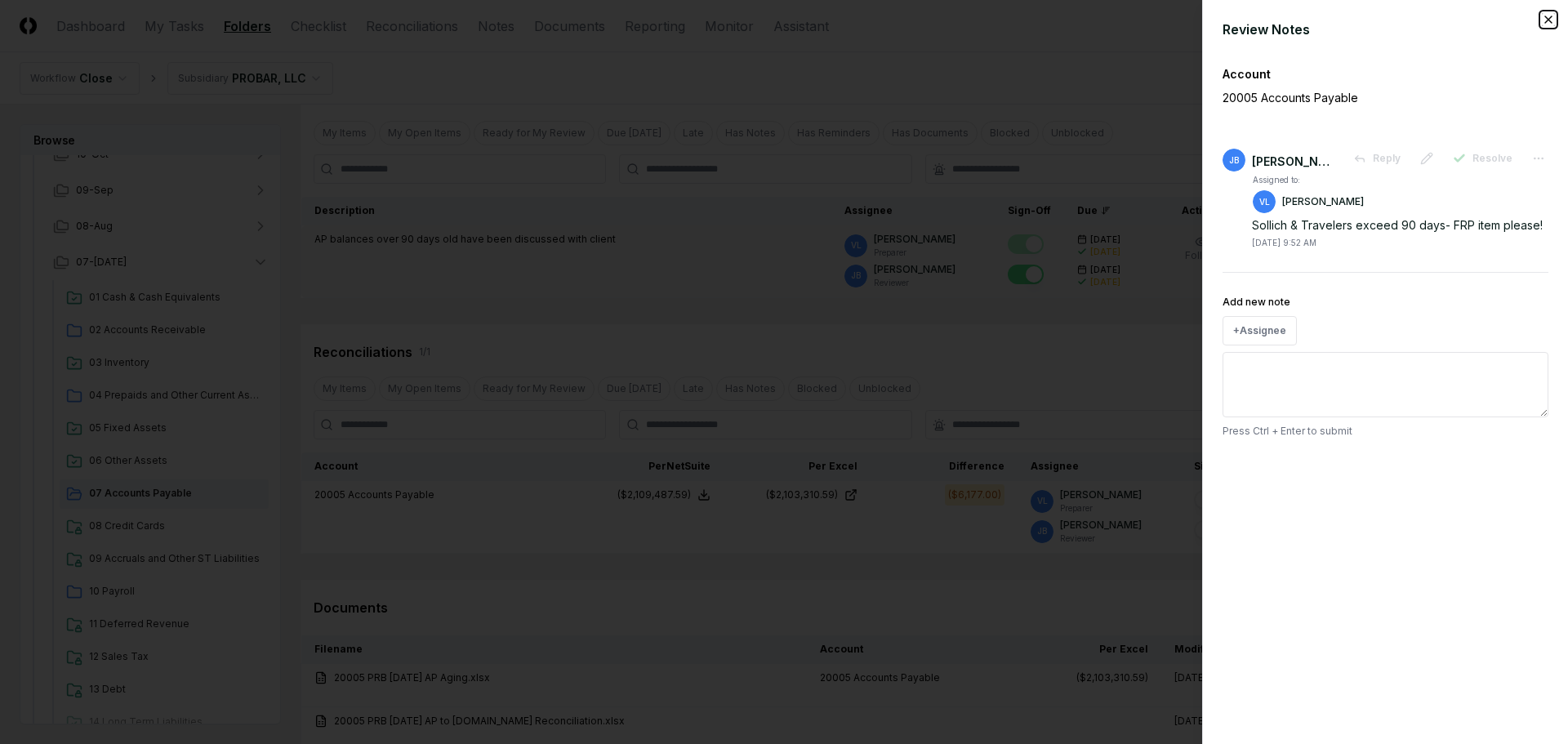
click at [1553, 16] on icon "button" at bounding box center [1547, 19] width 13 height 13
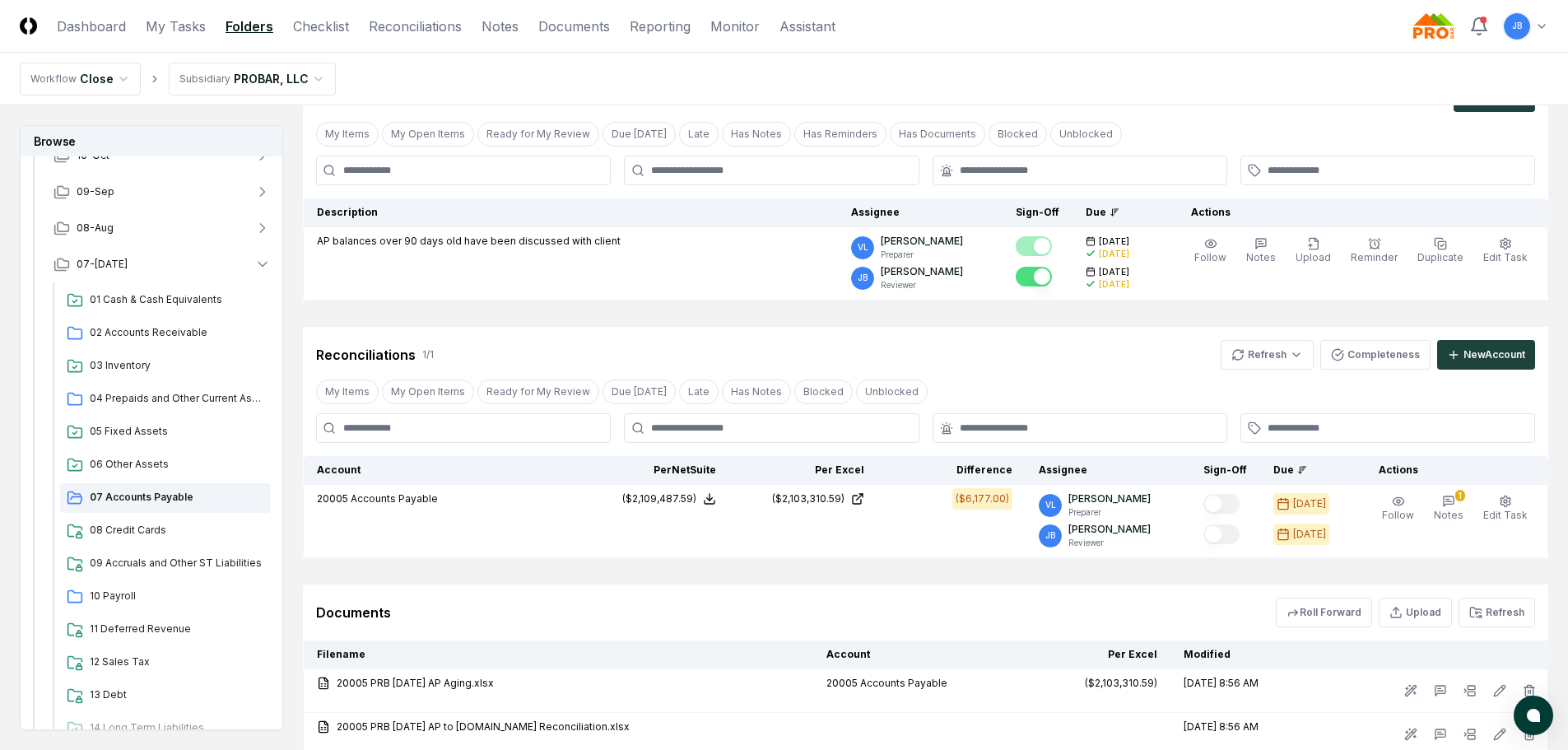
scroll to position [207, 0]
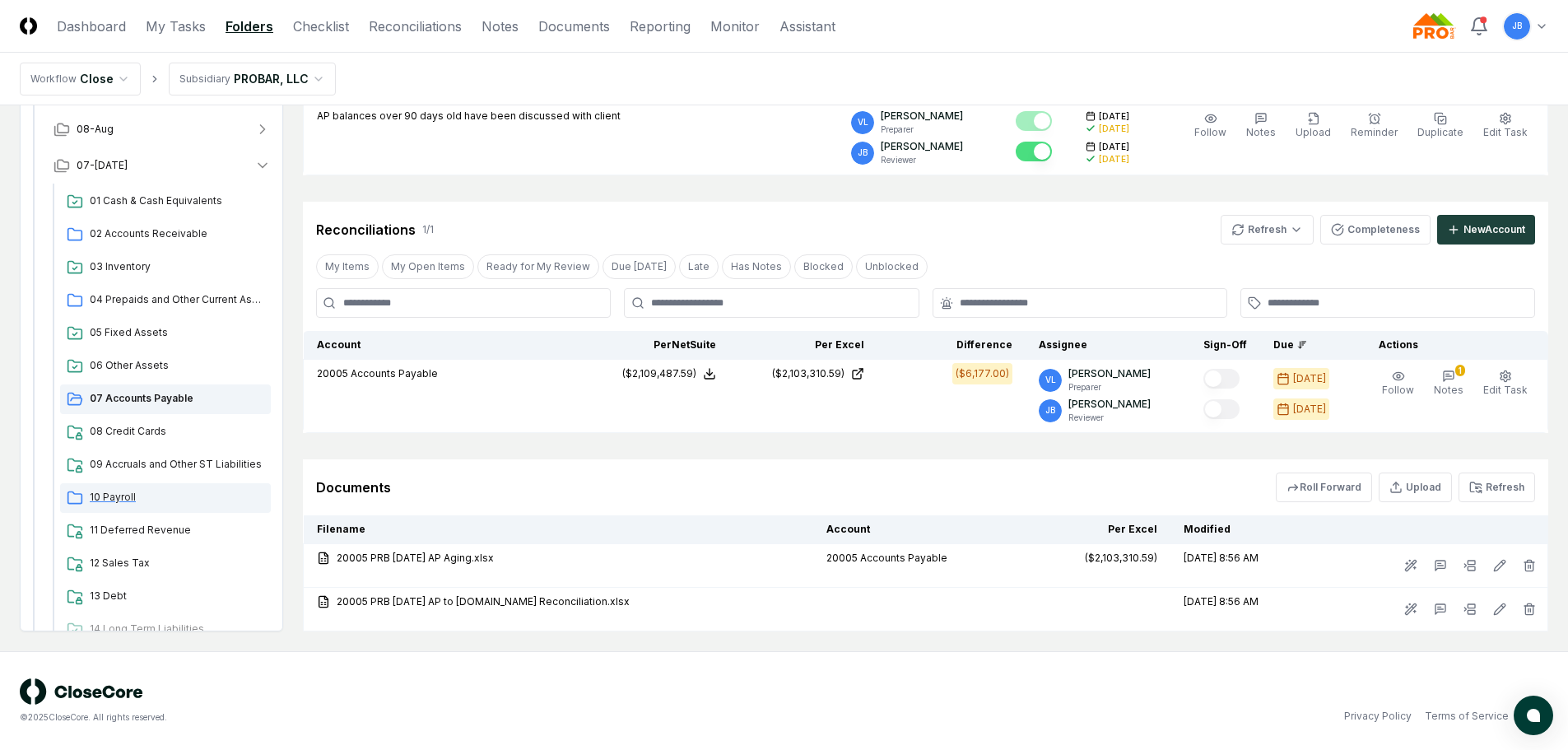
click at [111, 495] on span "10 Payroll" at bounding box center [177, 497] width 174 height 15
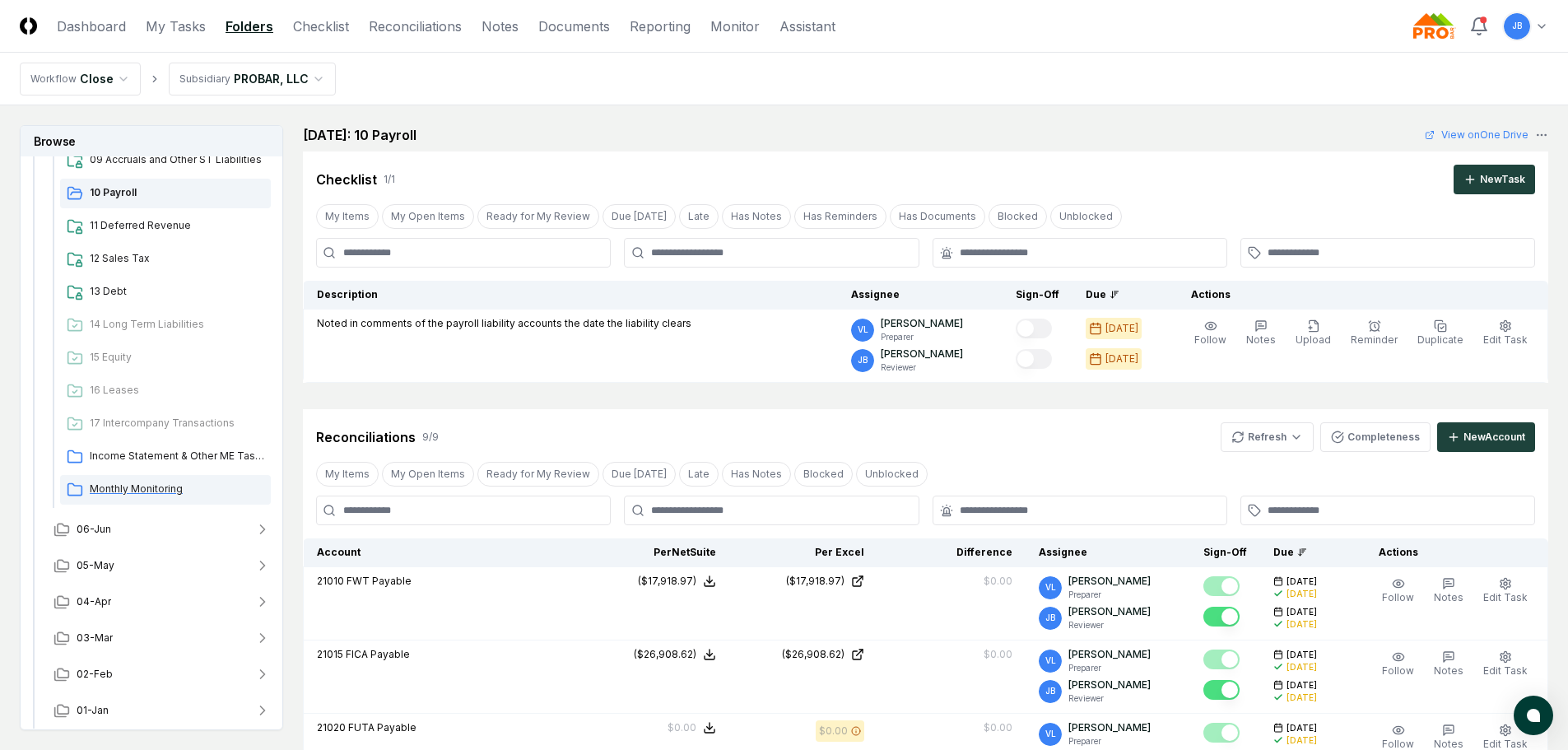
scroll to position [570, 0]
click at [139, 453] on span "Income Statement & Other ME Tasks" at bounding box center [177, 453] width 174 height 15
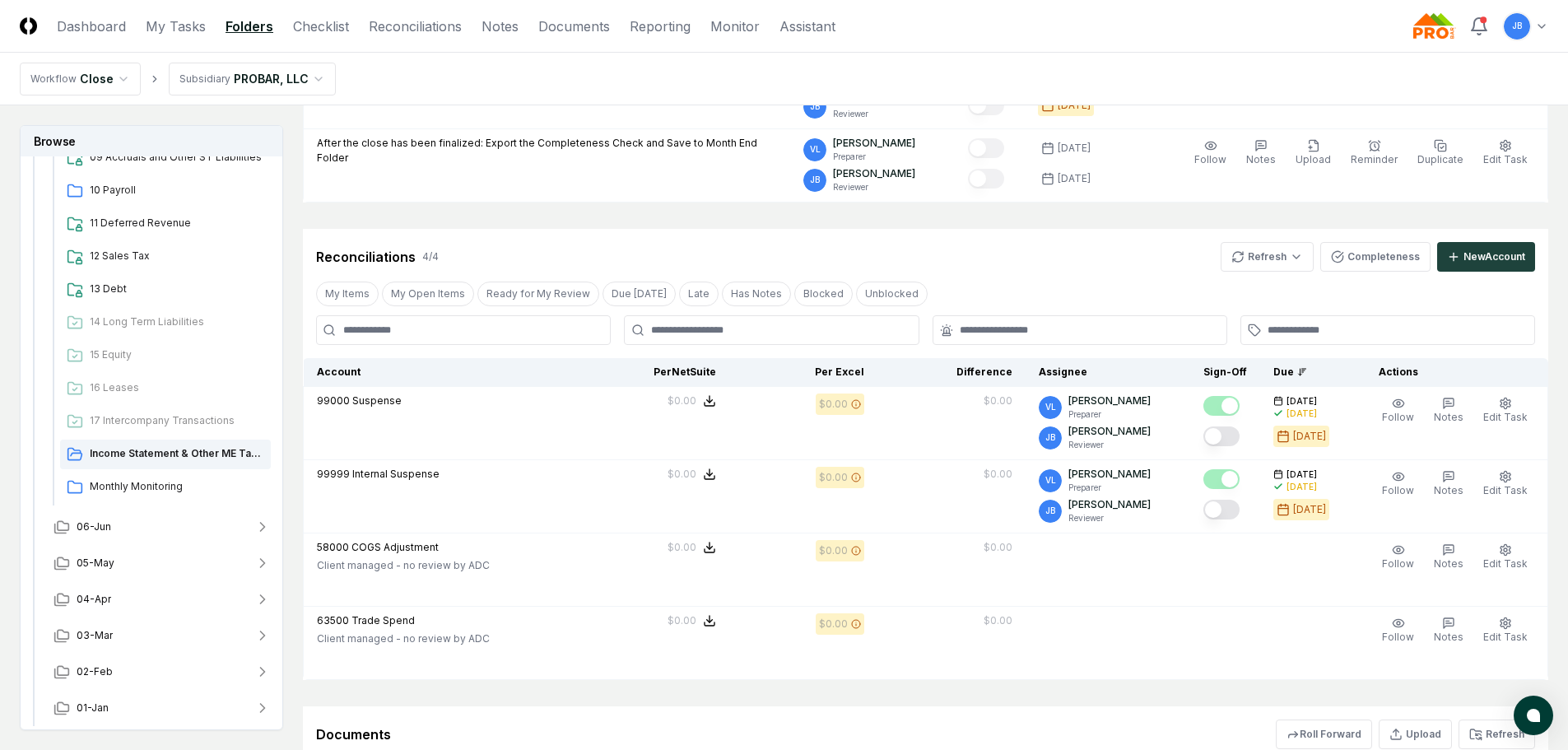
scroll to position [1070, 0]
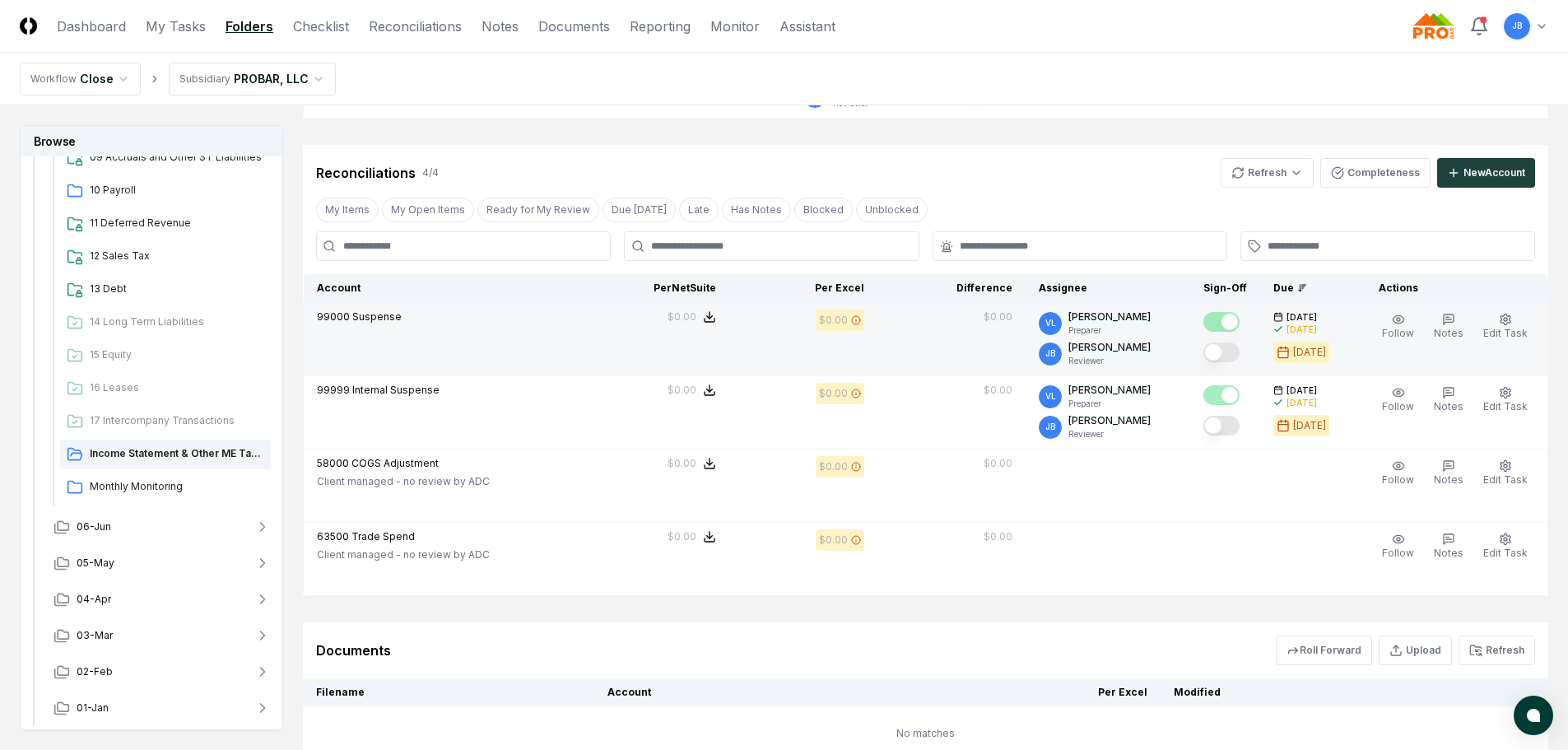
click at [1232, 350] on button "Mark complete" at bounding box center [1222, 352] width 36 height 20
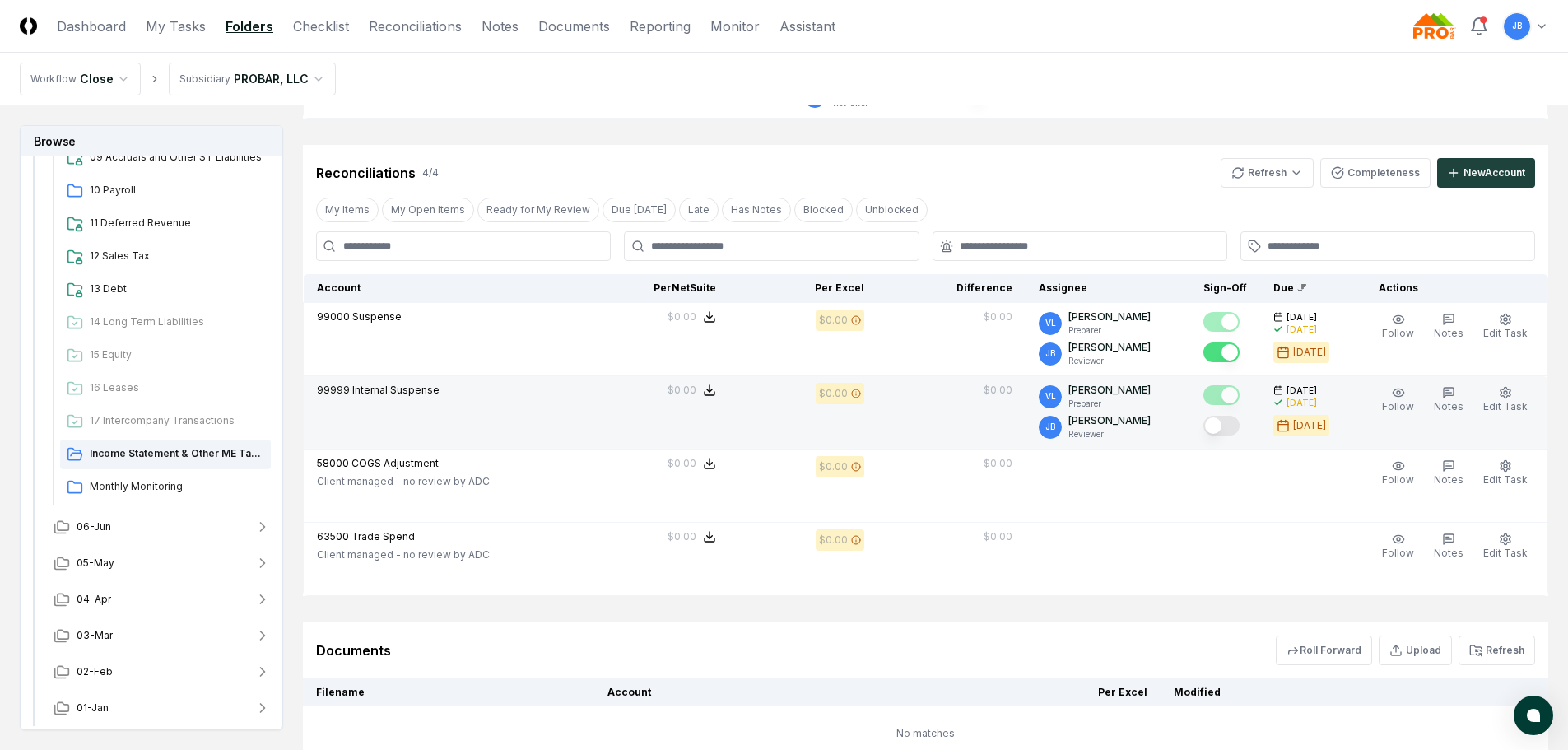
click at [1234, 422] on button "Mark complete" at bounding box center [1222, 425] width 36 height 20
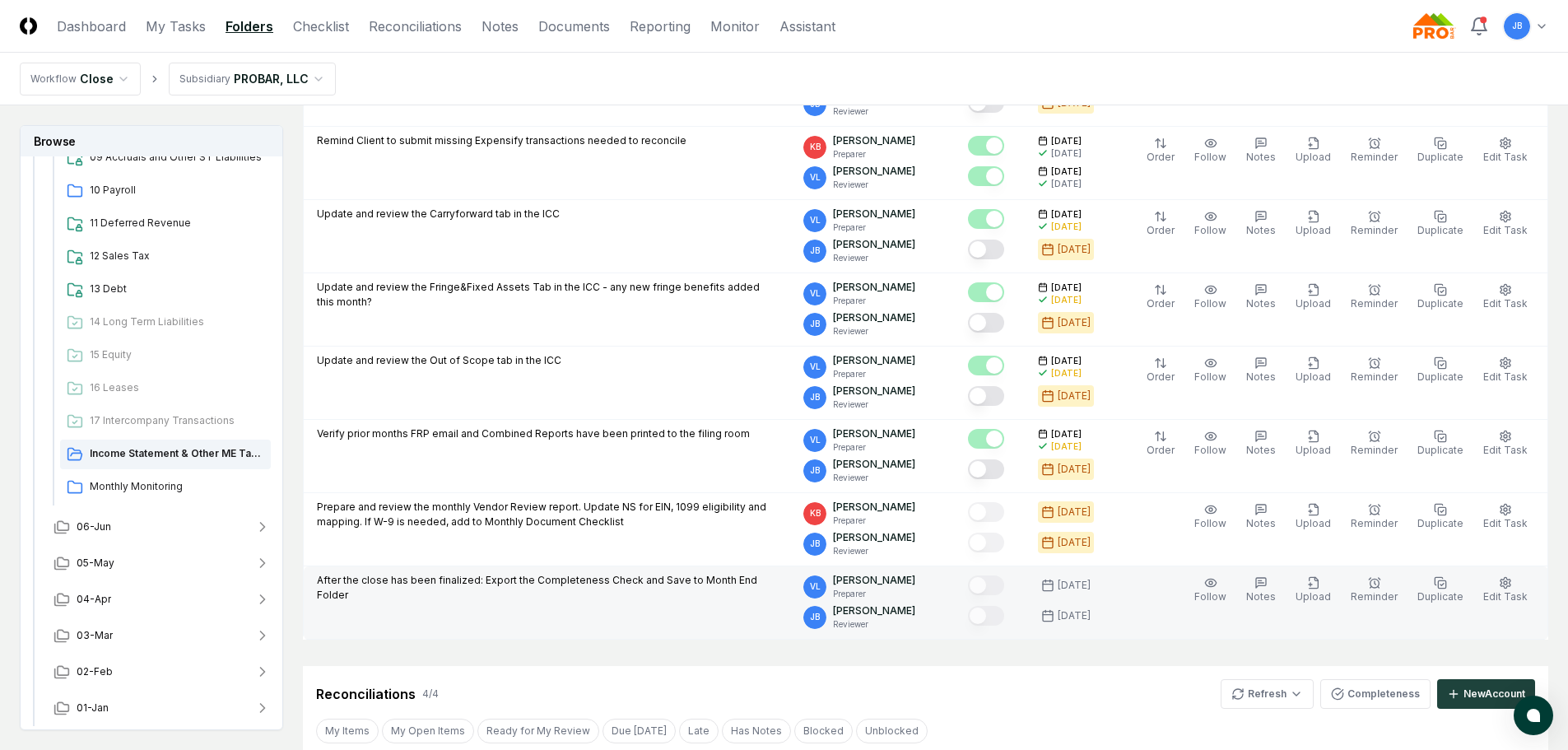
scroll to position [541, 0]
